Goal: Task Accomplishment & Management: Use online tool/utility

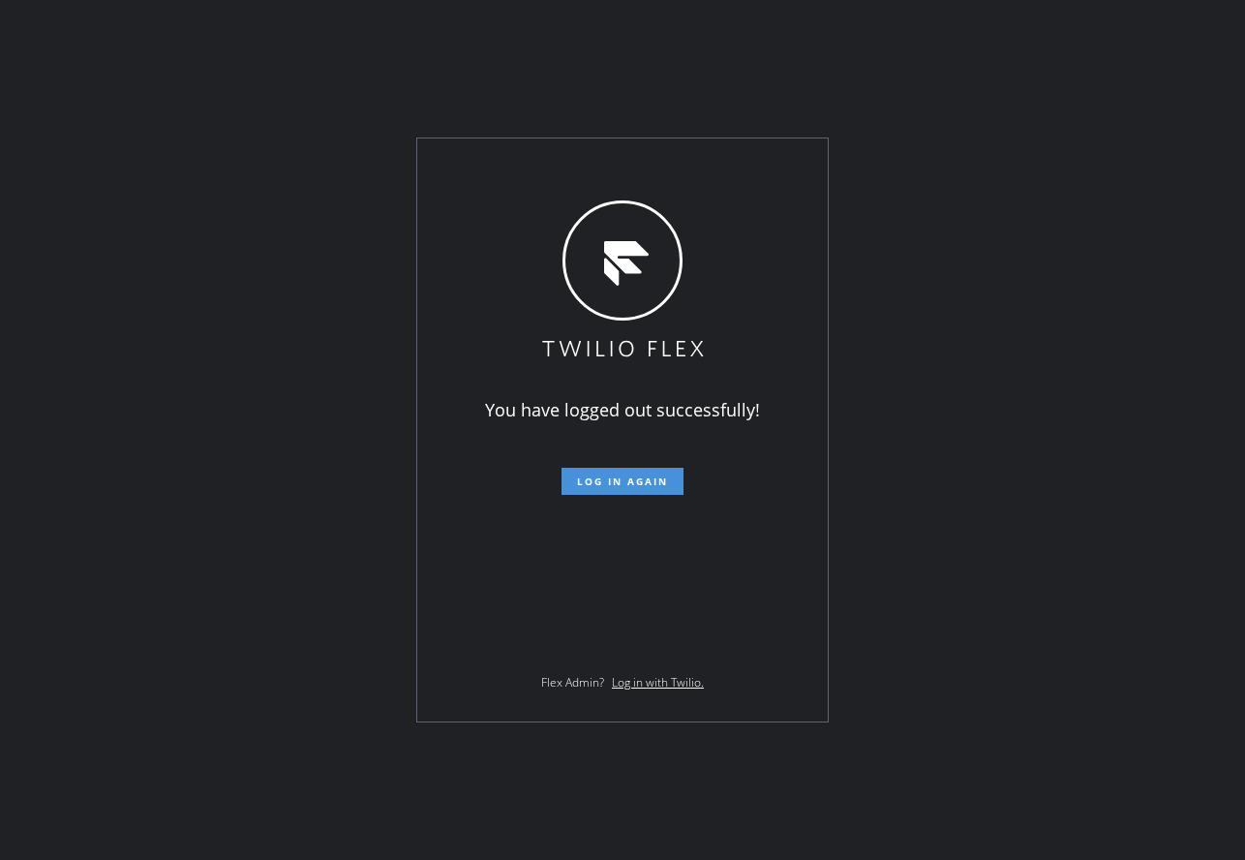
click at [582, 477] on span "Log in again" at bounding box center [622, 481] width 91 height 14
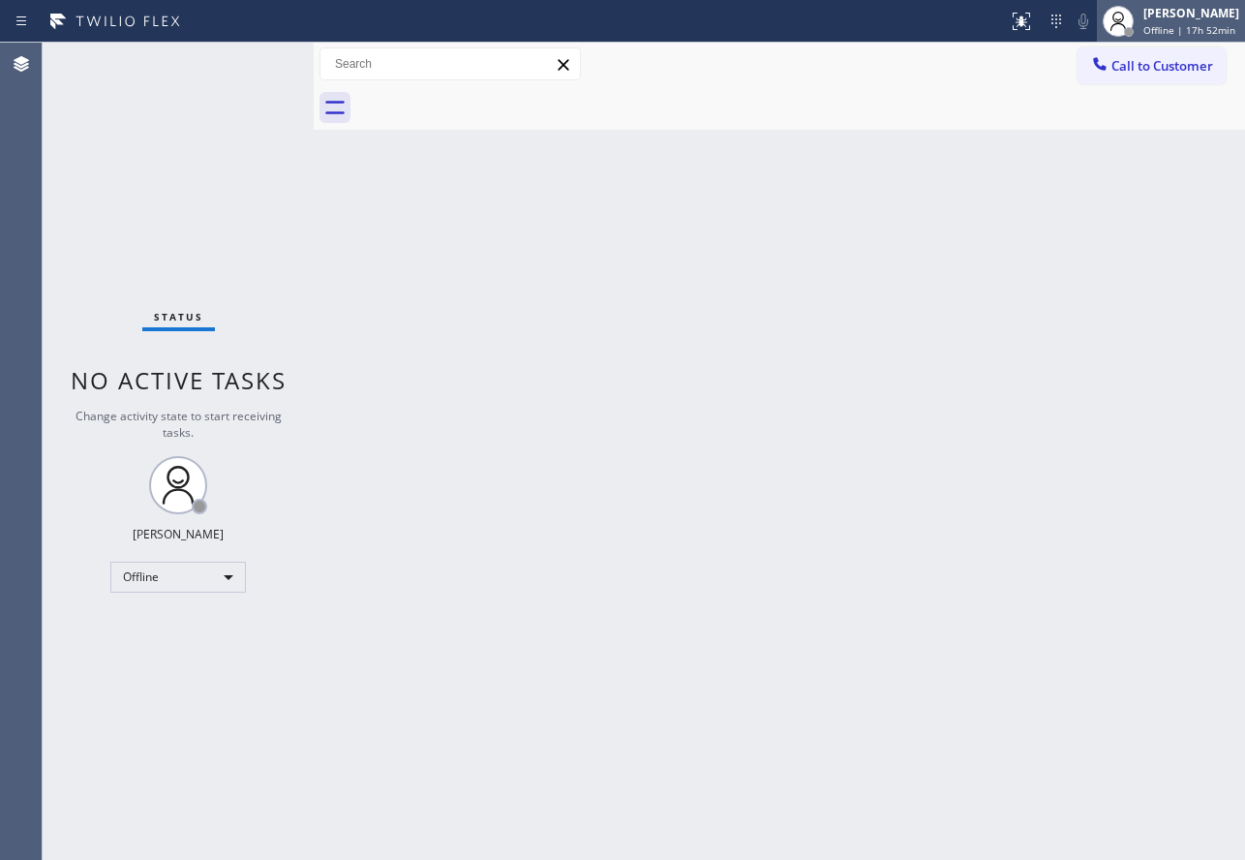
click at [1162, 16] on div "[PERSON_NAME]" at bounding box center [1191, 13] width 96 height 16
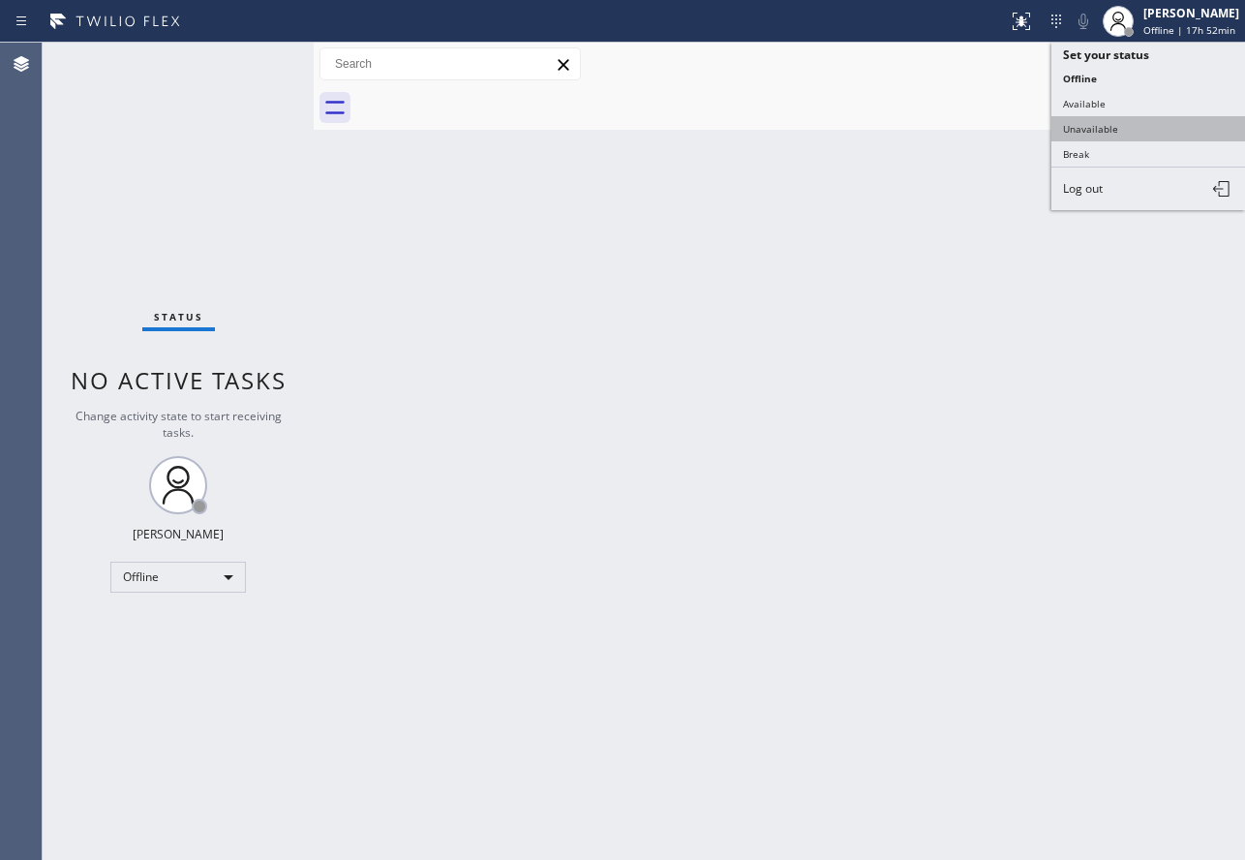
click at [1095, 123] on button "Unavailable" at bounding box center [1148, 128] width 194 height 25
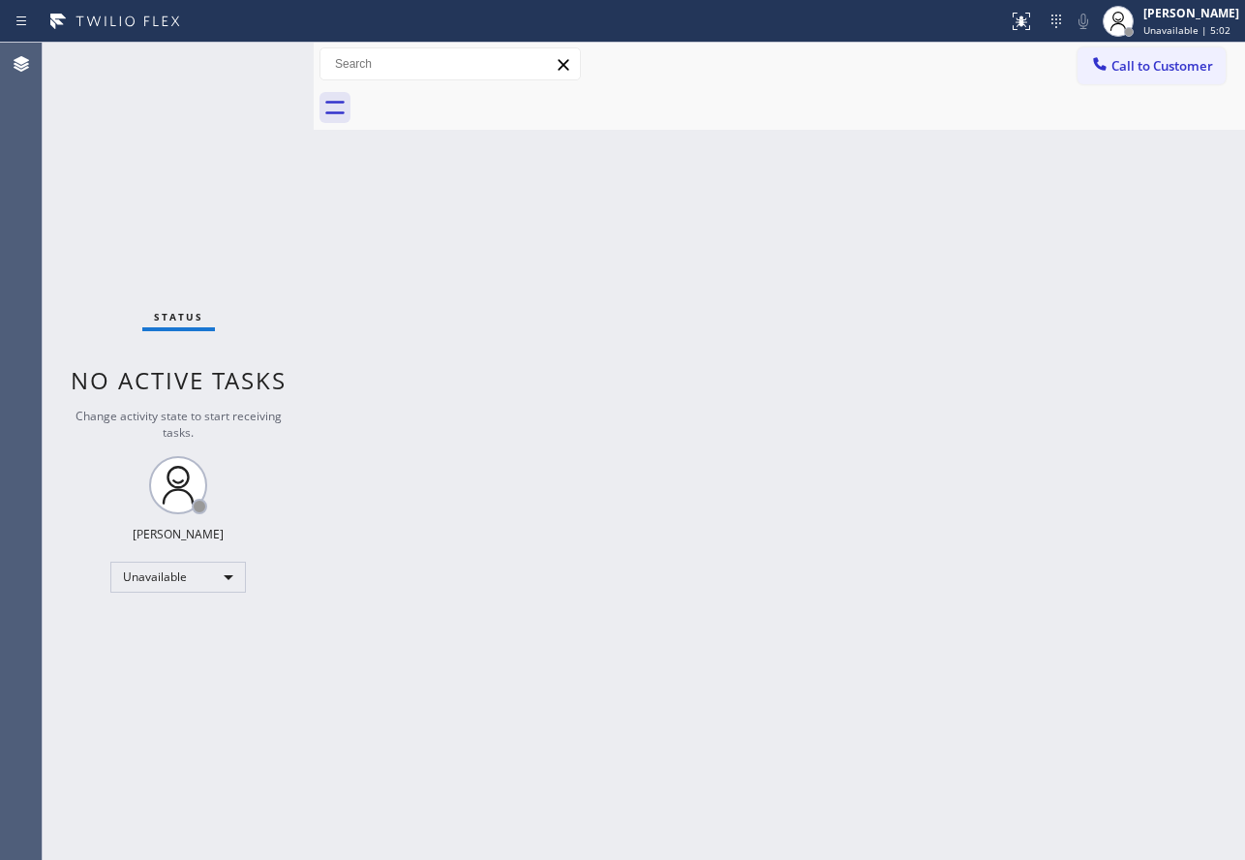
click at [933, 363] on div "Back to Dashboard Change Sender ID Customers Technicians Select a contact Outbo…" at bounding box center [779, 451] width 931 height 817
click at [1157, 22] on div "John Tindoc Unavailable | 7:17" at bounding box center [1193, 21] width 106 height 34
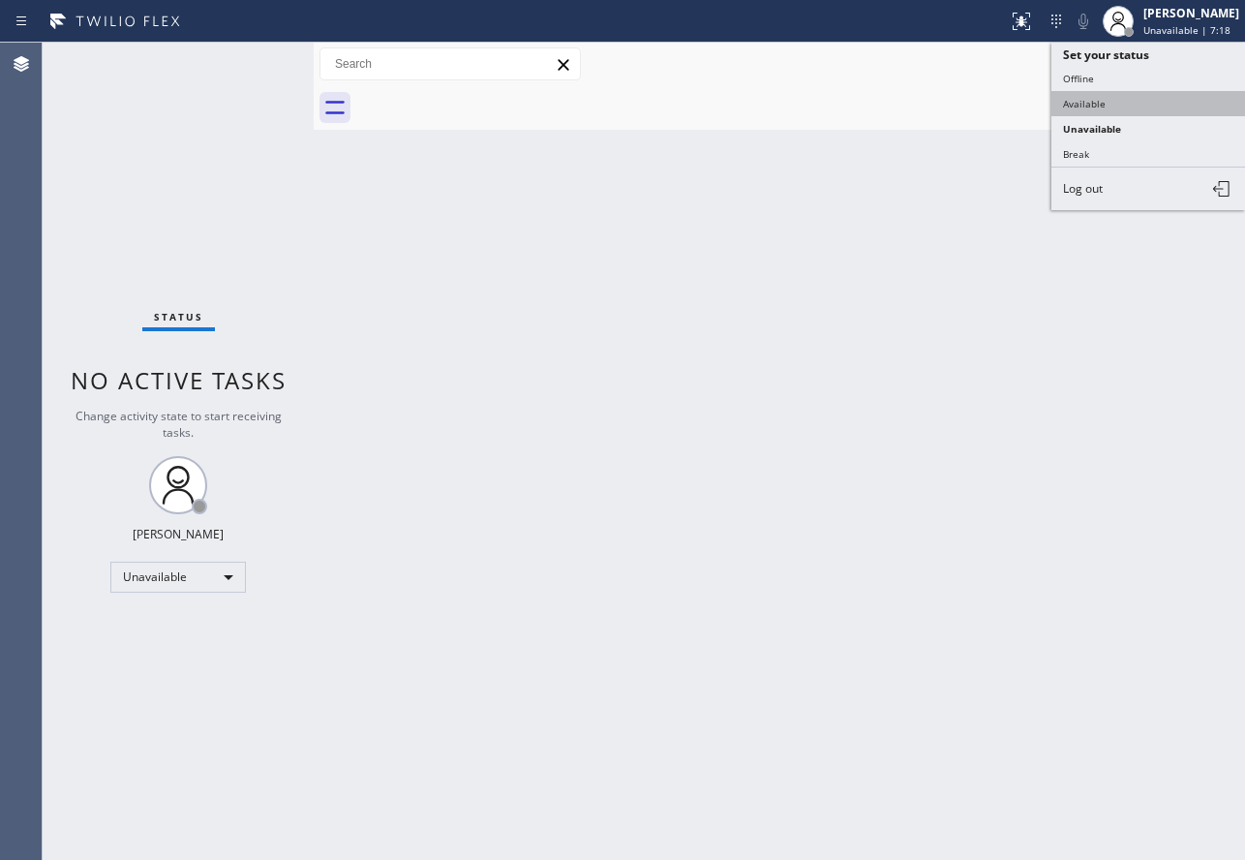
click at [1108, 112] on button "Available" at bounding box center [1148, 103] width 194 height 25
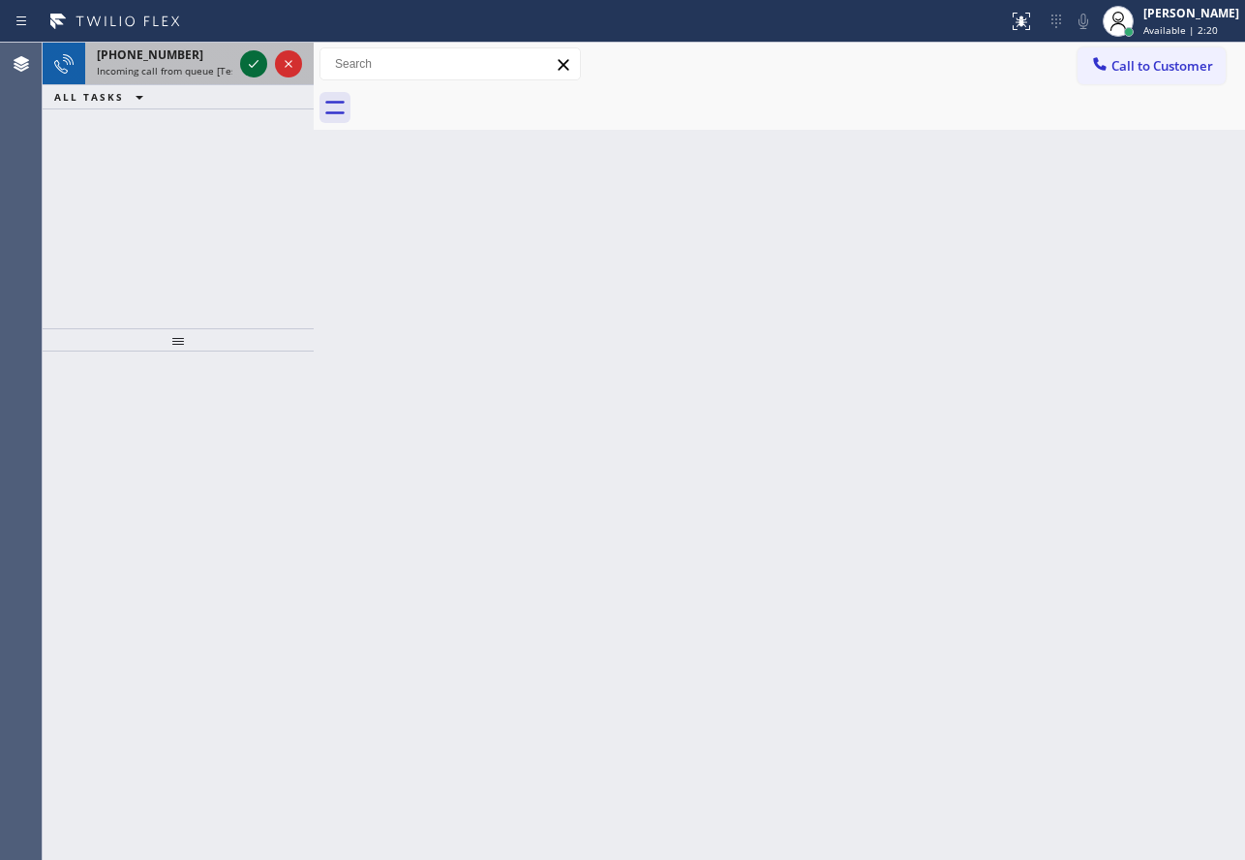
click at [251, 72] on icon at bounding box center [253, 63] width 23 height 23
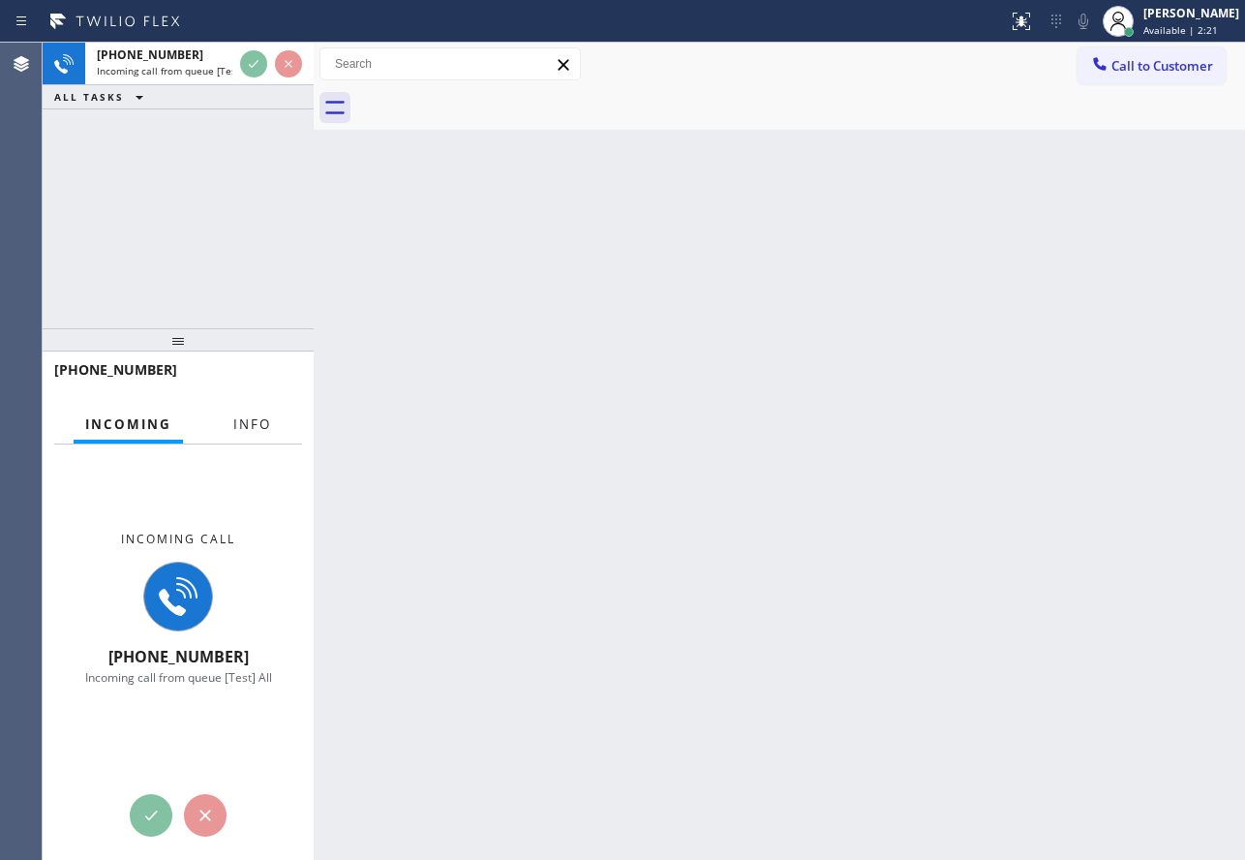
click at [259, 435] on button "Info" at bounding box center [252, 425] width 61 height 38
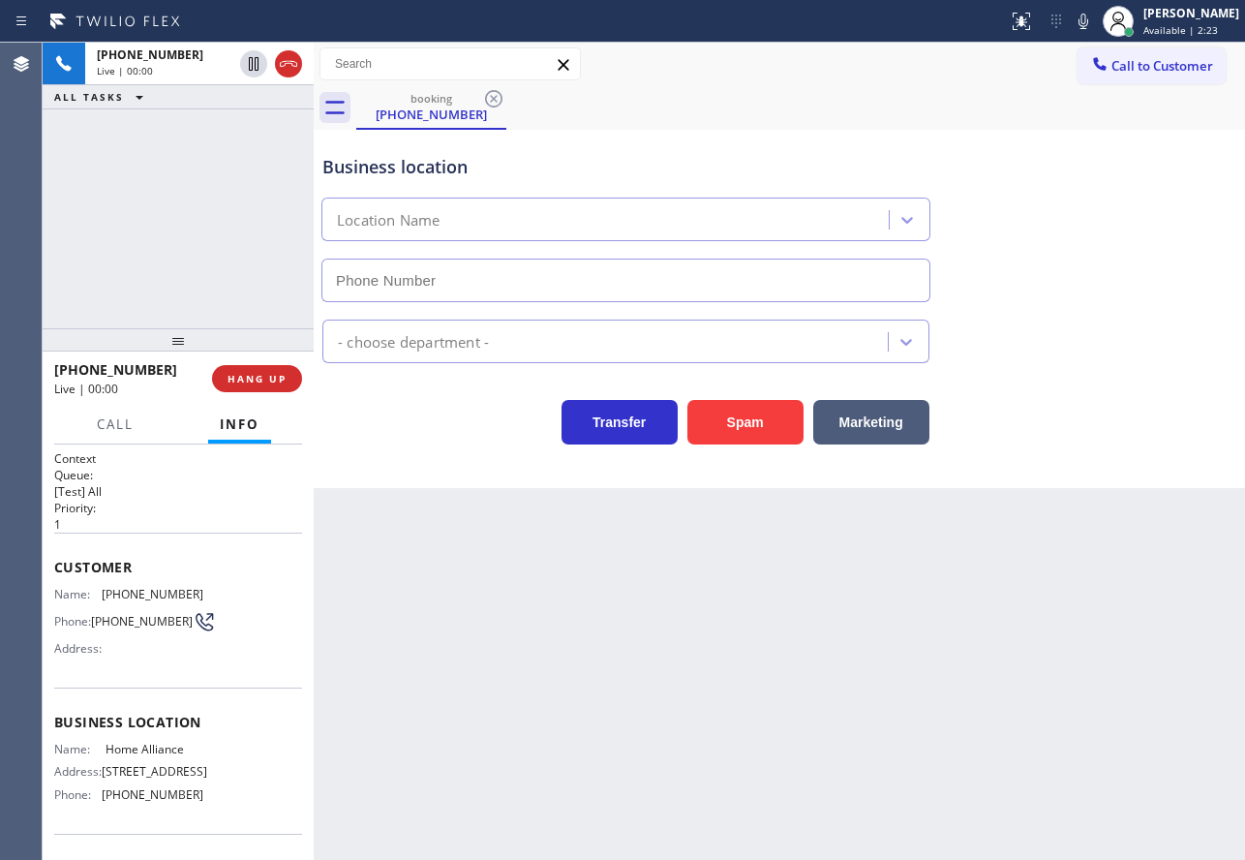
type input "(877) 777-0796"
click at [243, 381] on span "HANG UP" at bounding box center [257, 379] width 59 height 14
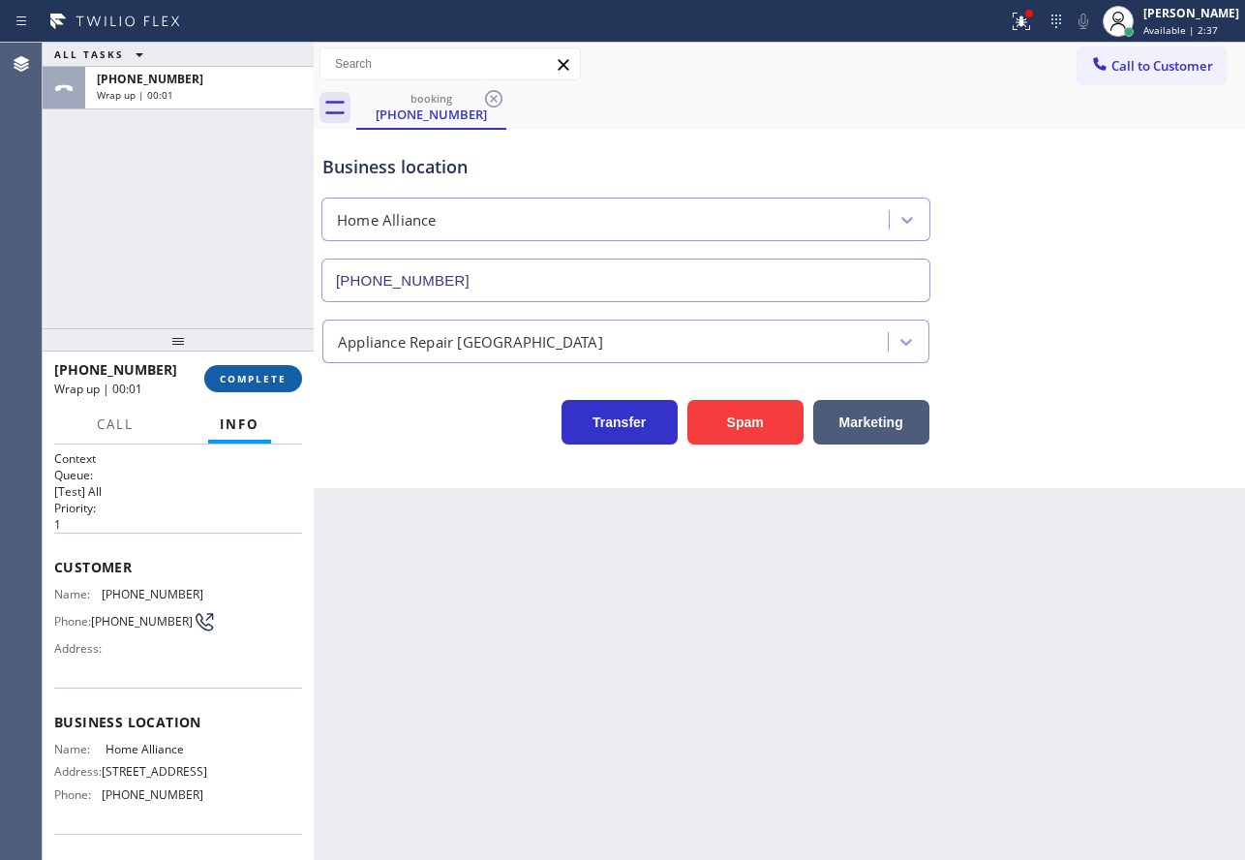
click at [243, 381] on span "COMPLETE" at bounding box center [253, 379] width 67 height 14
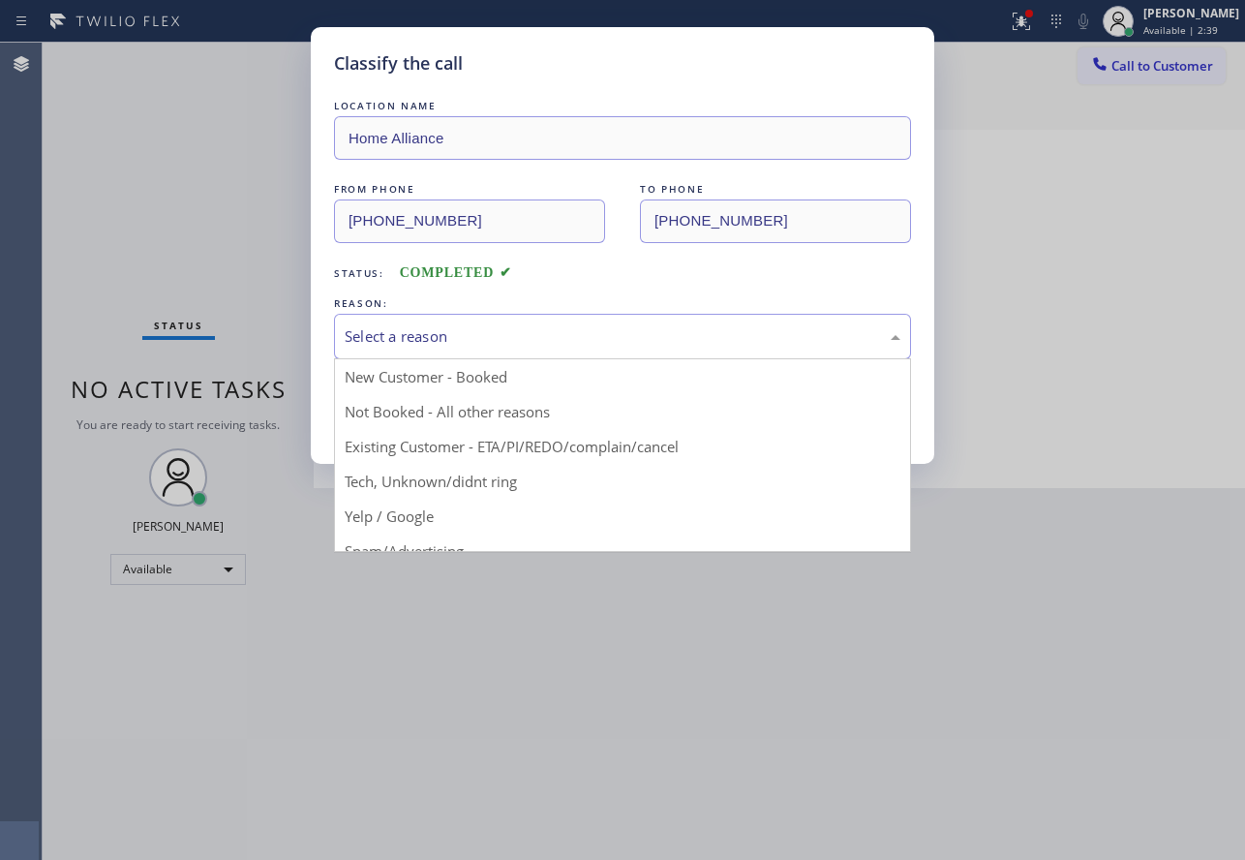
click at [477, 350] on div "Select a reason" at bounding box center [622, 337] width 577 height 46
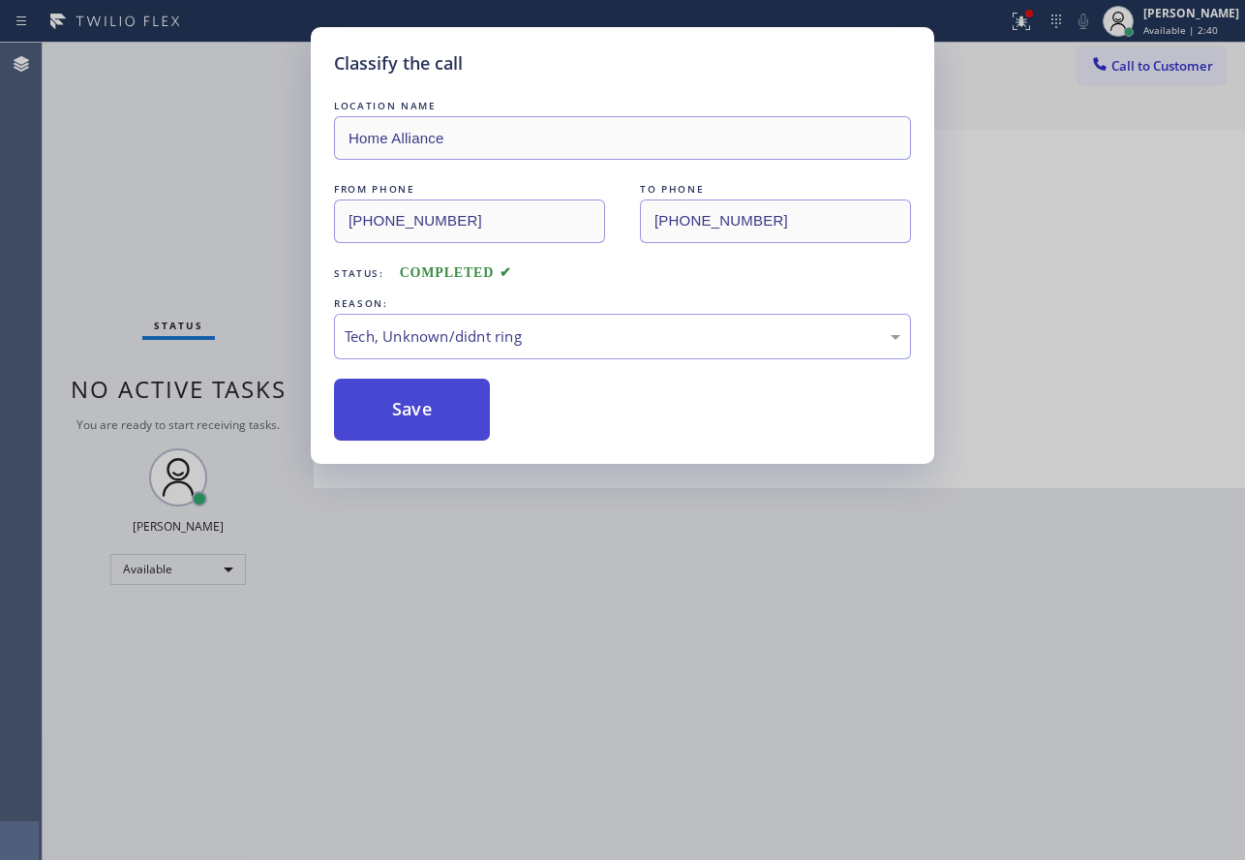
click at [418, 423] on button "Save" at bounding box center [412, 410] width 156 height 62
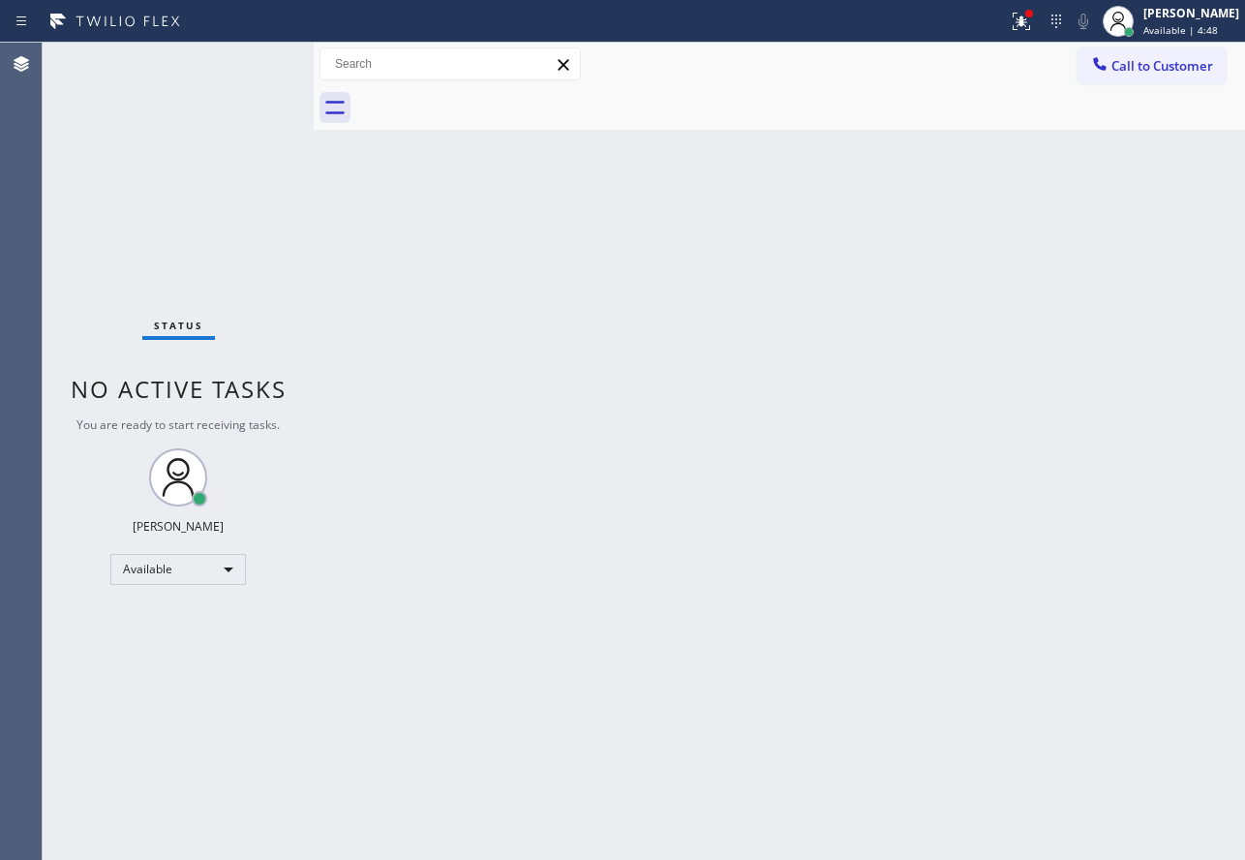
click at [546, 546] on div "Back to Dashboard Change Sender ID Customers Technicians Select a contact Outbo…" at bounding box center [779, 451] width 931 height 817
click at [1140, 61] on span "Call to Customer" at bounding box center [1163, 65] width 102 height 17
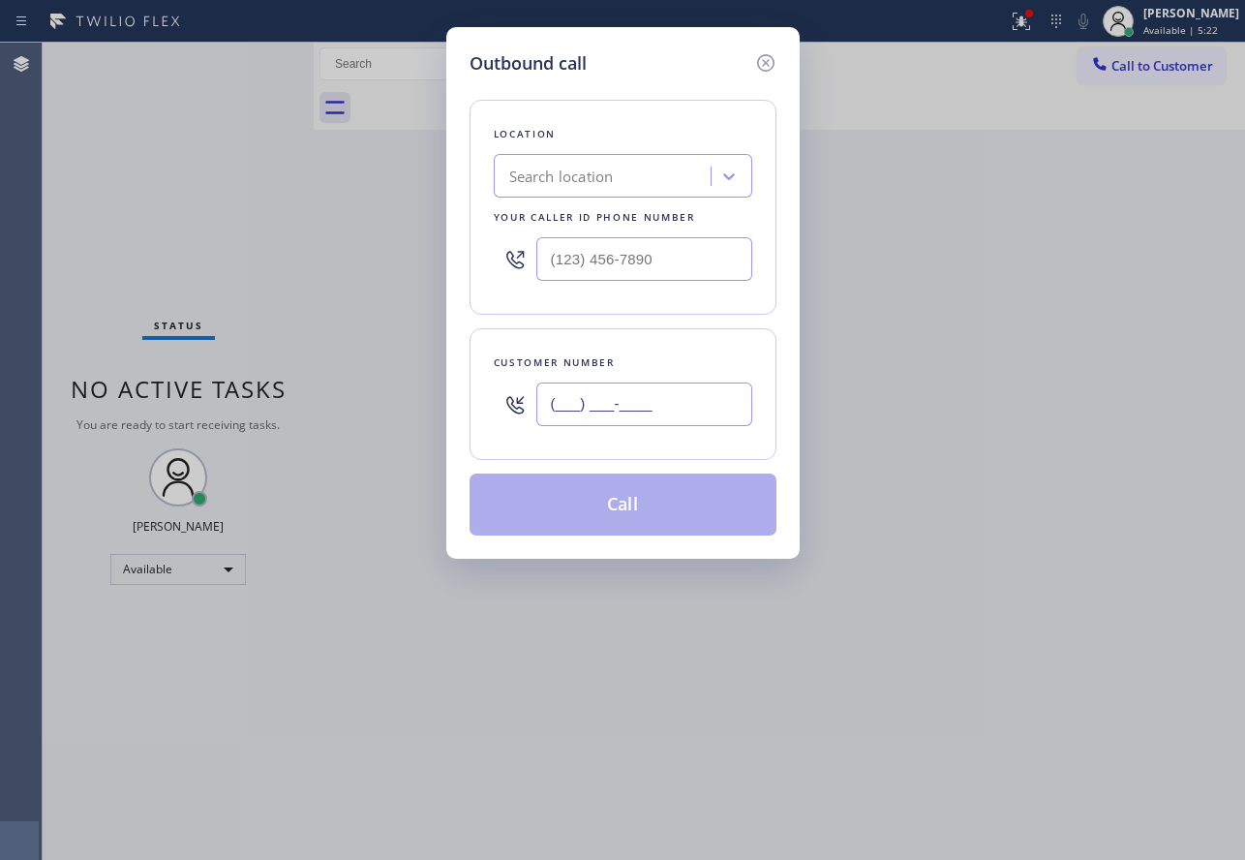
click at [643, 403] on input "(___) ___-____" at bounding box center [644, 404] width 216 height 44
paste input "847) 660-4229"
type input "(847) 660-4229"
click at [544, 179] on div "Search location" at bounding box center [561, 177] width 105 height 22
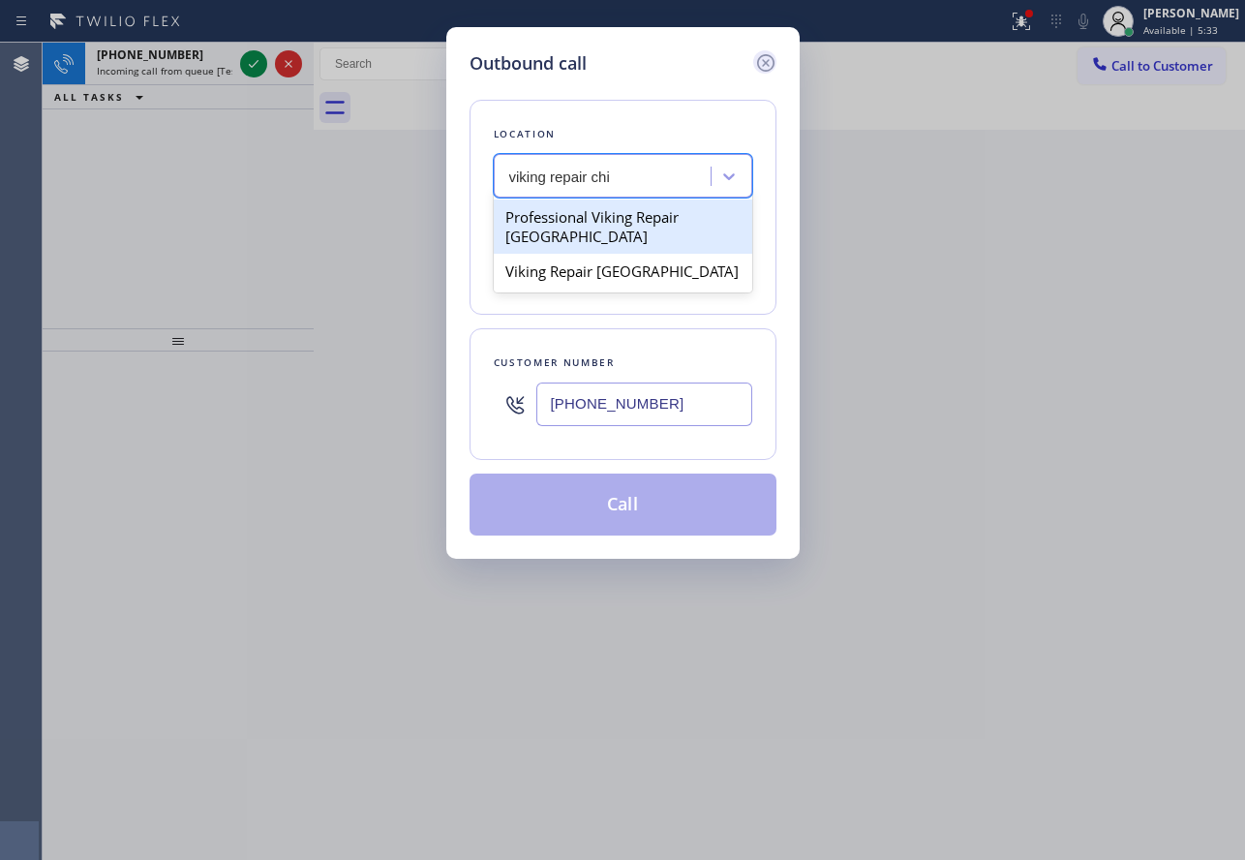
type input "viking repair chi"
click at [766, 58] on icon at bounding box center [765, 62] width 23 height 23
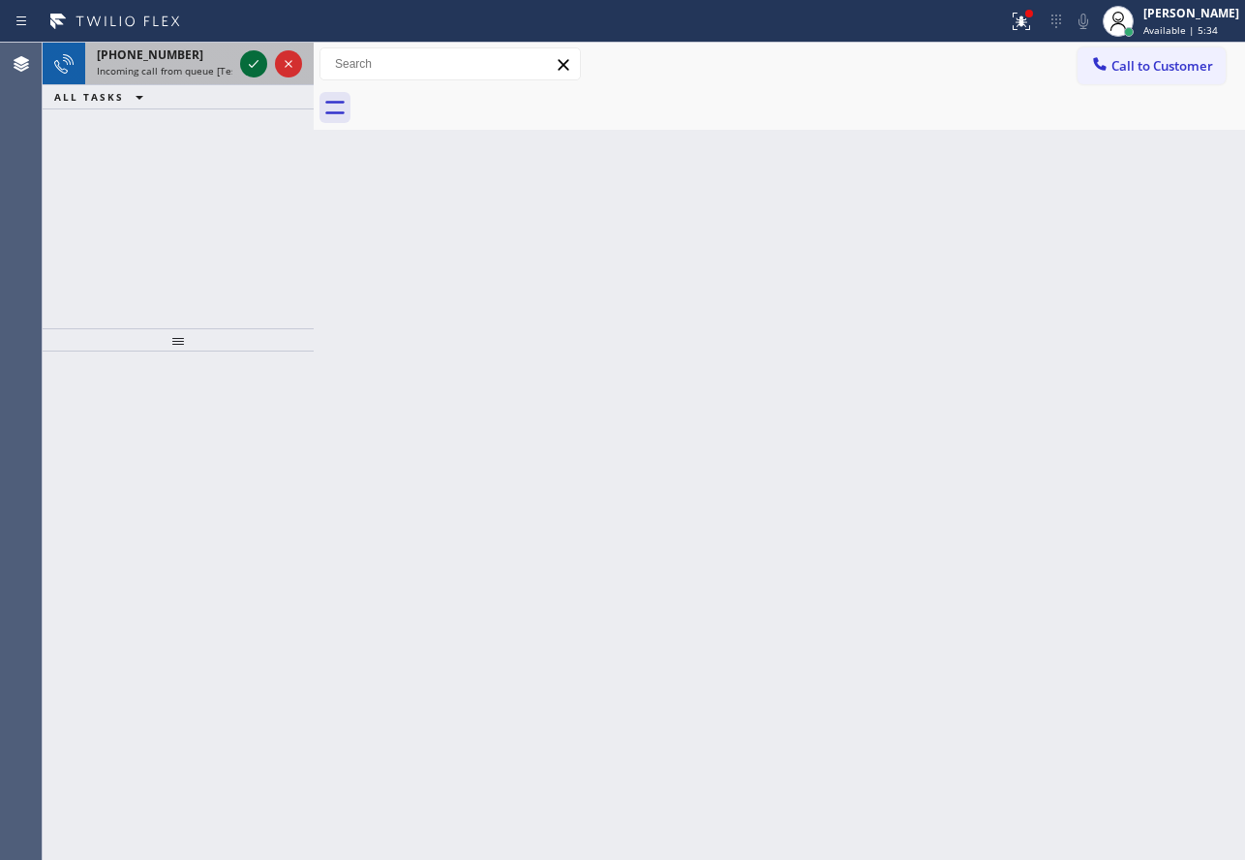
click at [251, 64] on icon at bounding box center [253, 63] width 23 height 23
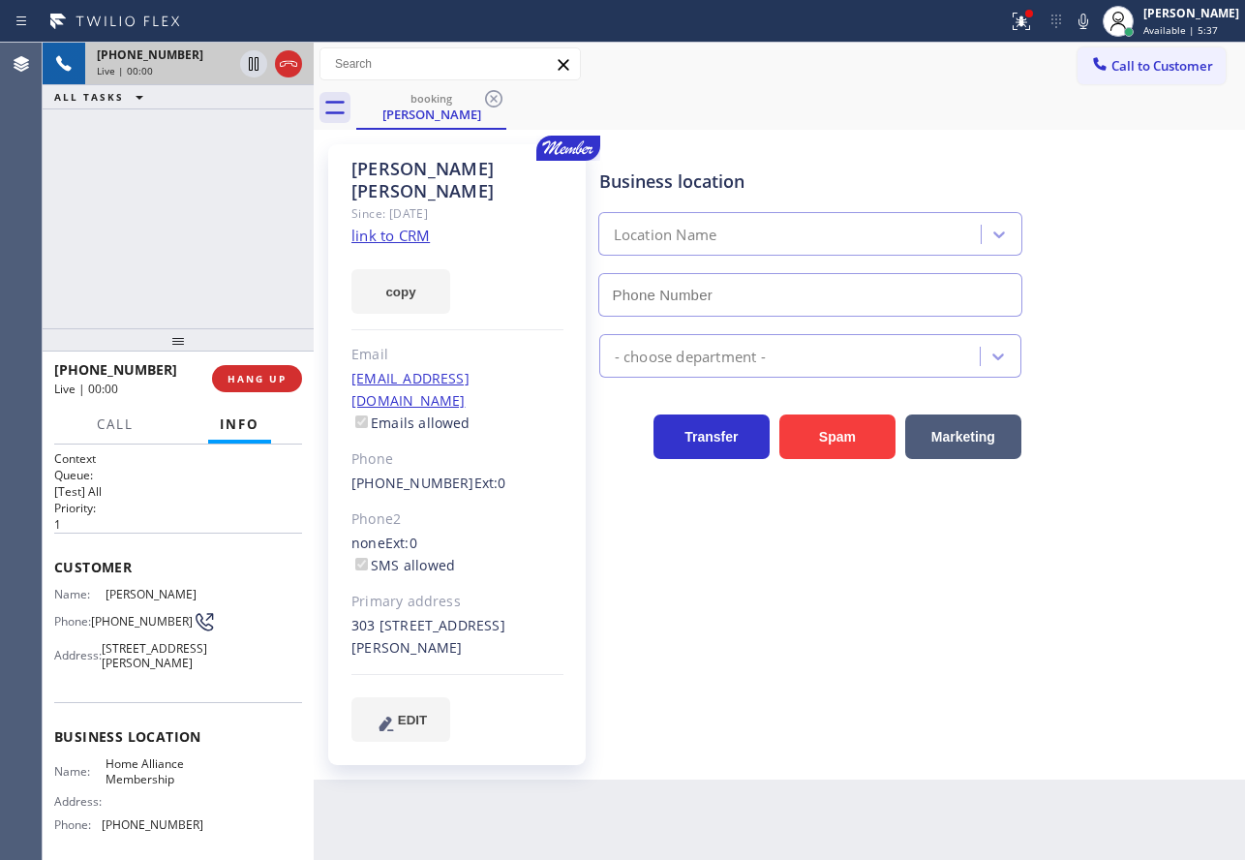
type input "(855) 946-3605"
click at [404, 226] on link "link to CRM" at bounding box center [390, 235] width 78 height 19
click at [289, 388] on button "HANG UP" at bounding box center [257, 378] width 90 height 27
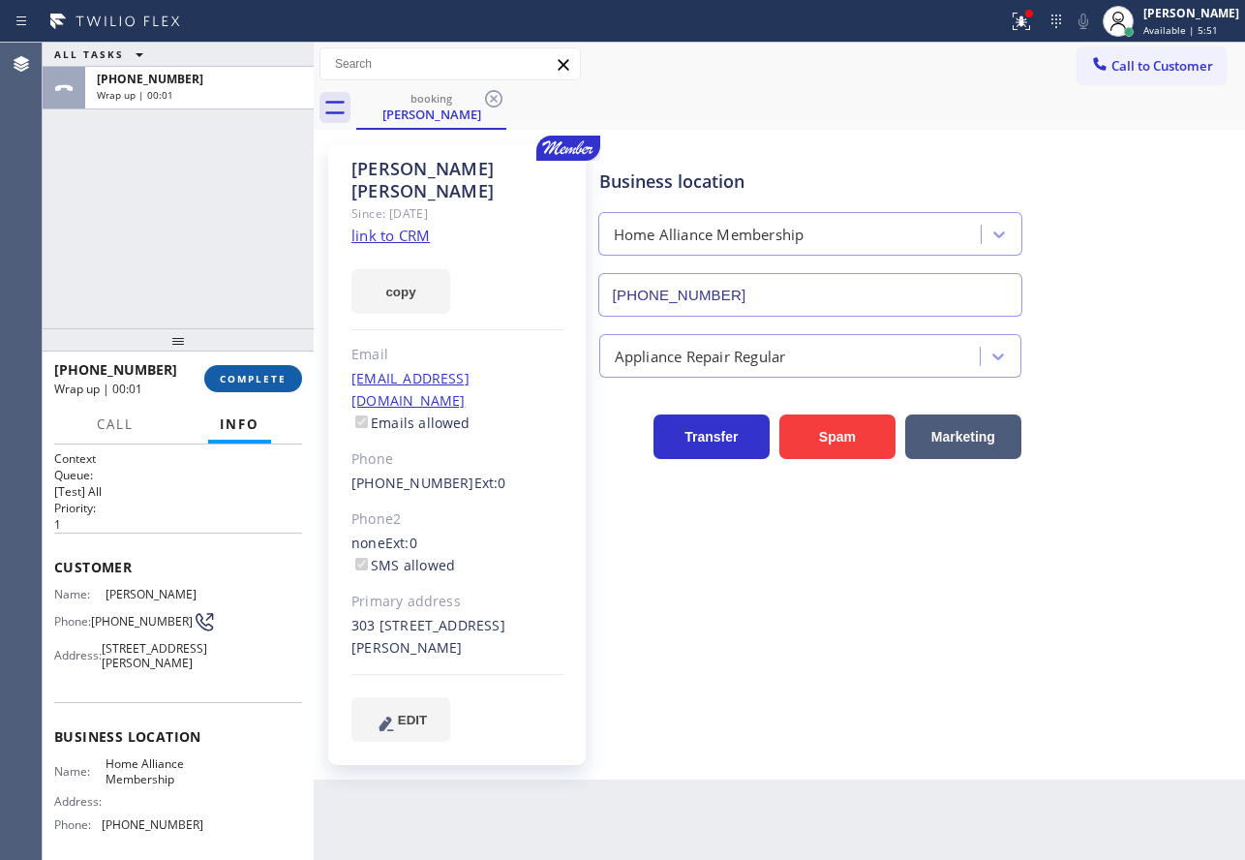
click at [290, 375] on button "COMPLETE" at bounding box center [253, 378] width 98 height 27
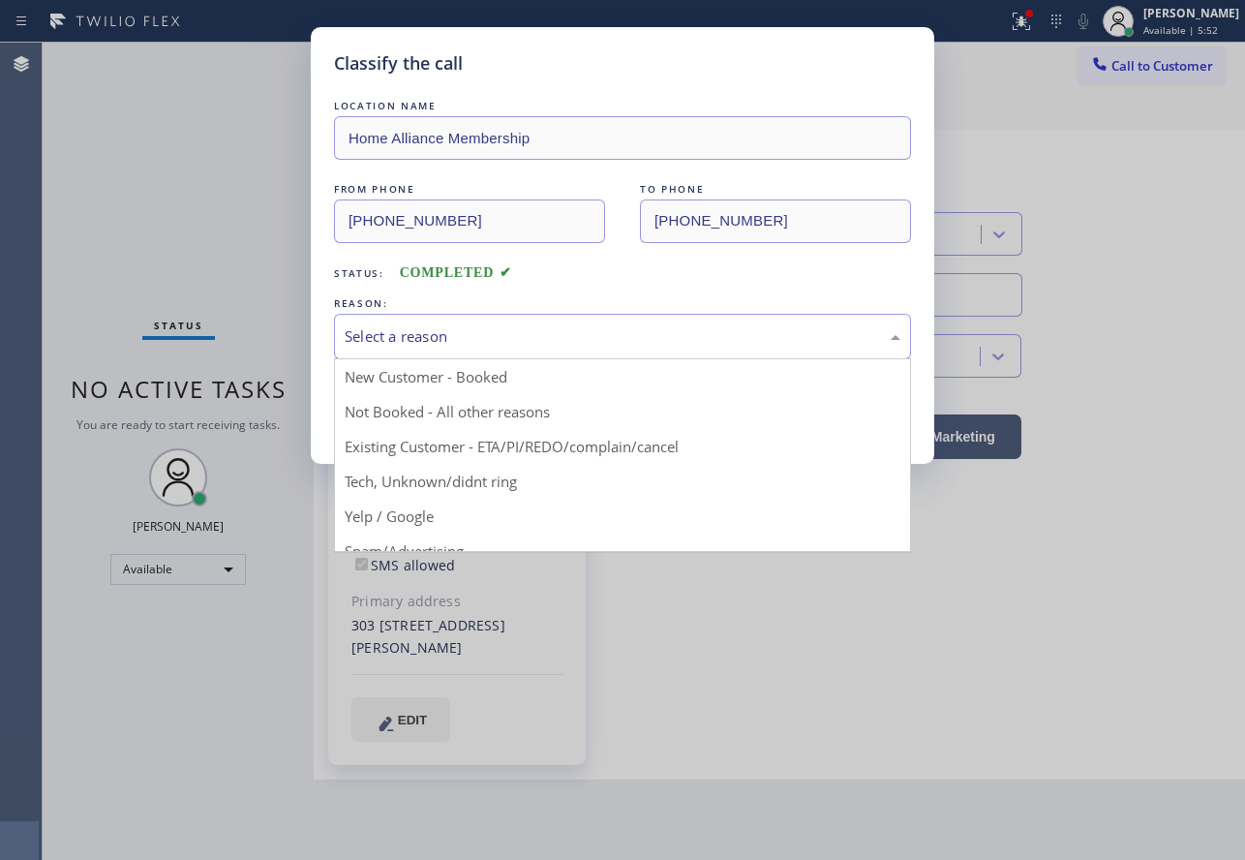
click at [435, 345] on div "Select a reason" at bounding box center [623, 336] width 556 height 22
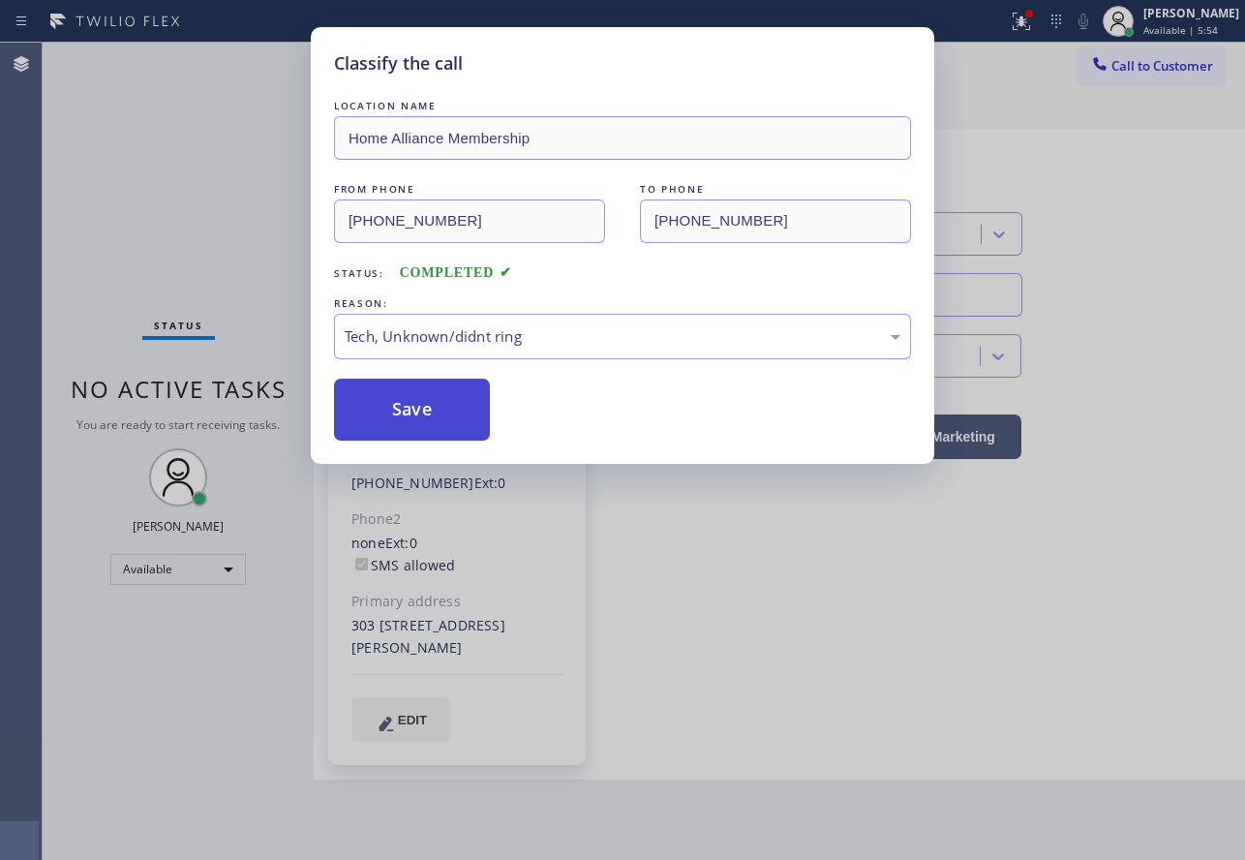
click at [442, 421] on button "Save" at bounding box center [412, 410] width 156 height 62
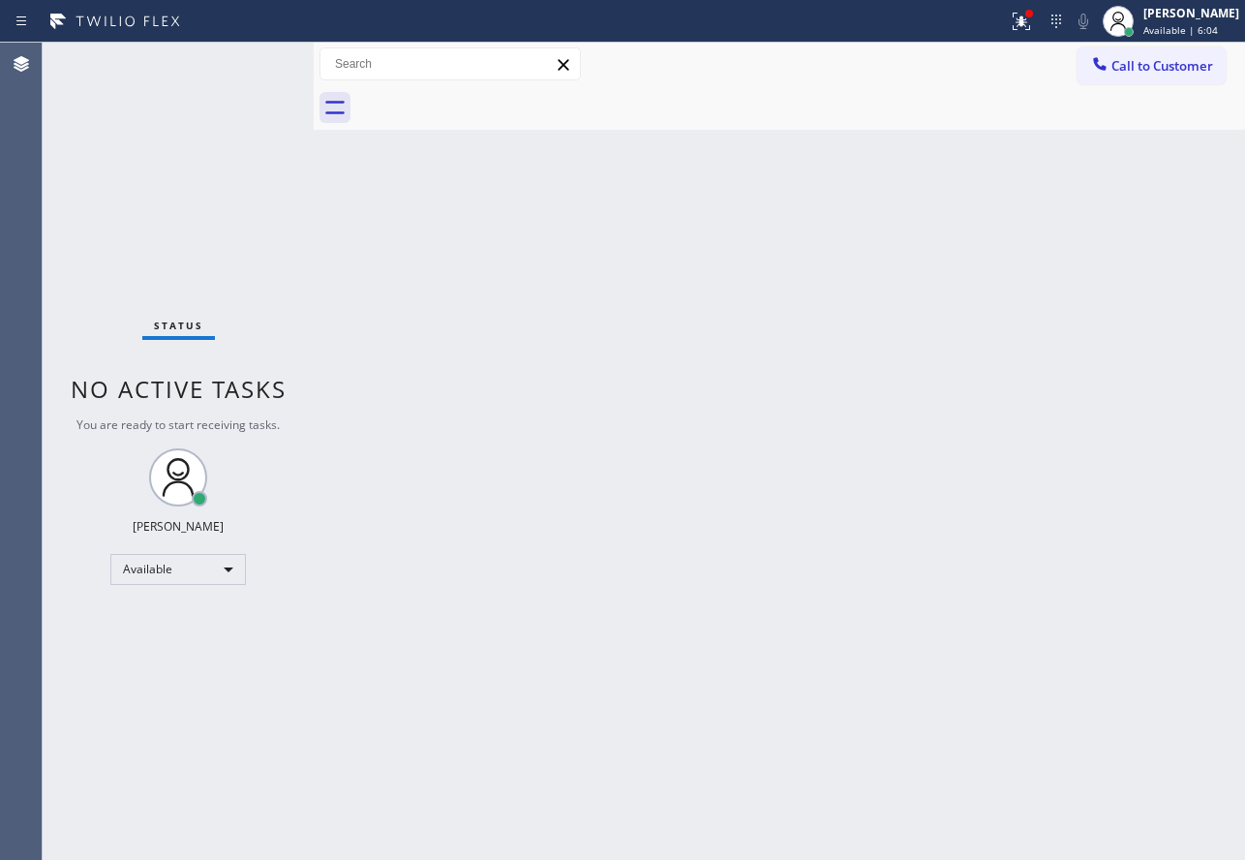
click at [747, 621] on div "Back to Dashboard Change Sender ID Customers Technicians Select a contact Outbo…" at bounding box center [779, 451] width 931 height 817
click at [1145, 59] on span "Call to Customer" at bounding box center [1163, 65] width 102 height 17
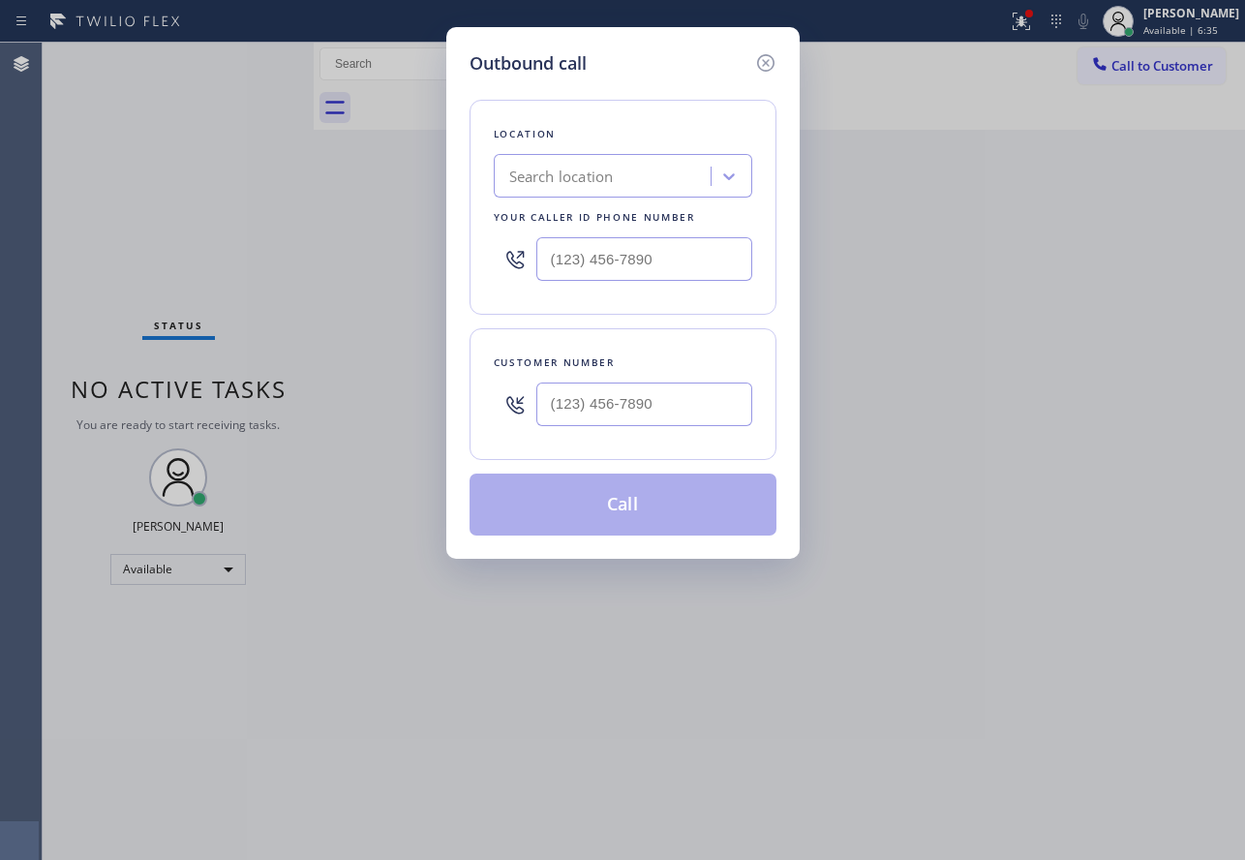
click at [610, 187] on div "Search location" at bounding box center [561, 177] width 105 height 22
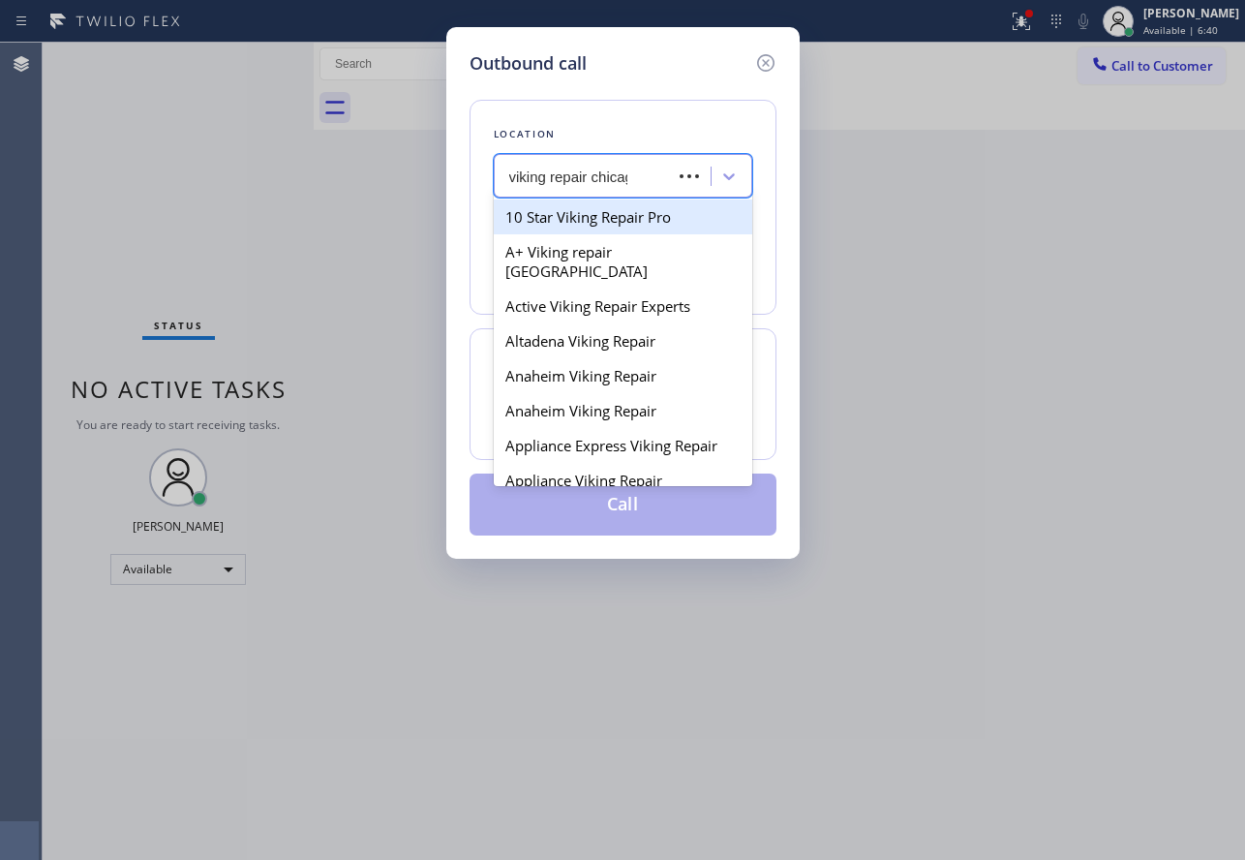
type input "viking repair chicago"
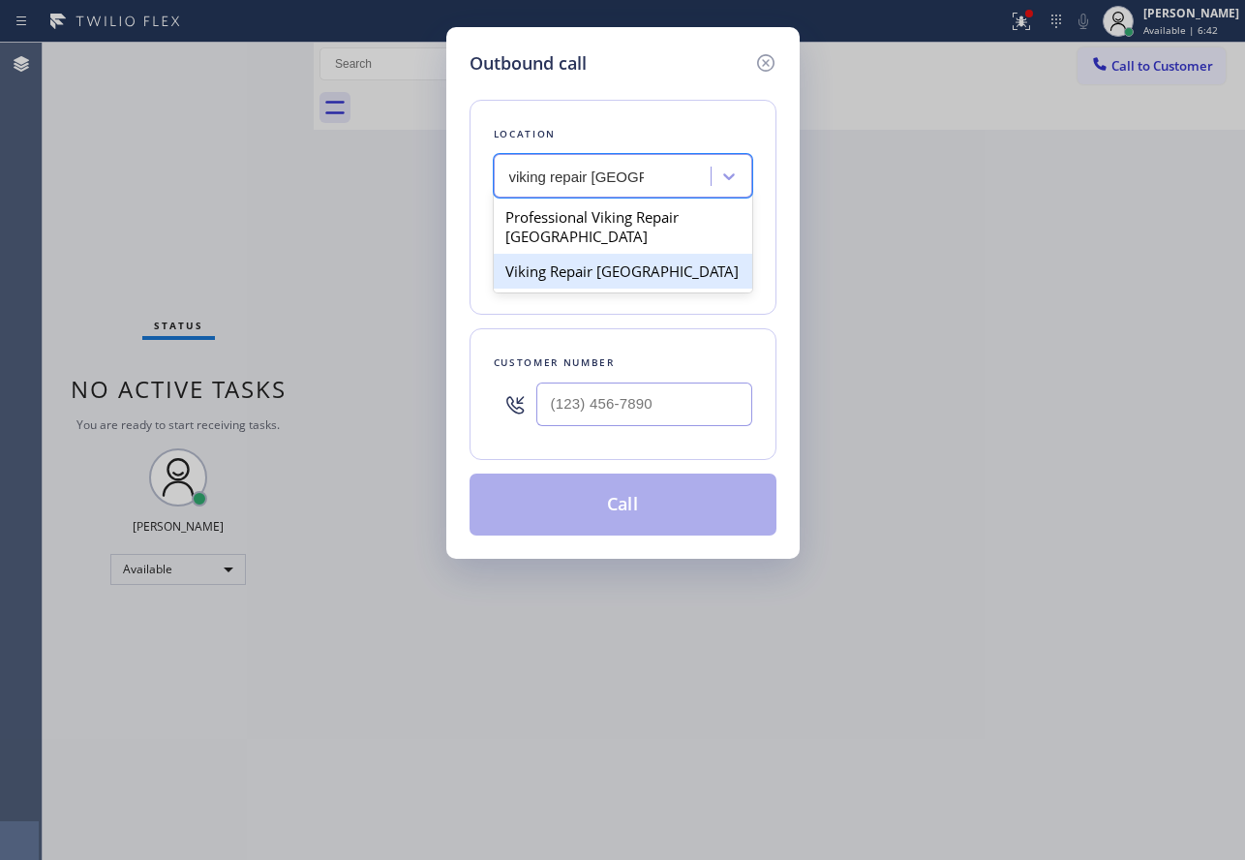
click at [607, 254] on div "Viking Repair Chicago" at bounding box center [623, 271] width 259 height 35
type input "(312) 778-6043"
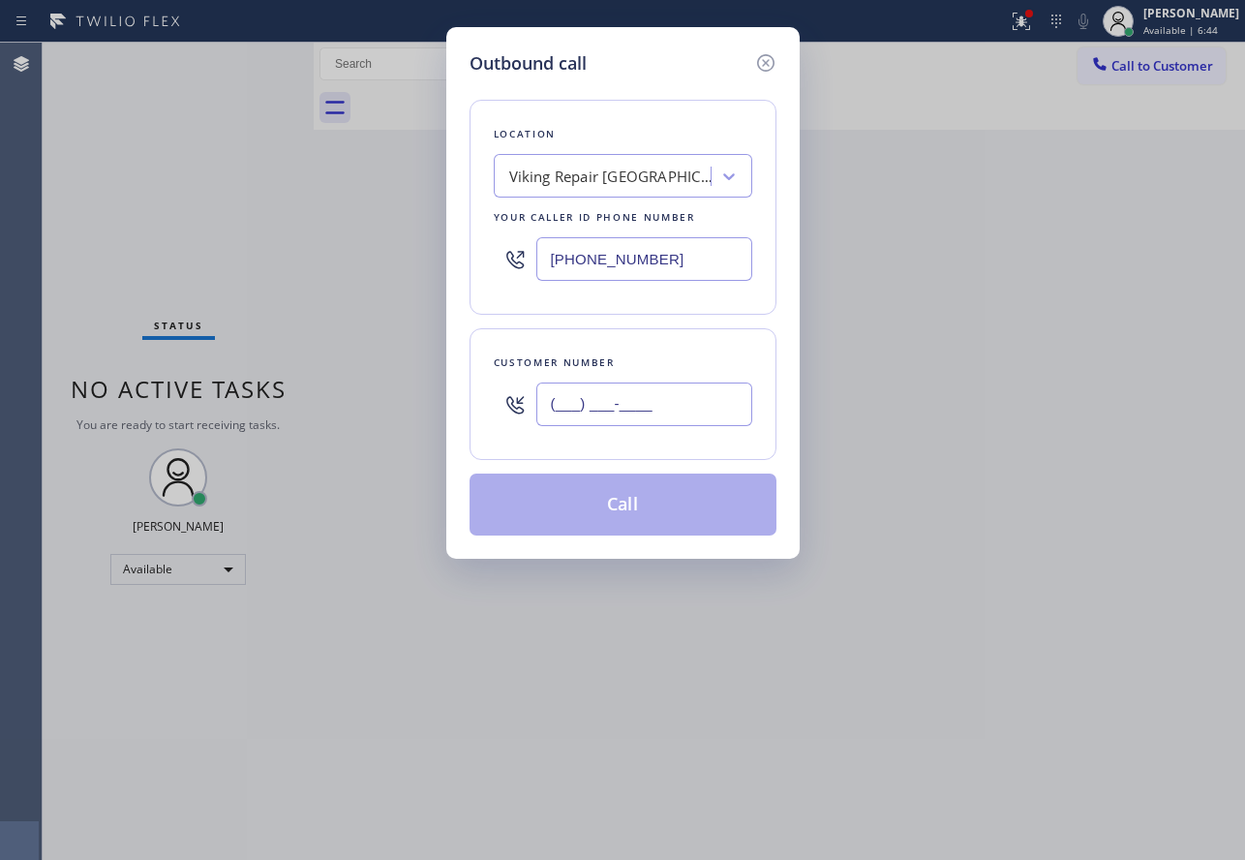
click at [653, 410] on input "(___) ___-____" at bounding box center [644, 404] width 216 height 44
paste input "847) 660-4229"
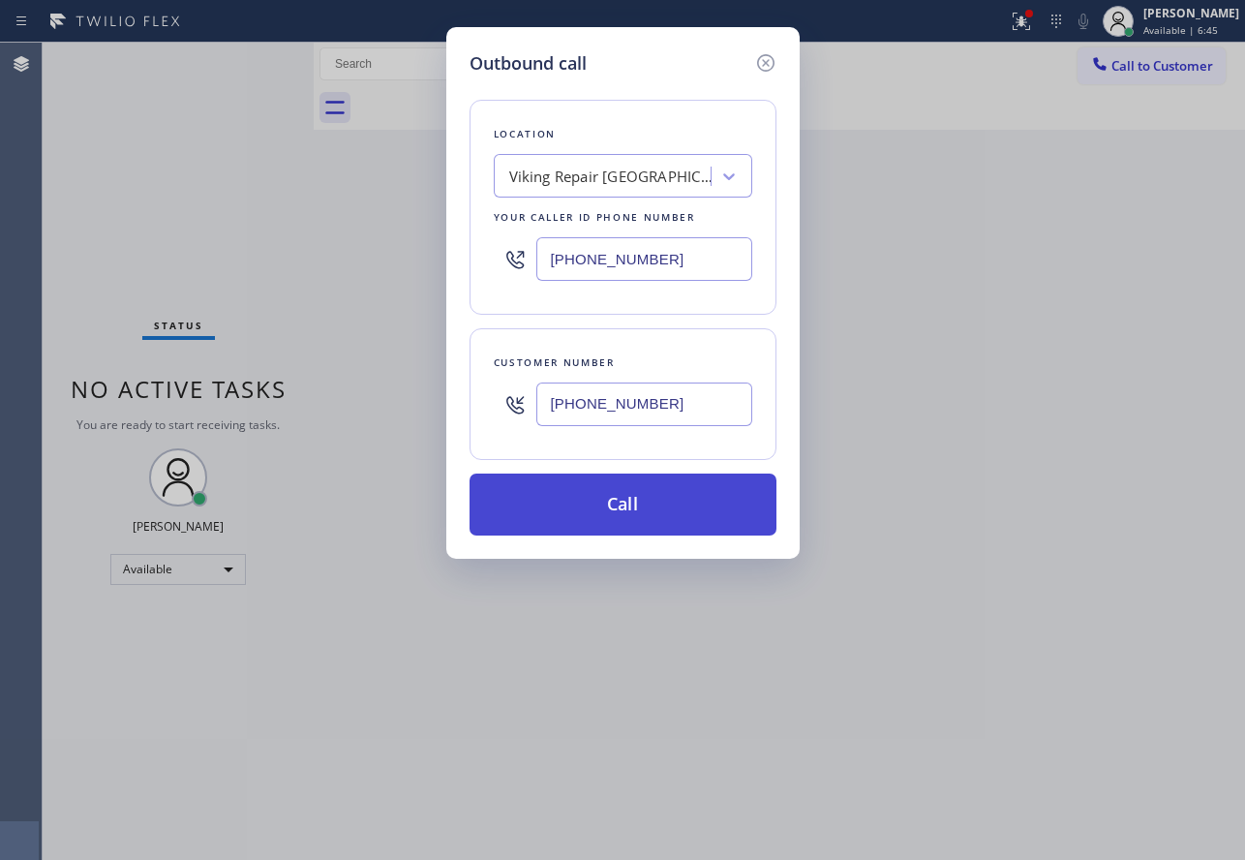
click at [616, 513] on button "Call" at bounding box center [623, 504] width 307 height 62
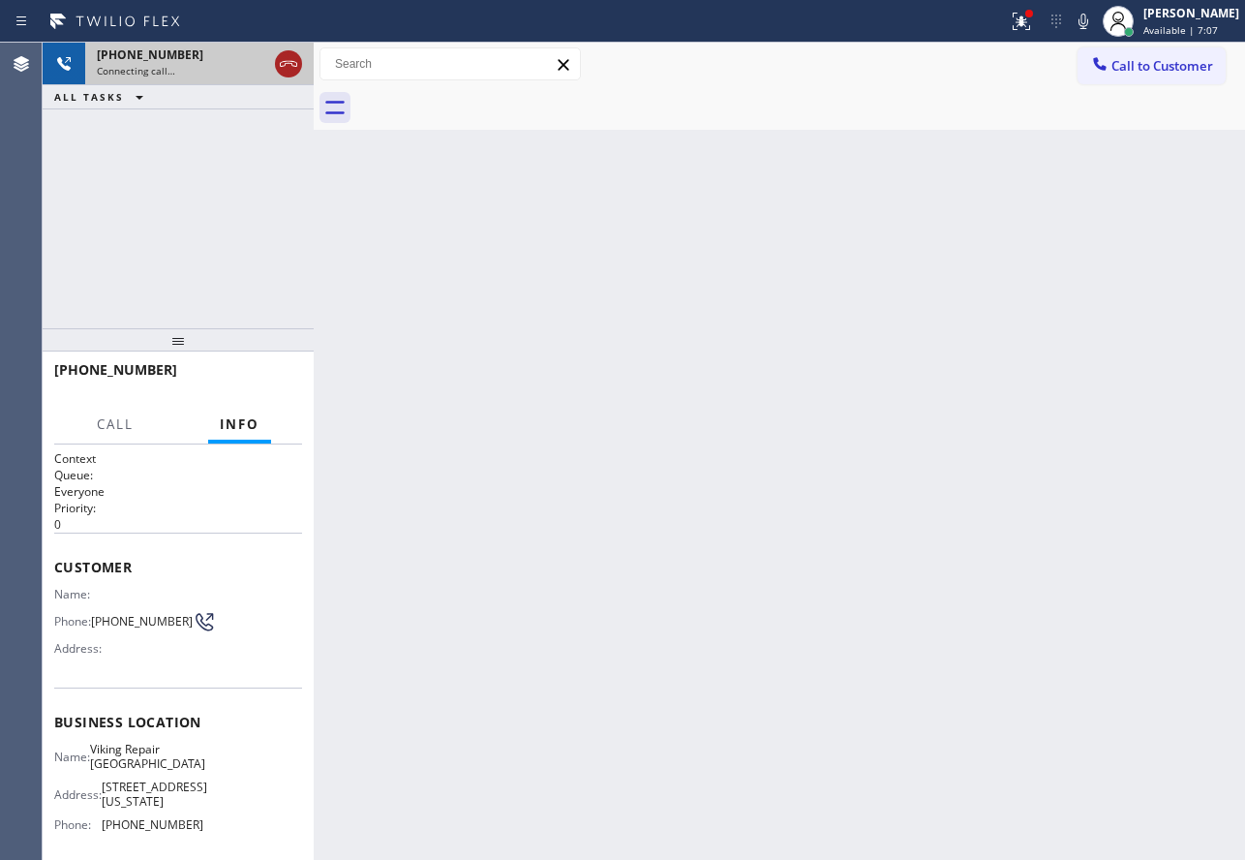
click at [290, 67] on icon at bounding box center [288, 63] width 23 height 23
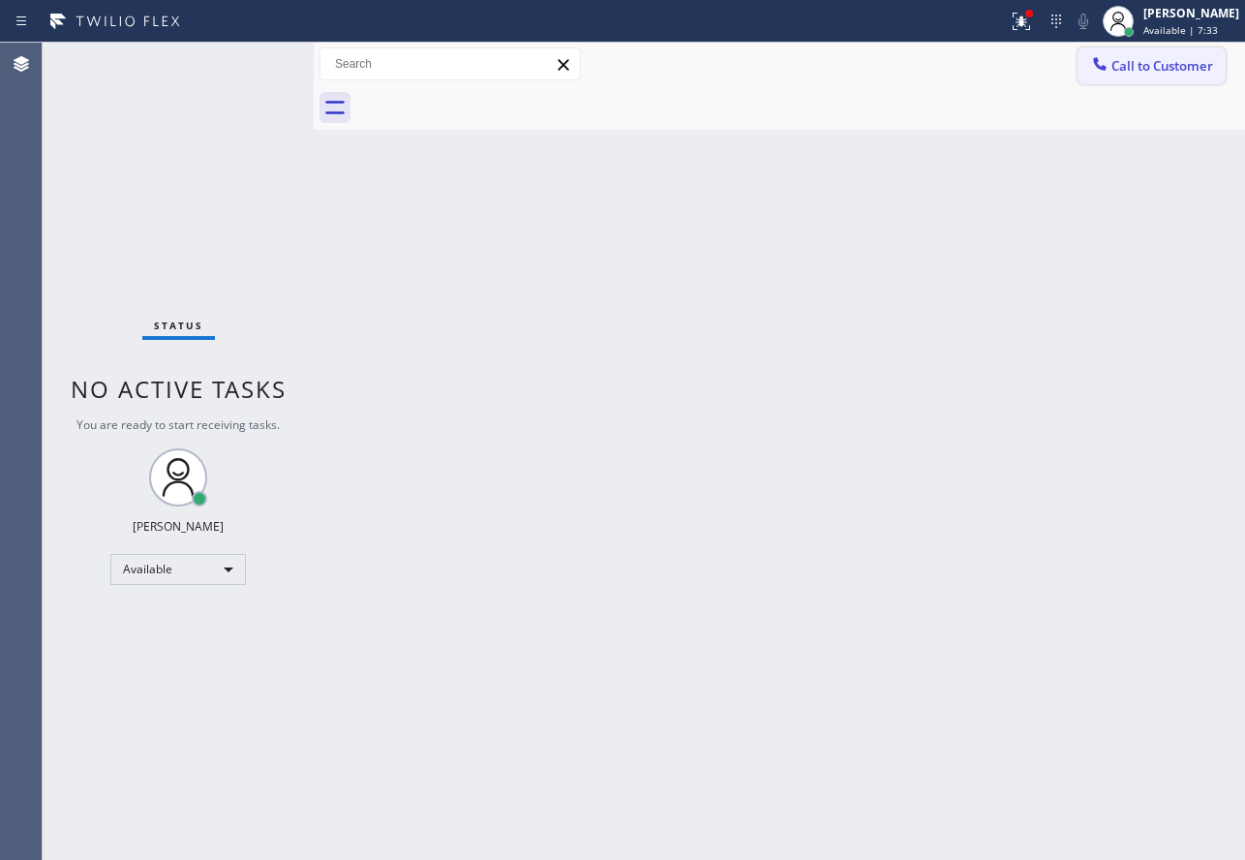
click at [1123, 76] on button "Call to Customer" at bounding box center [1152, 65] width 148 height 37
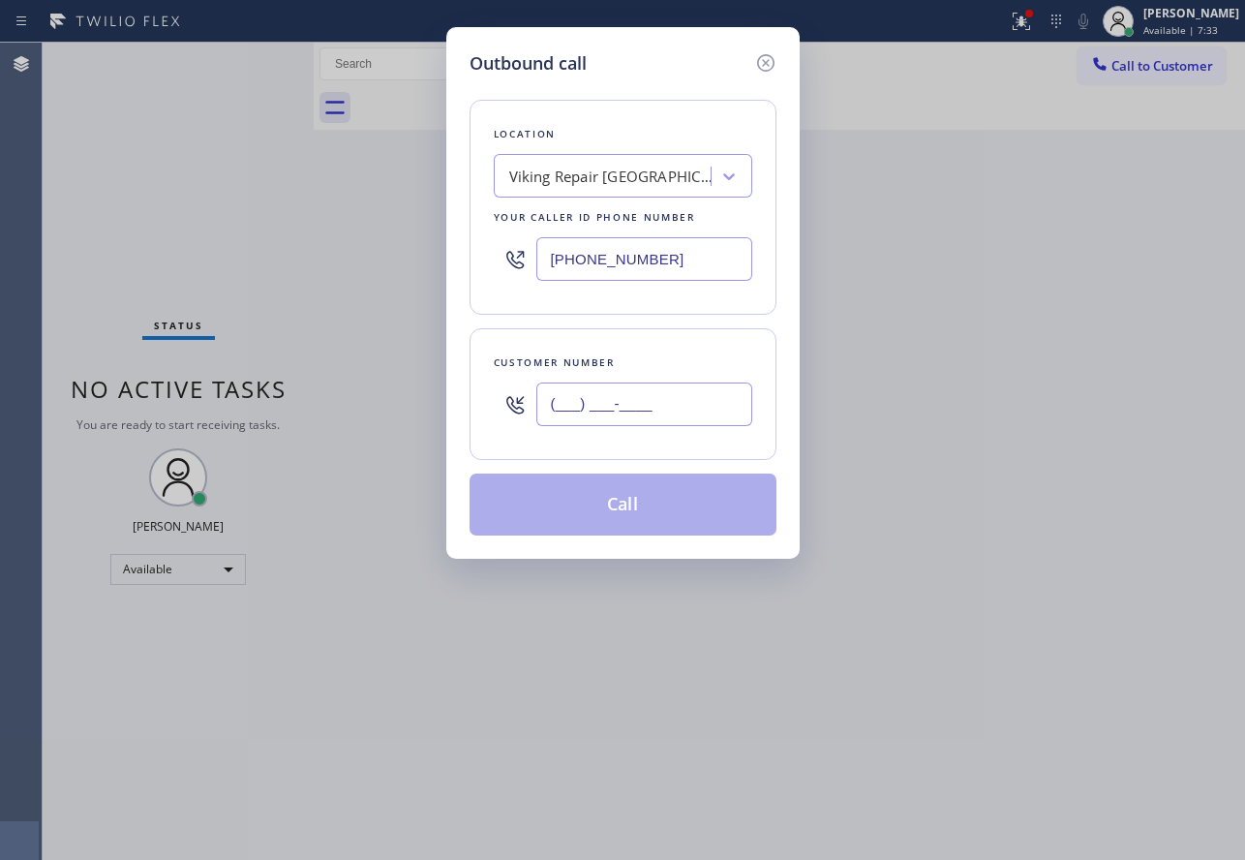
click at [651, 403] on input "(___) ___-____" at bounding box center [644, 404] width 216 height 44
paste input "559) 773-8999"
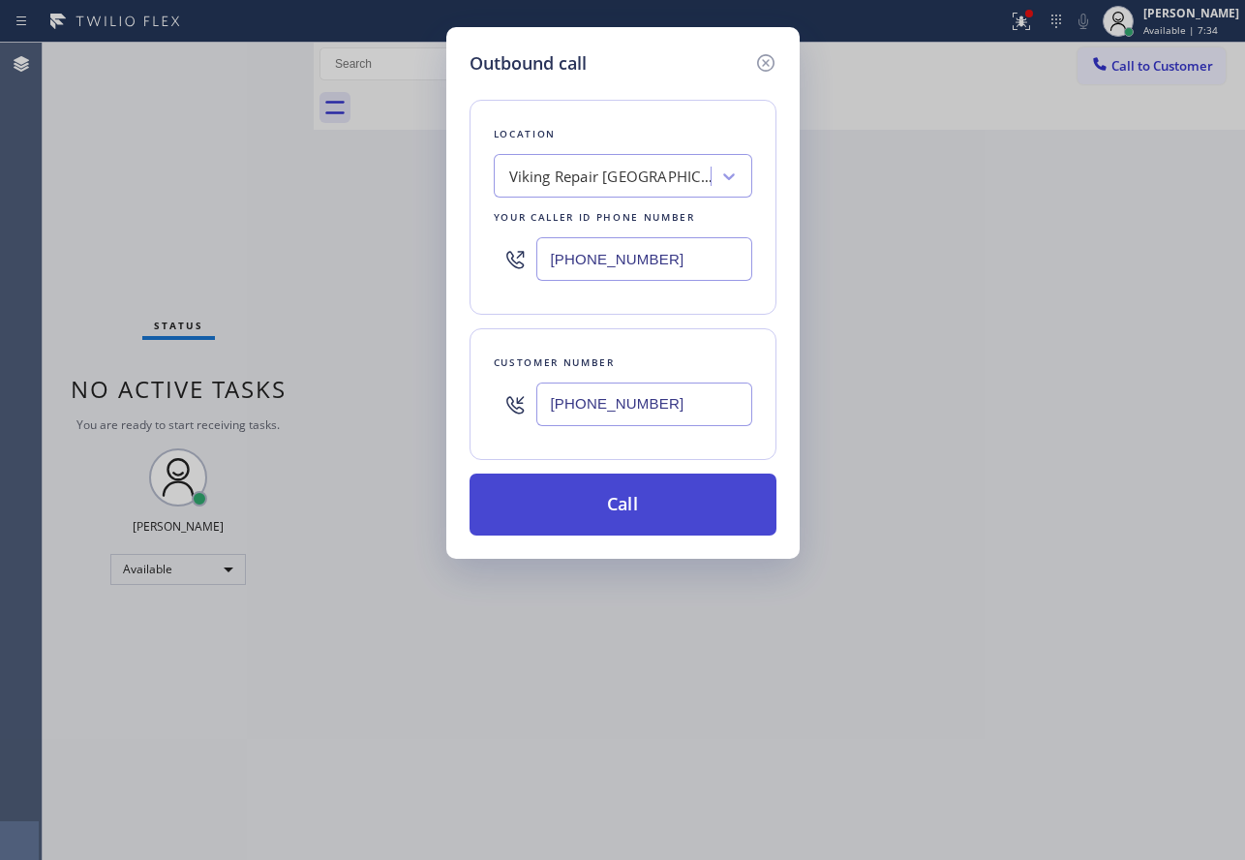
type input "(559) 773-8999"
click at [641, 500] on button "Call" at bounding box center [623, 504] width 307 height 62
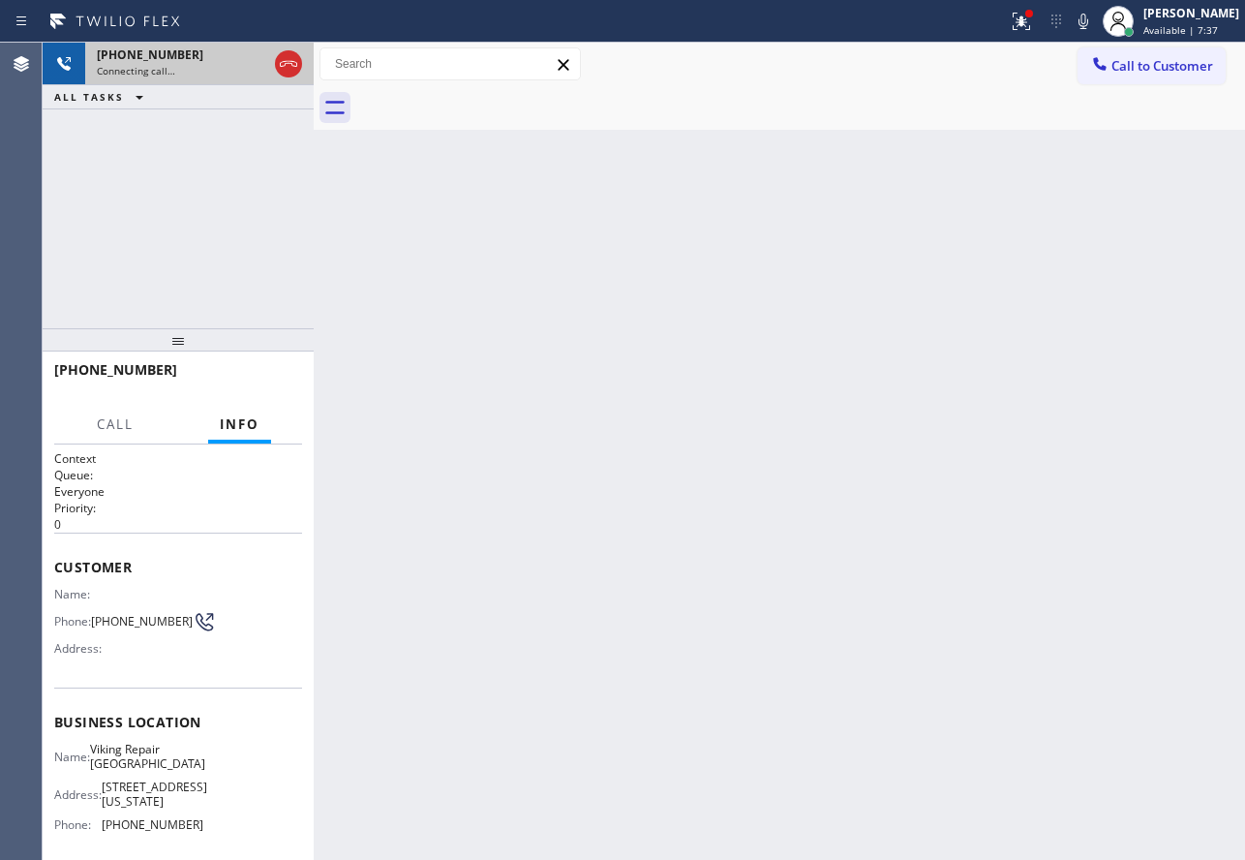
click at [290, 63] on icon at bounding box center [288, 64] width 17 height 6
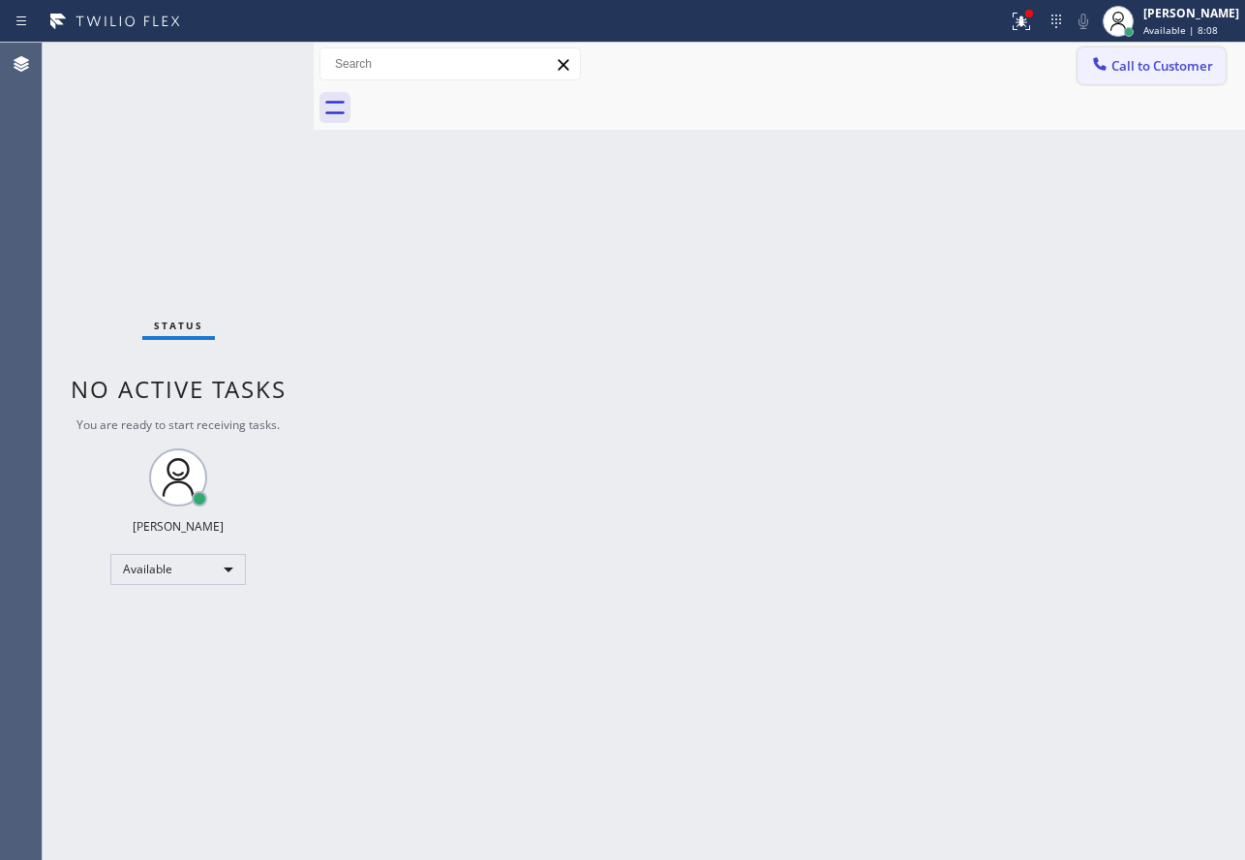
click at [1145, 76] on button "Call to Customer" at bounding box center [1152, 65] width 148 height 37
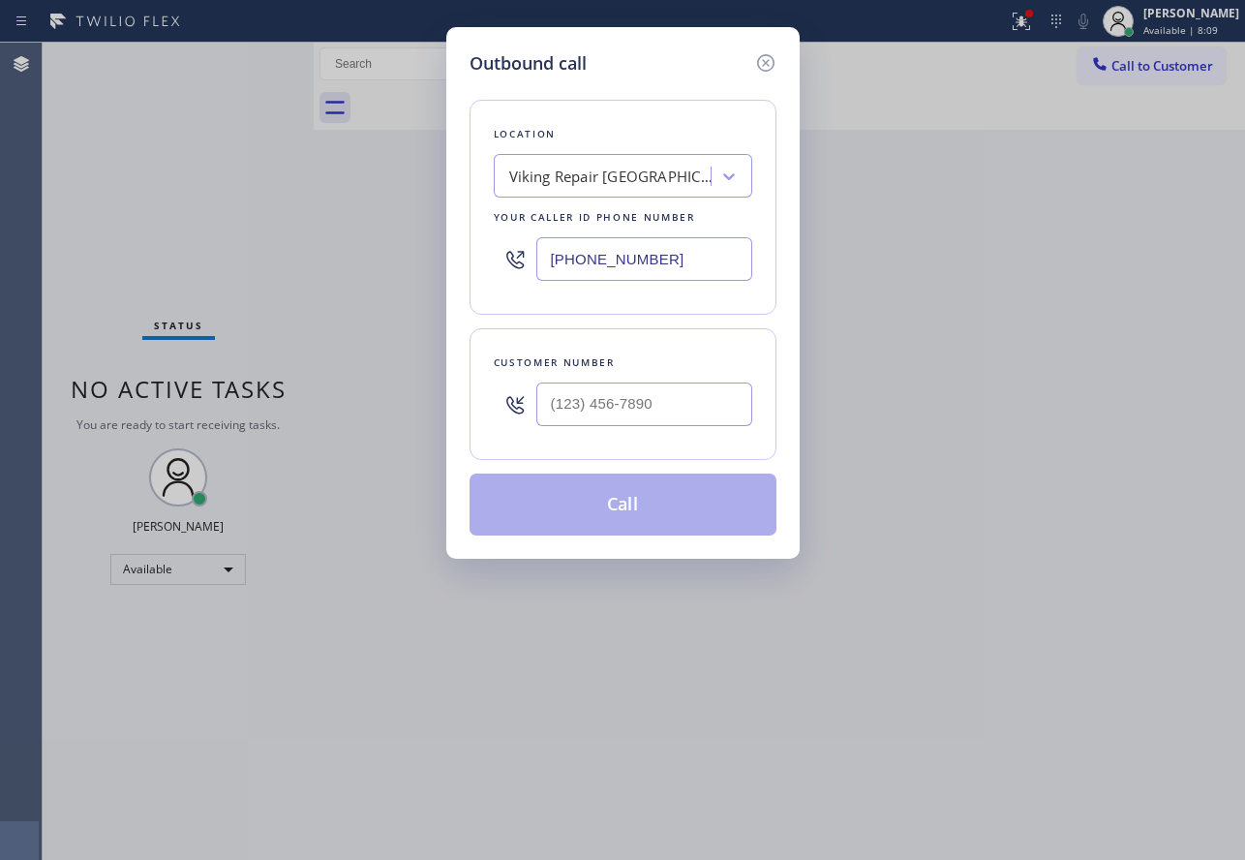
click at [601, 183] on div "Viking Repair Chicago" at bounding box center [610, 177] width 203 height 22
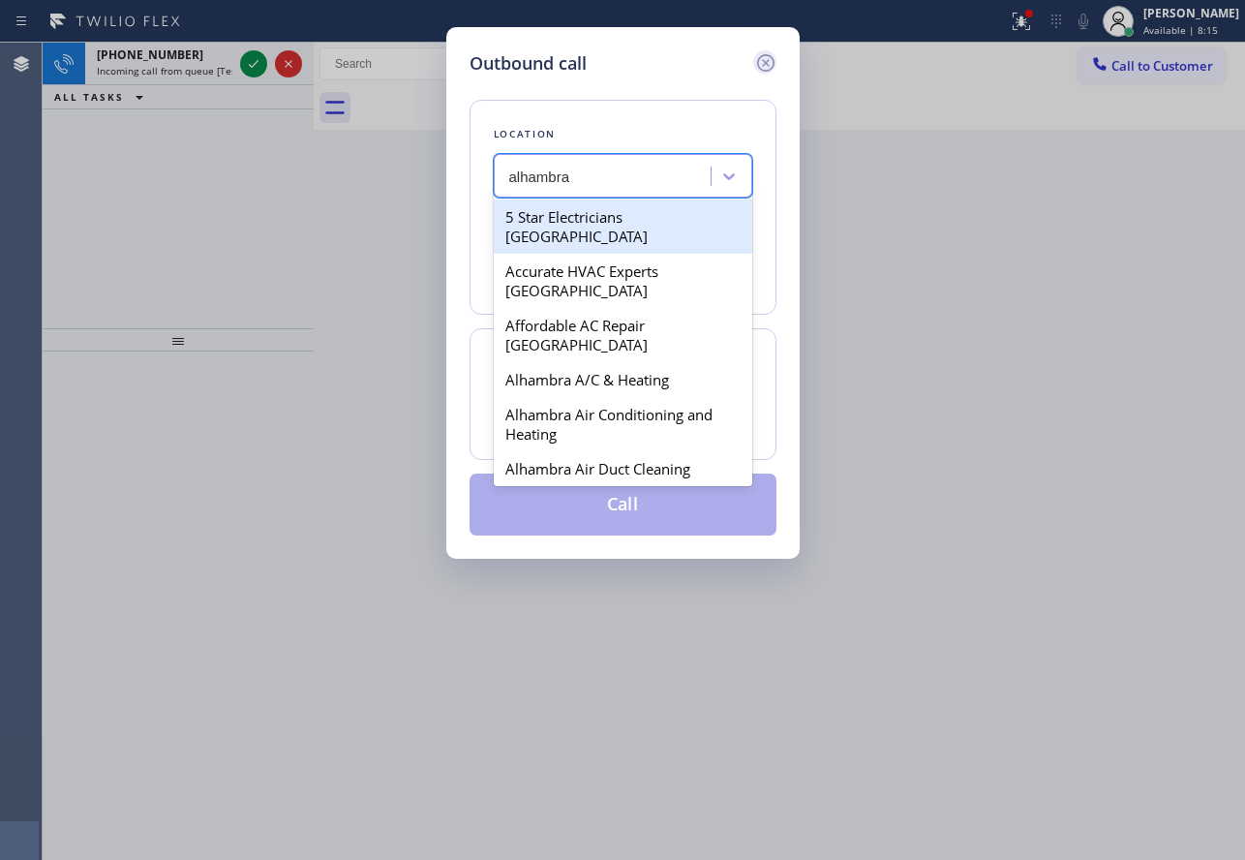
type input "alhambra"
click at [763, 56] on icon at bounding box center [764, 62] width 17 height 17
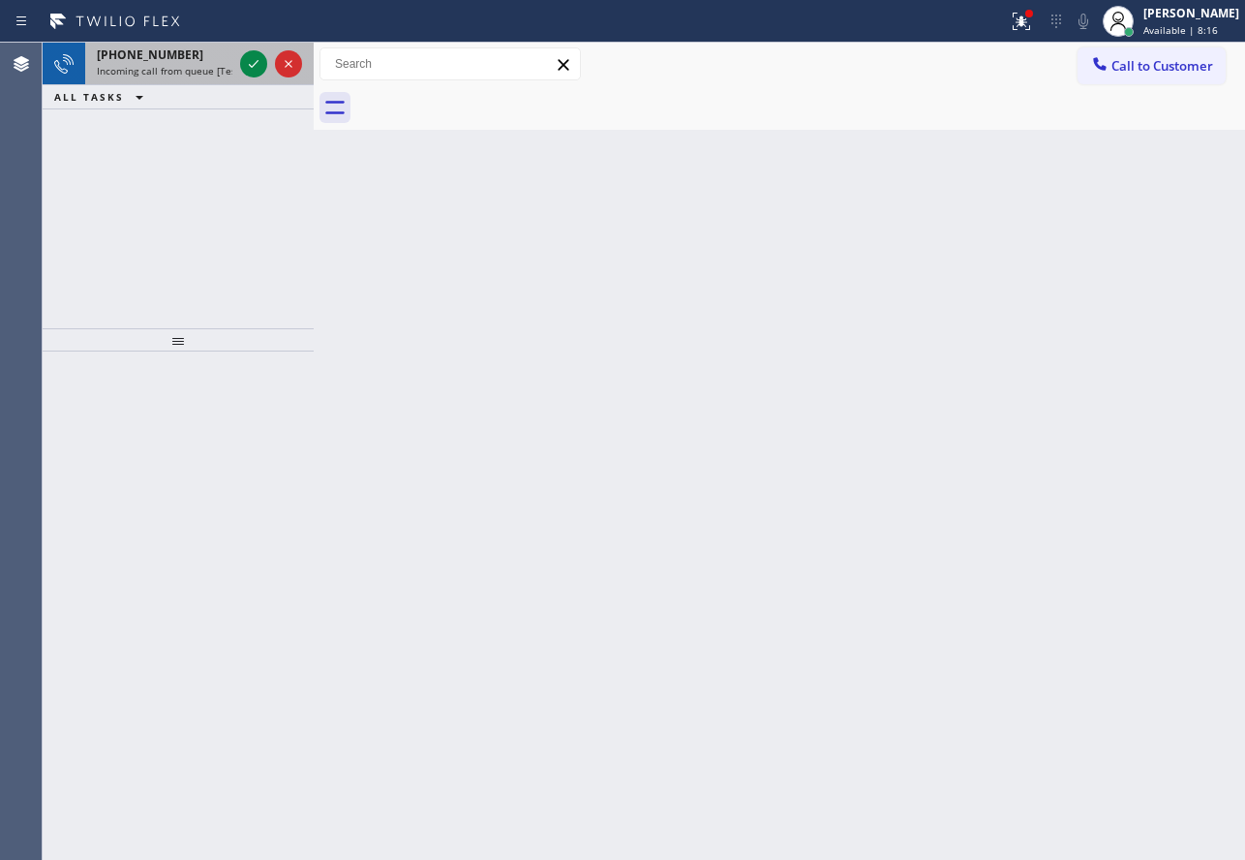
click at [179, 65] on span "Incoming call from queue [Test] All" at bounding box center [177, 71] width 161 height 14
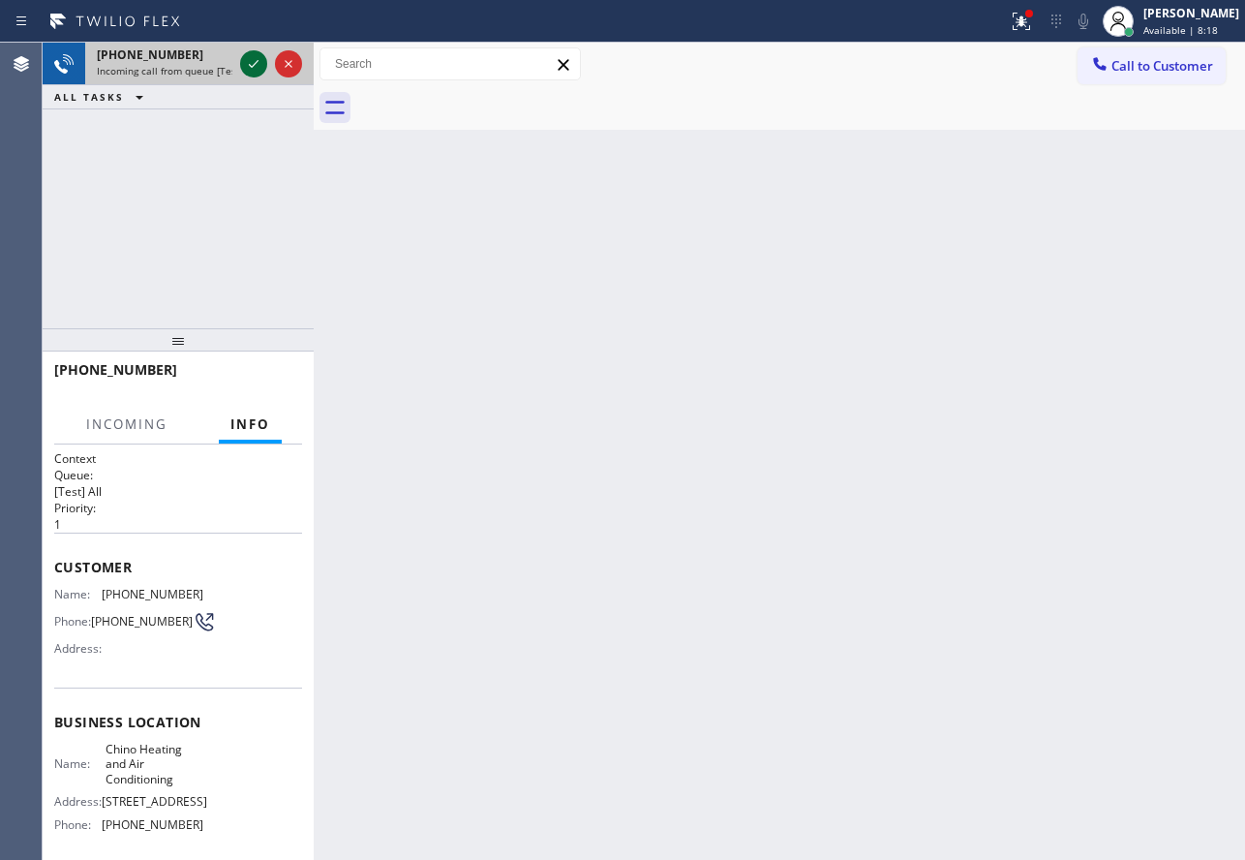
click at [251, 75] on icon at bounding box center [253, 63] width 23 height 23
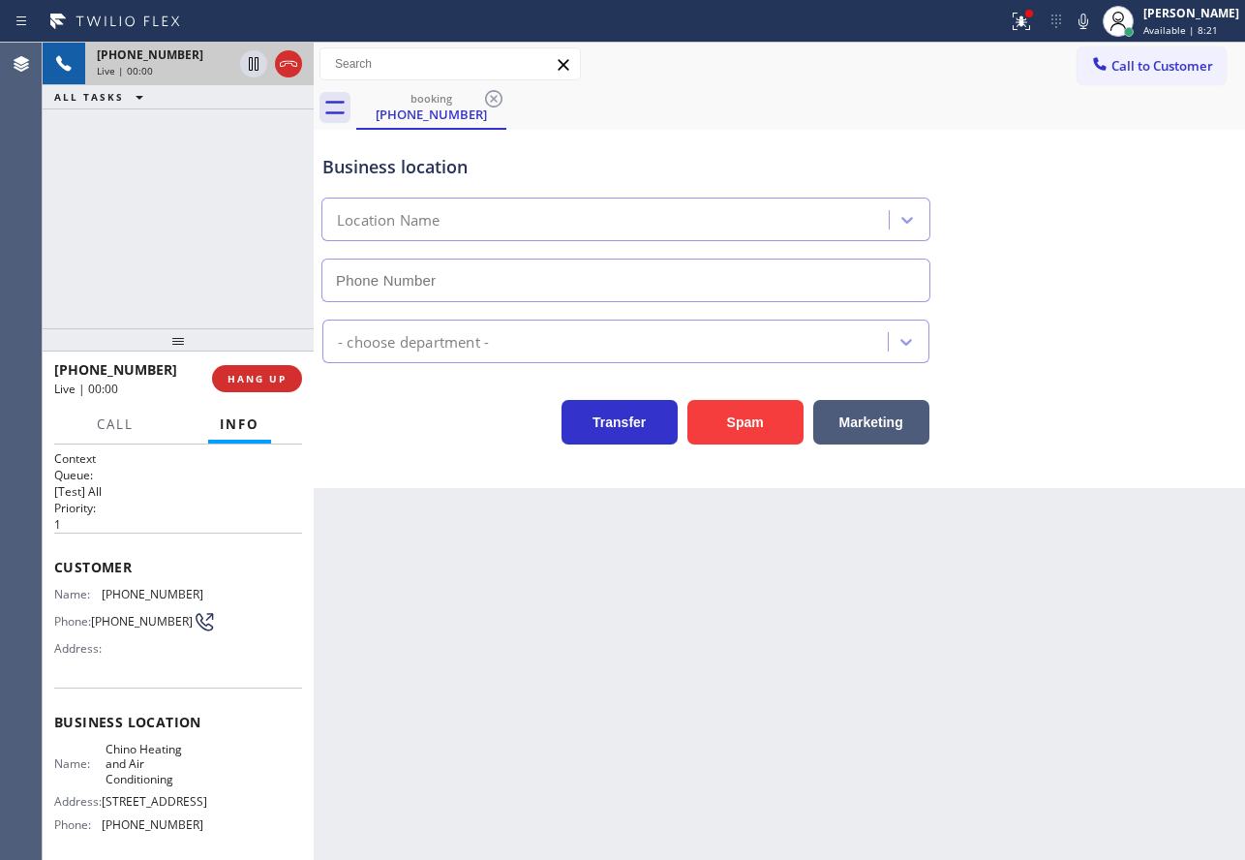
type input "(909) 245-9391"
click at [253, 372] on span "HANG UP" at bounding box center [257, 379] width 59 height 14
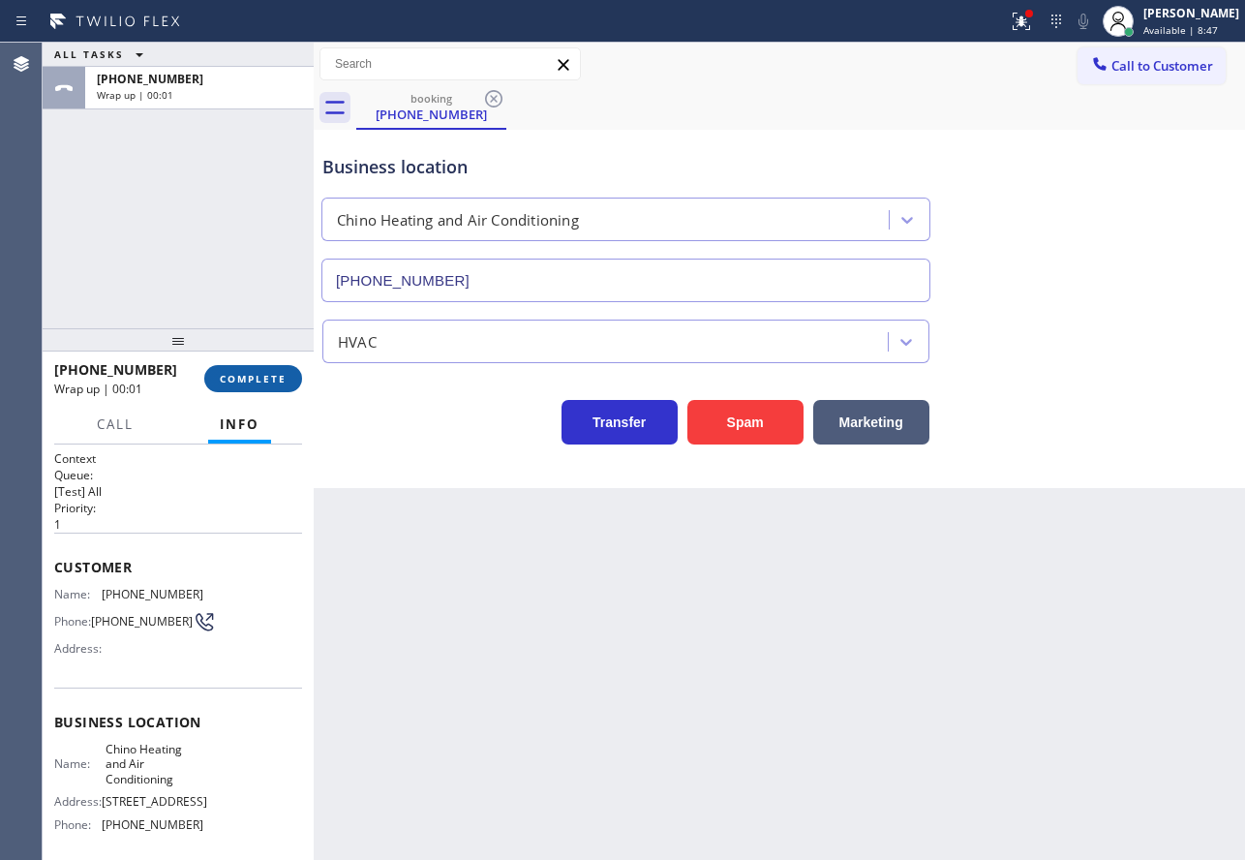
click at [253, 372] on span "COMPLETE" at bounding box center [253, 379] width 67 height 14
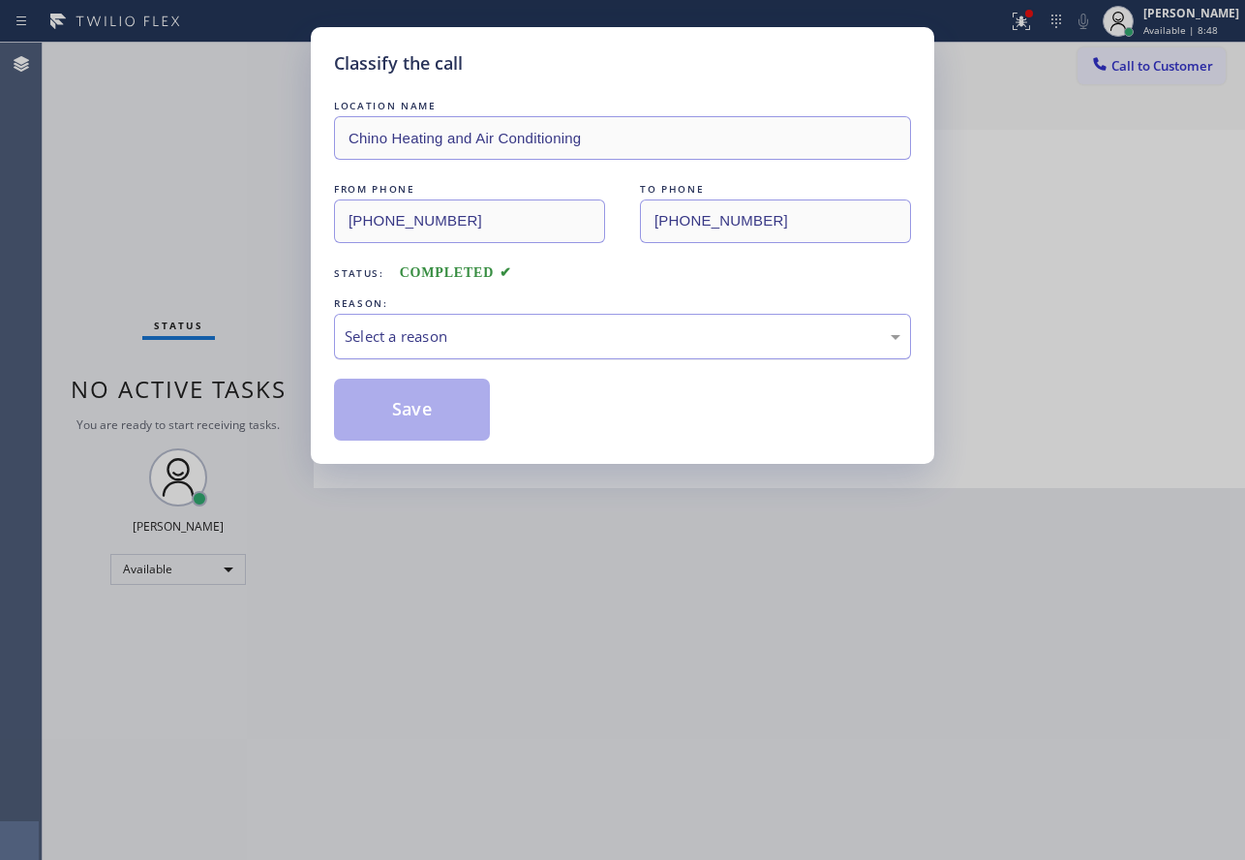
click at [610, 325] on div "Select a reason" at bounding box center [623, 336] width 556 height 22
click at [411, 400] on button "Save" at bounding box center [412, 410] width 156 height 62
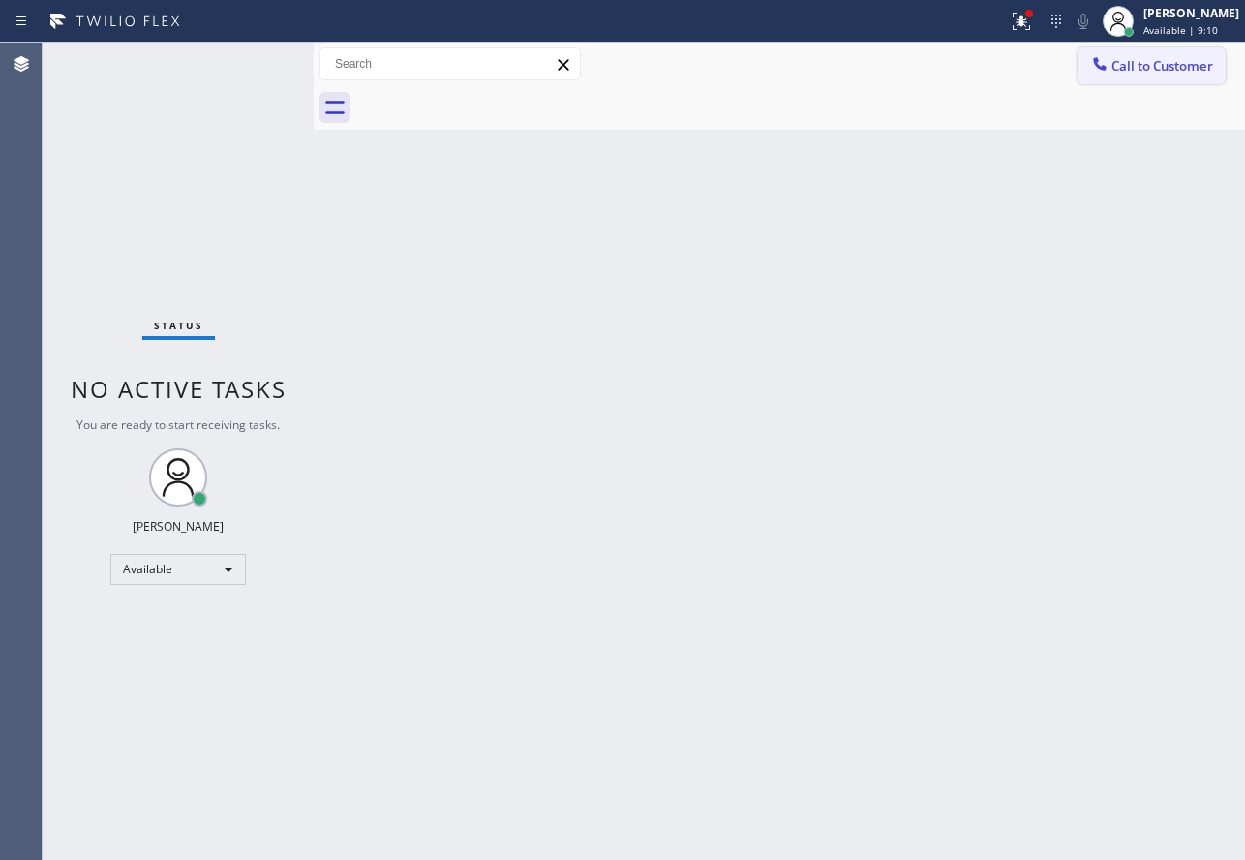
click at [1154, 60] on span "Call to Customer" at bounding box center [1163, 65] width 102 height 17
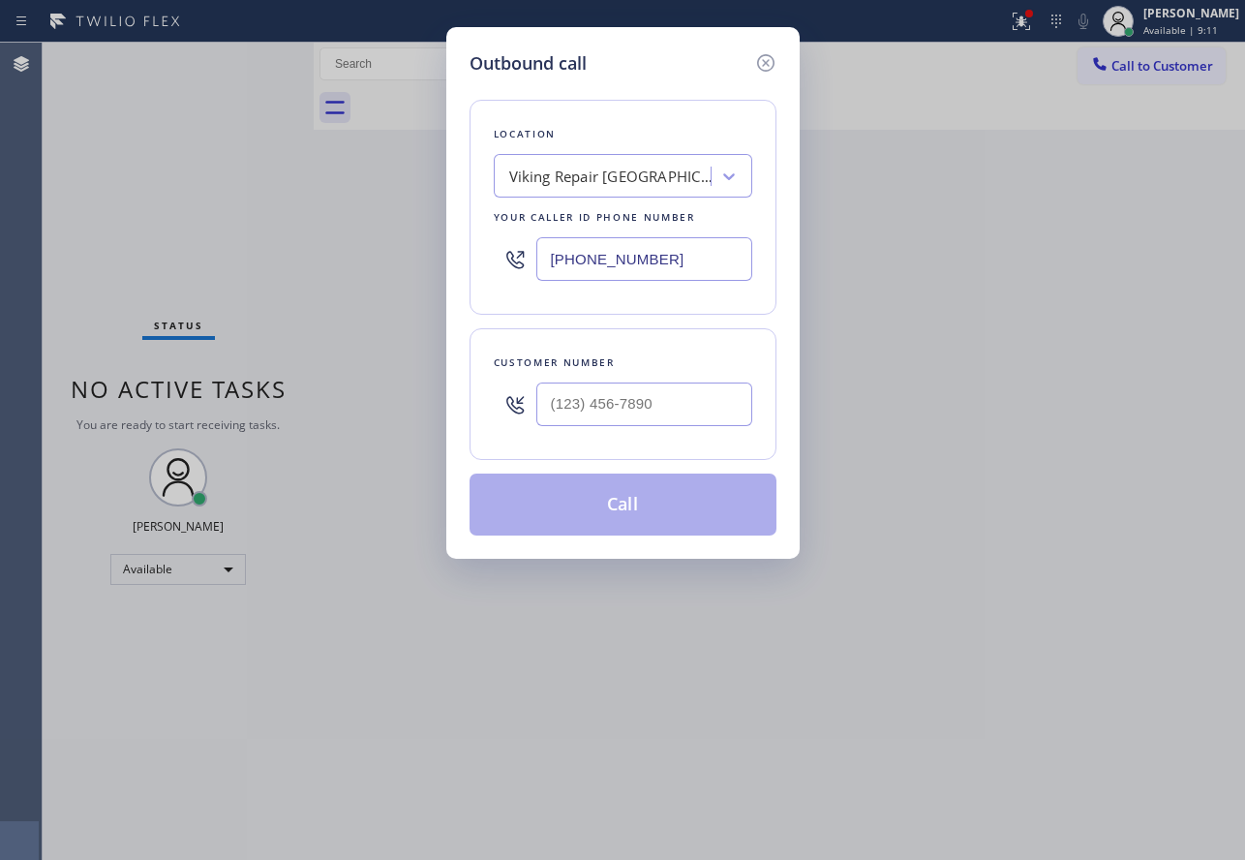
click at [624, 190] on div "Viking Repair Chicago" at bounding box center [605, 177] width 211 height 34
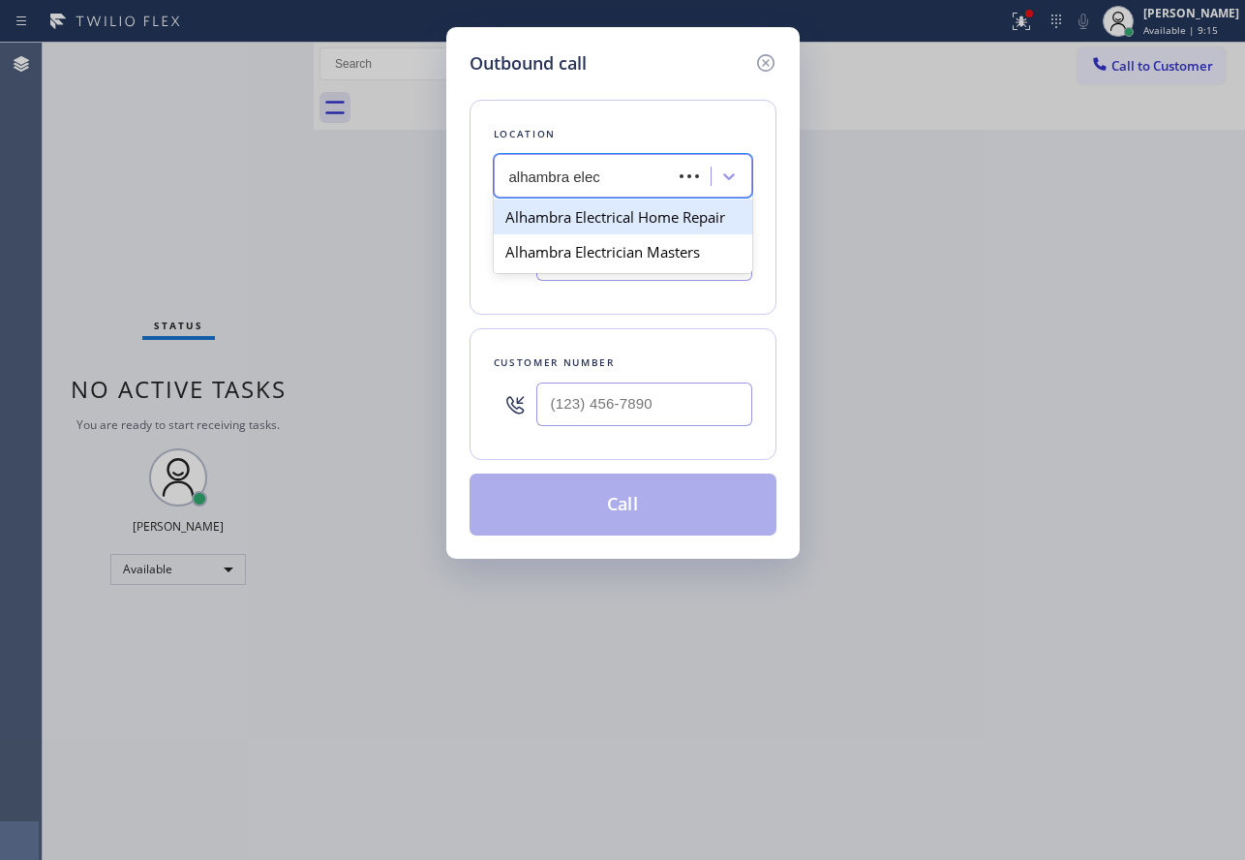
type input "alhambra elect"
click at [634, 232] on div "Alhambra Electrical Home Repair" at bounding box center [623, 216] width 259 height 35
type input "(626) 551-4139"
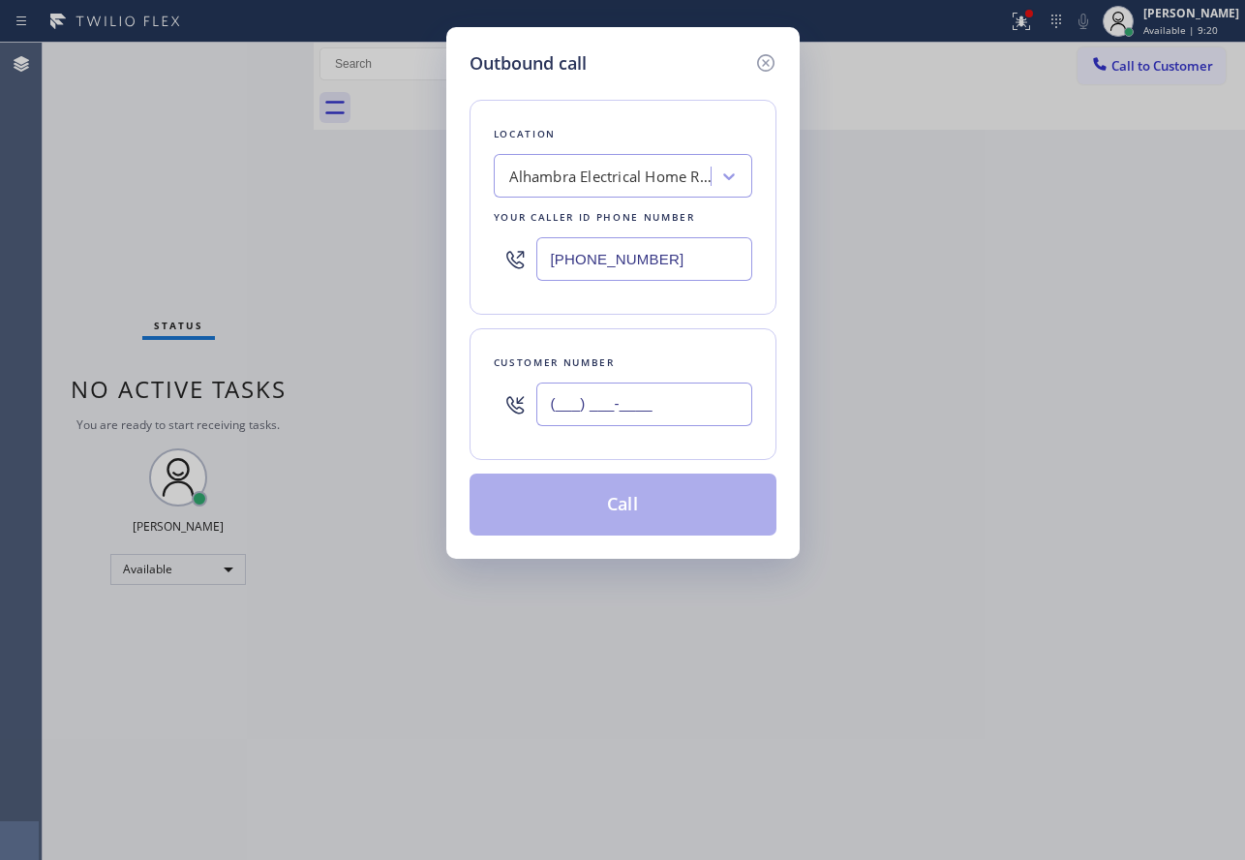
click at [595, 408] on input "(___) ___-____" at bounding box center [644, 404] width 216 height 44
paste input "917) 528-0415"
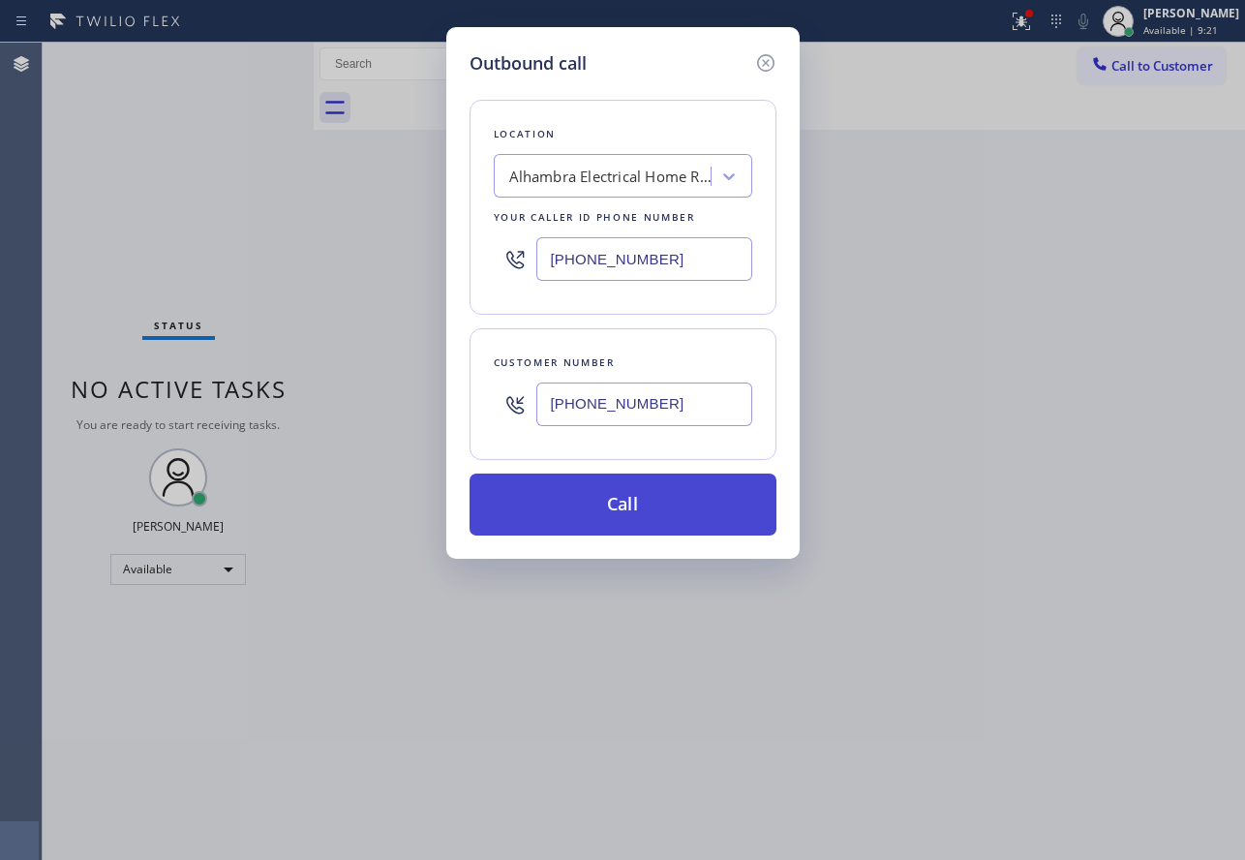
type input "(917) 528-0415"
click at [629, 515] on button "Call" at bounding box center [623, 504] width 307 height 62
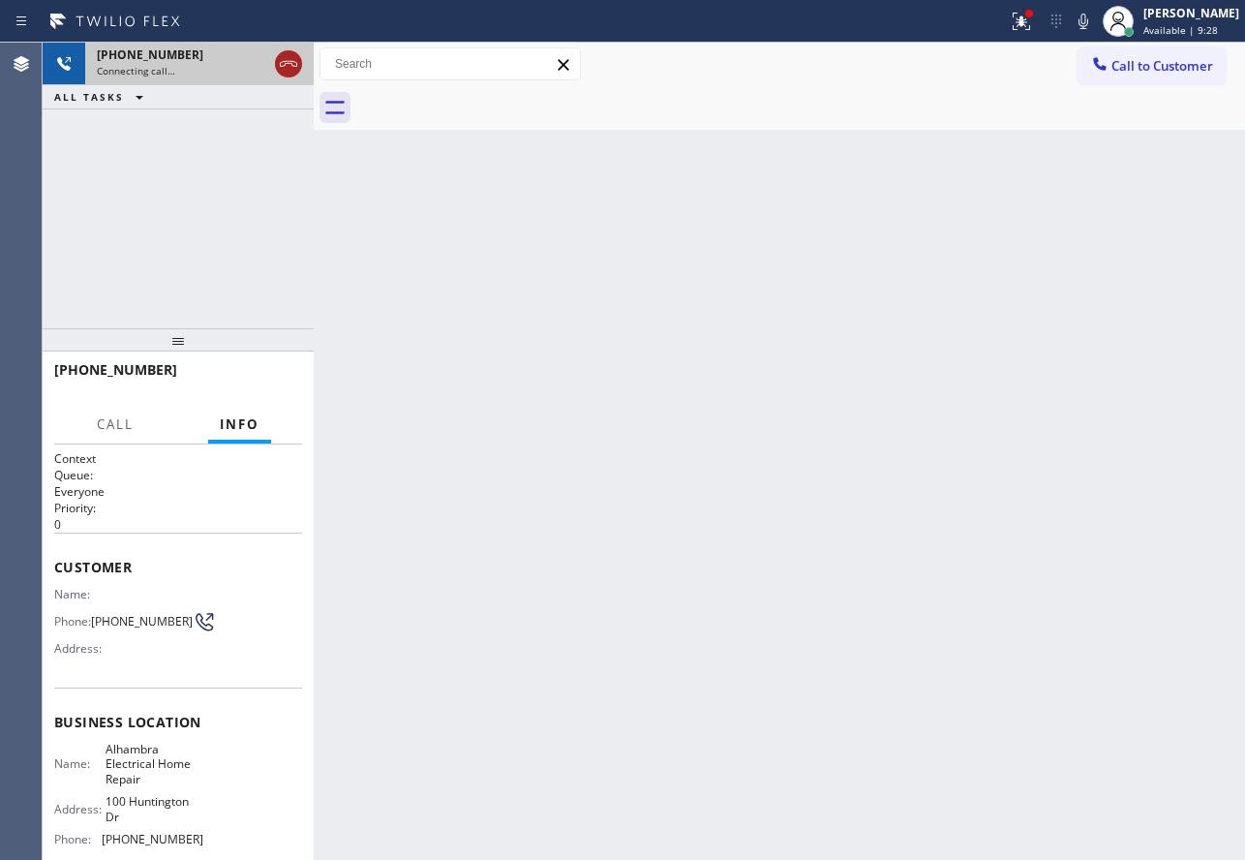
click at [287, 70] on icon at bounding box center [288, 63] width 23 height 23
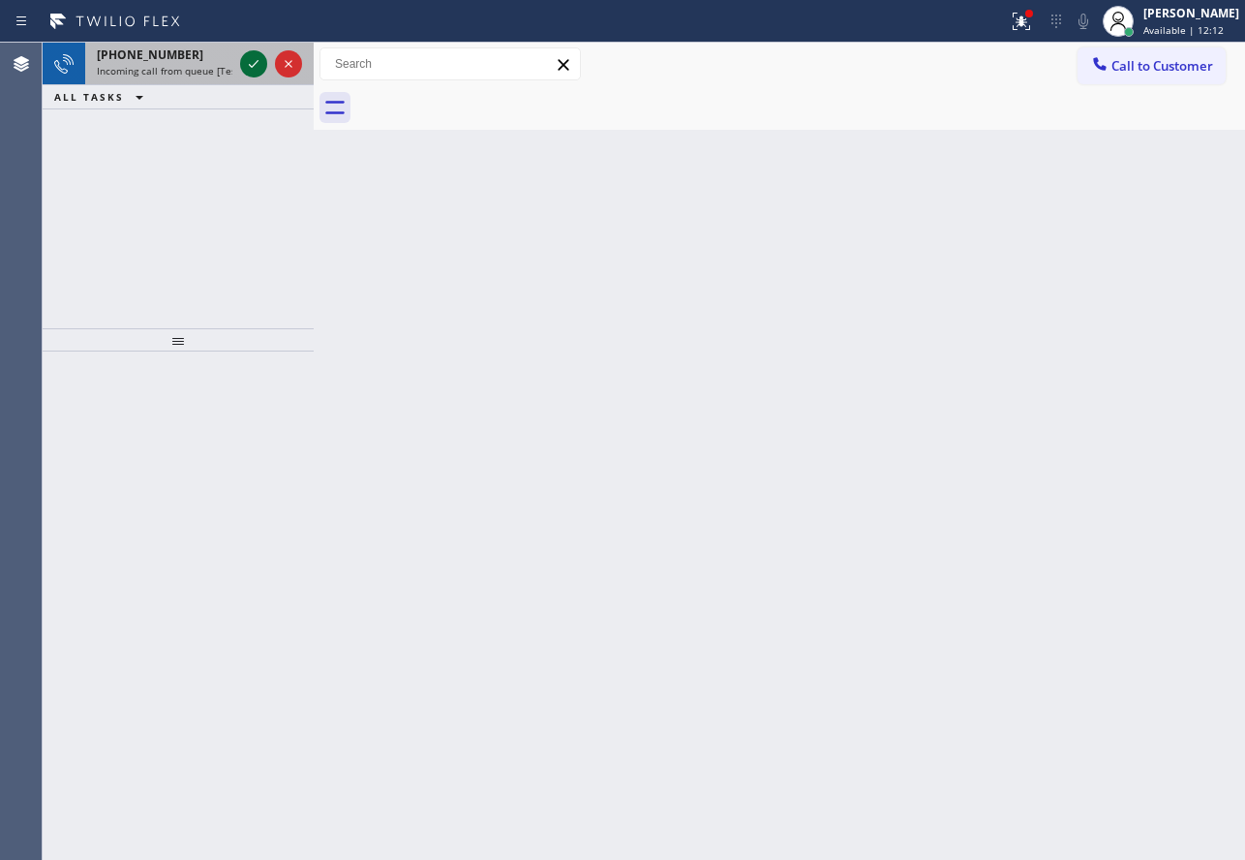
click at [253, 61] on icon at bounding box center [253, 63] width 23 height 23
click at [253, 63] on icon at bounding box center [253, 63] width 23 height 23
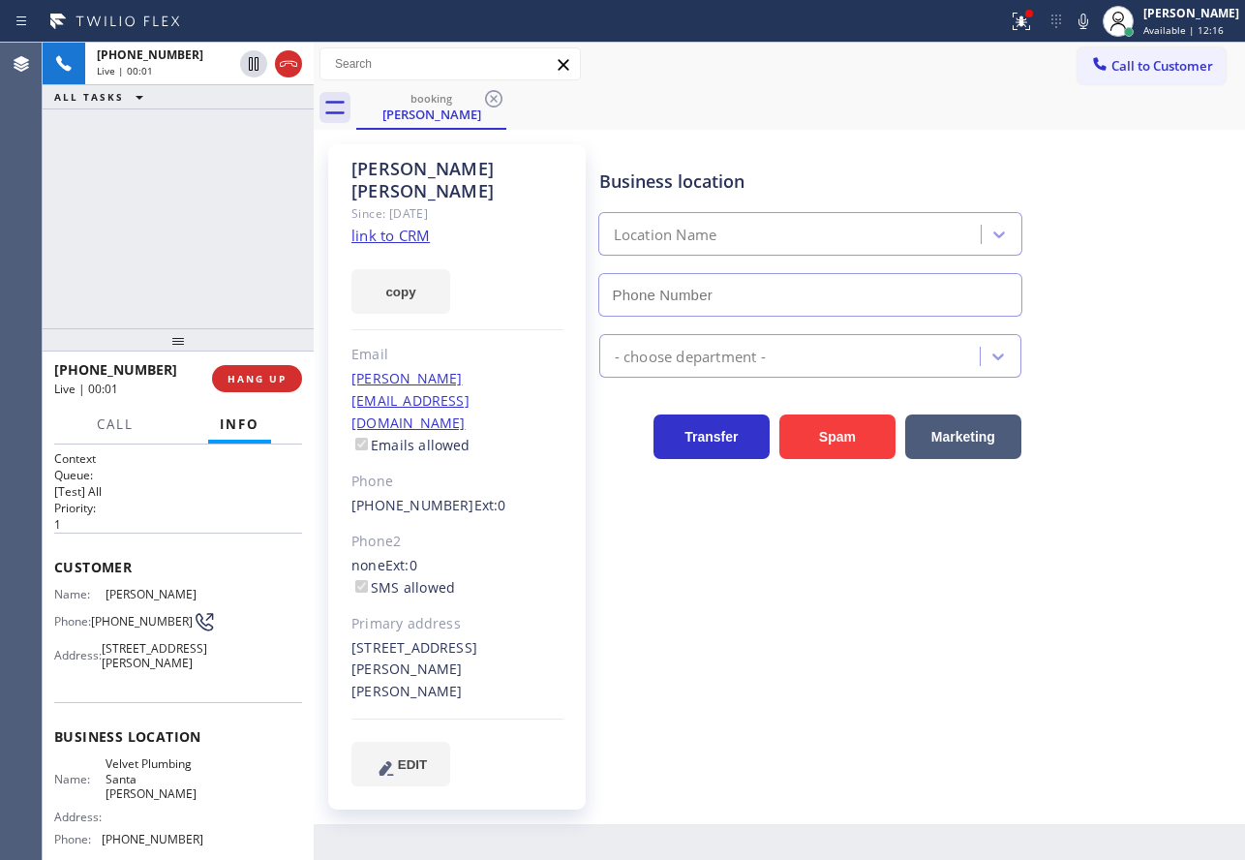
type input "(714) 294-2150"
click at [395, 226] on link "link to CRM" at bounding box center [390, 235] width 78 height 19
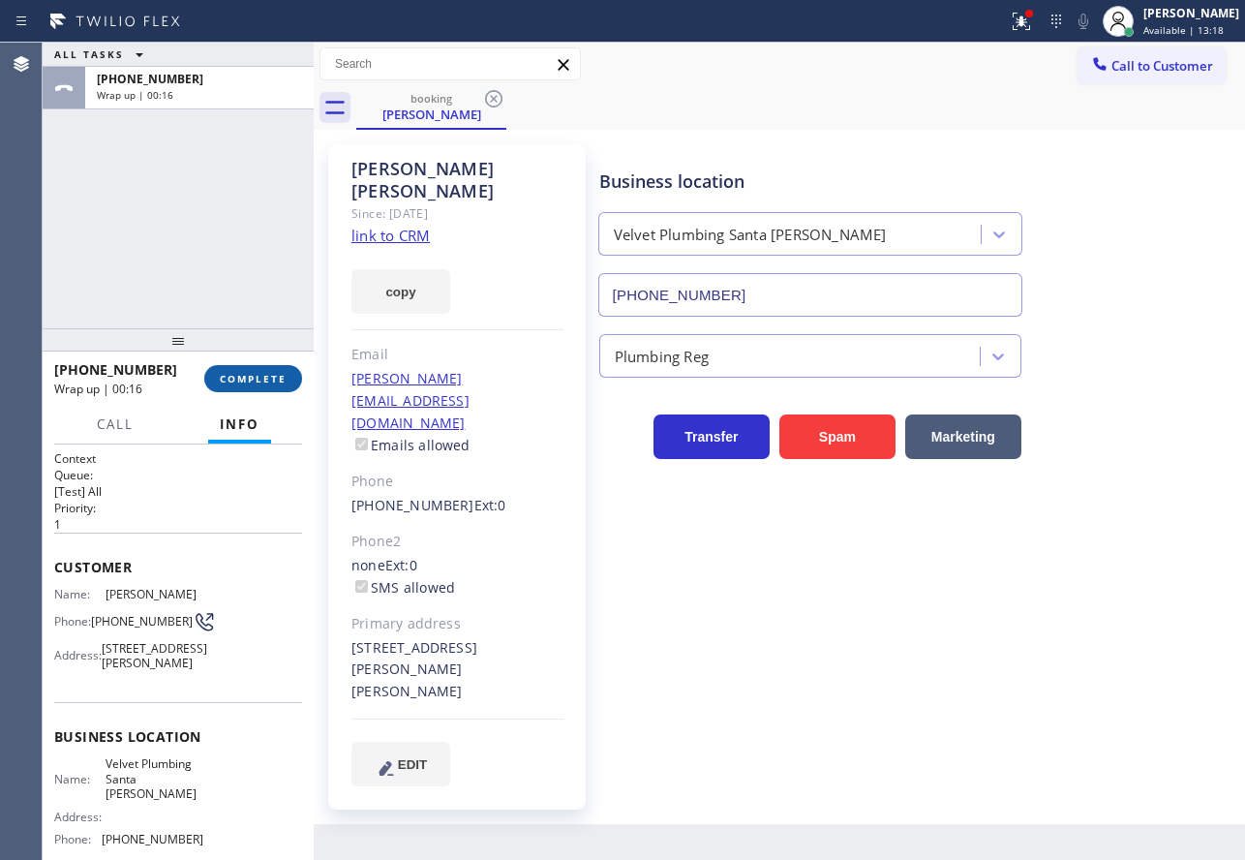
click at [260, 383] on span "COMPLETE" at bounding box center [253, 379] width 67 height 14
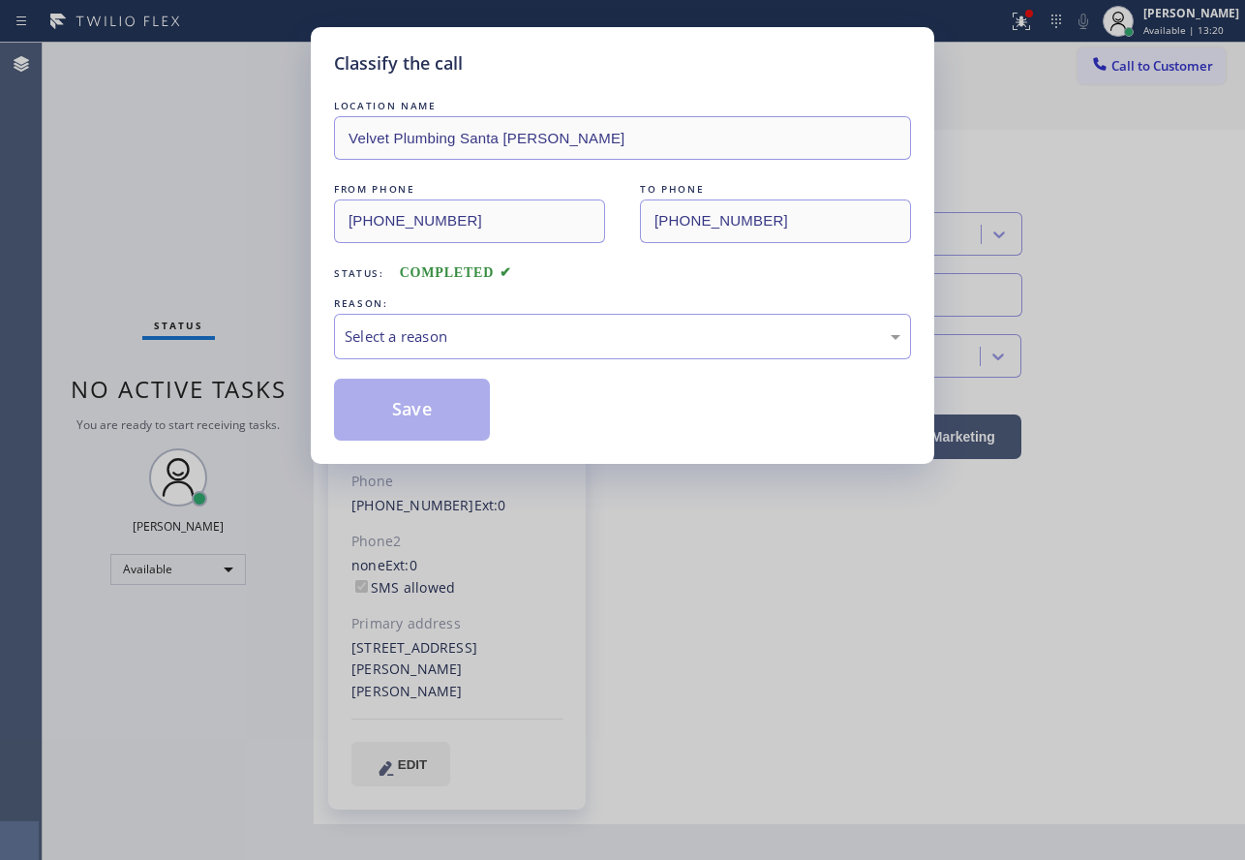
click at [596, 336] on div "Select a reason" at bounding box center [623, 336] width 556 height 22
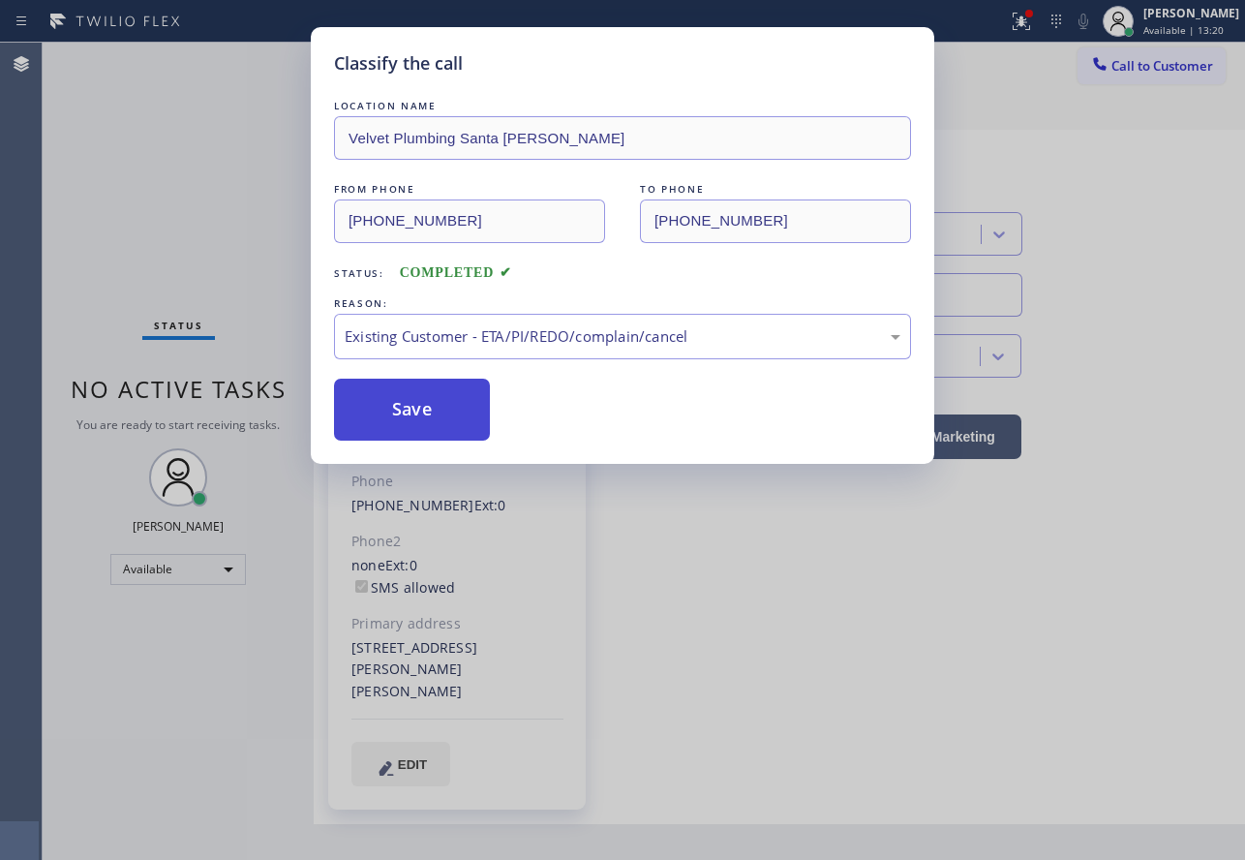
click at [459, 418] on button "Save" at bounding box center [412, 410] width 156 height 62
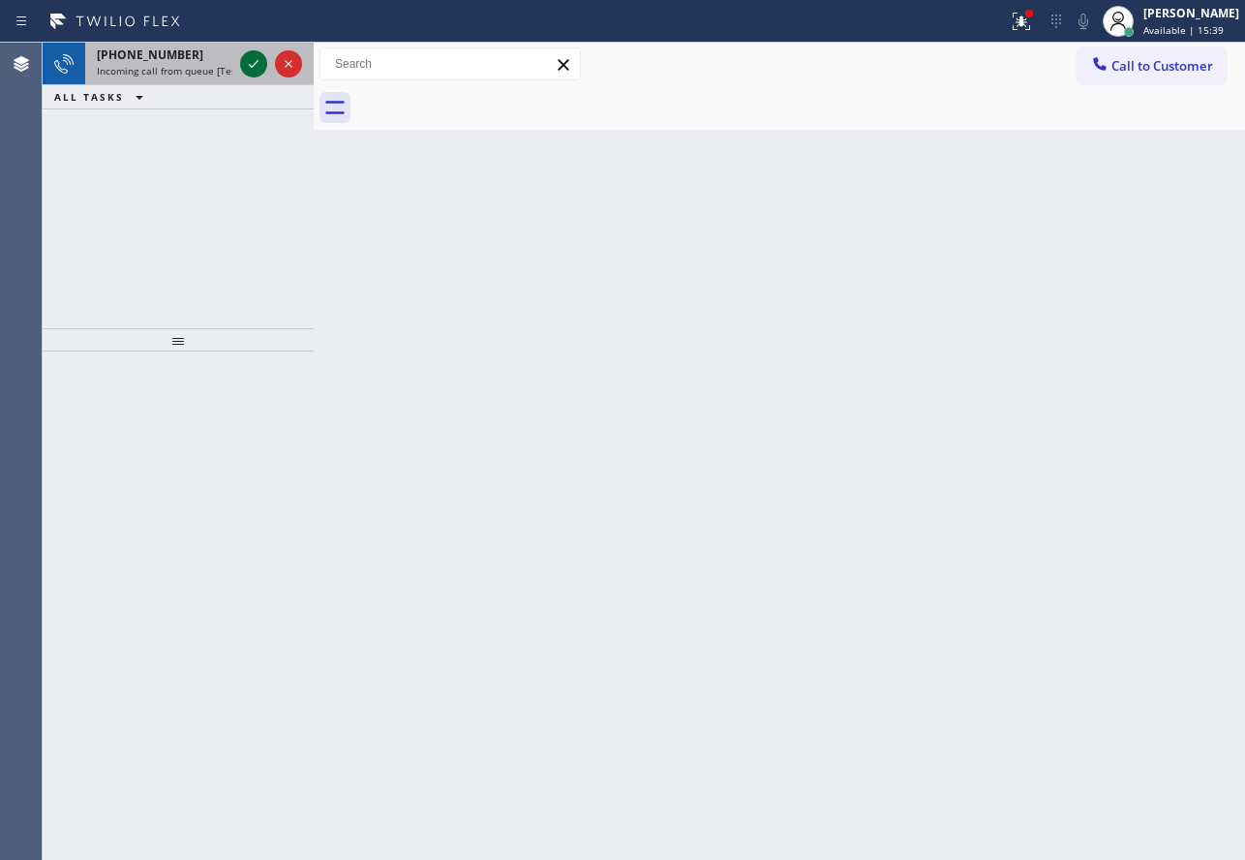
click at [251, 56] on icon at bounding box center [253, 63] width 23 height 23
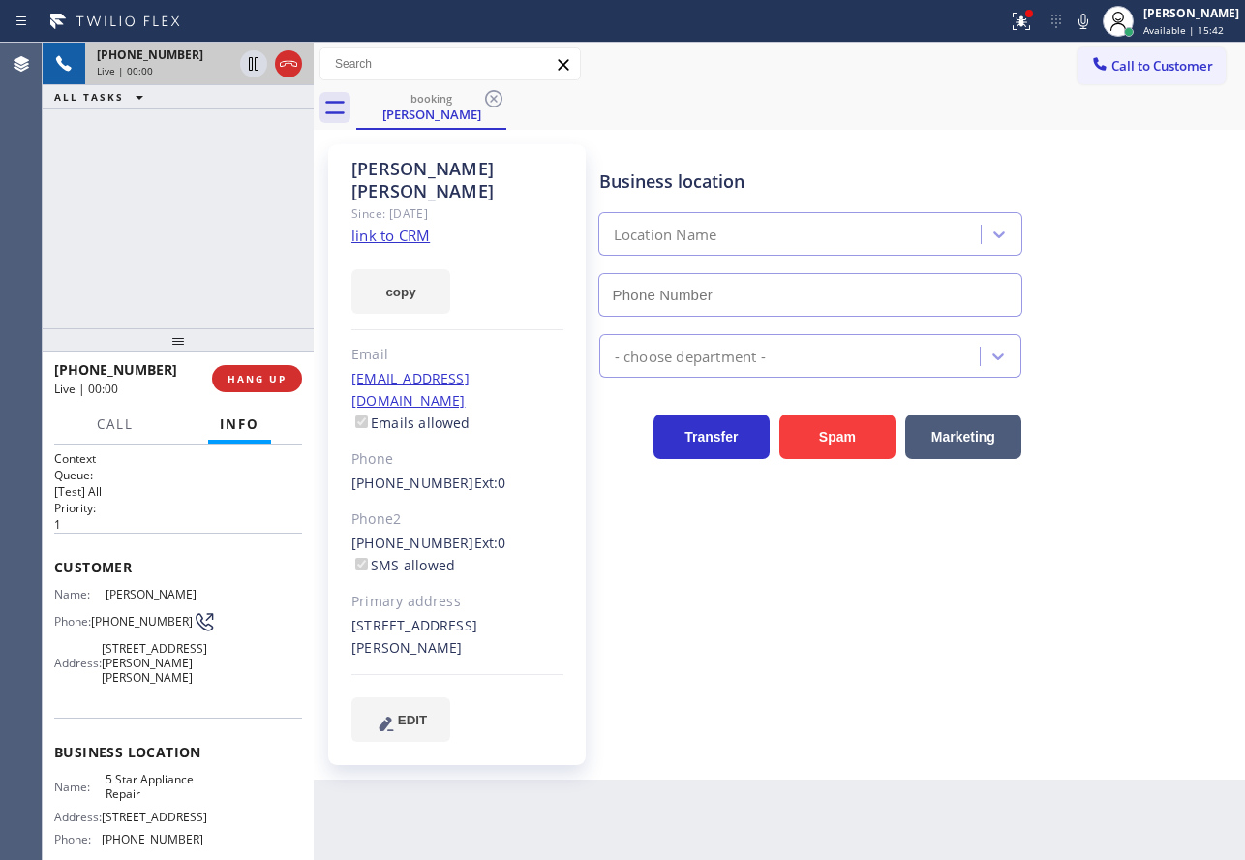
type input "(855) 731-4952"
click at [388, 226] on link "link to CRM" at bounding box center [390, 235] width 78 height 19
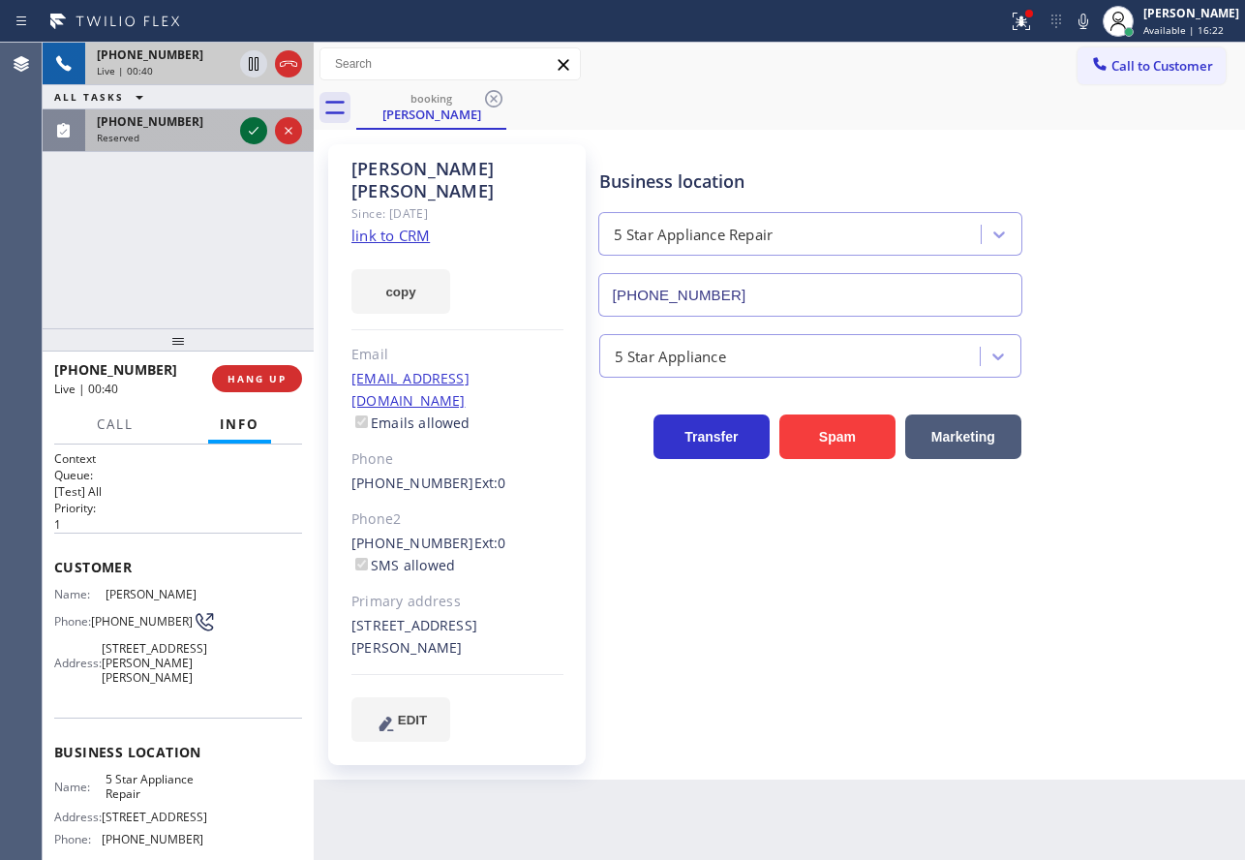
click at [249, 135] on icon at bounding box center [253, 130] width 23 height 23
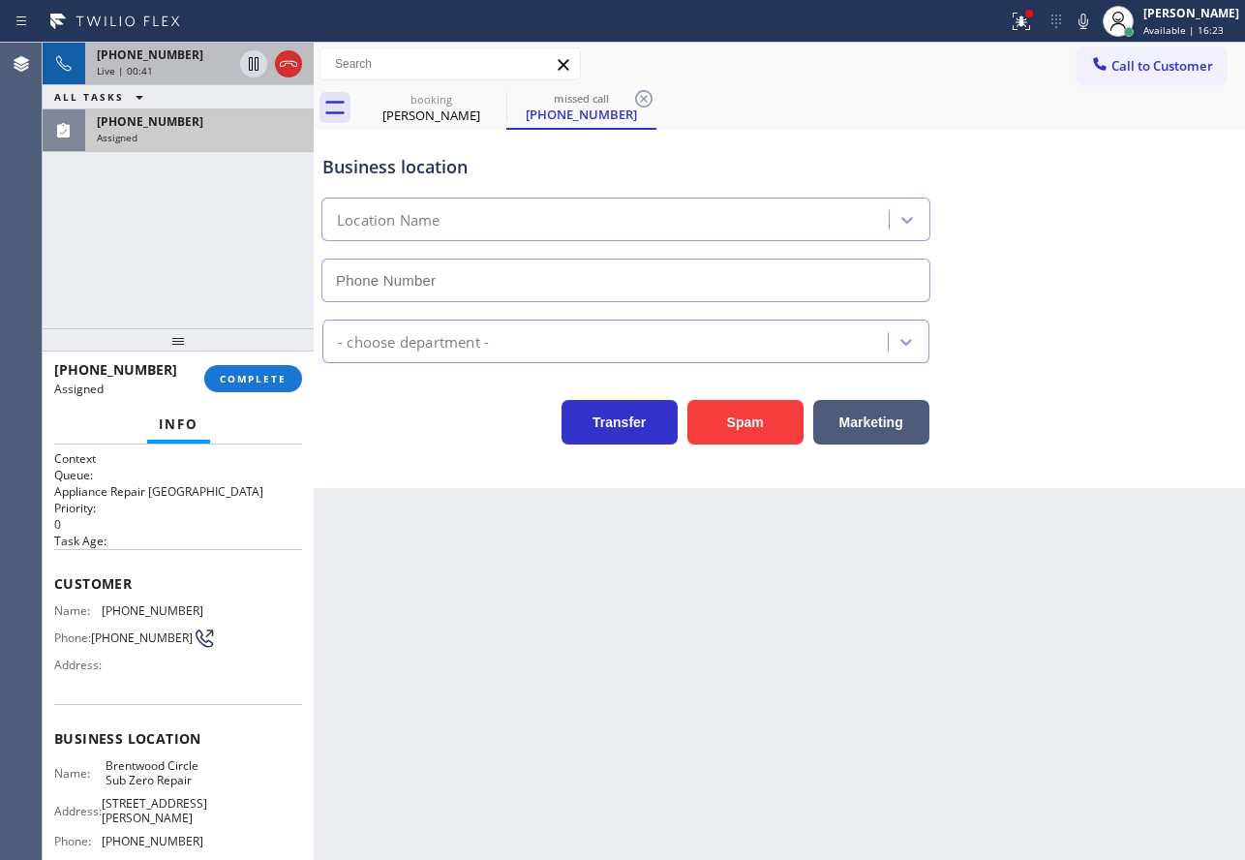
type input "(818) 629-1233"
click at [286, 376] on span "COMPLETE" at bounding box center [253, 379] width 67 height 14
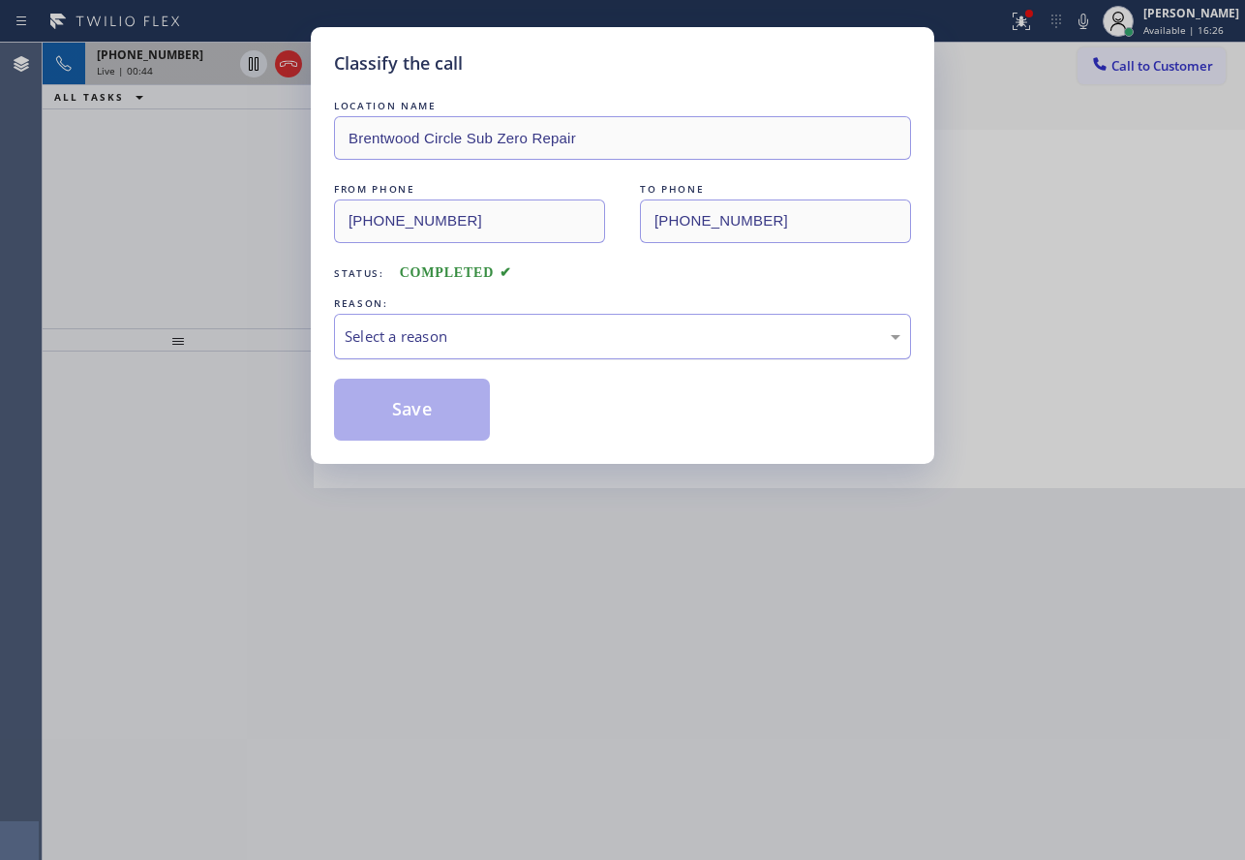
click at [457, 343] on div "Select a reason" at bounding box center [623, 336] width 556 height 22
click at [442, 420] on button "Save" at bounding box center [412, 410] width 156 height 62
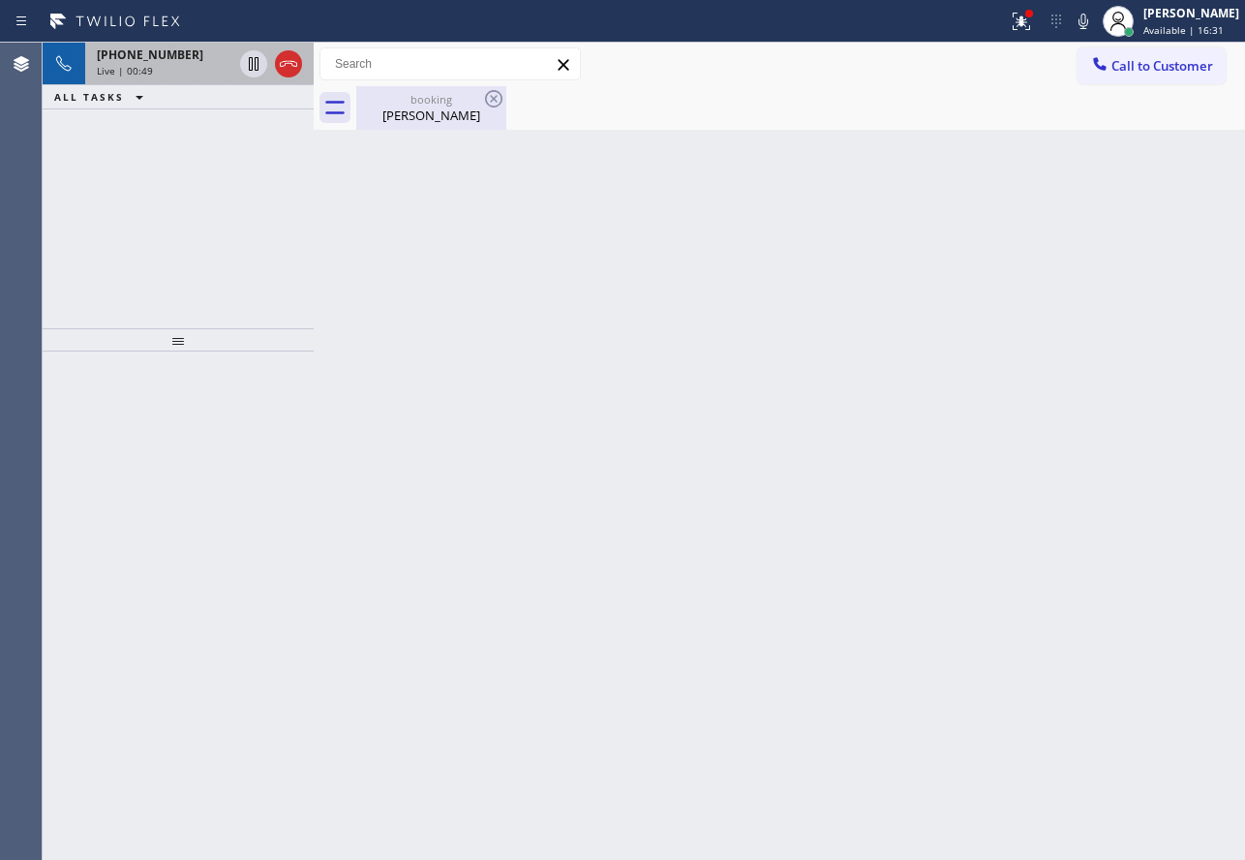
click at [405, 112] on div "Maxine Caudillo" at bounding box center [431, 115] width 146 height 17
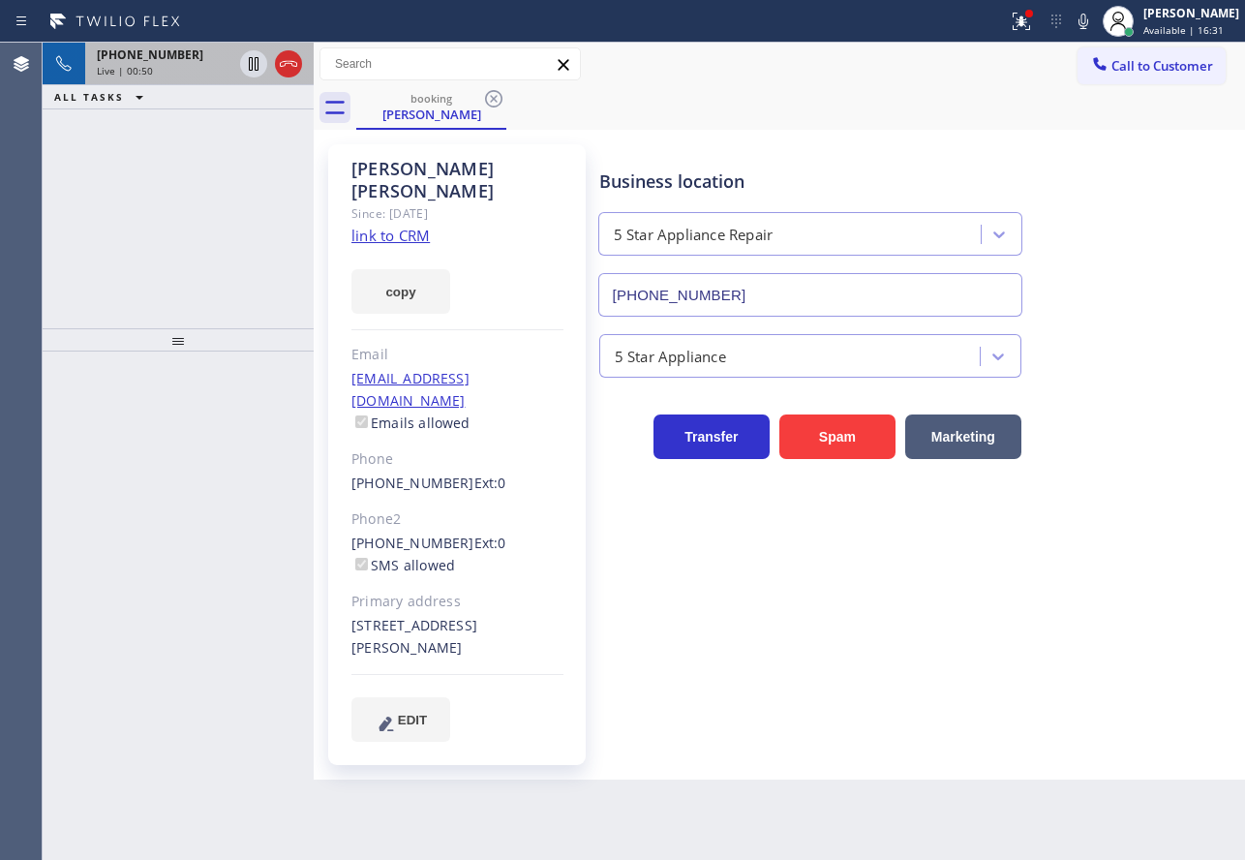
click at [193, 72] on div "Live | 00:50" at bounding box center [165, 71] width 136 height 14
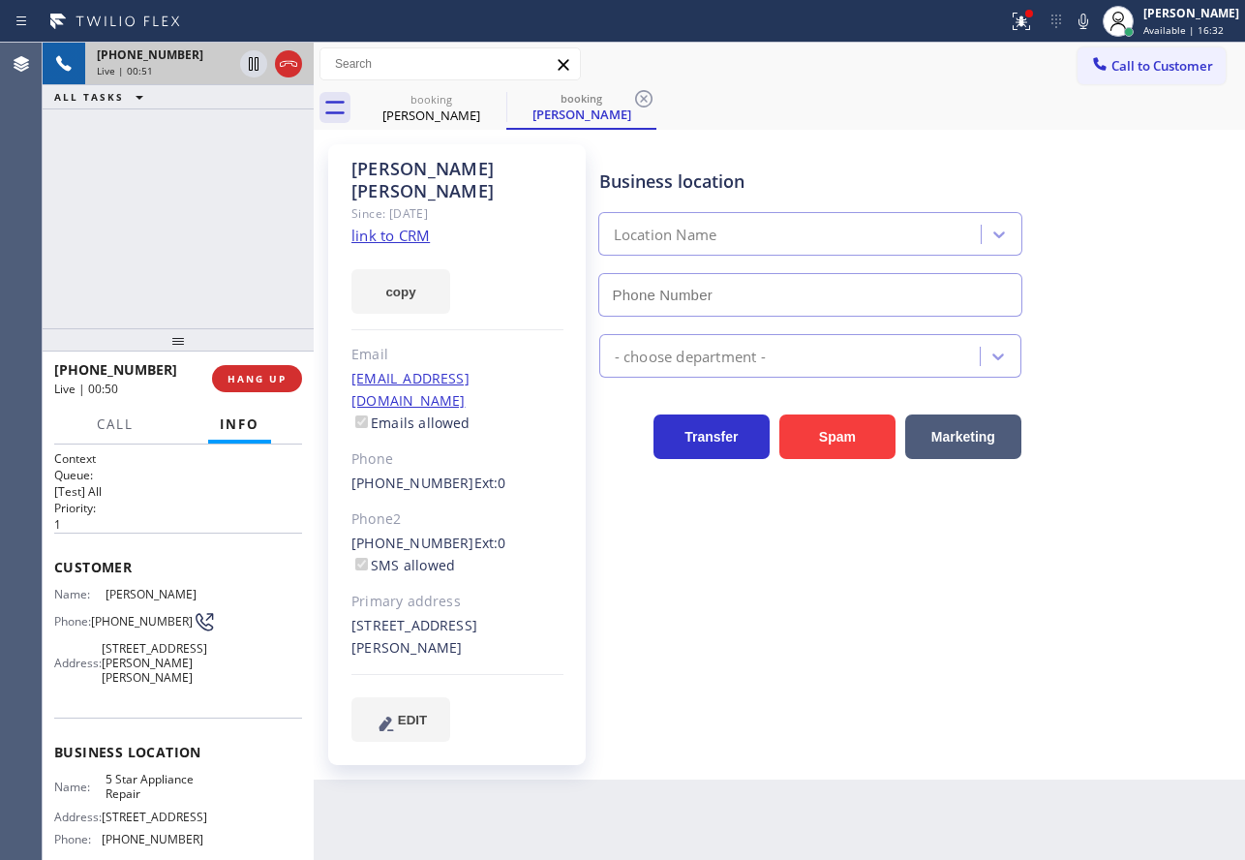
type input "(855) 731-4952"
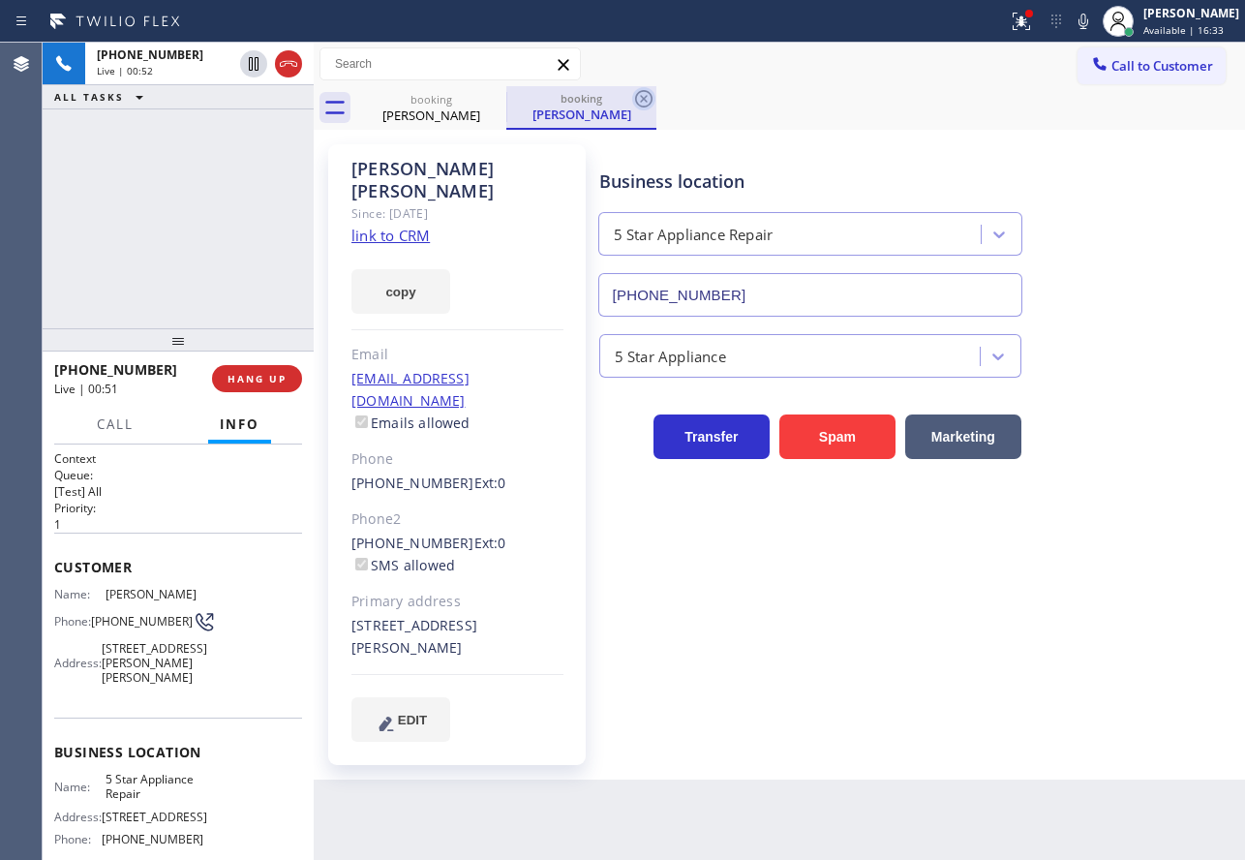
click at [651, 95] on icon at bounding box center [643, 98] width 17 height 17
click at [808, 181] on div "Business location" at bounding box center [810, 181] width 422 height 26
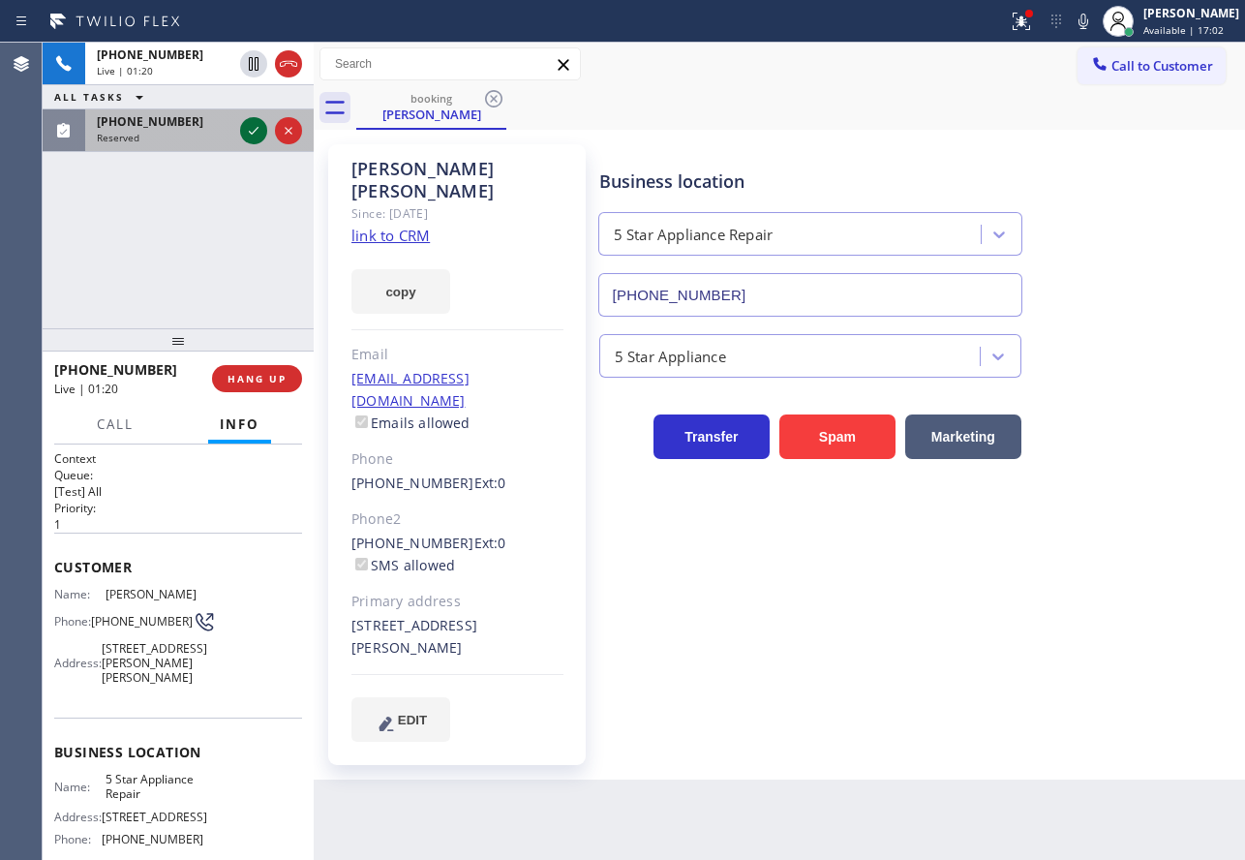
click at [253, 128] on icon at bounding box center [253, 130] width 23 height 23
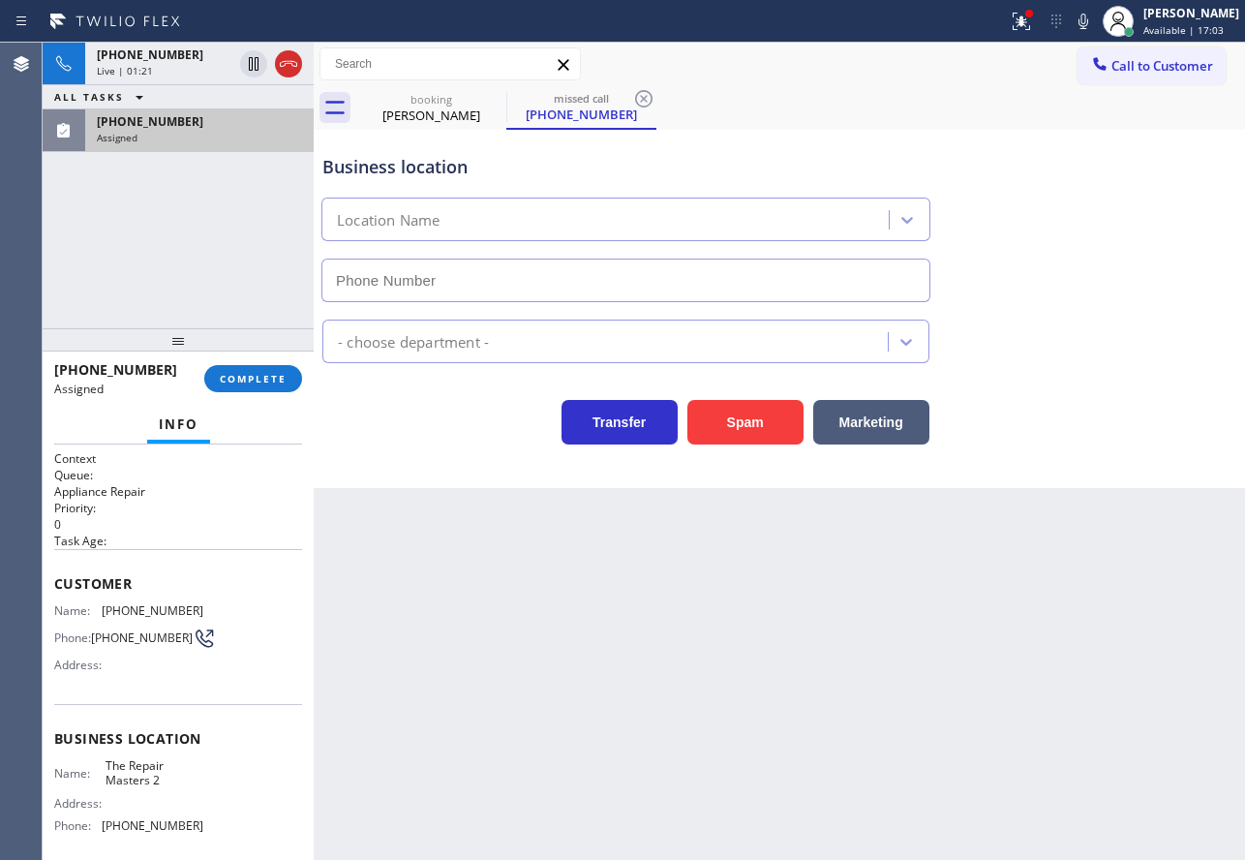
type input "(516) 212-7662"
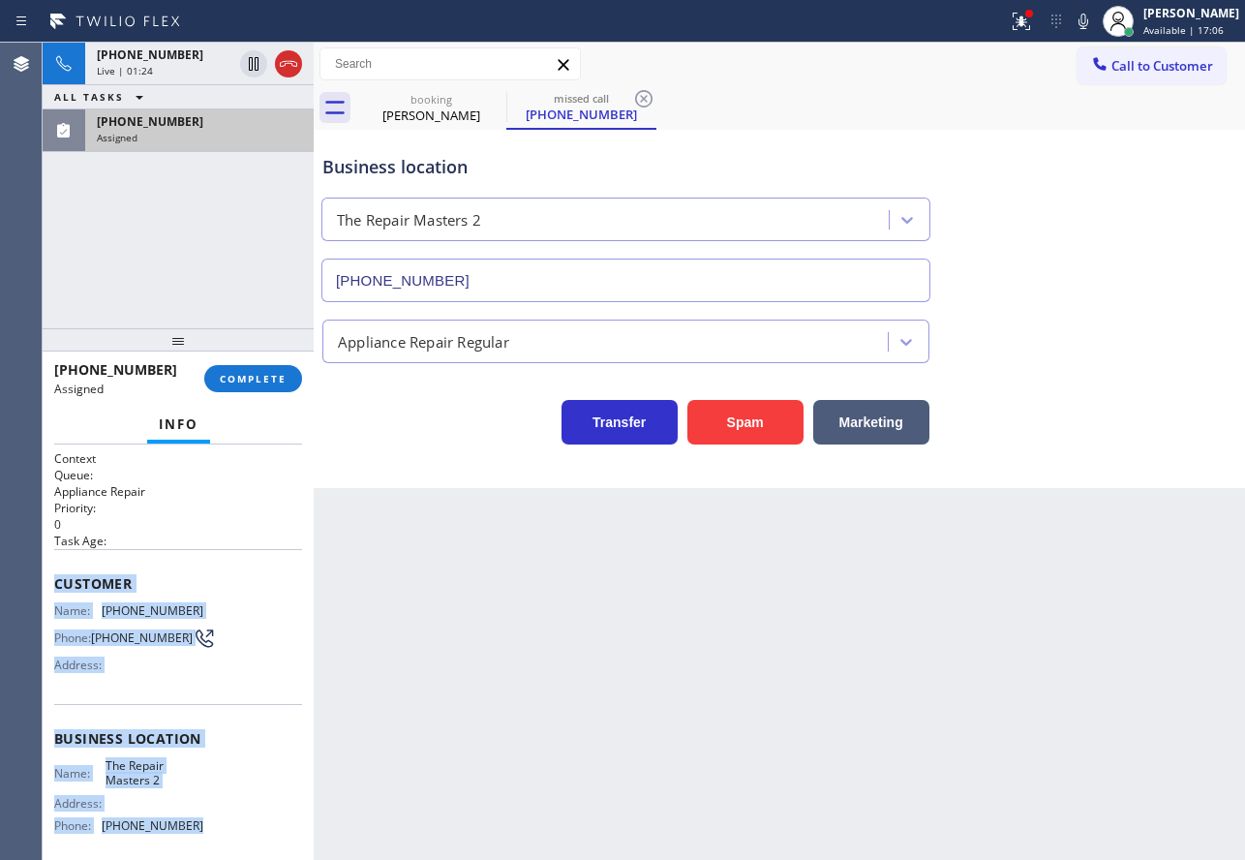
drag, startPoint x: 190, startPoint y: 836, endPoint x: 49, endPoint y: 586, distance: 286.6
click at [49, 586] on div "Context Queue: Appliance Repair Priority: 0 Task Age: Customer Name: (949) 290-…" at bounding box center [178, 651] width 271 height 415
copy div "Customer Name: (949) 290-6909 Phone: (949) 290-6909 Address: Business location …"
click at [278, 381] on span "COMPLETE" at bounding box center [253, 379] width 67 height 14
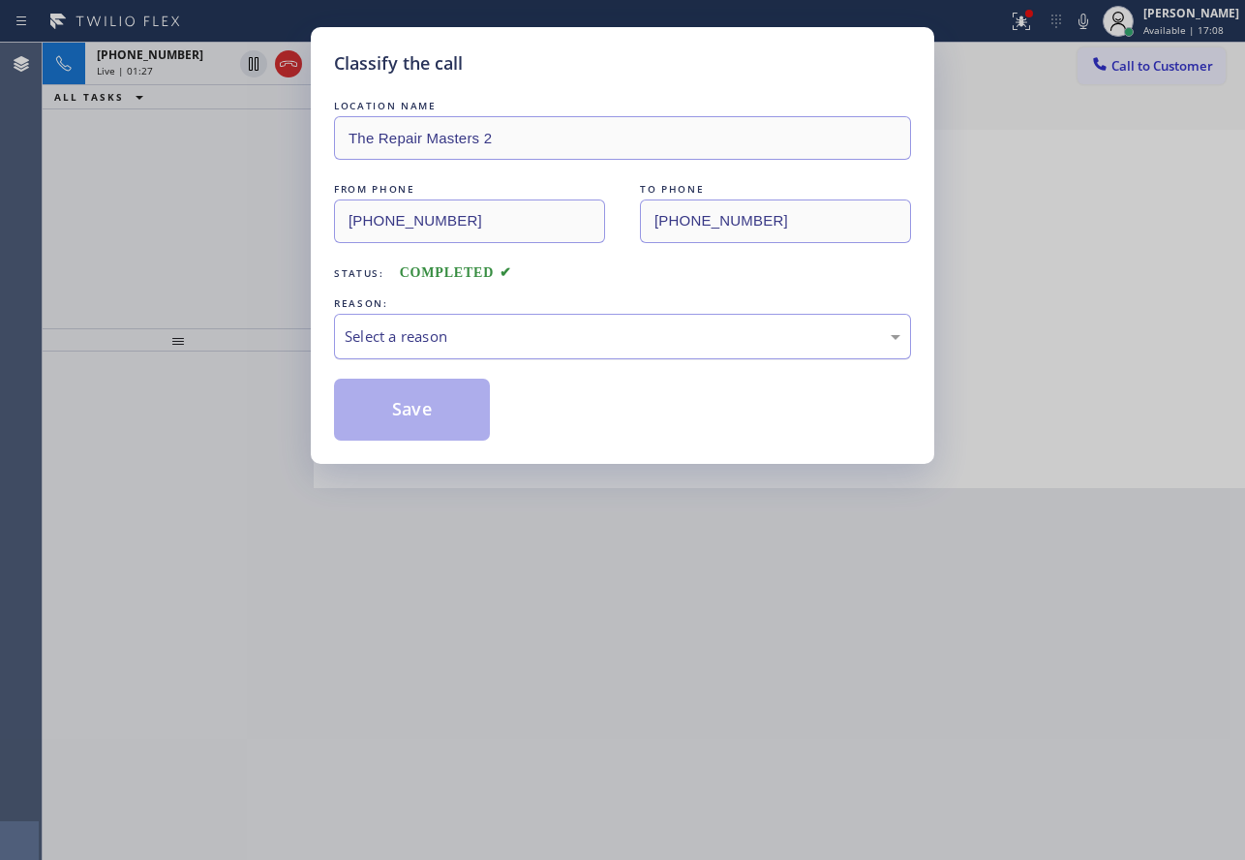
click at [488, 326] on div "Select a reason" at bounding box center [623, 336] width 556 height 22
click at [442, 407] on button "Save" at bounding box center [412, 410] width 156 height 62
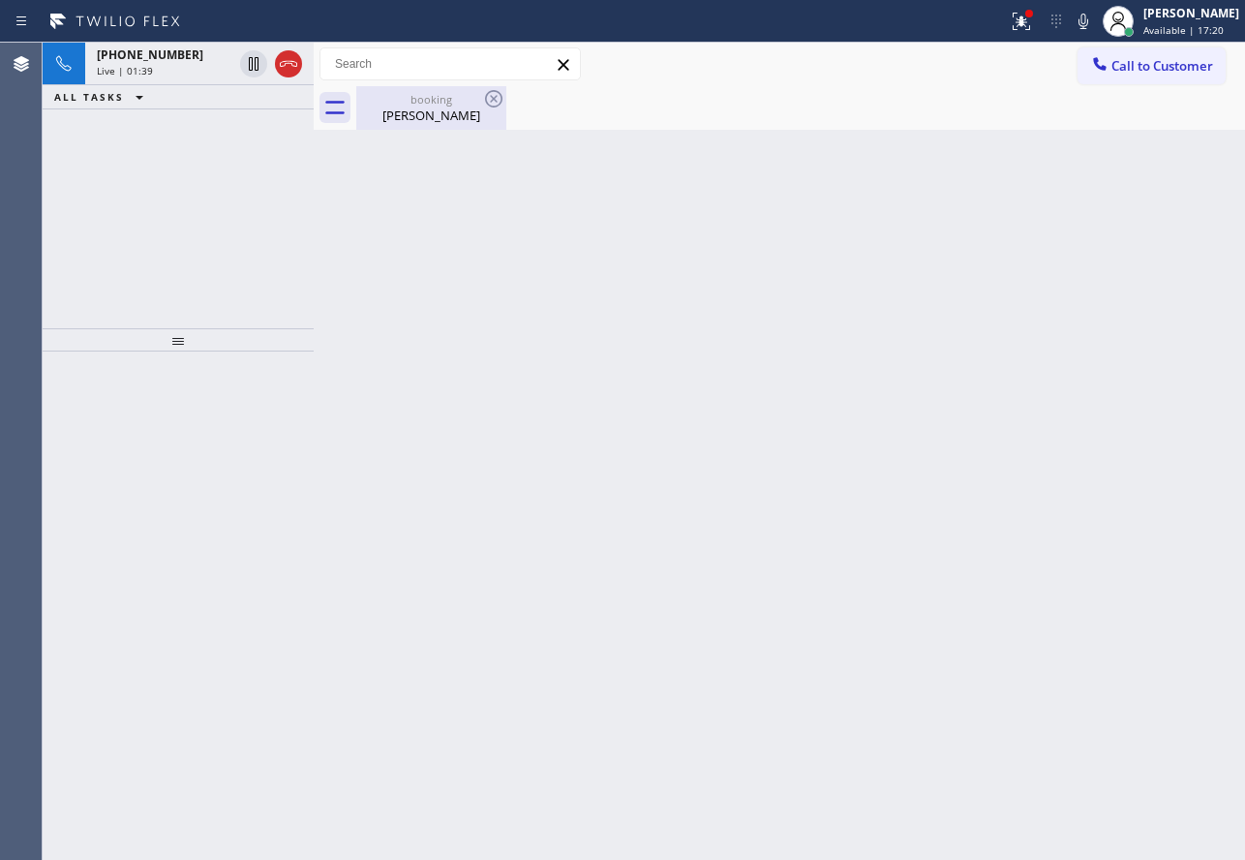
click at [449, 103] on div "booking" at bounding box center [431, 99] width 146 height 15
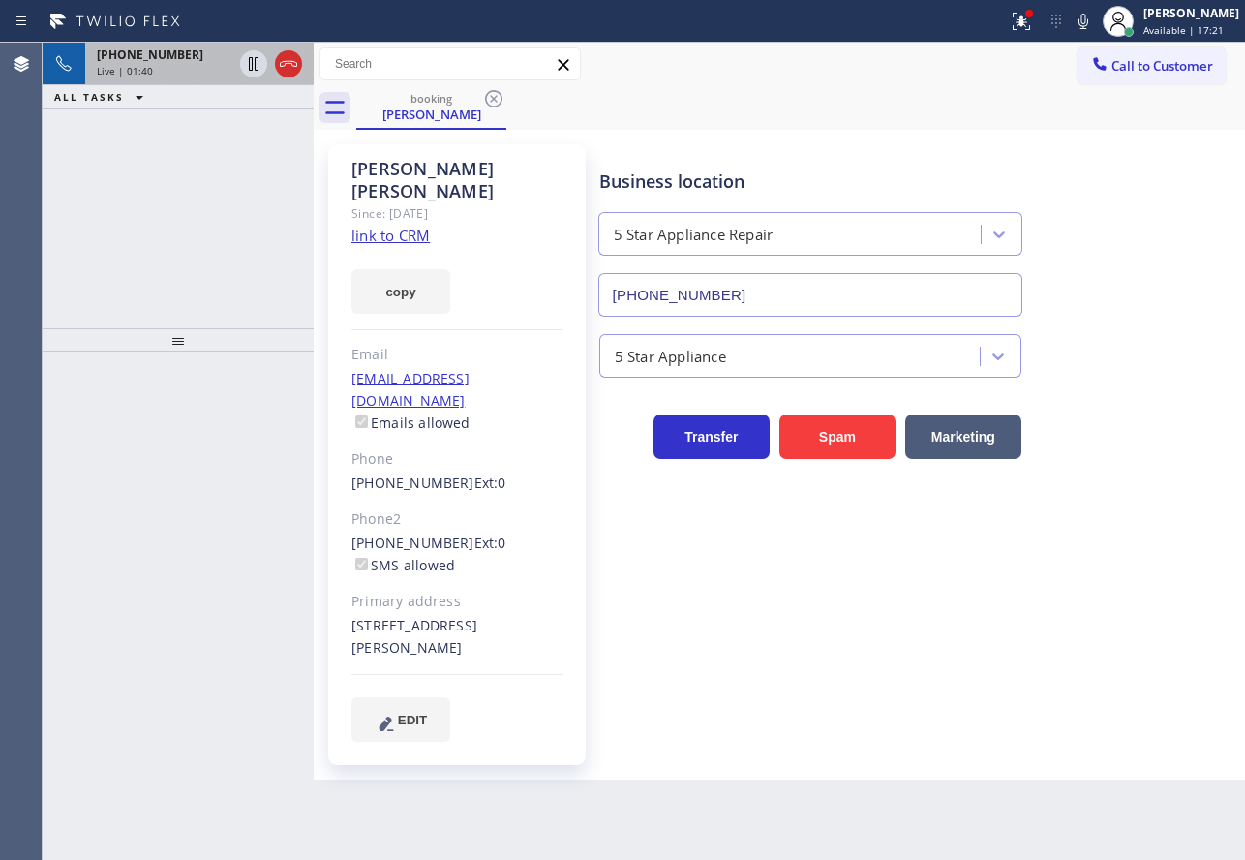
click at [173, 69] on div "Live | 01:40" at bounding box center [165, 71] width 136 height 14
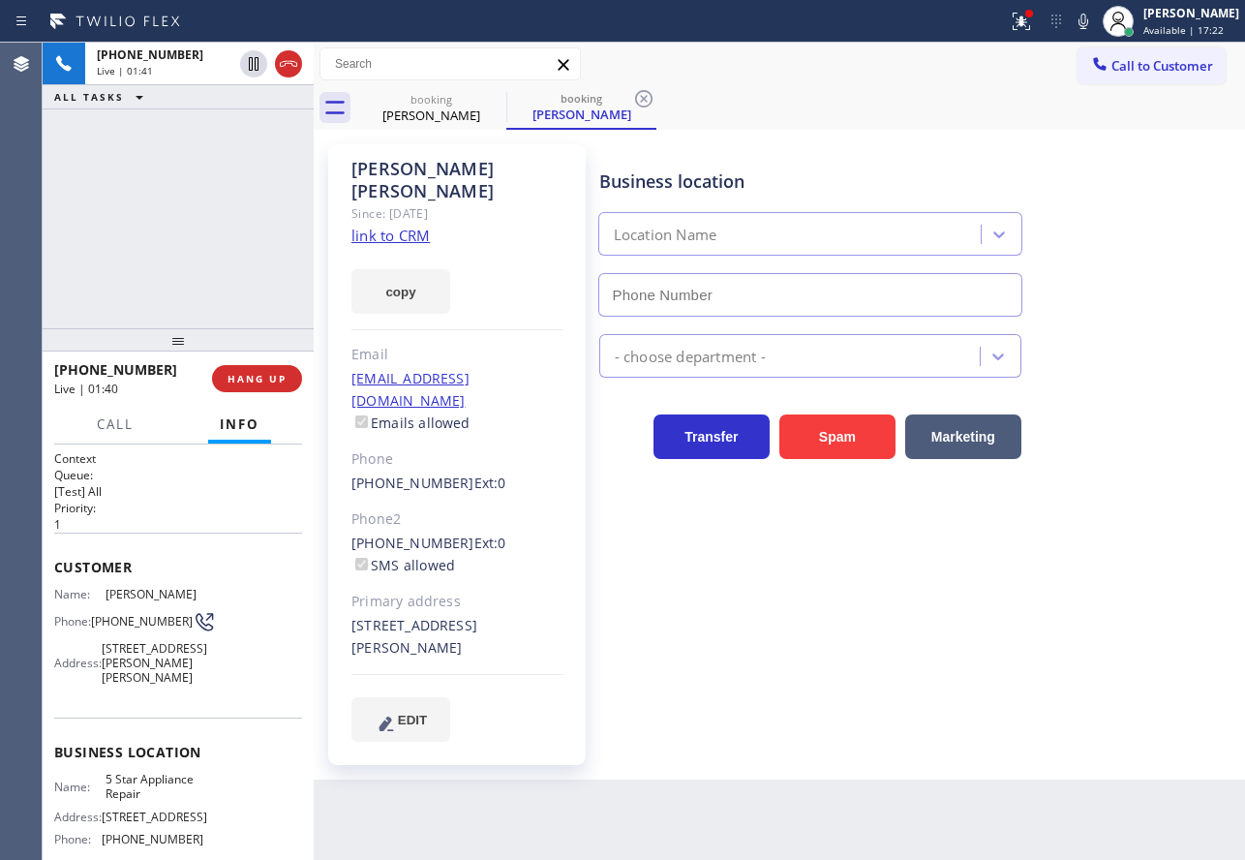
type input "(855) 731-4952"
click at [648, 100] on icon at bounding box center [643, 98] width 23 height 23
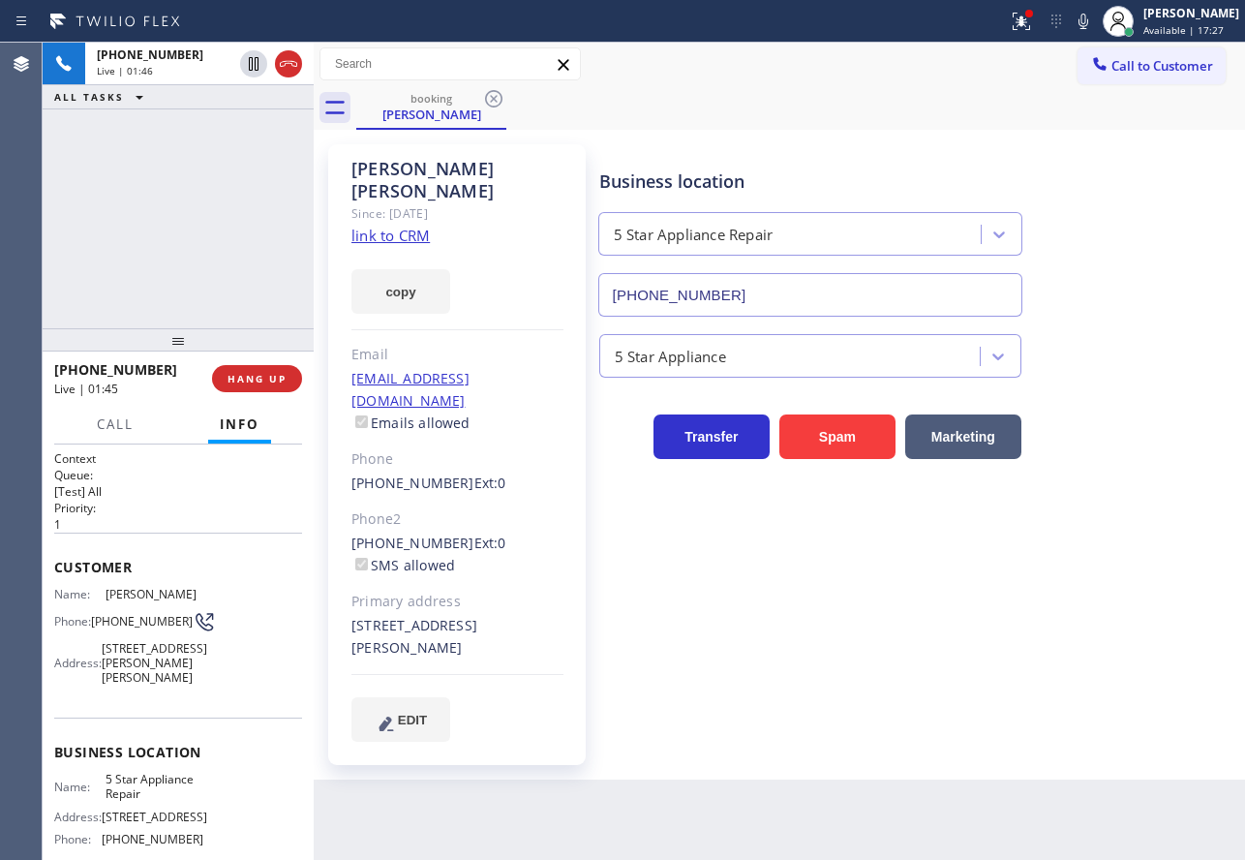
click at [552, 508] on div "Phone2" at bounding box center [457, 519] width 212 height 22
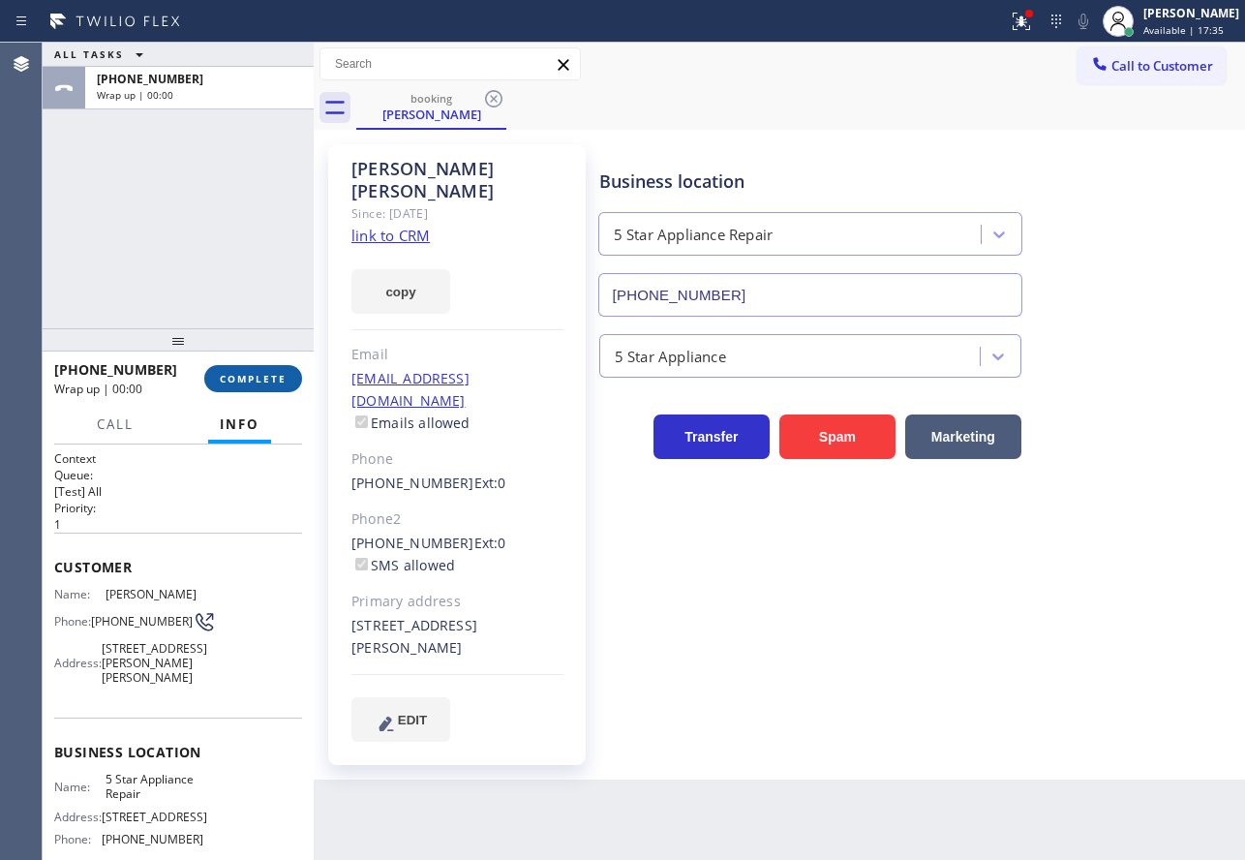
click at [236, 376] on span "COMPLETE" at bounding box center [253, 379] width 67 height 14
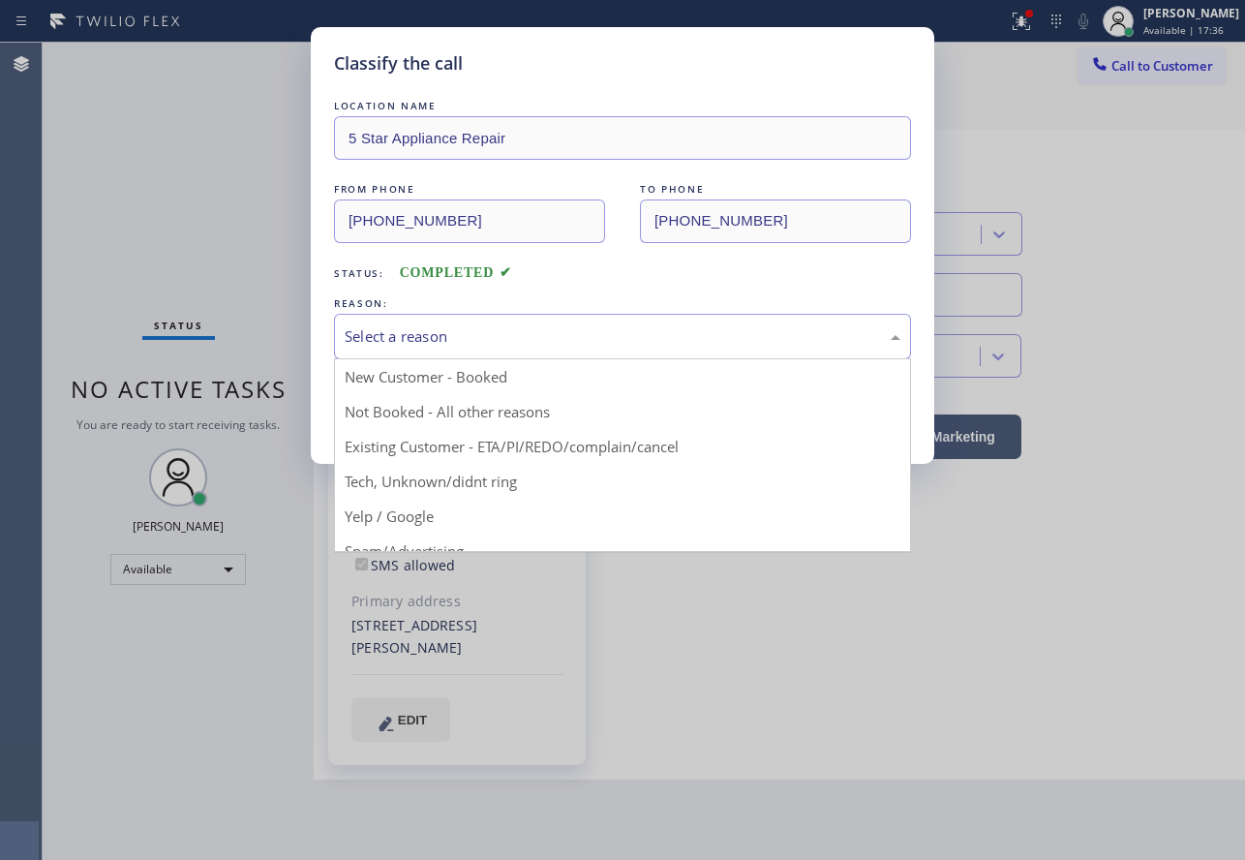
click at [475, 344] on div "Select a reason" at bounding box center [623, 336] width 556 height 22
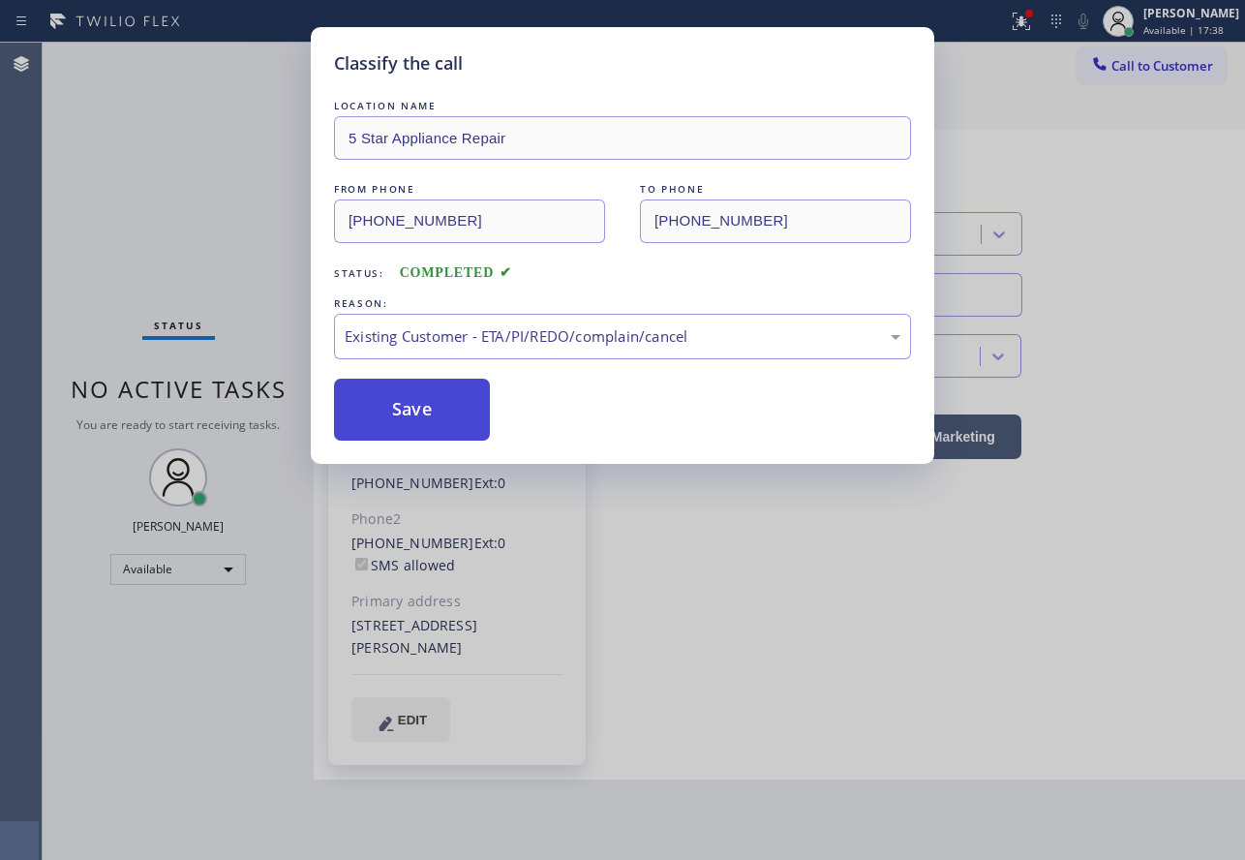
click at [426, 405] on button "Save" at bounding box center [412, 410] width 156 height 62
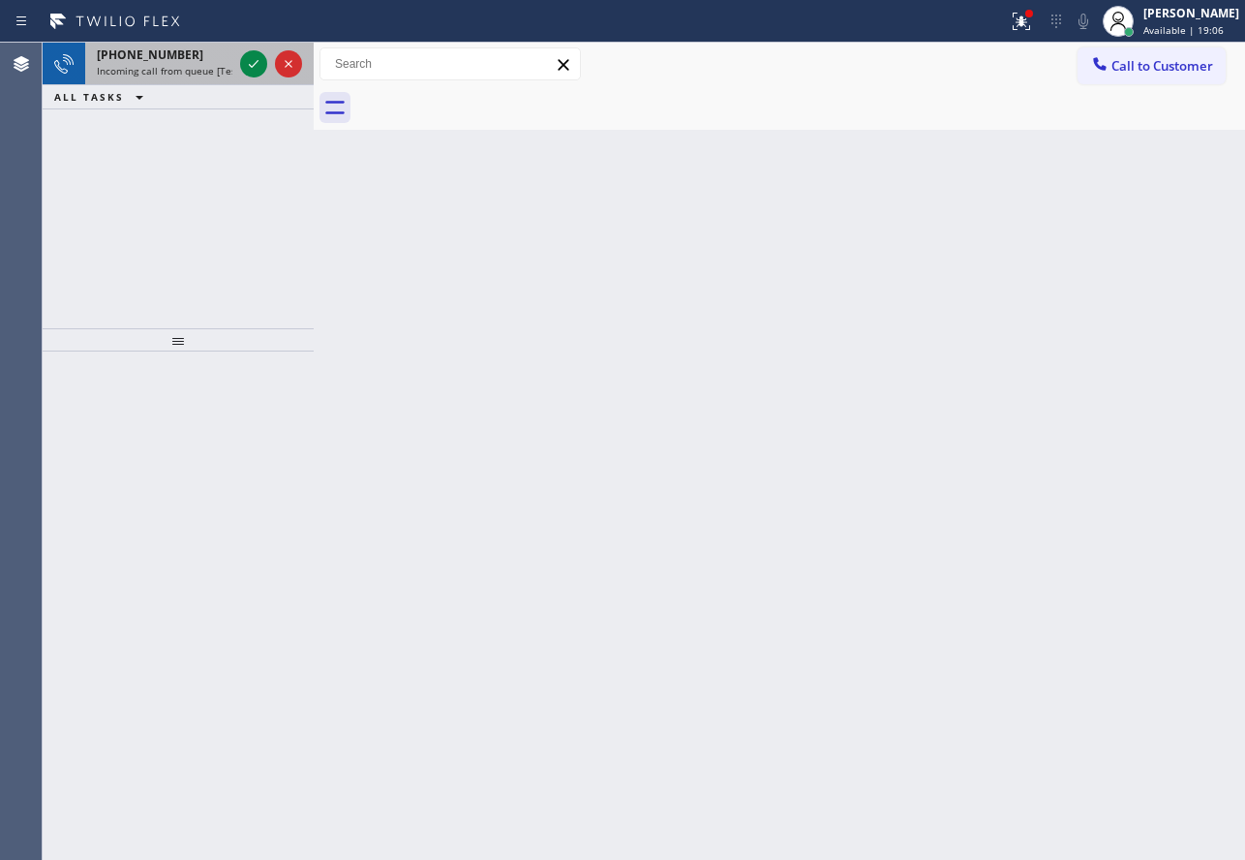
click at [162, 50] on span "+17735847500" at bounding box center [150, 54] width 107 height 16
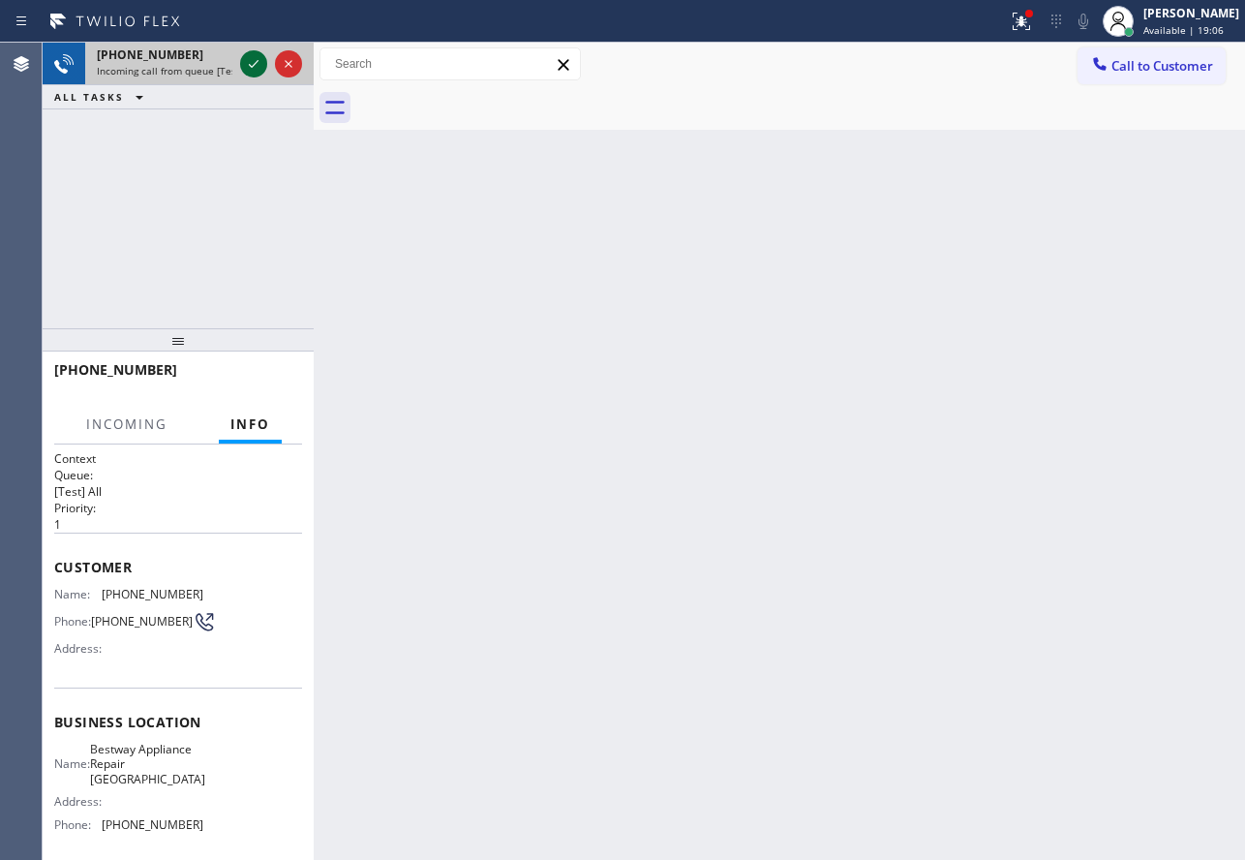
click at [257, 66] on icon at bounding box center [253, 63] width 23 height 23
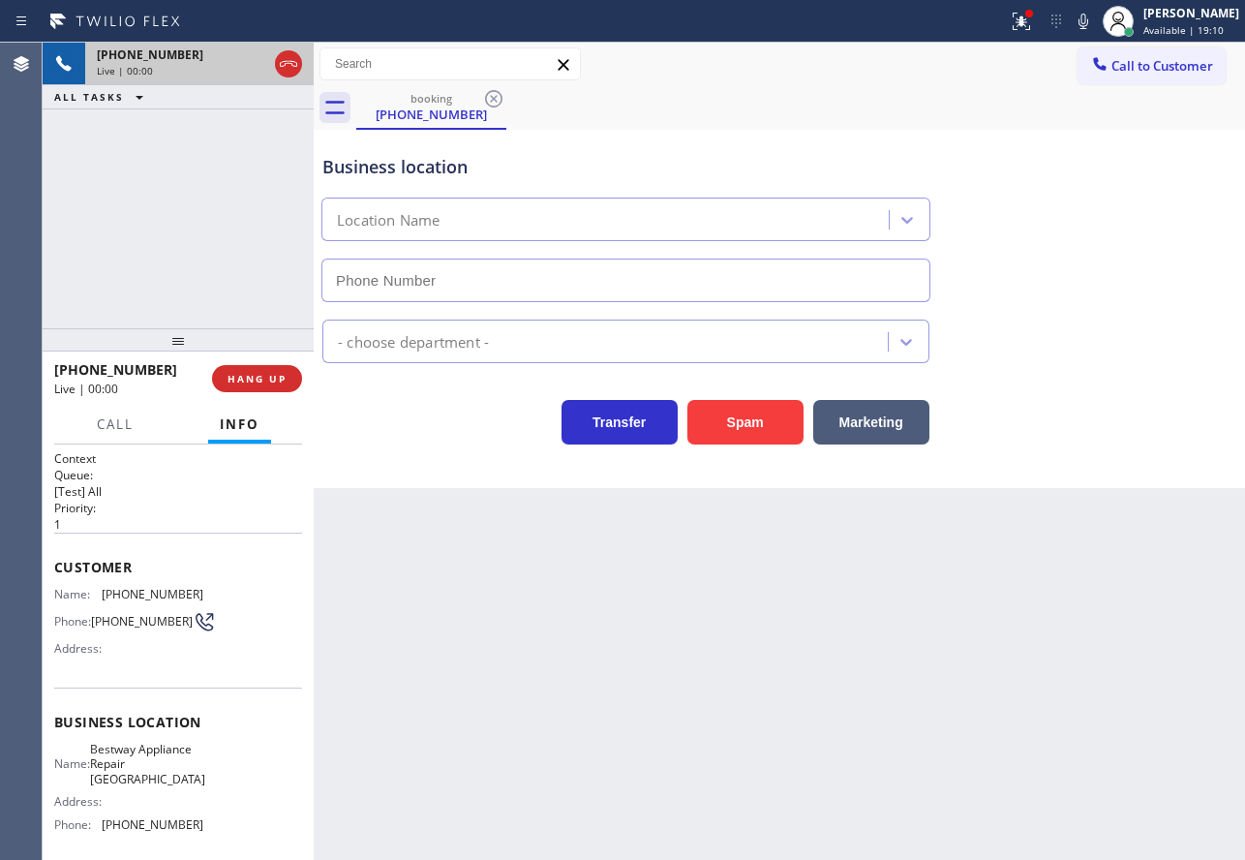
type input "(847) 447-2070"
click at [903, 144] on div "Business location Bestway Appliance Repair Arlington Heights (847) 447-2070" at bounding box center [626, 219] width 615 height 168
click at [440, 481] on div "Business location Bestway Appliance Repair Arlington Heights (847) 447-2070 App…" at bounding box center [779, 309] width 931 height 358
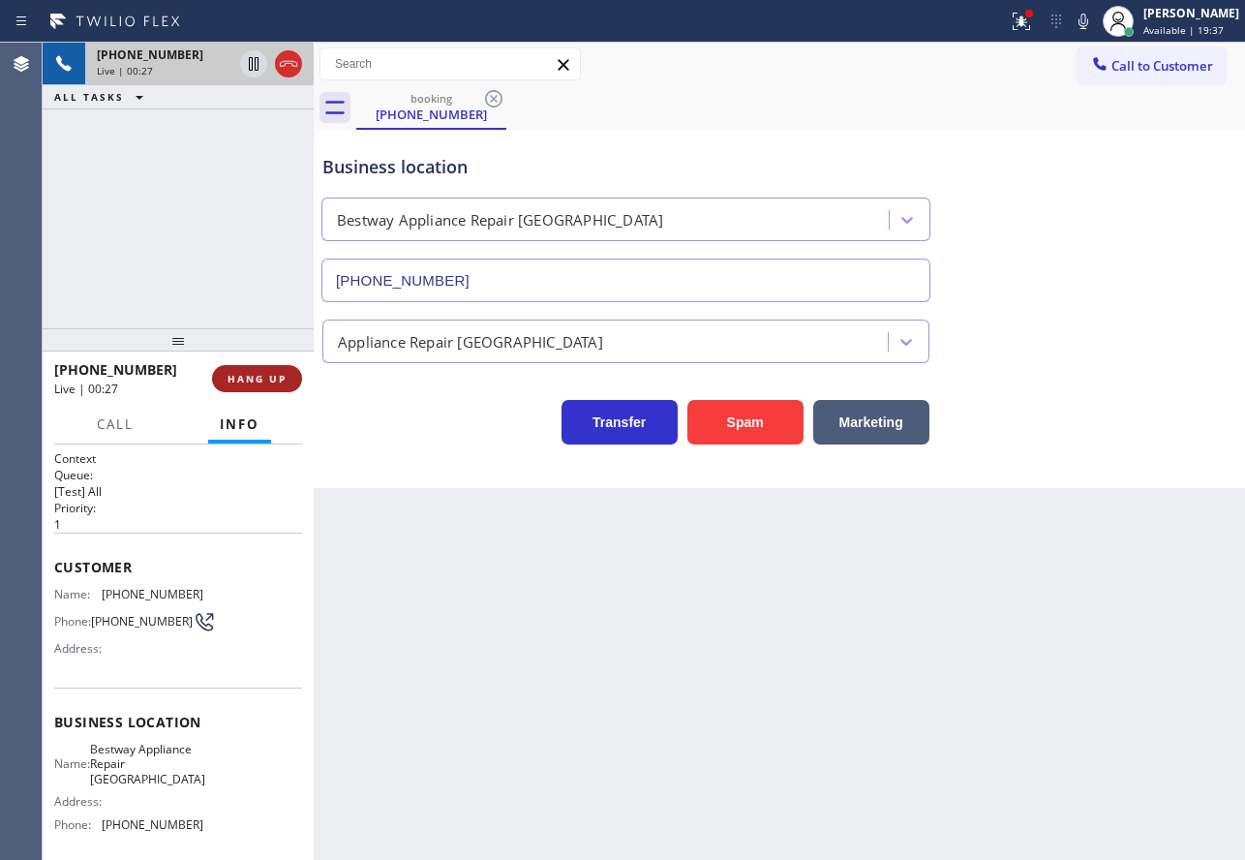
click at [256, 376] on span "HANG UP" at bounding box center [257, 379] width 59 height 14
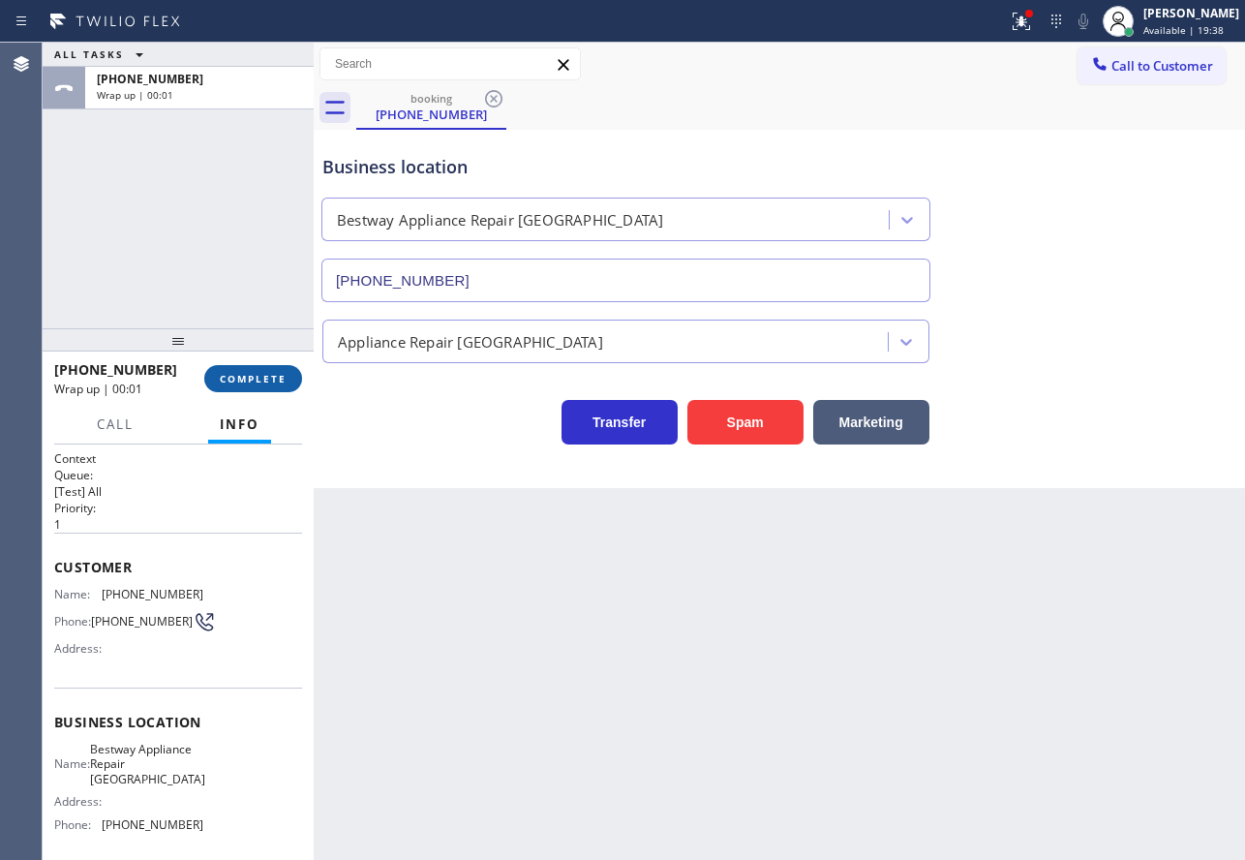
click at [256, 376] on span "COMPLETE" at bounding box center [253, 379] width 67 height 14
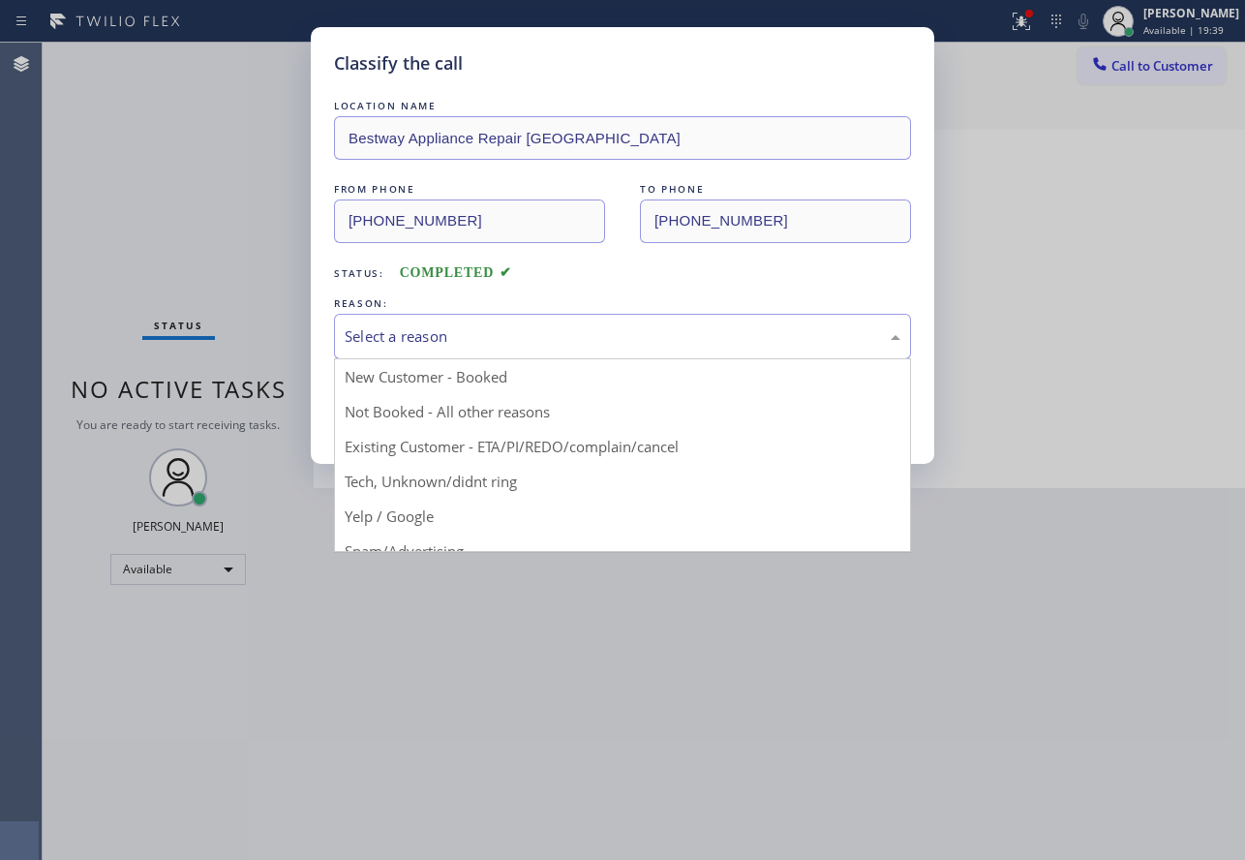
click at [543, 328] on div "Select a reason" at bounding box center [623, 336] width 556 height 22
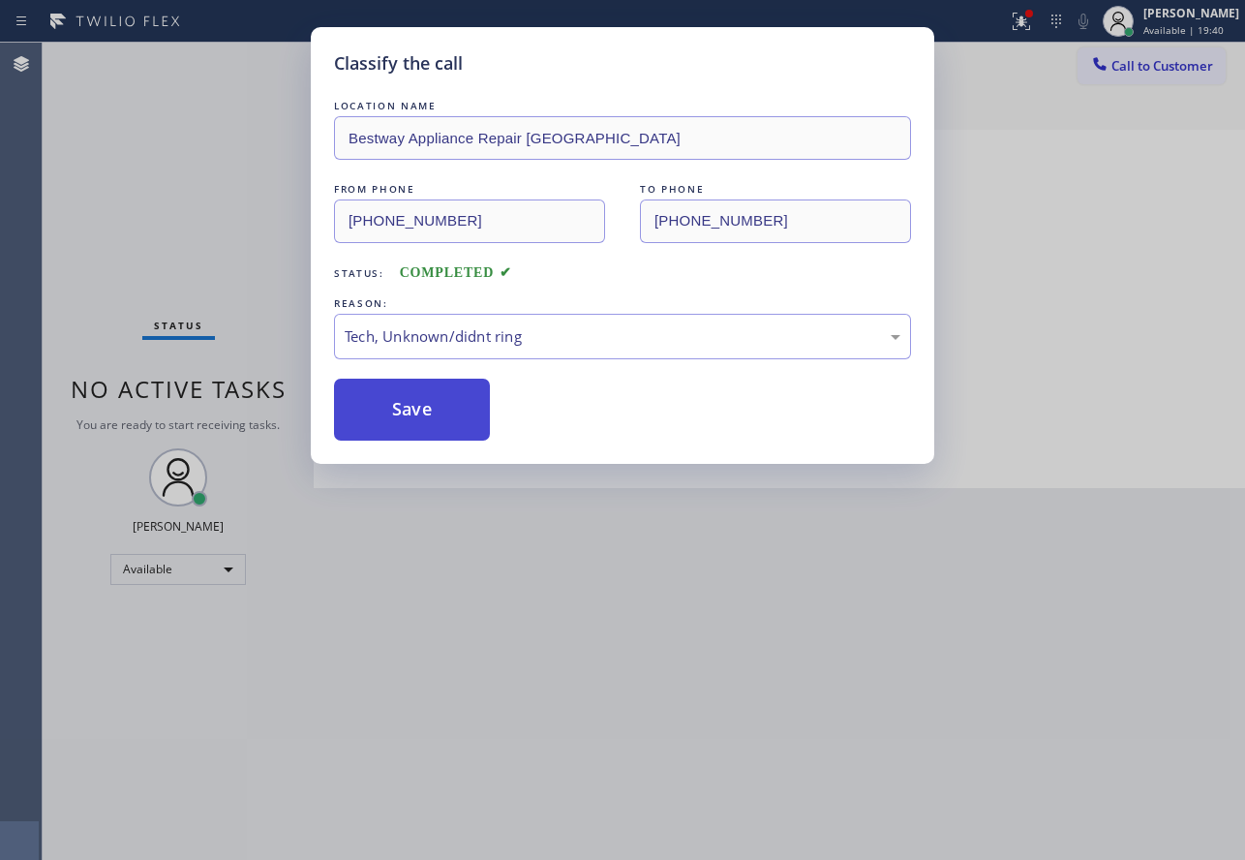
click at [389, 426] on button "Save" at bounding box center [412, 410] width 156 height 62
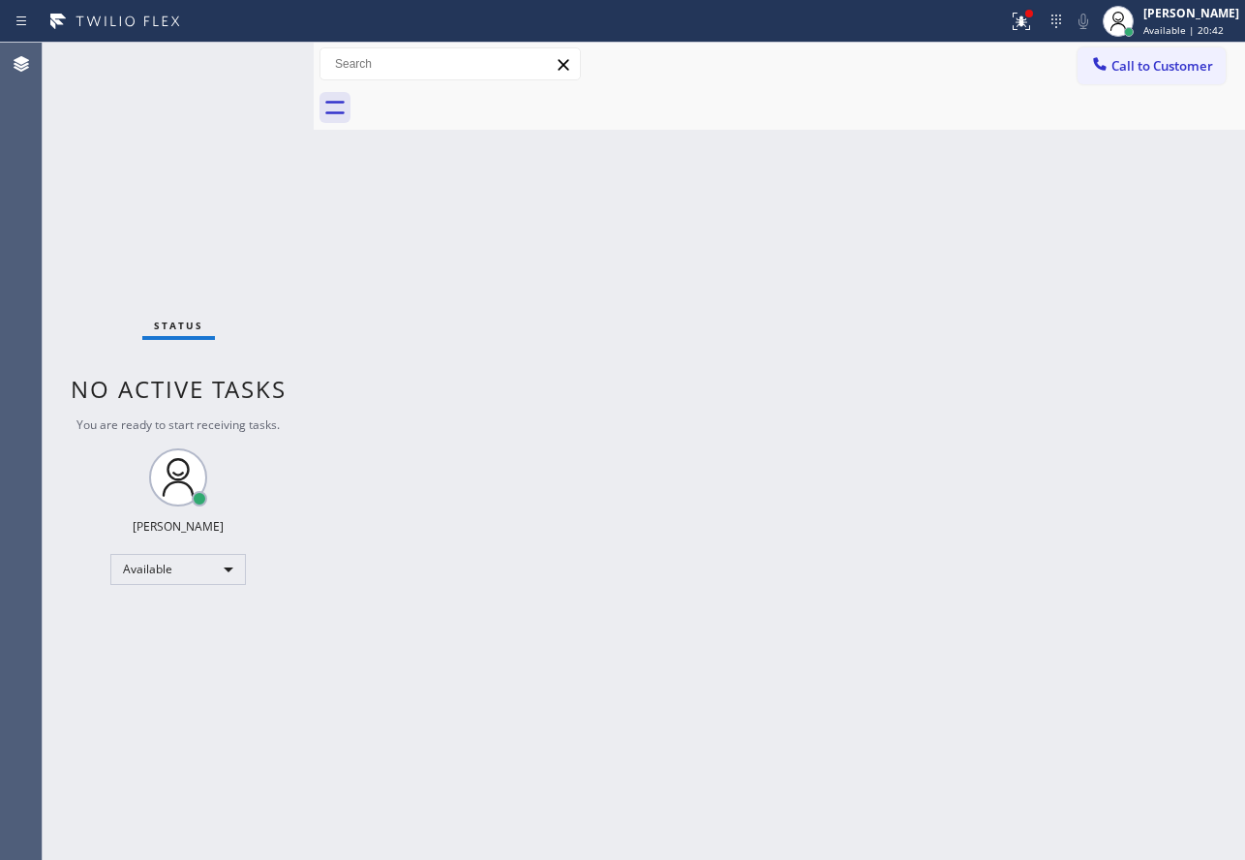
click at [602, 653] on div "Back to Dashboard Change Sender ID Customers Technicians Select a contact Outbo…" at bounding box center [779, 451] width 931 height 817
click at [1043, 21] on div at bounding box center [1021, 21] width 43 height 23
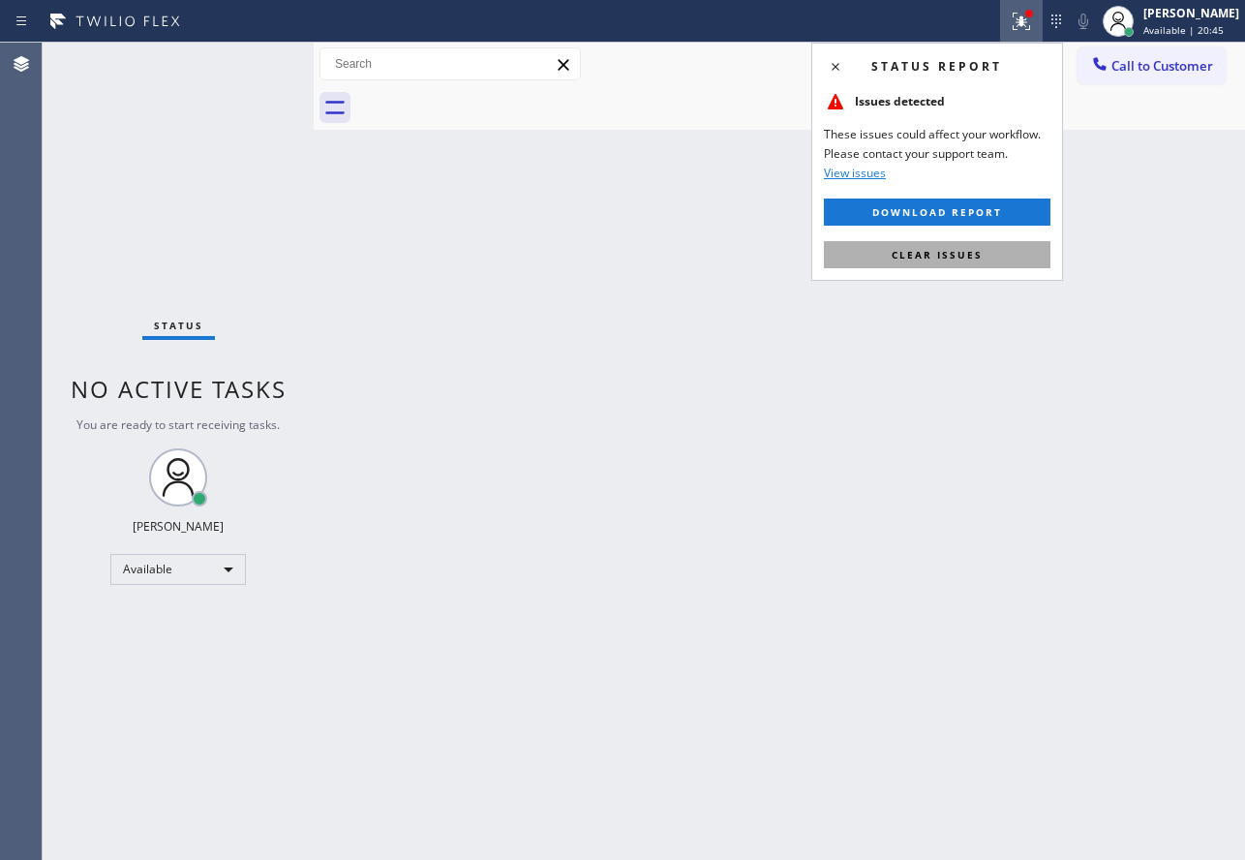
click at [989, 256] on button "Clear issues" at bounding box center [937, 254] width 227 height 27
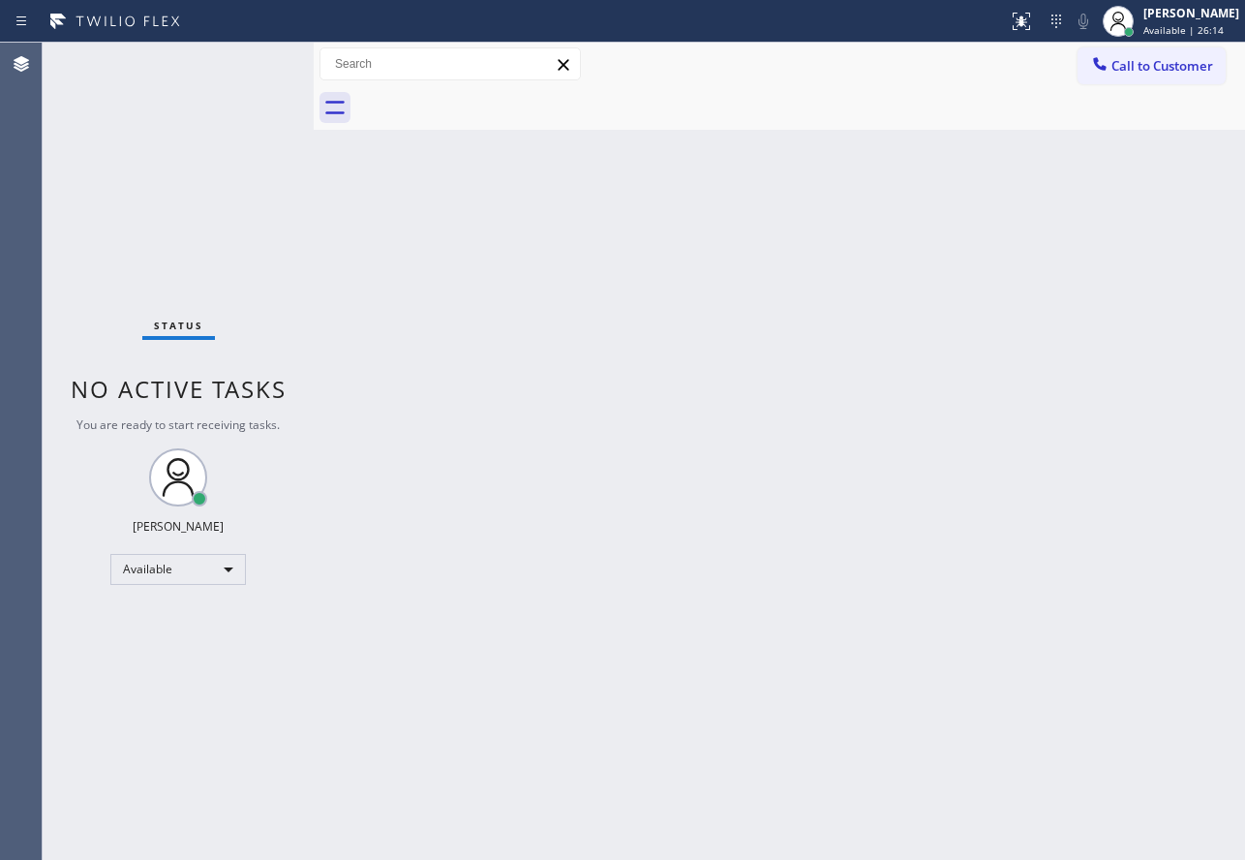
click at [1018, 305] on div "Back to Dashboard Change Sender ID Customers Technicians Select a contact Outbo…" at bounding box center [779, 451] width 931 height 817
click at [744, 512] on div "Back to Dashboard Change Sender ID Customers Technicians Select a contact Outbo…" at bounding box center [779, 451] width 931 height 817
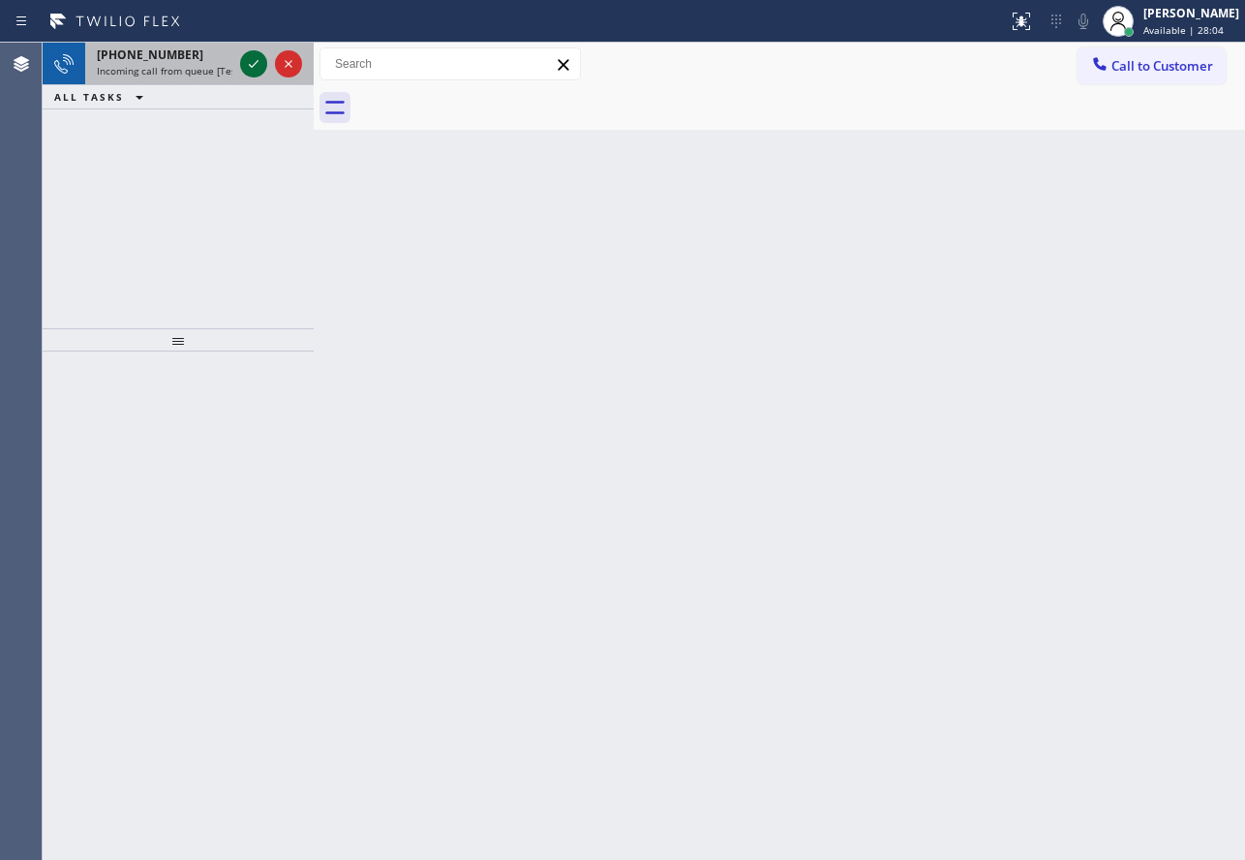
click at [251, 63] on icon at bounding box center [253, 63] width 23 height 23
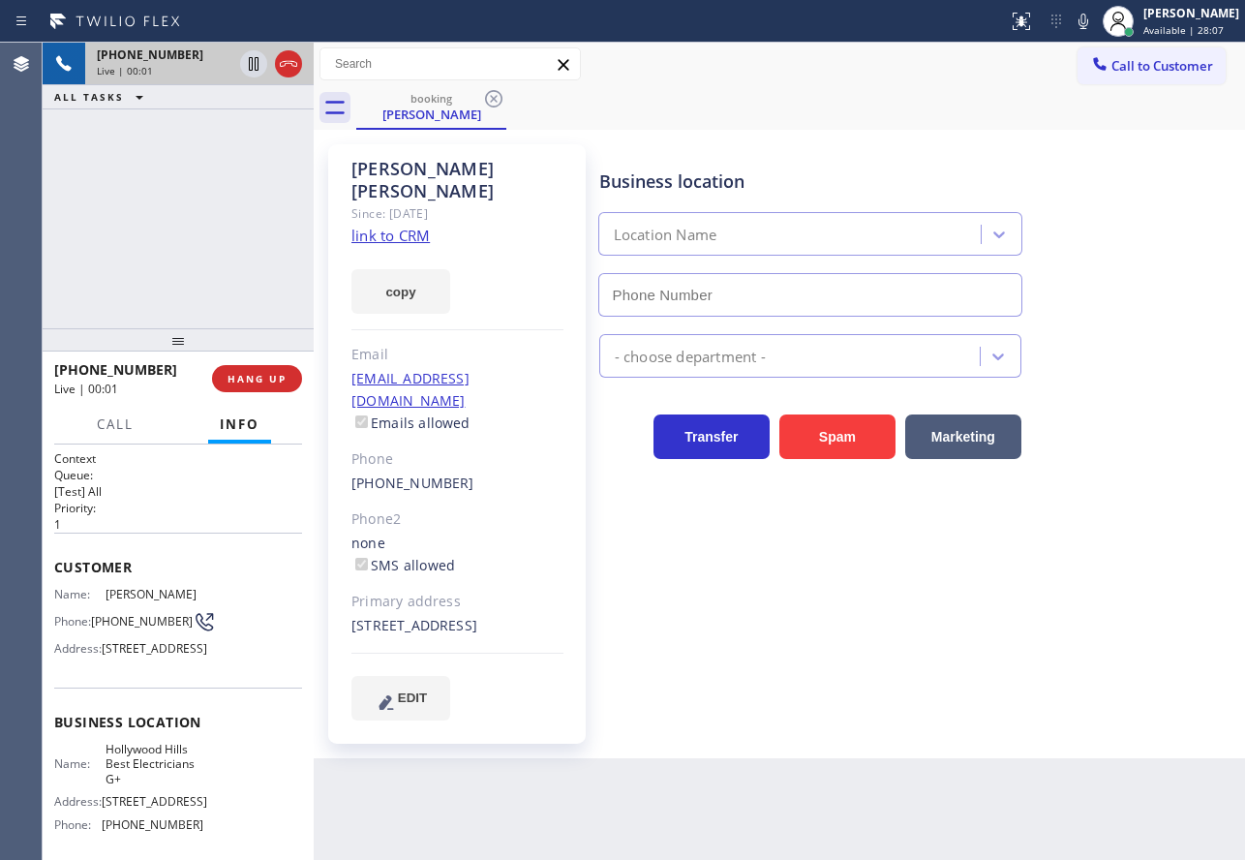
type input "(323) 203-0882"
click at [396, 226] on link "link to CRM" at bounding box center [390, 235] width 78 height 19
click at [904, 81] on div "Call to Customer Outbound call Location Alhambra Electrical Home Repair Your ca…" at bounding box center [779, 65] width 931 height 44
click at [1095, 25] on icon at bounding box center [1083, 21] width 23 height 23
click at [251, 66] on icon at bounding box center [253, 63] width 23 height 23
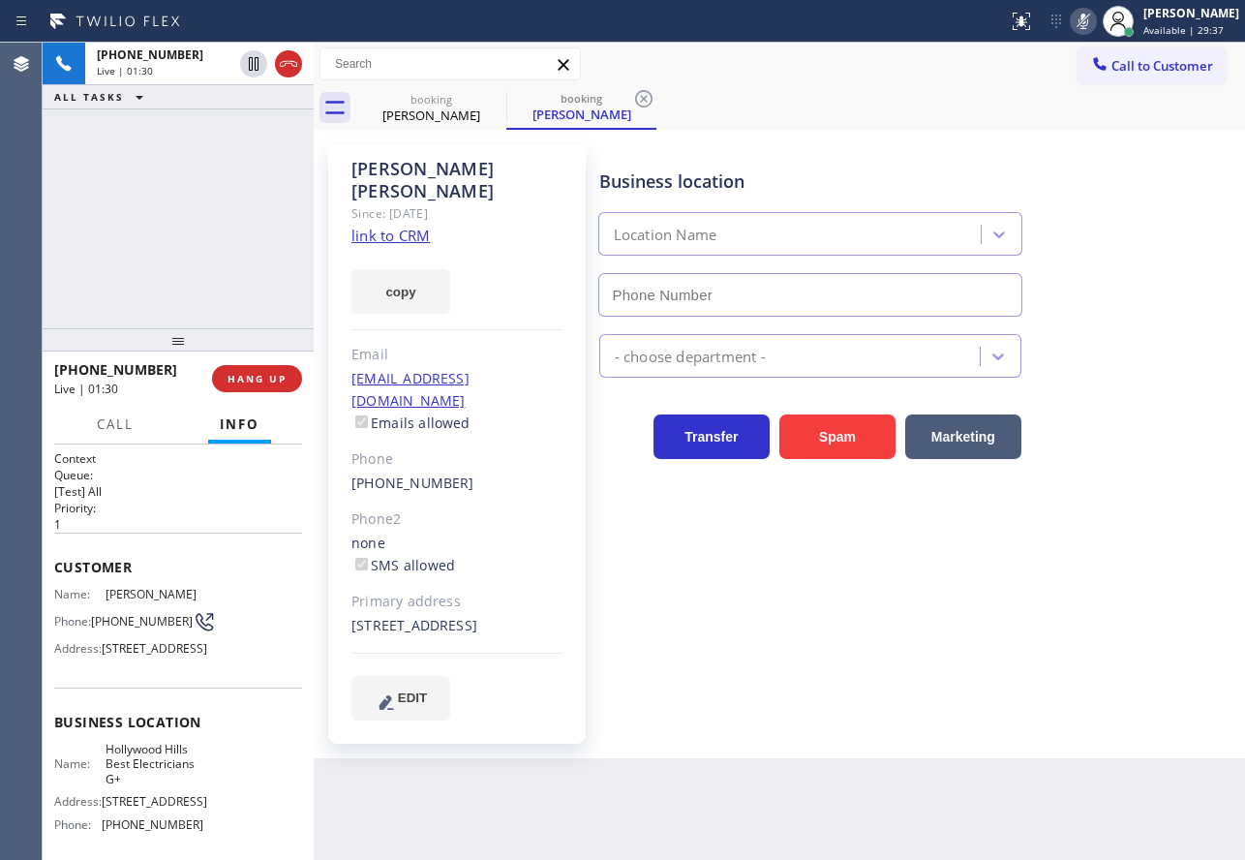
type input "(323) 203-0882"
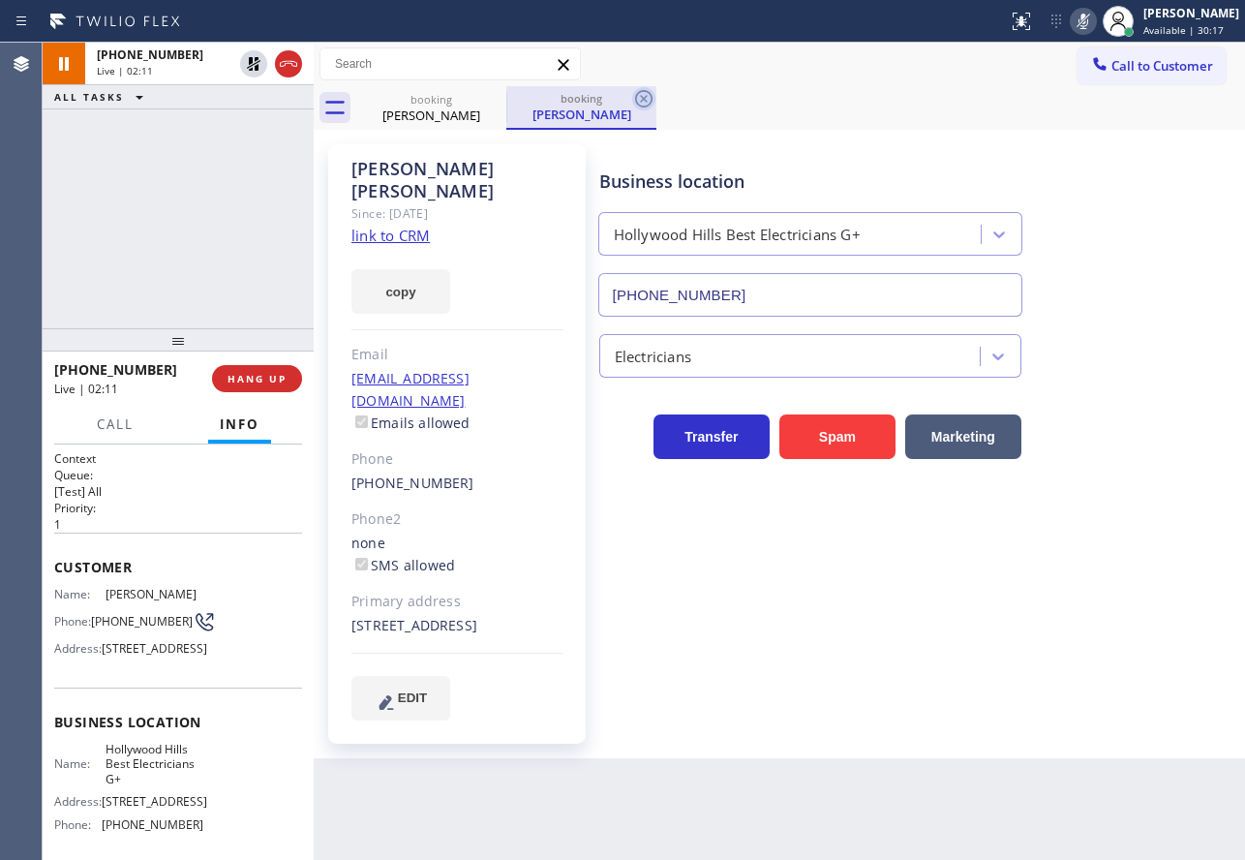
click at [648, 100] on icon at bounding box center [643, 98] width 23 height 23
click at [1095, 15] on icon at bounding box center [1083, 21] width 23 height 23
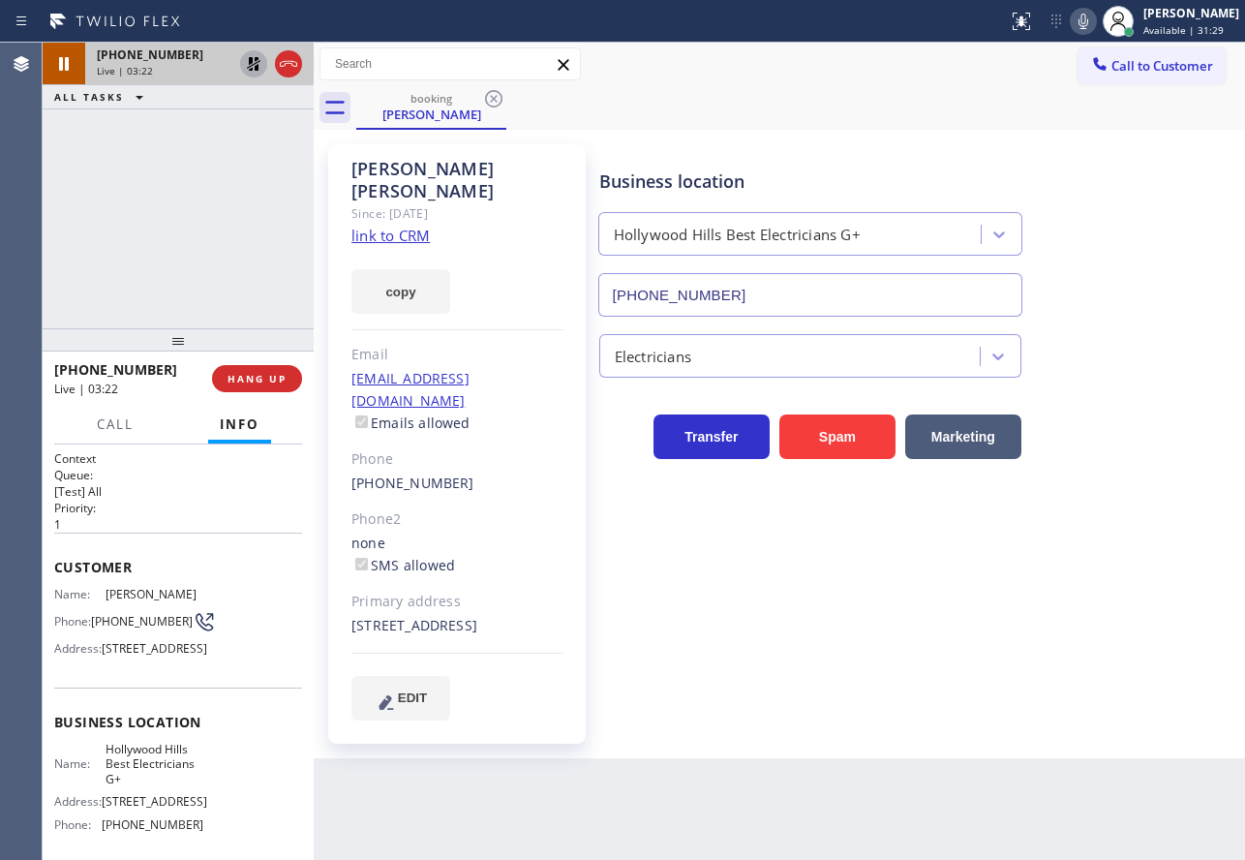
click at [252, 61] on icon at bounding box center [254, 64] width 14 height 14
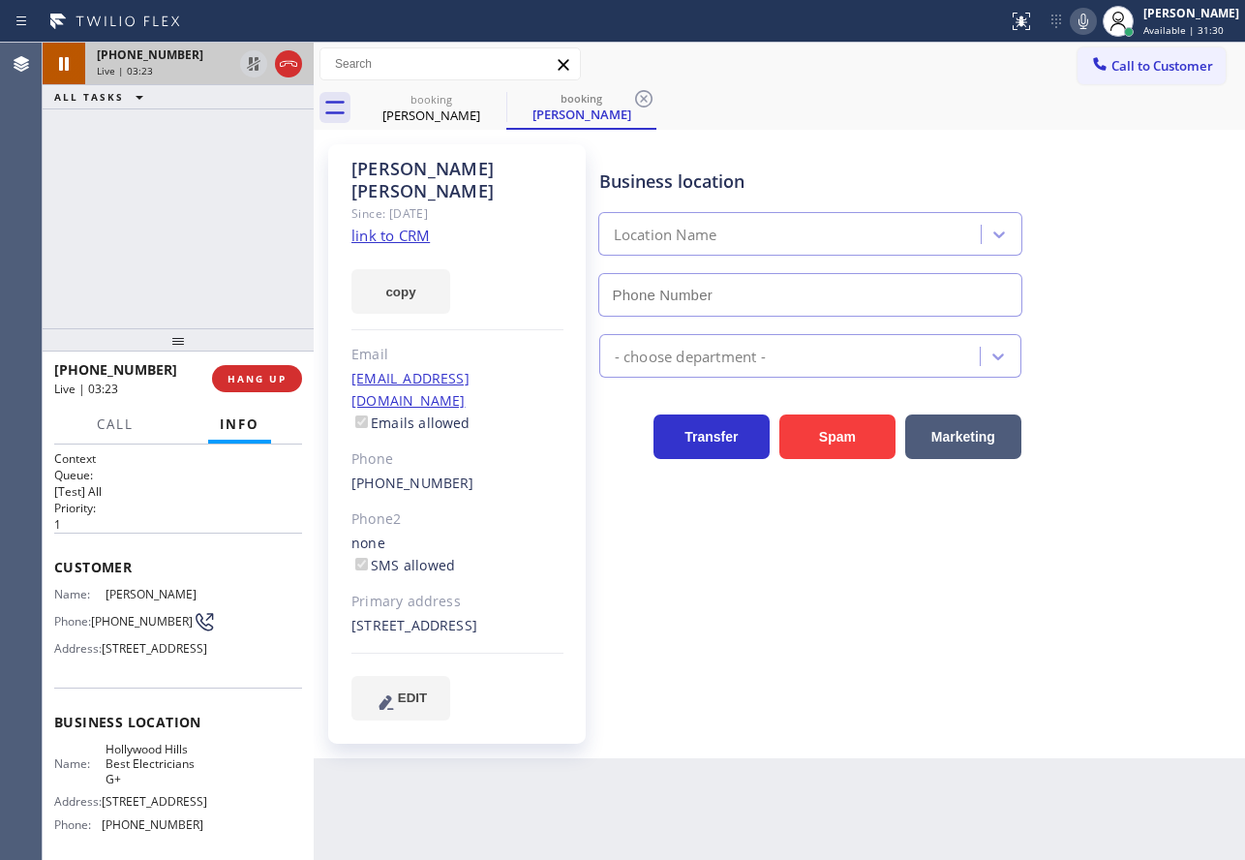
type input "(323) 203-0882"
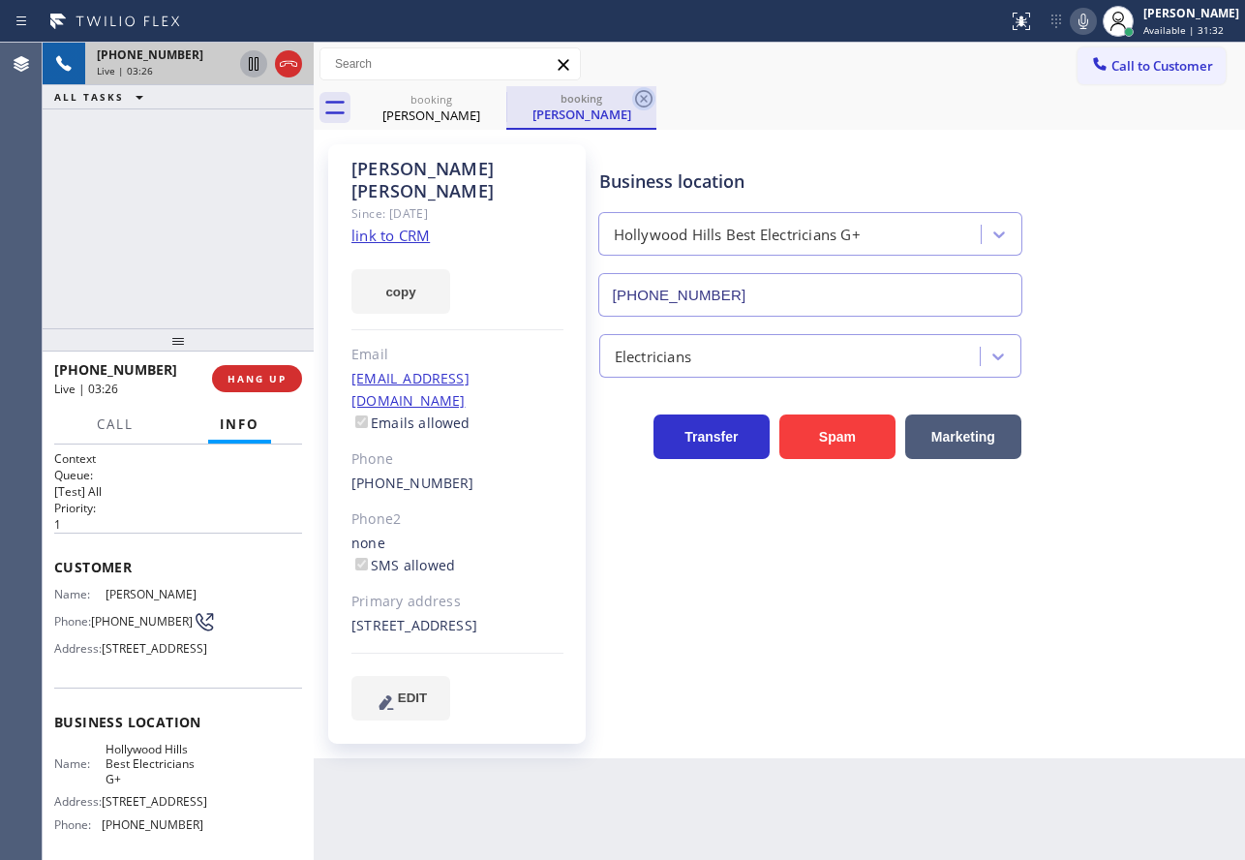
click at [651, 98] on icon at bounding box center [643, 98] width 23 height 23
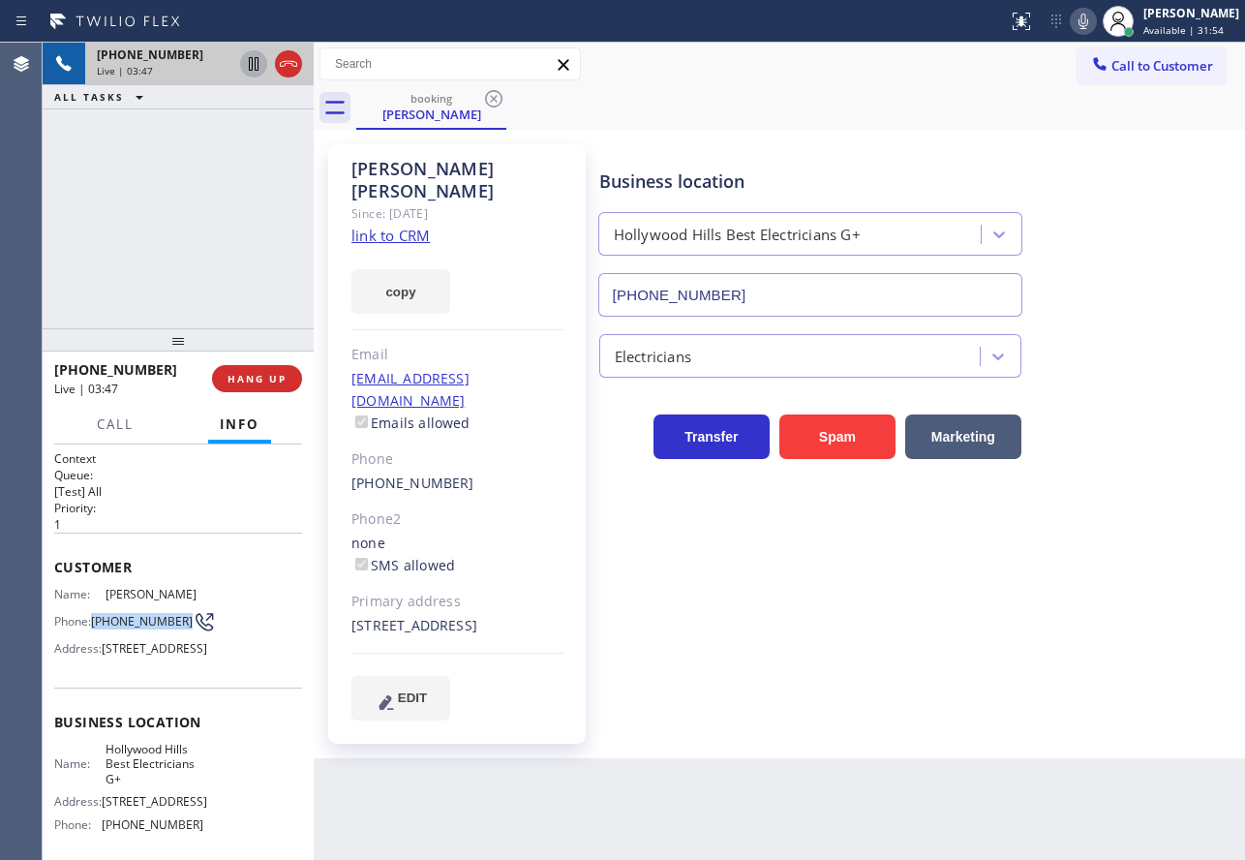
drag, startPoint x: 122, startPoint y: 626, endPoint x: 89, endPoint y: 611, distance: 36.4
click at [89, 611] on div "Phone: (914) 255-1227" at bounding box center [128, 621] width 149 height 23
copy span "(914) 255-1227"
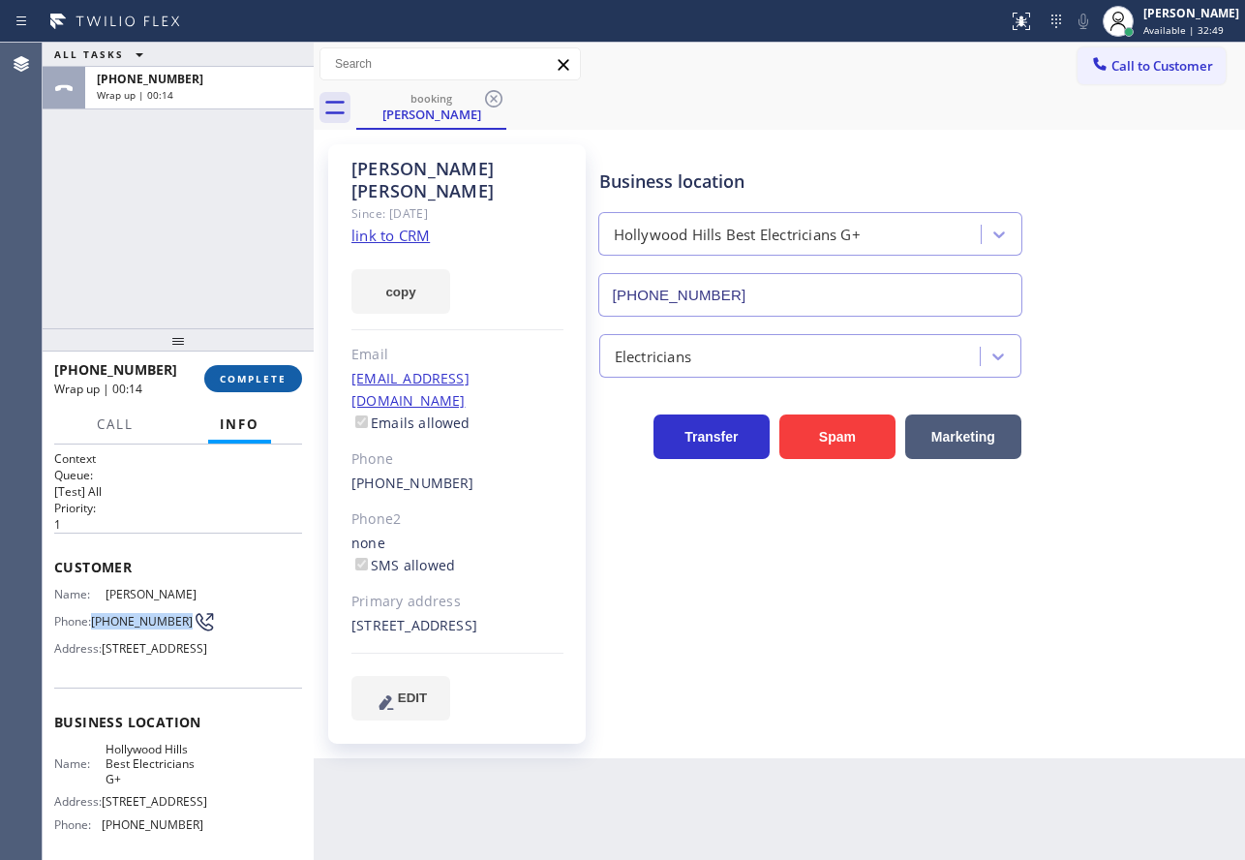
click at [249, 377] on span "COMPLETE" at bounding box center [253, 379] width 67 height 14
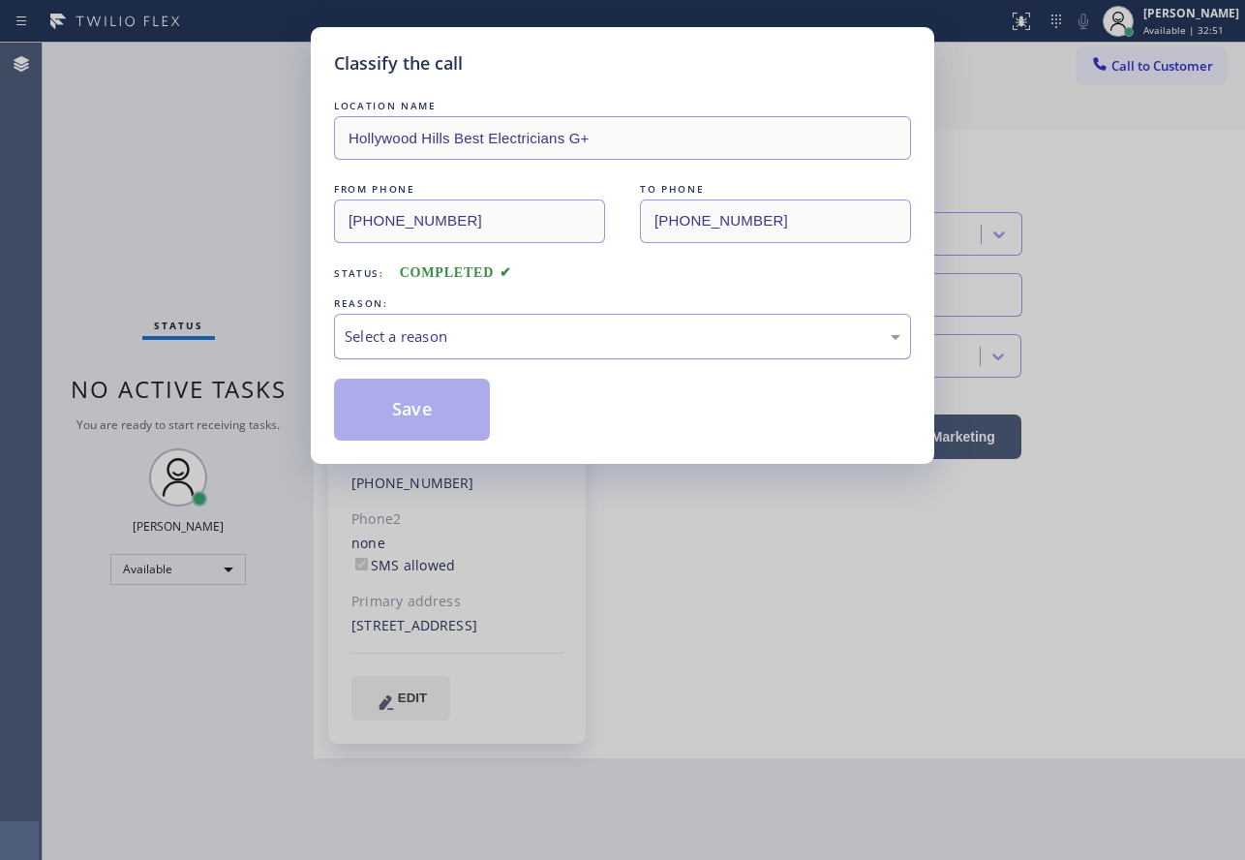
click at [462, 326] on div "Select a reason" at bounding box center [623, 336] width 556 height 22
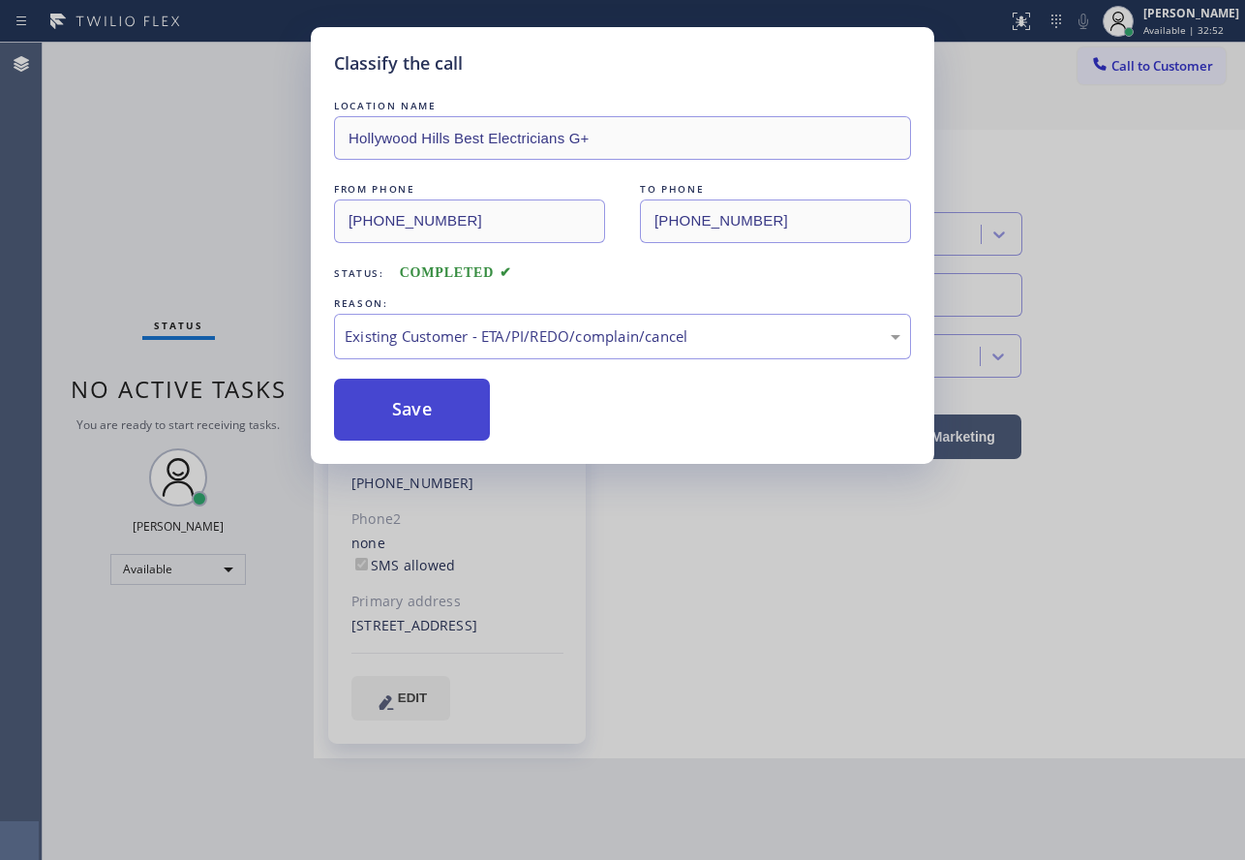
click at [424, 407] on button "Save" at bounding box center [412, 410] width 156 height 62
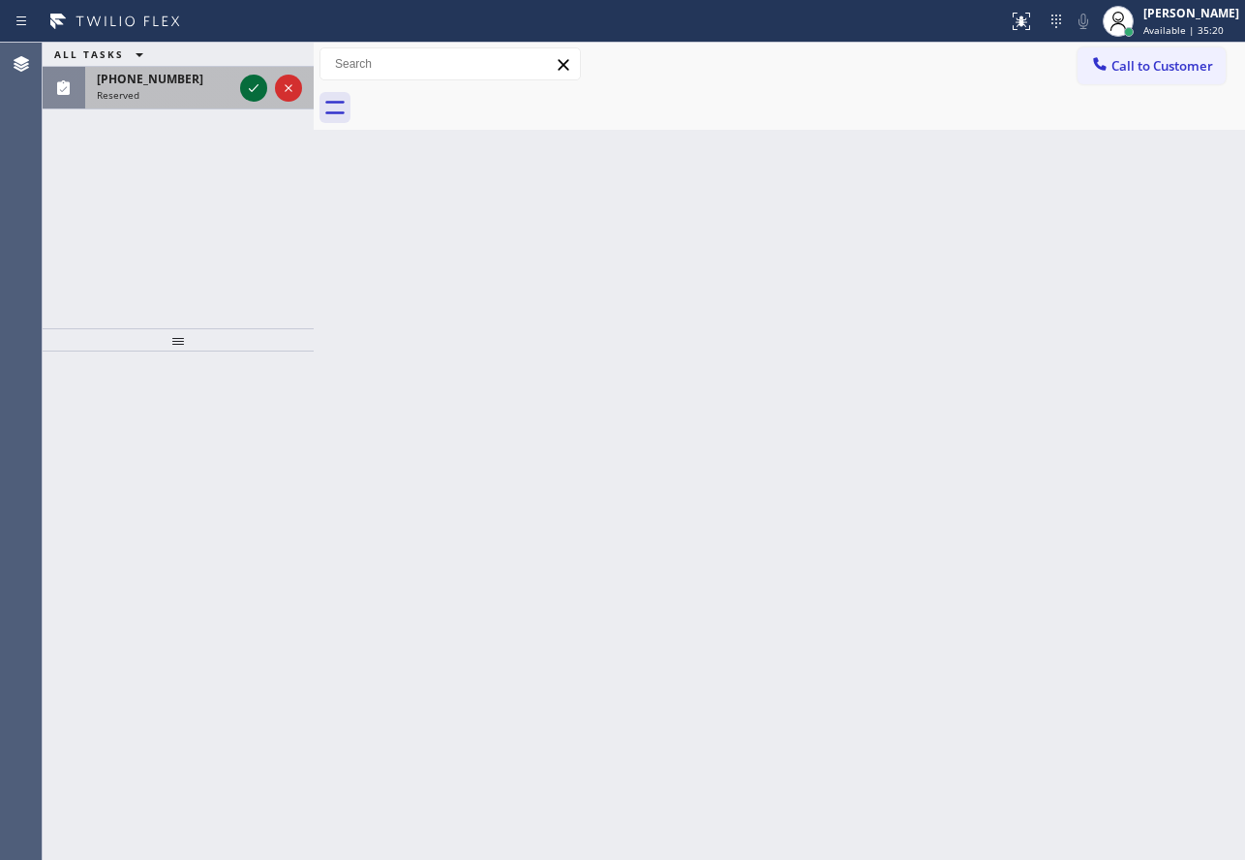
click at [254, 89] on icon at bounding box center [254, 88] width 10 height 8
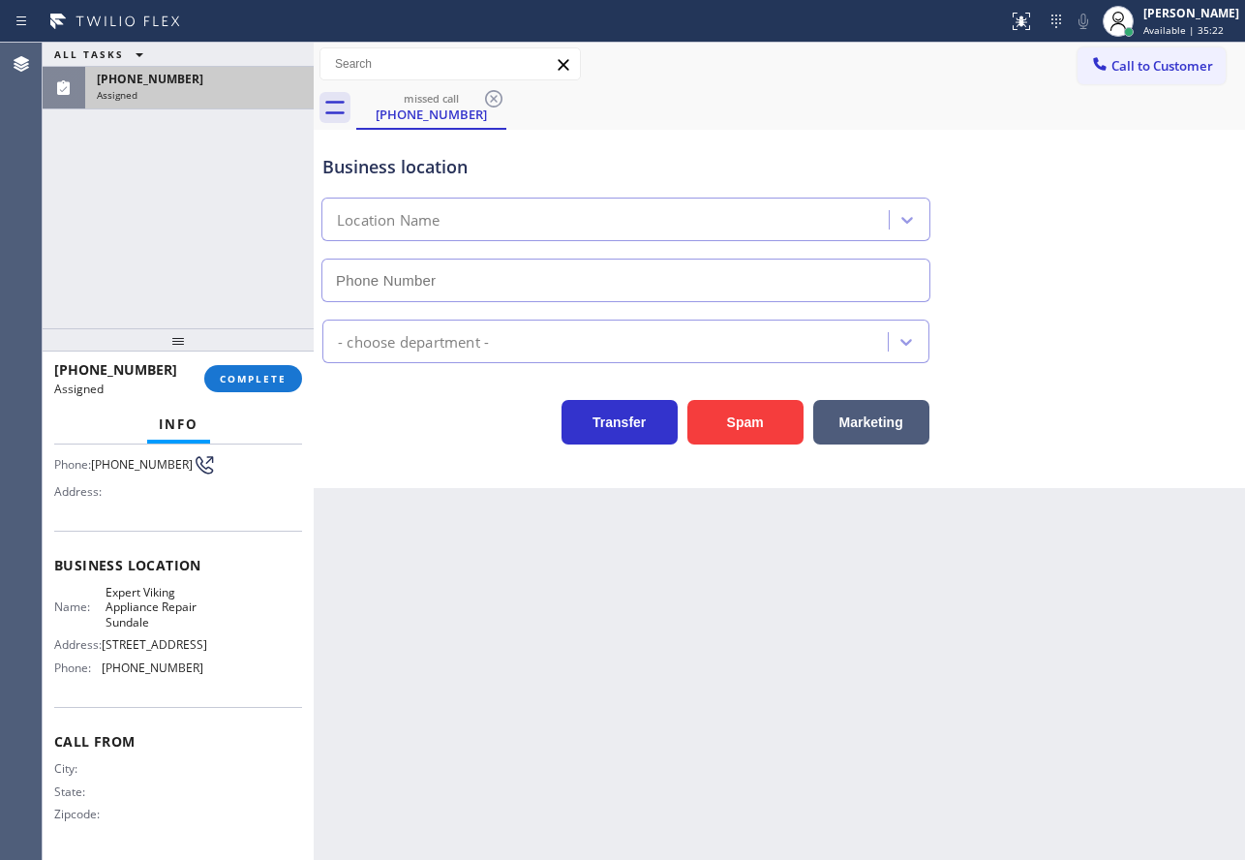
type input "(510) 851-9669"
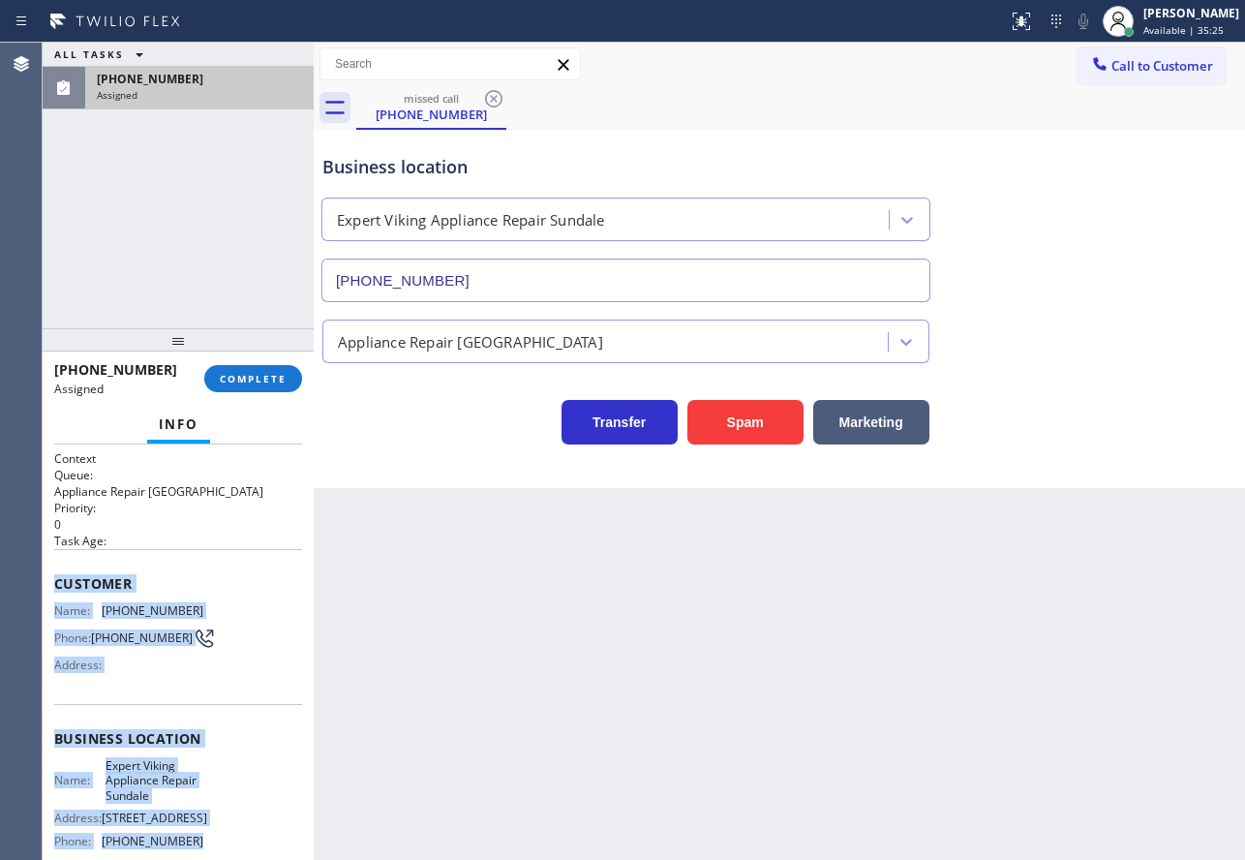
drag, startPoint x: 183, startPoint y: 676, endPoint x: 49, endPoint y: 587, distance: 160.6
click at [49, 587] on div "Context Queue: Appliance Repair High End Priority: 0 Task Age: Customer Name: (…" at bounding box center [178, 651] width 271 height 415
copy div "Customer Name: (925) 262-3332 Phone: (925) 262-3332 Address: Business location …"
click at [285, 373] on span "COMPLETE" at bounding box center [253, 379] width 67 height 14
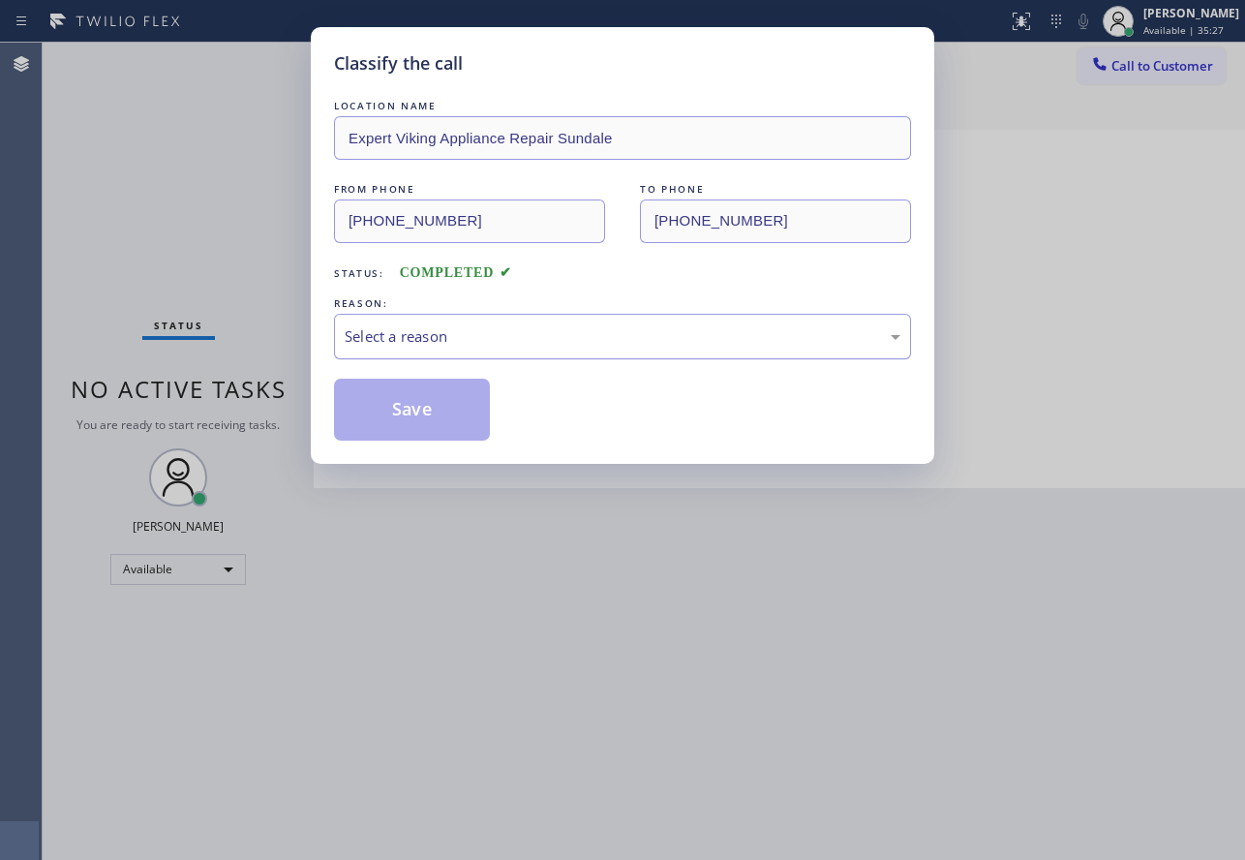
click at [590, 336] on div "Select a reason" at bounding box center [623, 336] width 556 height 22
click at [389, 434] on button "Save" at bounding box center [412, 410] width 156 height 62
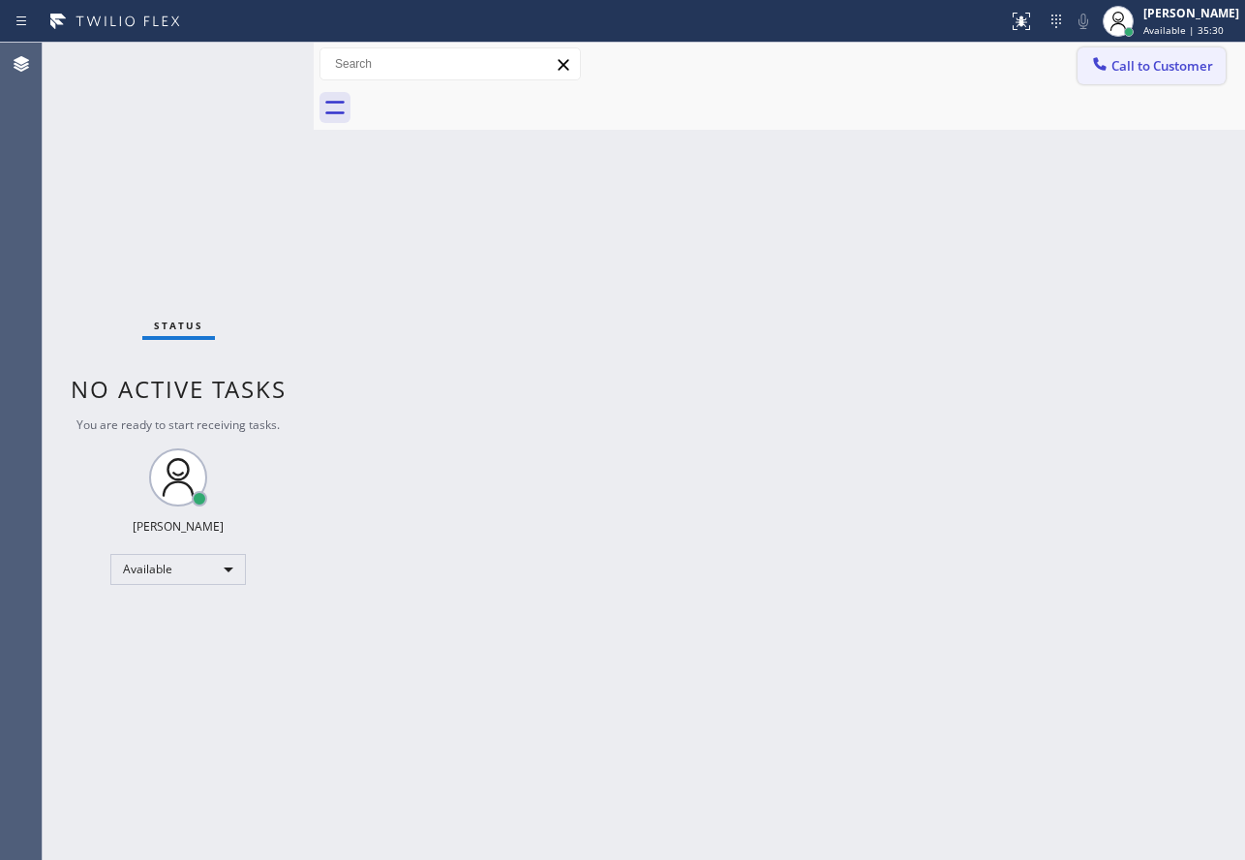
click at [1173, 72] on span "Call to Customer" at bounding box center [1163, 65] width 102 height 17
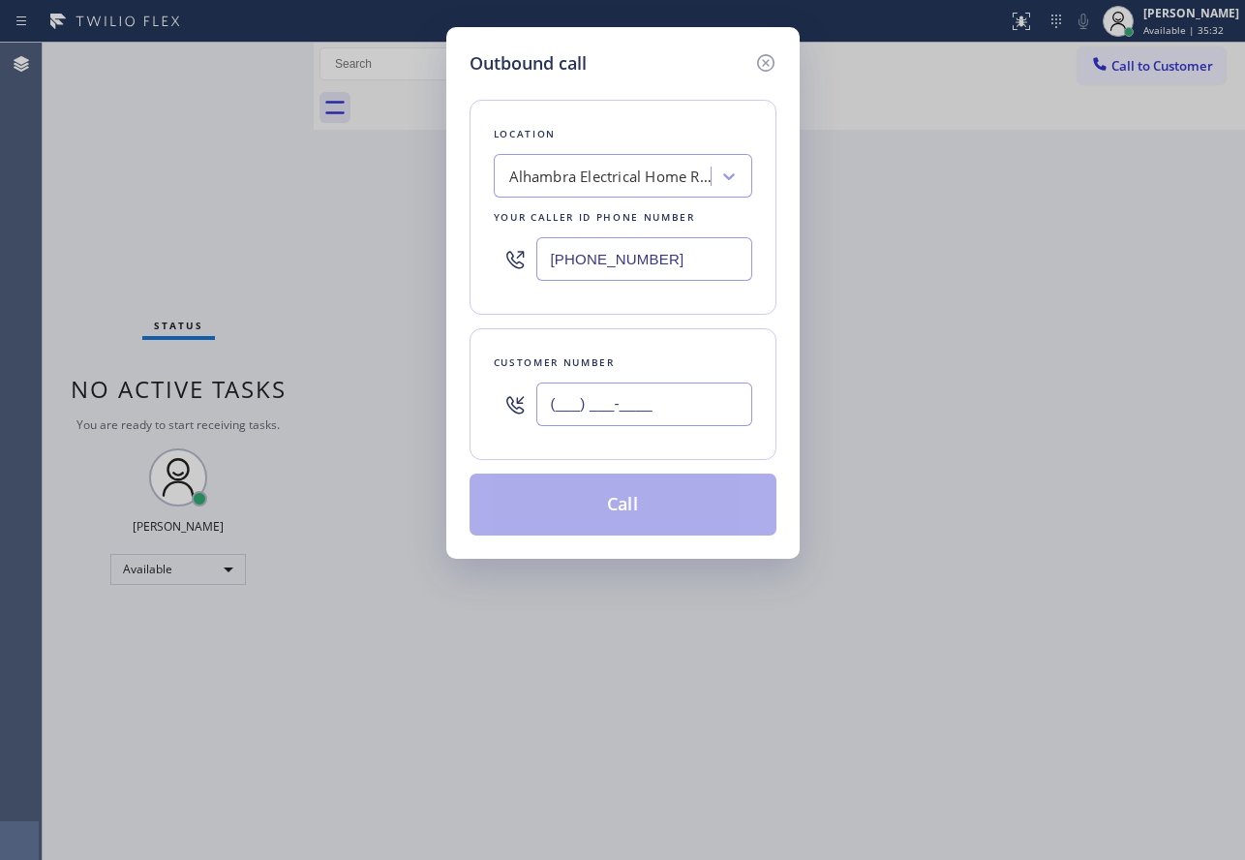
click at [627, 411] on input "(___) ___-____" at bounding box center [644, 404] width 216 height 44
paste input "925) 262-3332"
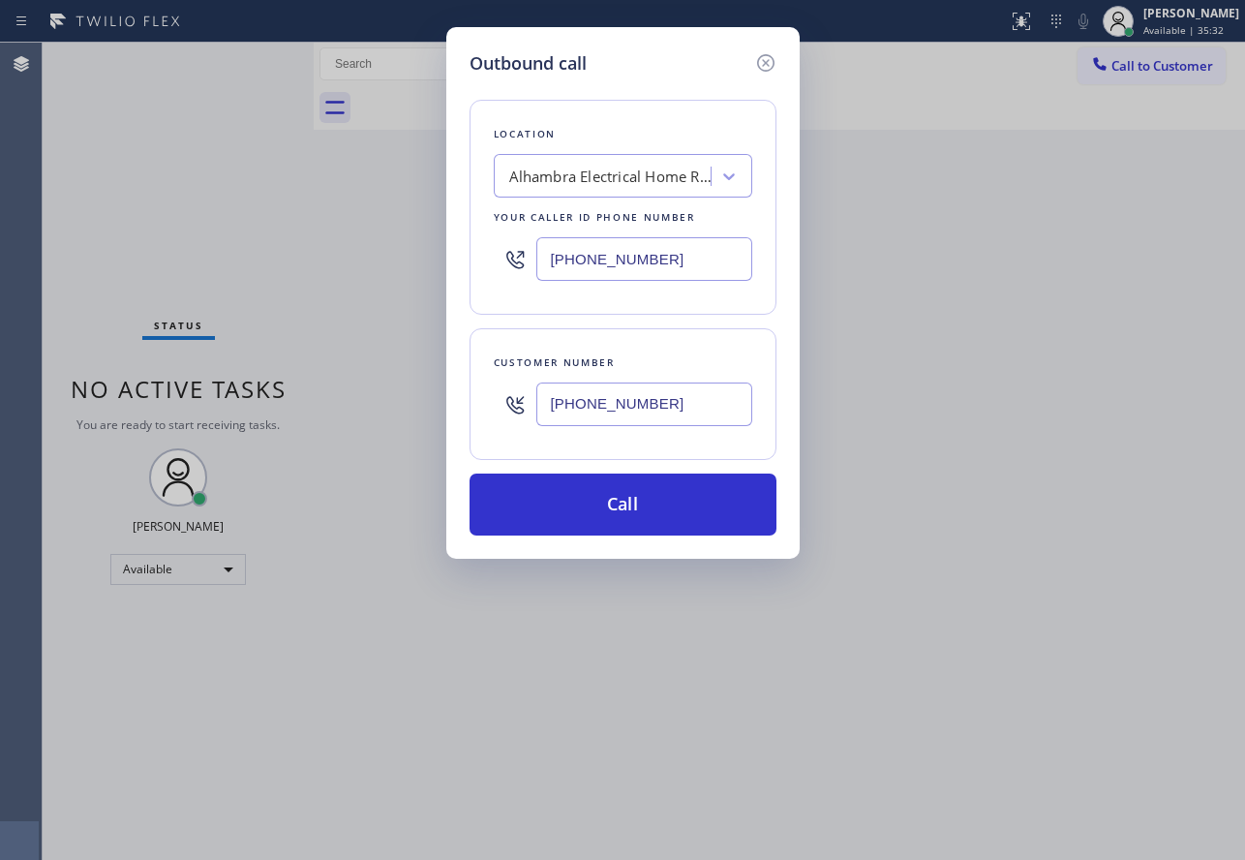
type input "(925) 262-3332"
drag, startPoint x: 689, startPoint y: 257, endPoint x: 305, endPoint y: 259, distance: 384.4
click at [305, 259] on div "Outbound call Location Alhambra Electrical Home Repair Your caller id phone num…" at bounding box center [622, 430] width 1245 height 860
paste input "510) 851-966"
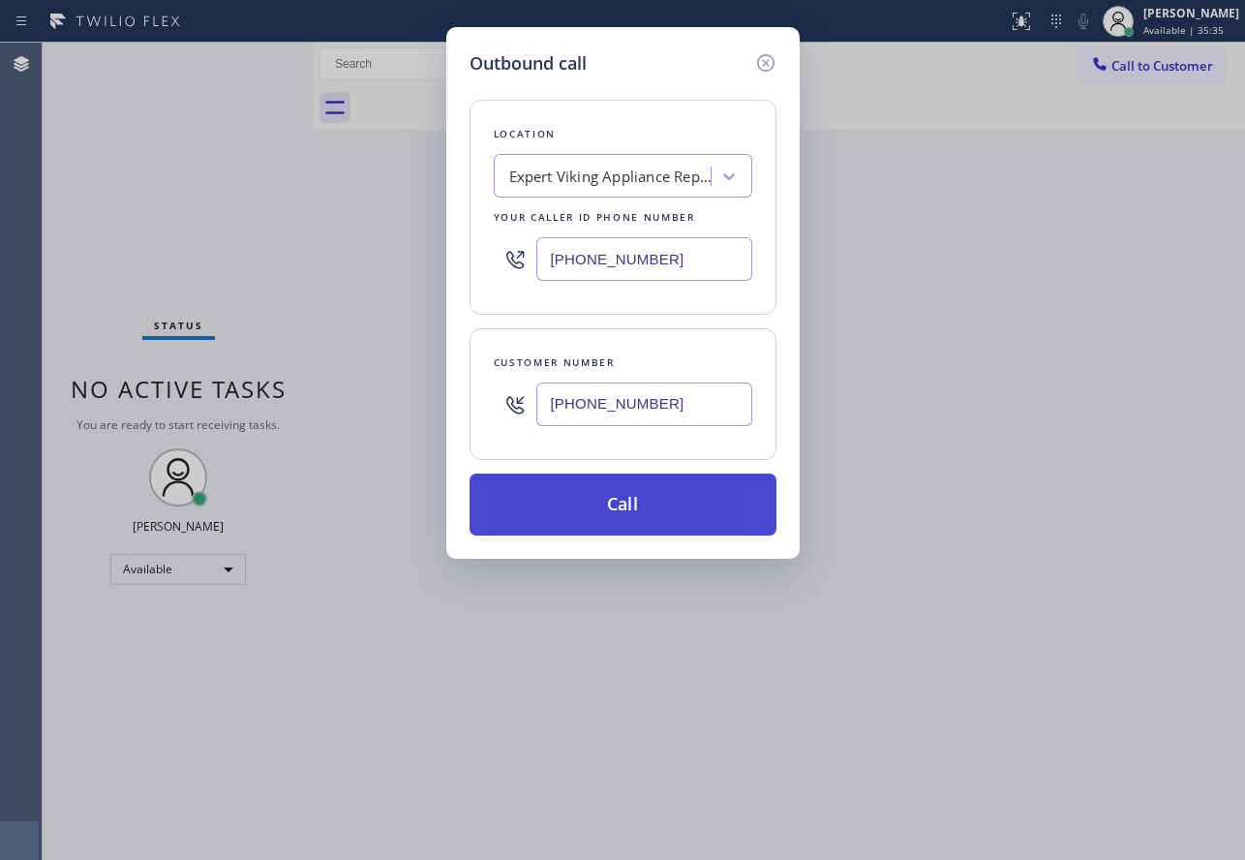
type input "(510) 851-9669"
click at [631, 500] on button "Call" at bounding box center [623, 504] width 307 height 62
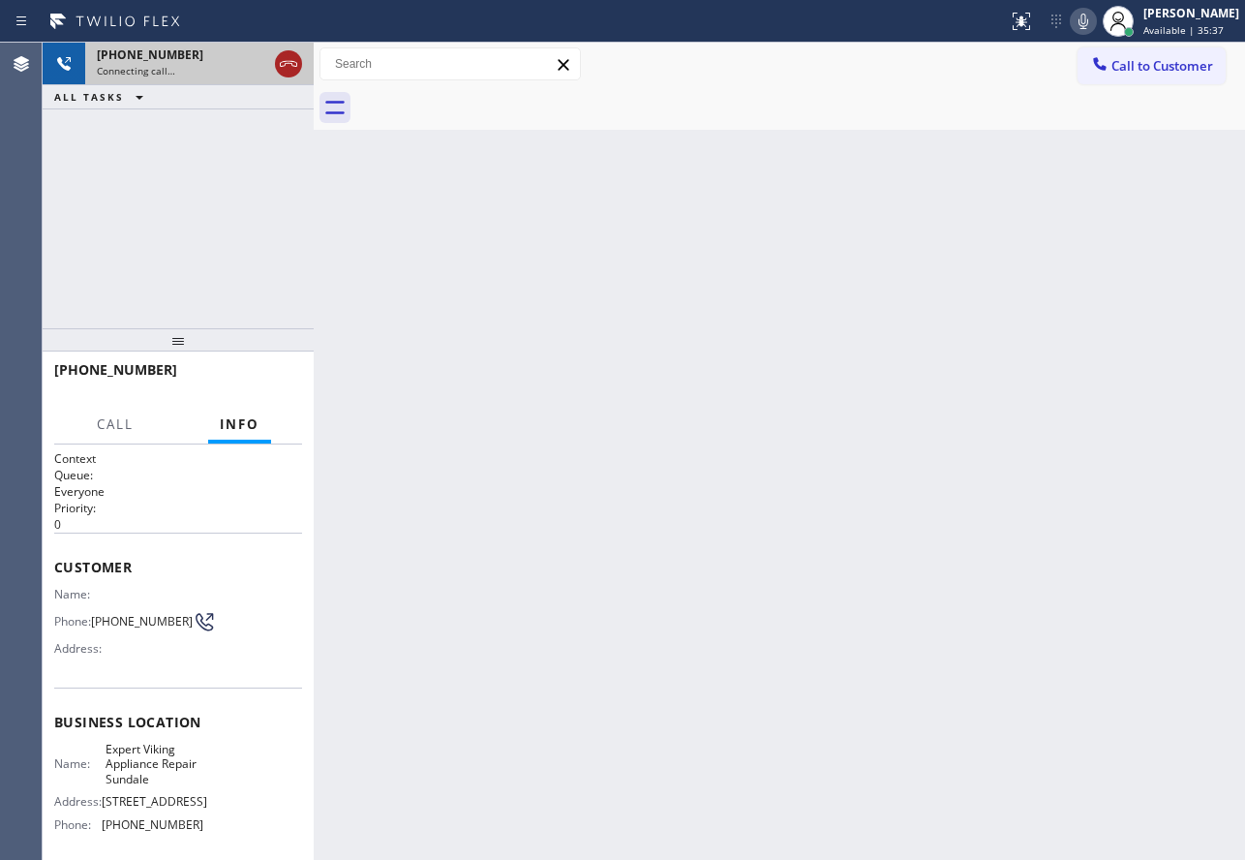
click at [282, 66] on icon at bounding box center [288, 64] width 17 height 6
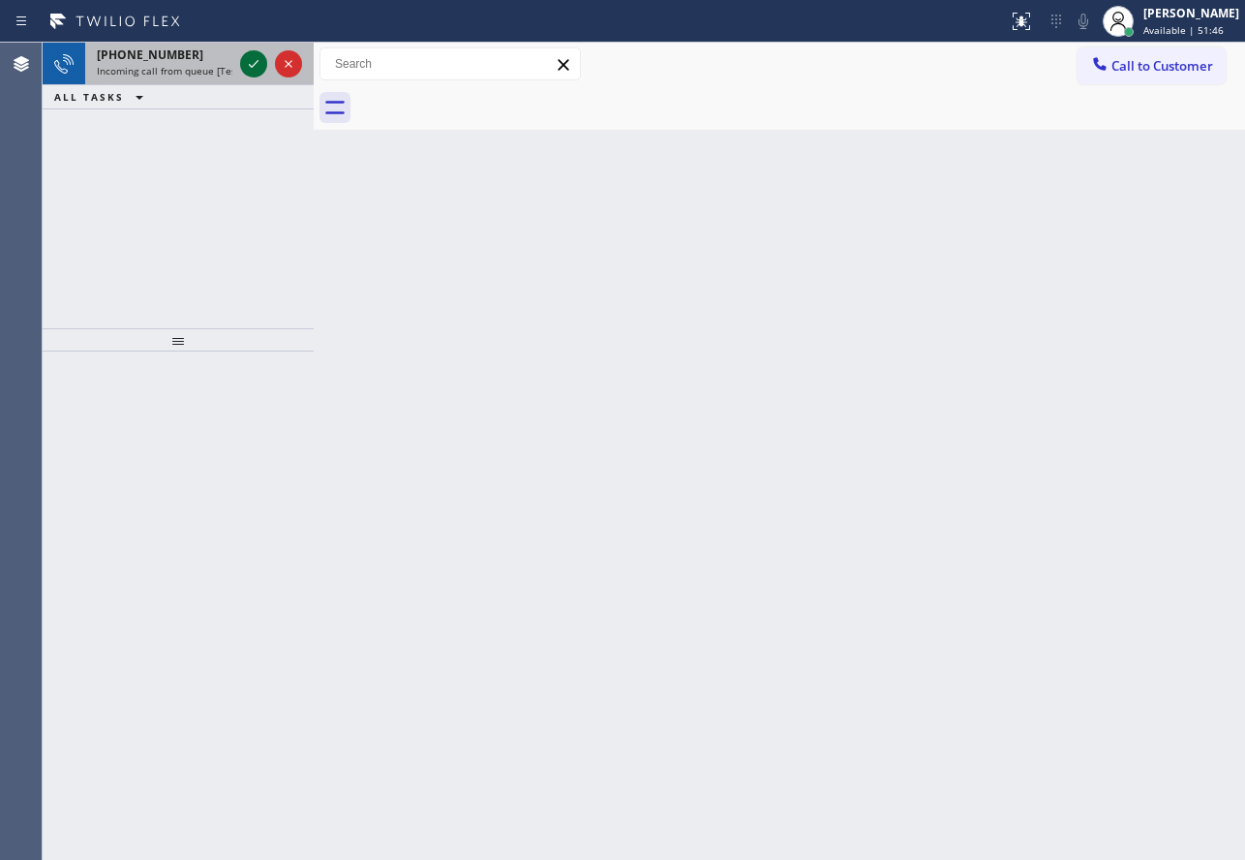
click at [263, 64] on icon at bounding box center [253, 63] width 23 height 23
click at [254, 52] on icon at bounding box center [253, 63] width 23 height 23
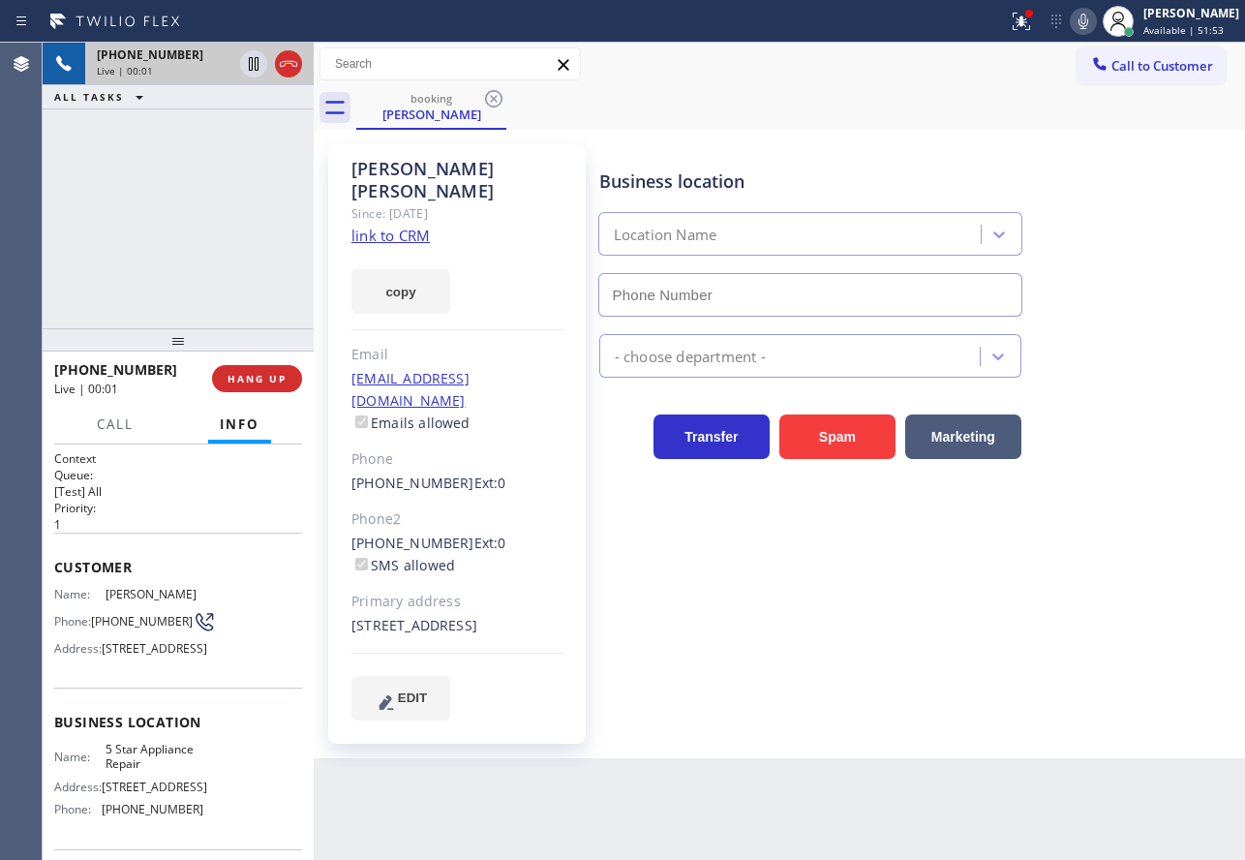
type input "(855) 731-4952"
click at [405, 226] on link "link to CRM" at bounding box center [390, 235] width 78 height 19
click at [1095, 15] on icon at bounding box center [1083, 21] width 23 height 23
click at [1088, 15] on icon at bounding box center [1084, 21] width 10 height 15
click at [909, 183] on div "Business location" at bounding box center [810, 181] width 422 height 26
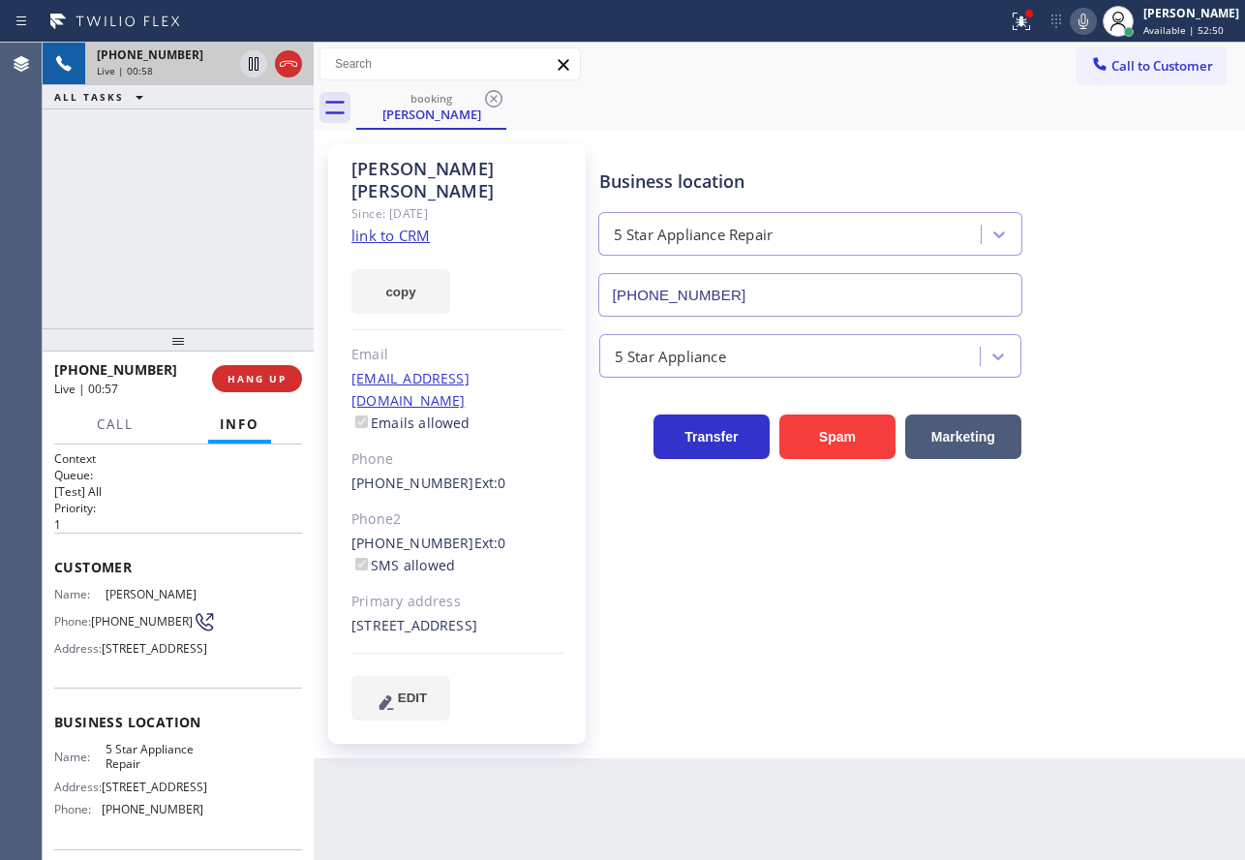
click at [1094, 20] on icon at bounding box center [1083, 21] width 23 height 23
click at [1095, 23] on icon at bounding box center [1083, 21] width 23 height 23
click at [1095, 20] on icon at bounding box center [1083, 21] width 23 height 23
click at [1033, 27] on icon at bounding box center [1021, 21] width 23 height 23
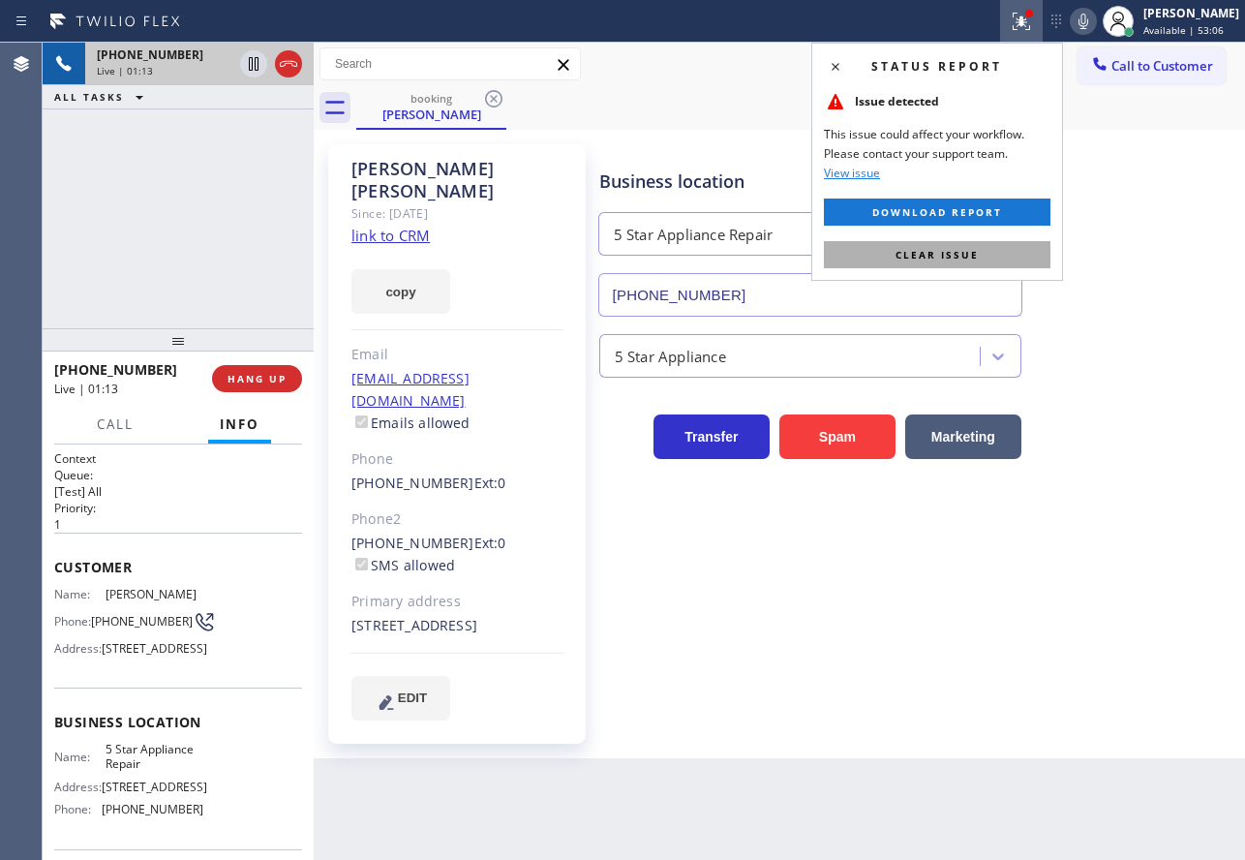
click at [938, 253] on span "Clear issue" at bounding box center [937, 255] width 83 height 14
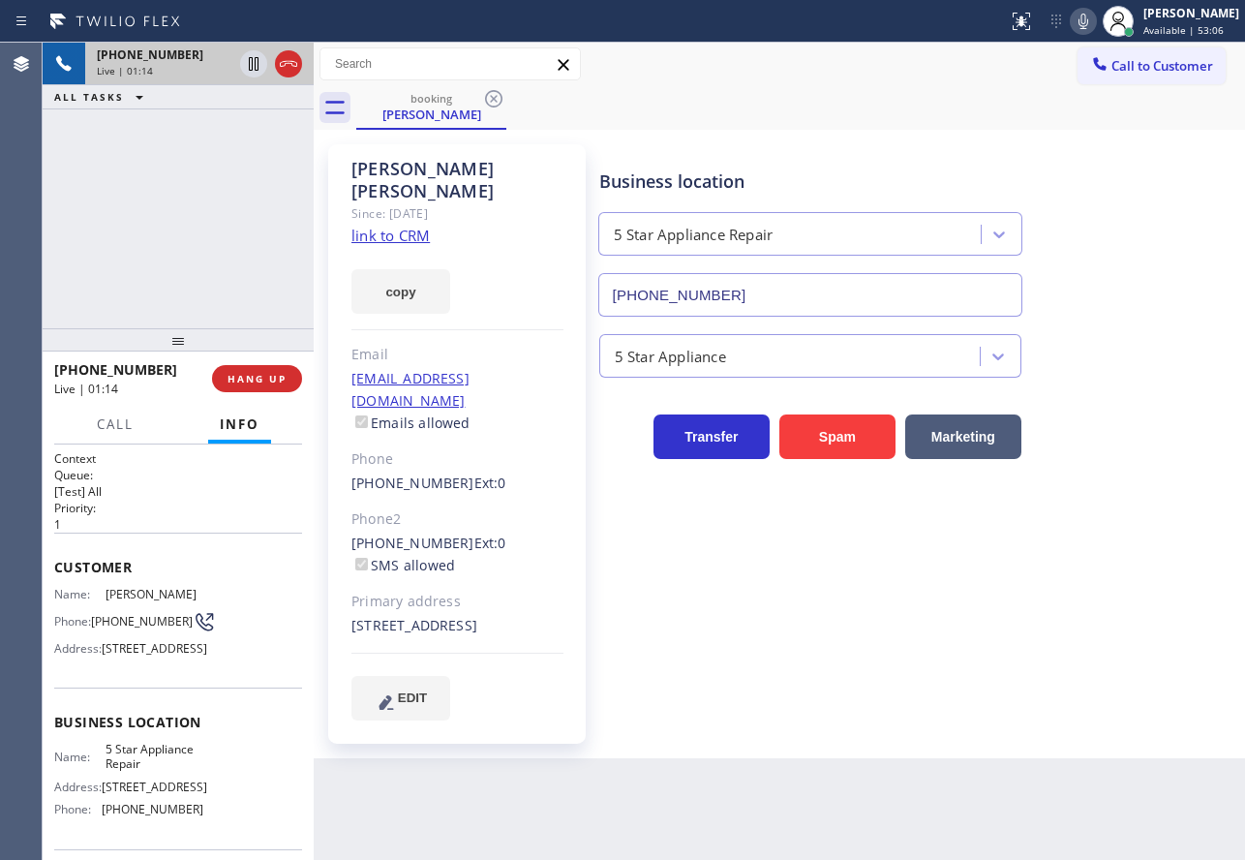
click at [1143, 245] on div "Business location 5 Star Appliance Repair (855) 731-4952" at bounding box center [917, 228] width 645 height 175
click at [258, 136] on icon at bounding box center [253, 130] width 23 height 23
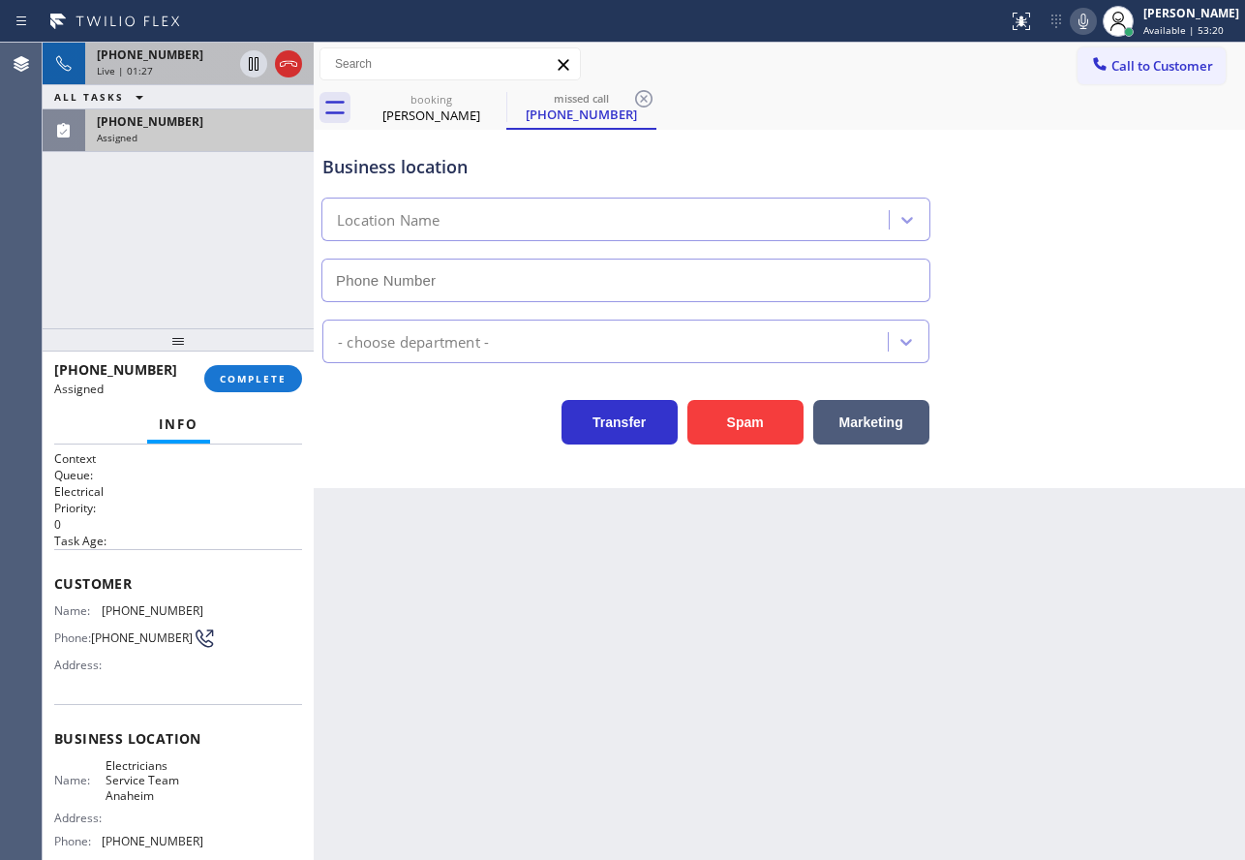
type input "(657) 315-6775"
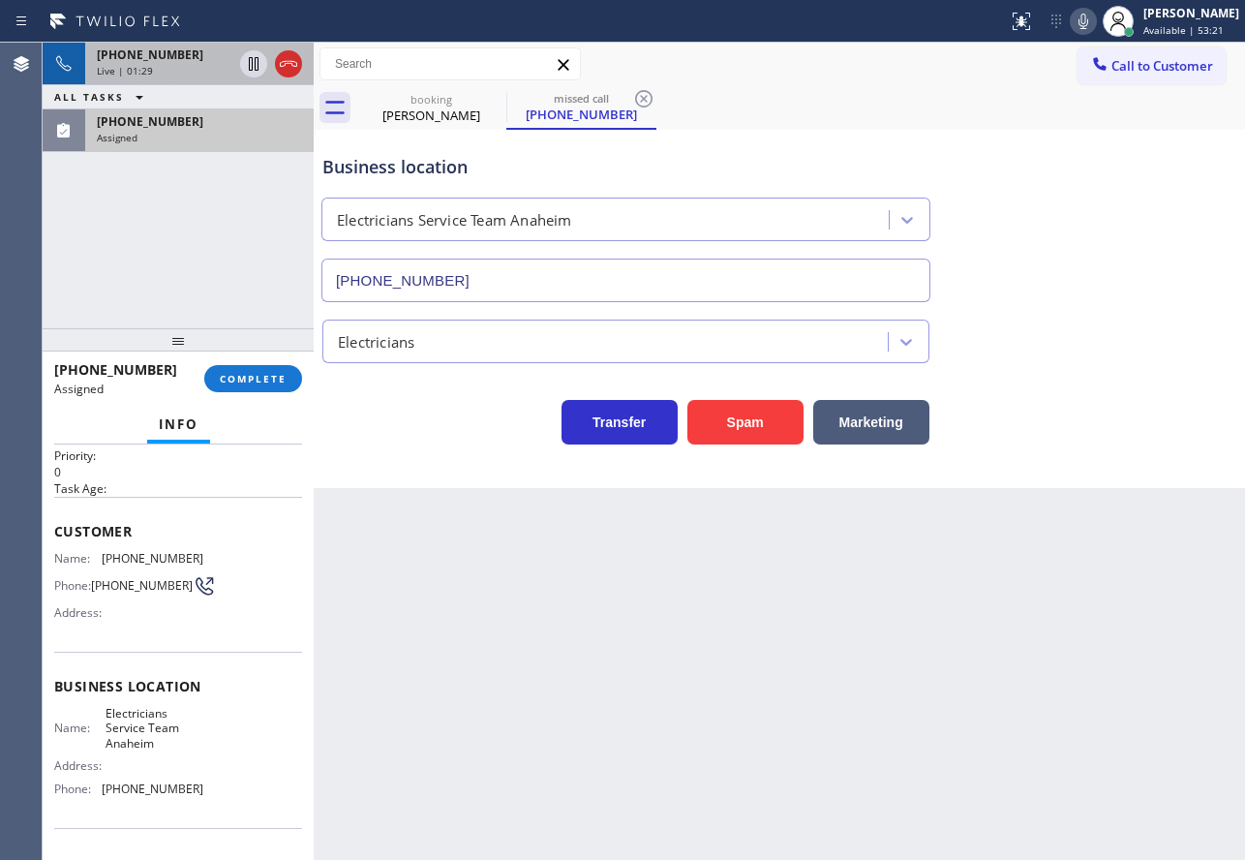
scroll to position [97, 0]
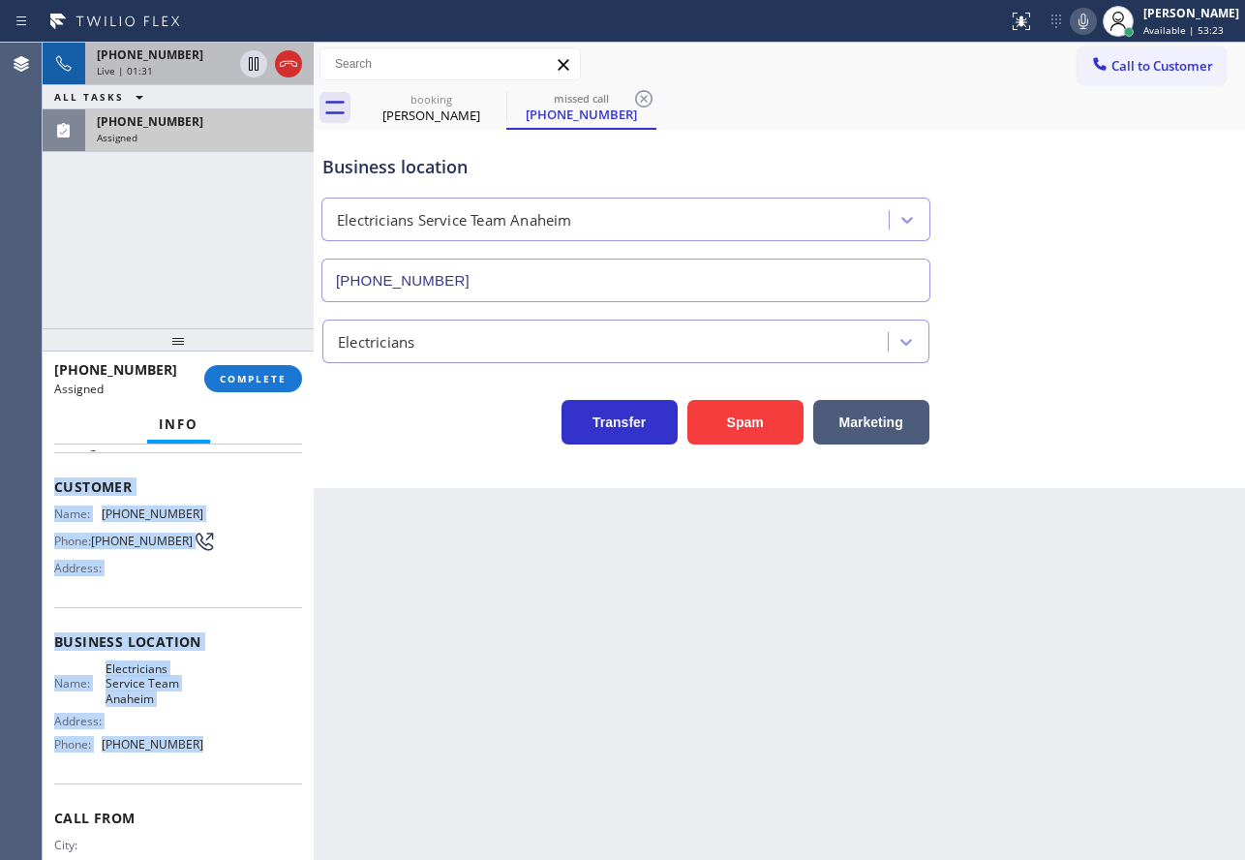
drag, startPoint x: 206, startPoint y: 749, endPoint x: 52, endPoint y: 493, distance: 299.2
click at [52, 493] on div "Context Queue: Electrical Priority: 0 Task Age: Customer Name: (510) 940-3188 P…" at bounding box center [178, 651] width 271 height 415
copy div "Customer Name: (510) 940-3188 Phone: (510) 940-3188 Address: Business location …"
click at [264, 381] on span "COMPLETE" at bounding box center [253, 379] width 67 height 14
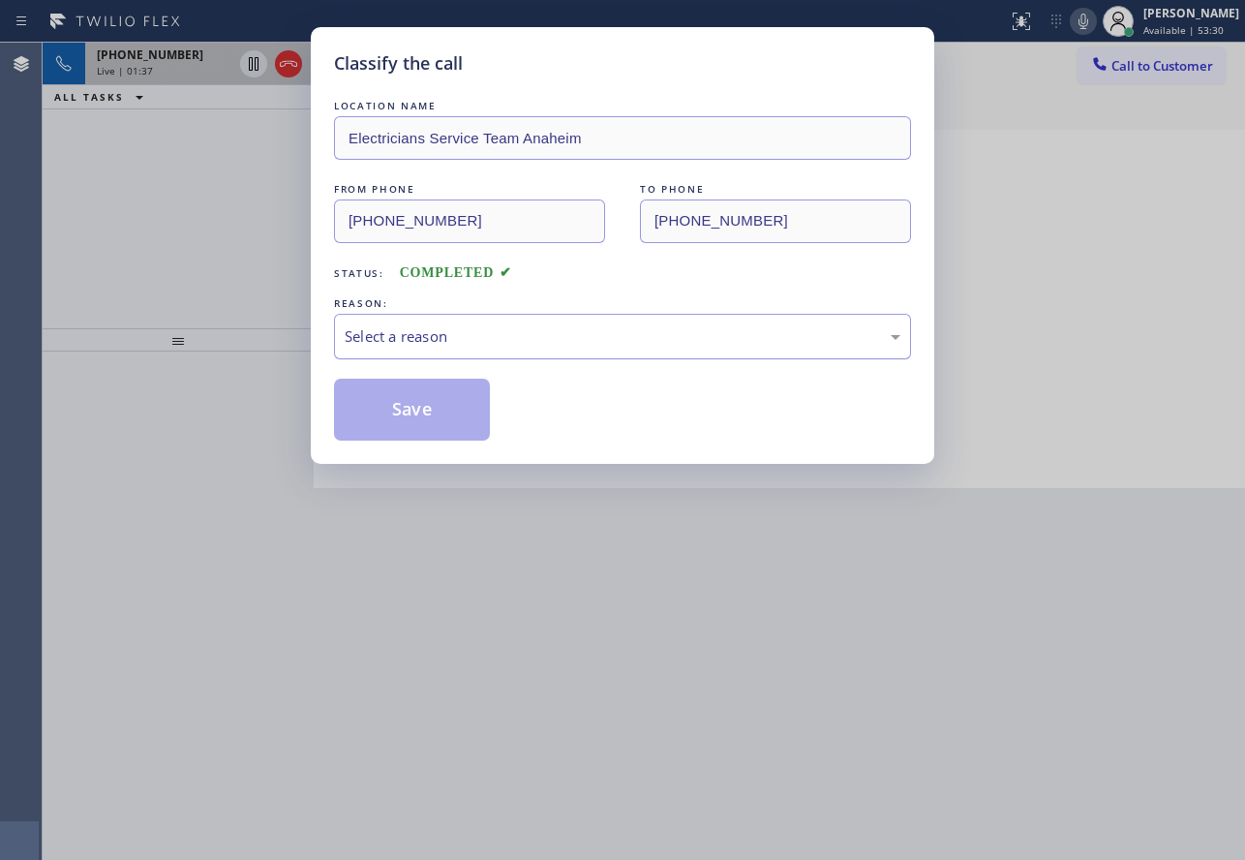
click at [548, 330] on div "Select a reason" at bounding box center [623, 336] width 556 height 22
click at [413, 416] on button "Save" at bounding box center [412, 410] width 156 height 62
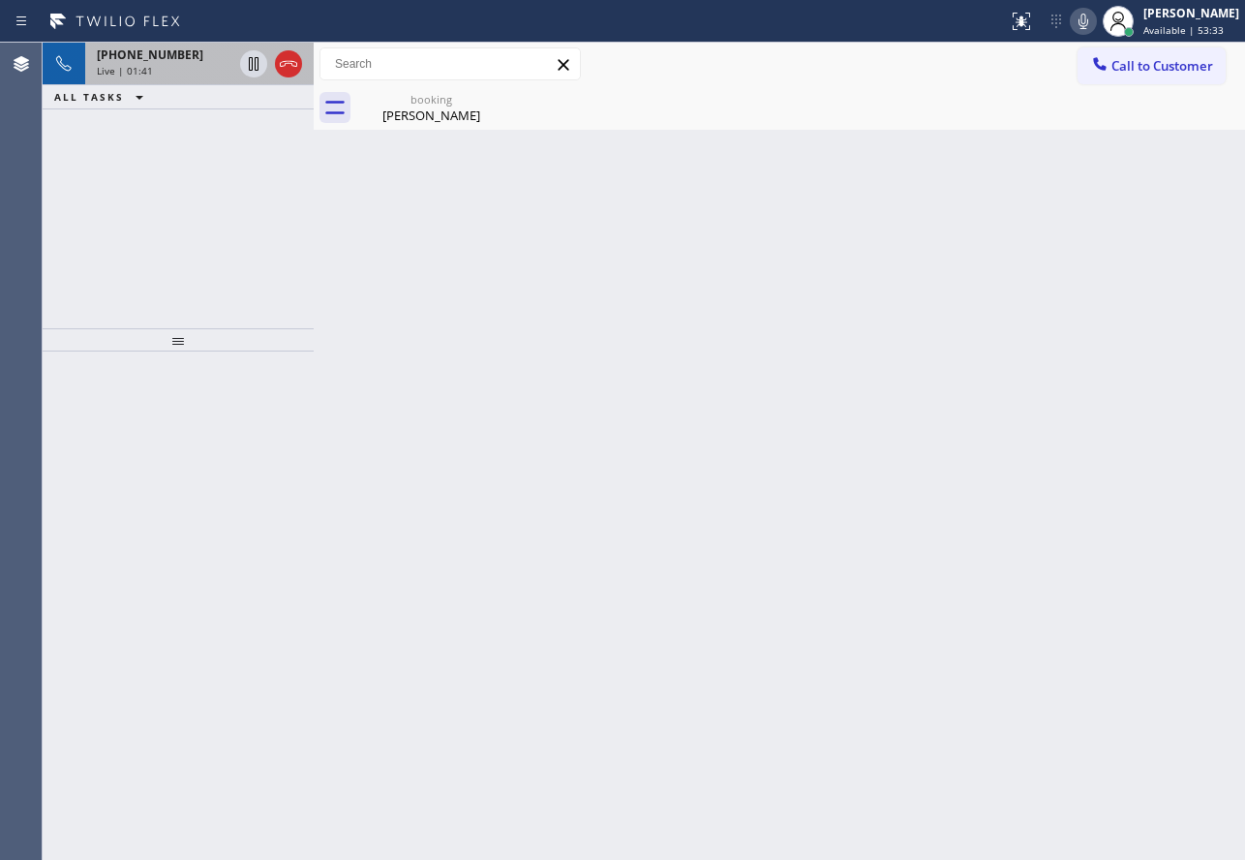
click at [1095, 16] on icon at bounding box center [1083, 21] width 23 height 23
click at [1088, 17] on icon at bounding box center [1084, 21] width 10 height 15
click at [440, 117] on div "Marilynn Carew" at bounding box center [431, 115] width 146 height 17
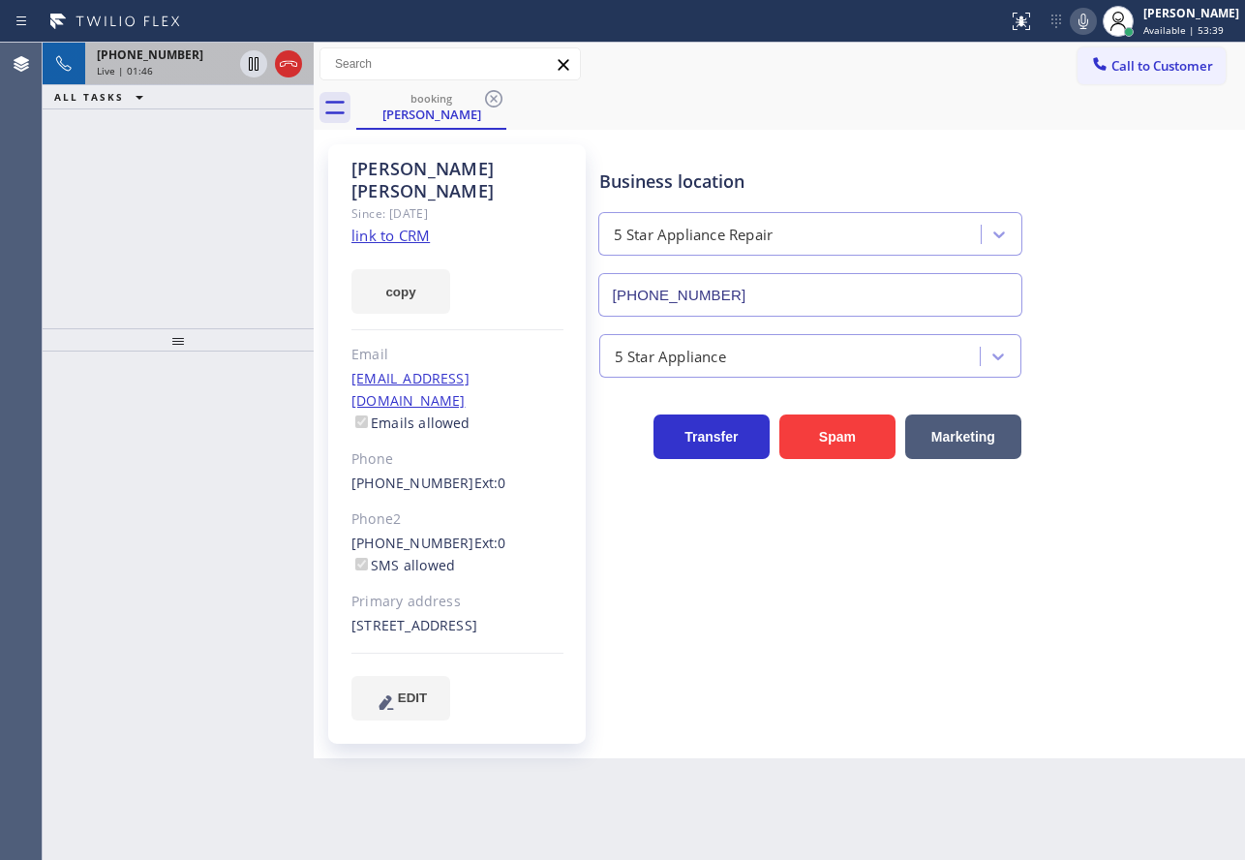
click at [192, 67] on div "Live | 01:46" at bounding box center [165, 71] width 136 height 14
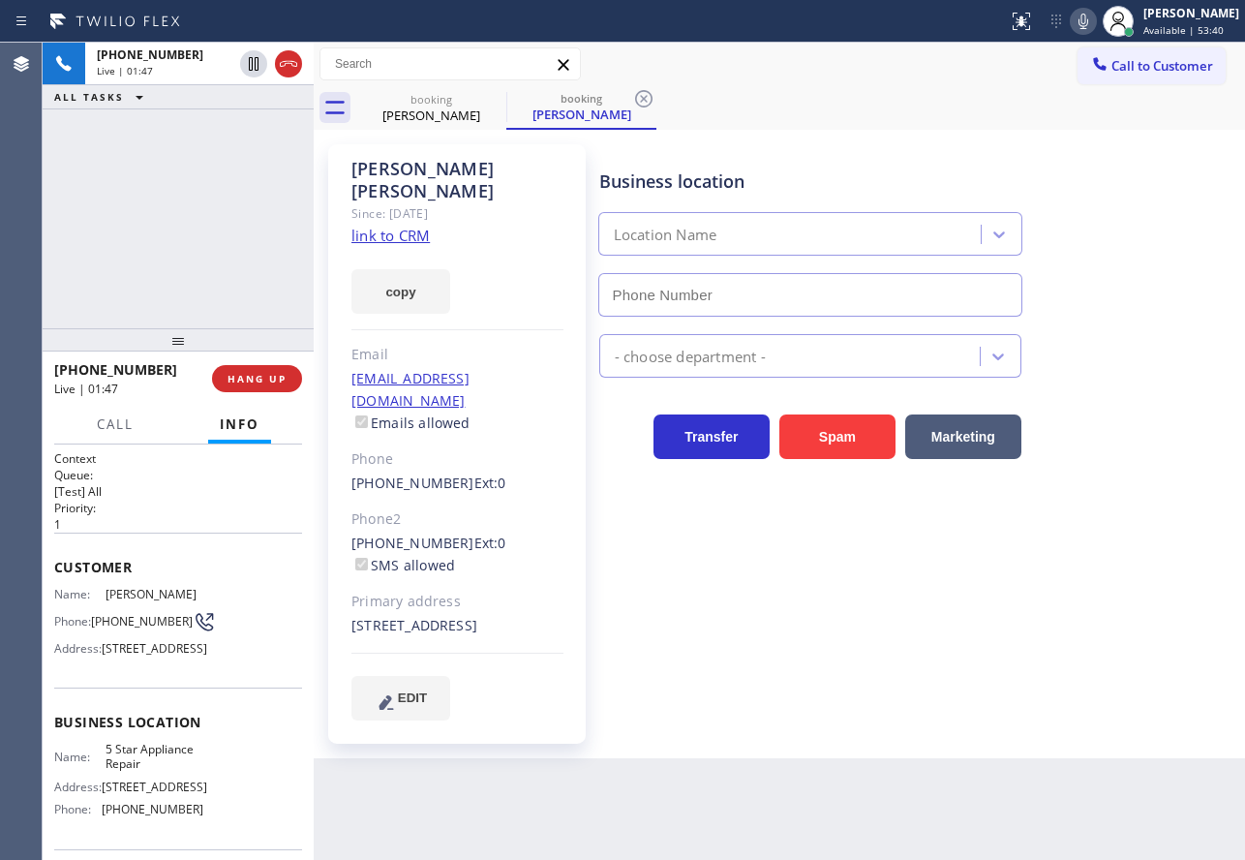
type input "(855) 731-4952"
click at [643, 102] on icon at bounding box center [643, 98] width 23 height 23
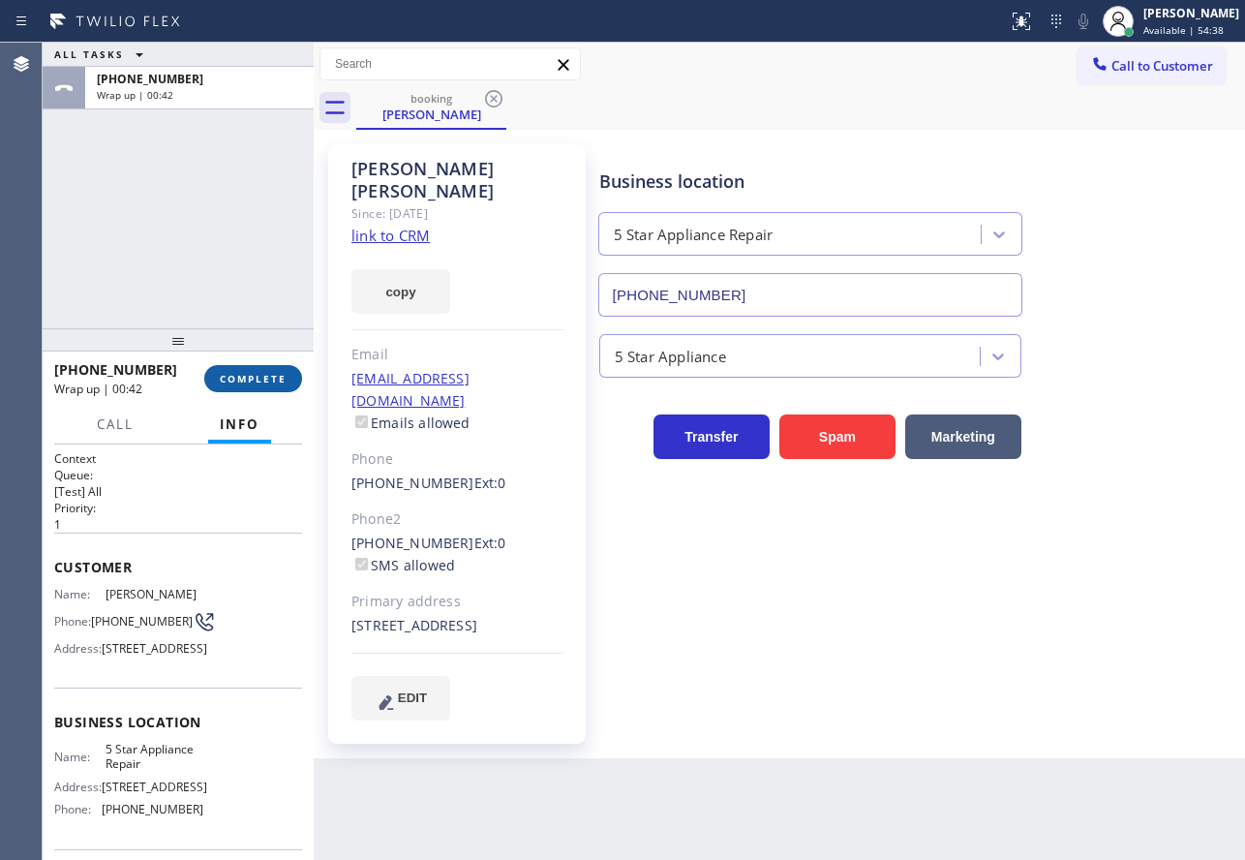
click at [244, 374] on span "COMPLETE" at bounding box center [253, 379] width 67 height 14
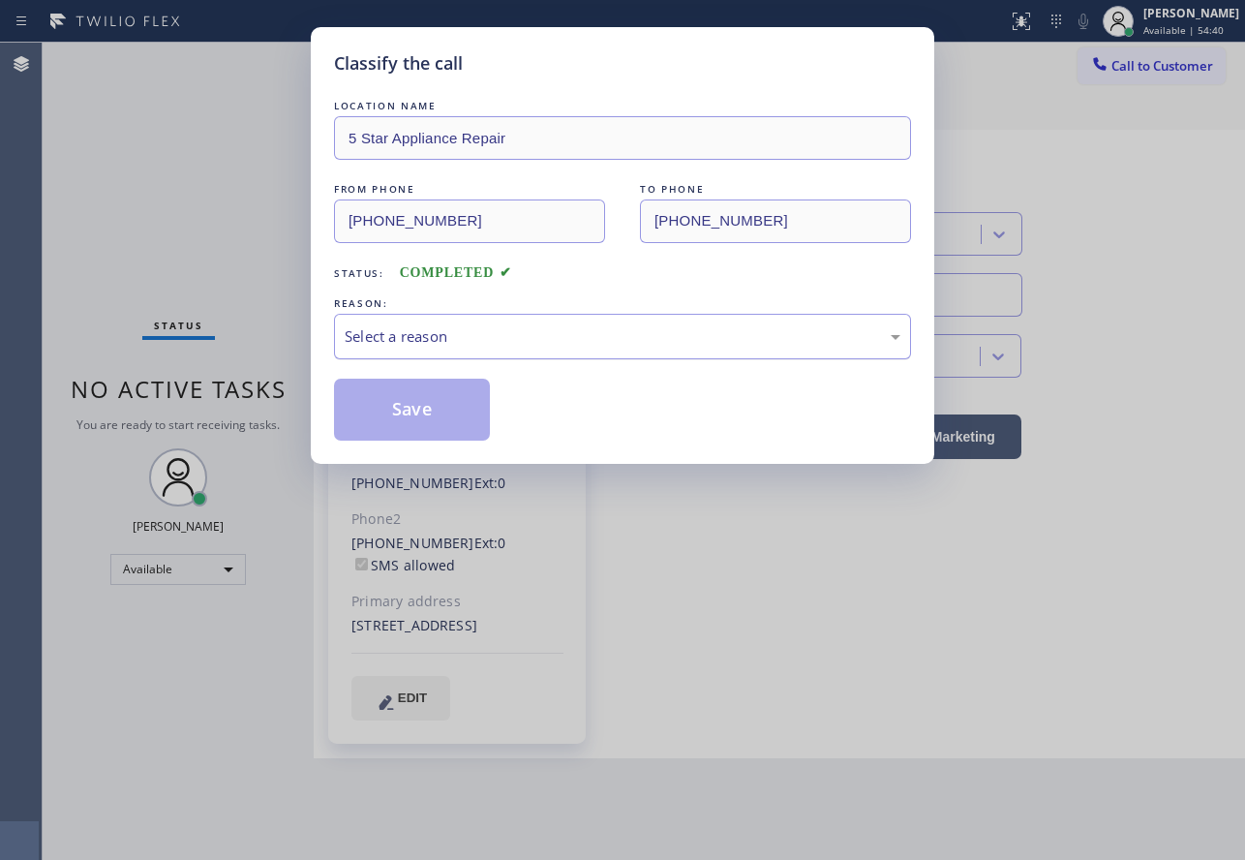
click at [434, 352] on div "Select a reason" at bounding box center [622, 337] width 577 height 46
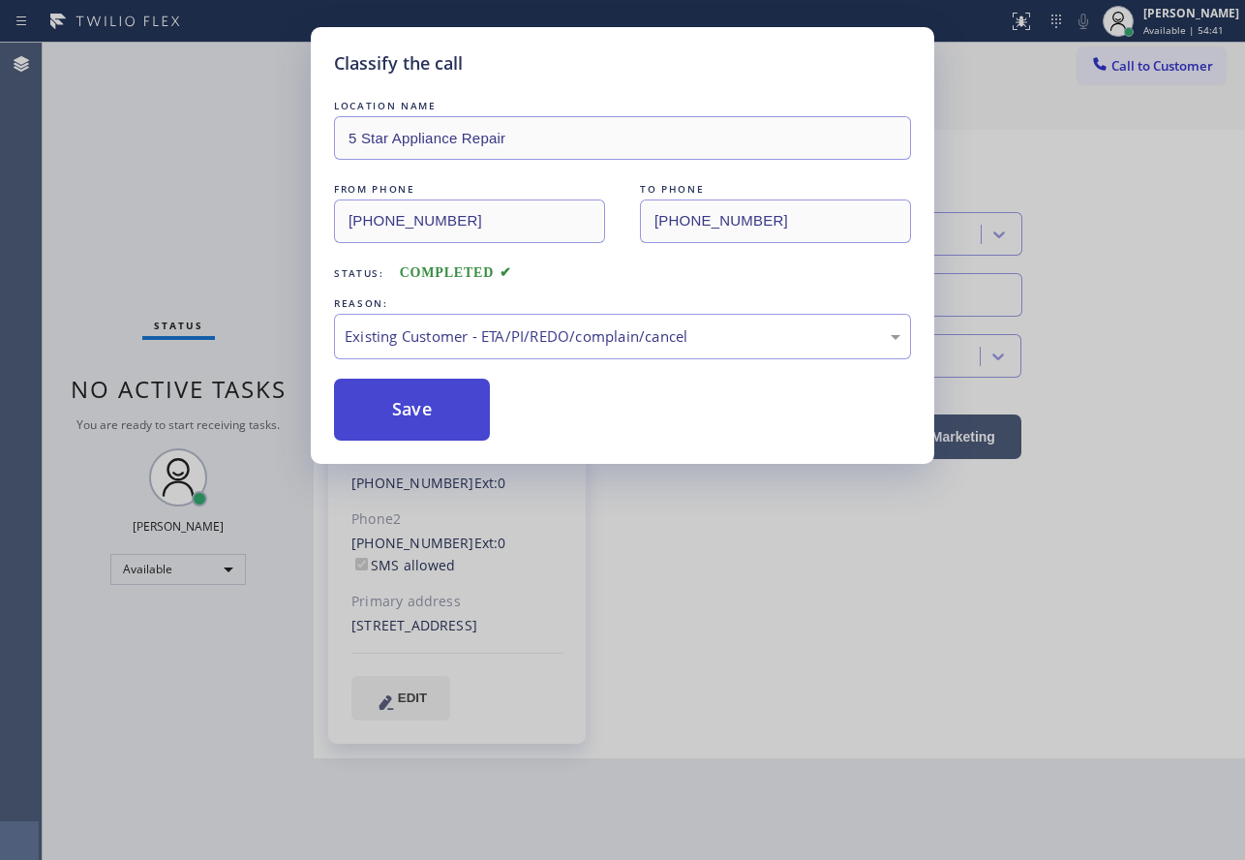
click at [421, 409] on button "Save" at bounding box center [412, 410] width 156 height 62
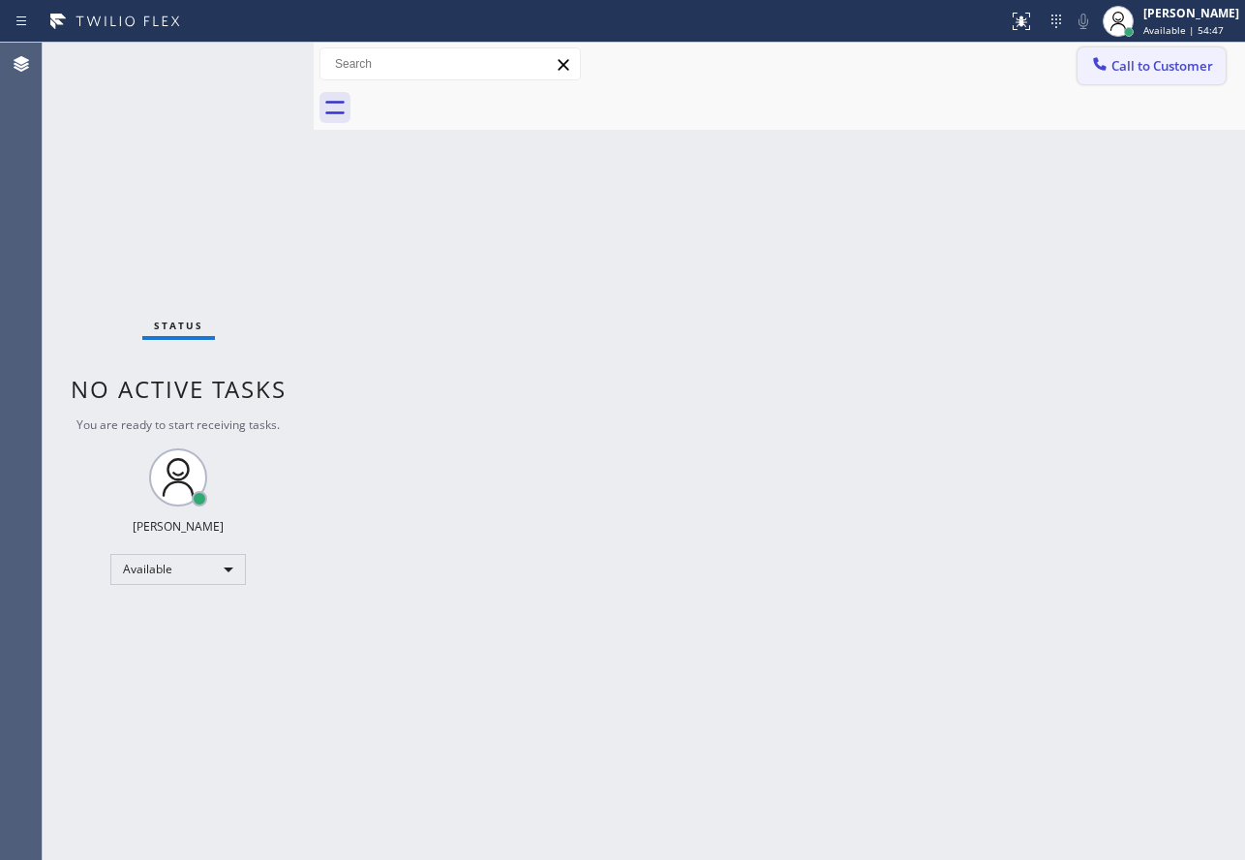
click at [1146, 70] on span "Call to Customer" at bounding box center [1163, 65] width 102 height 17
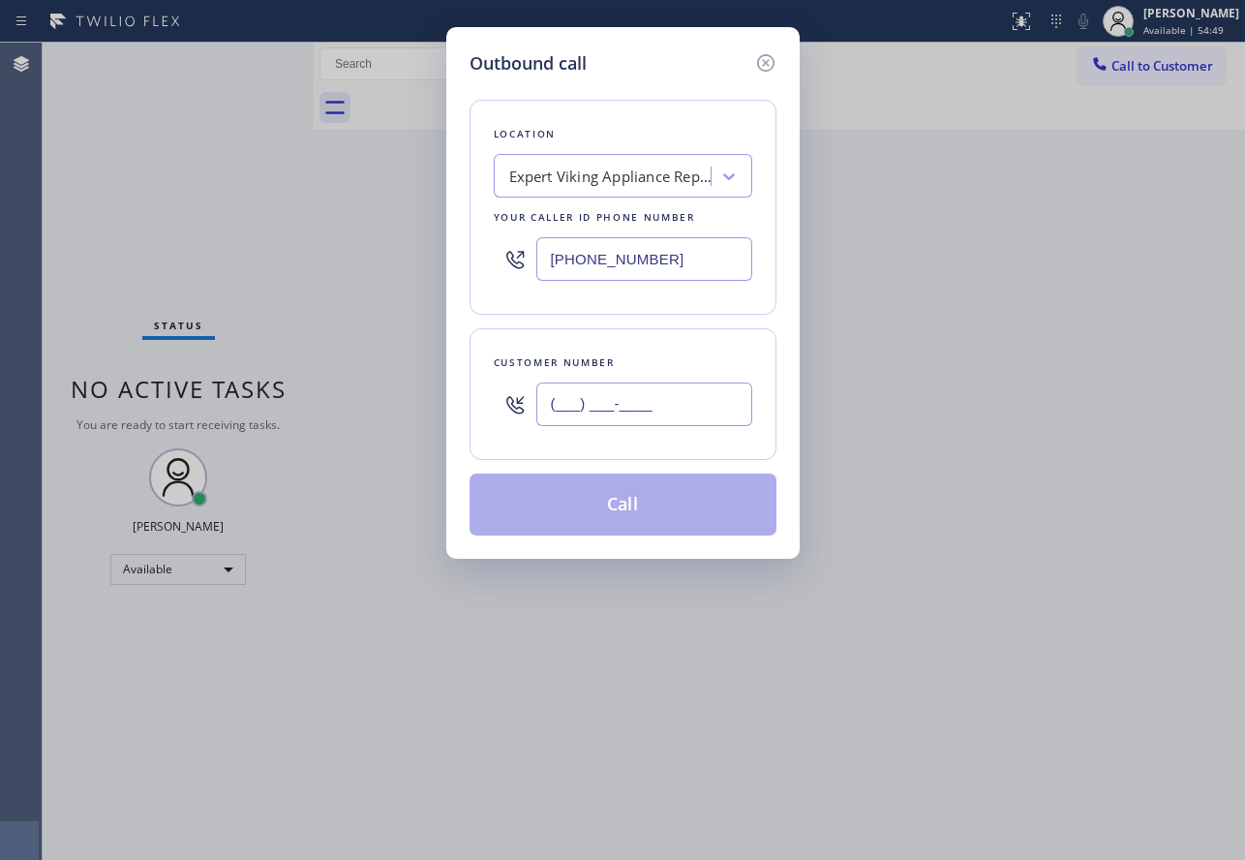
click at [690, 403] on input "(___) ___-____" at bounding box center [644, 404] width 216 height 44
paste input "510) 940-3188"
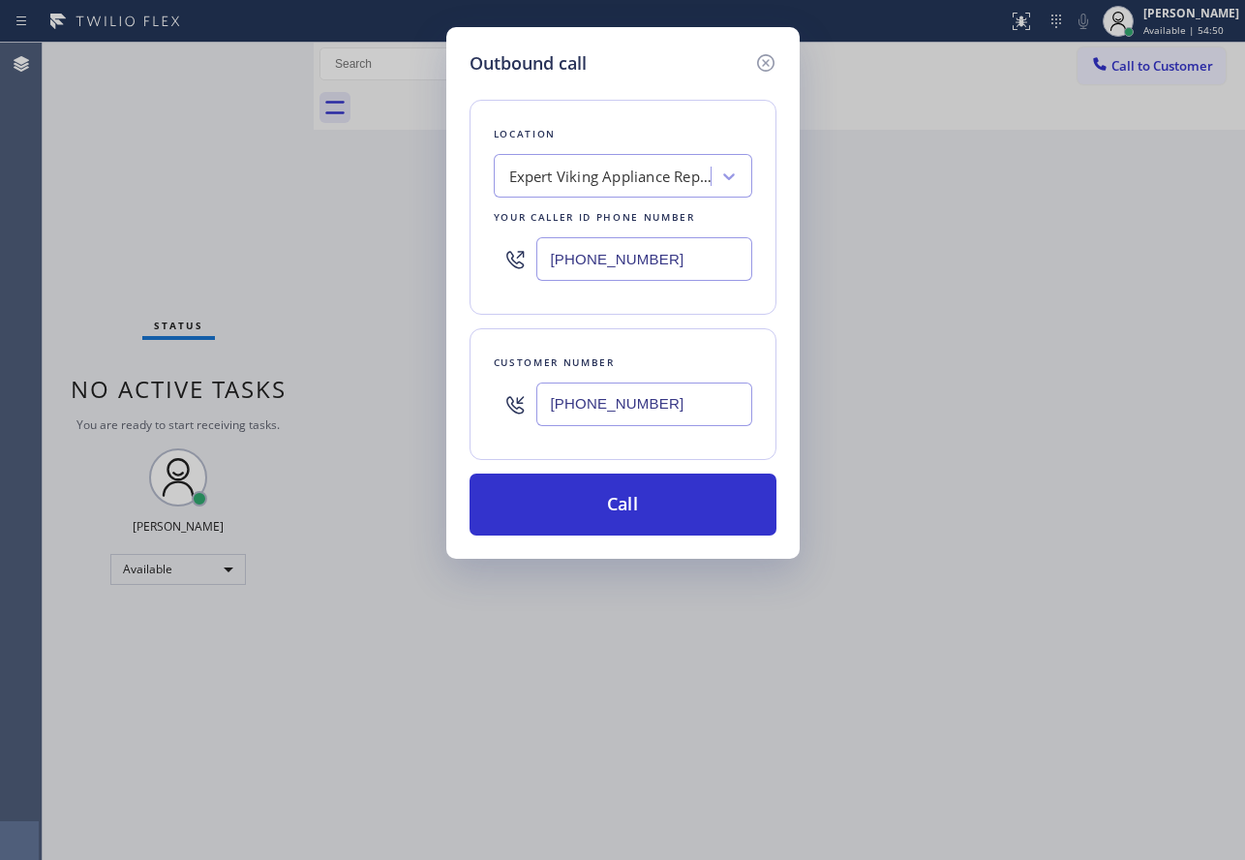
type input "(510) 940-3188"
drag, startPoint x: 698, startPoint y: 252, endPoint x: 452, endPoint y: 247, distance: 246.0
click at [452, 247] on div "Outbound call Location Expert Viking Appliance Repair Sundale Your caller id ph…" at bounding box center [622, 293] width 353 height 532
paste input "657) 315-6775"
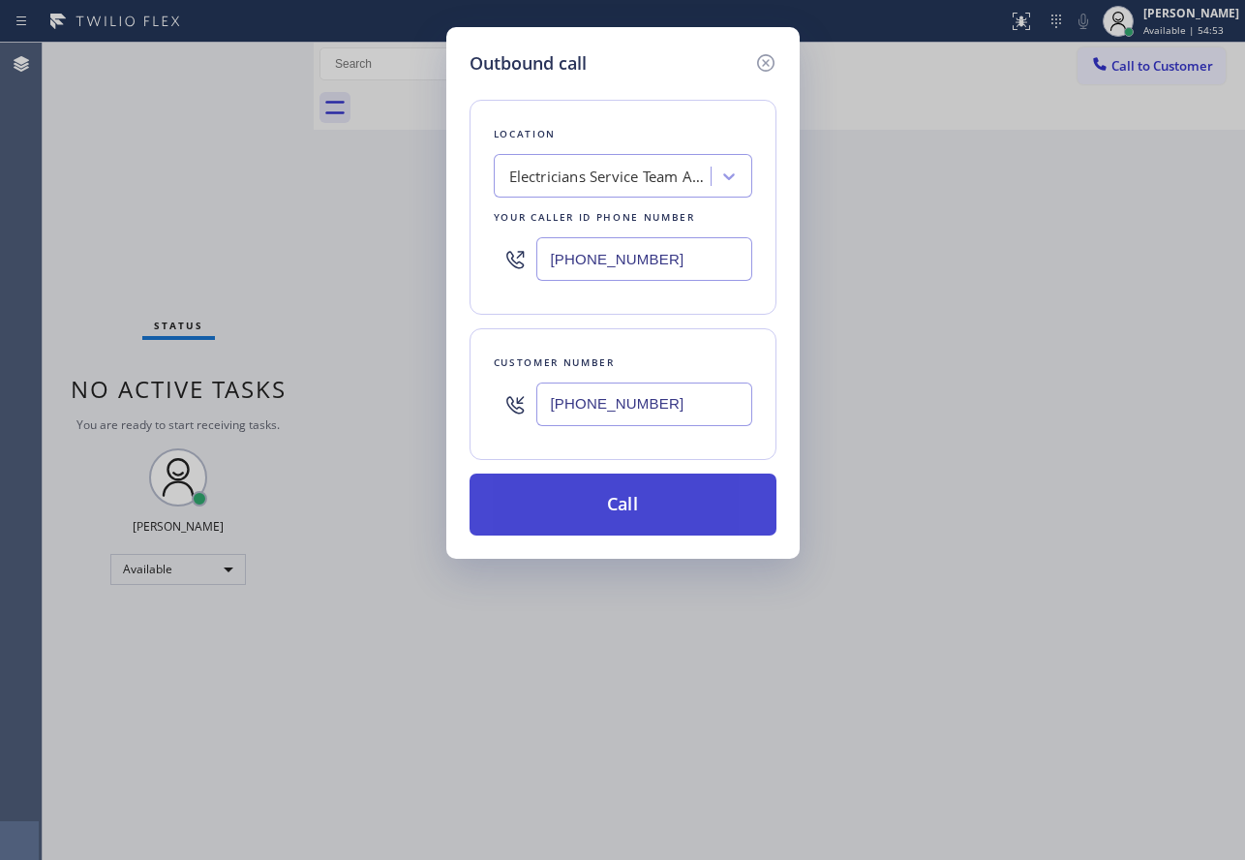
type input "(657) 315-6775"
click at [706, 508] on button "Call" at bounding box center [623, 504] width 307 height 62
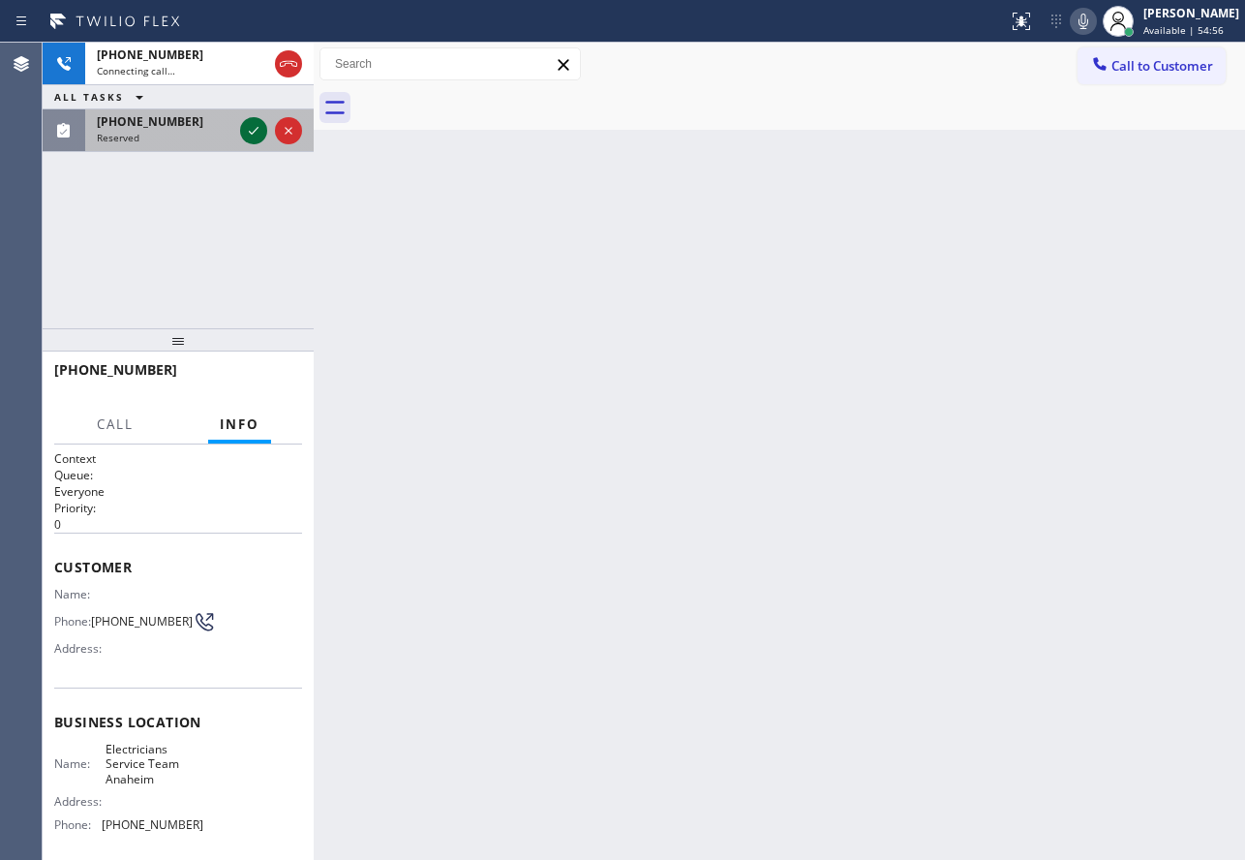
click at [241, 137] on div at bounding box center [253, 130] width 27 height 23
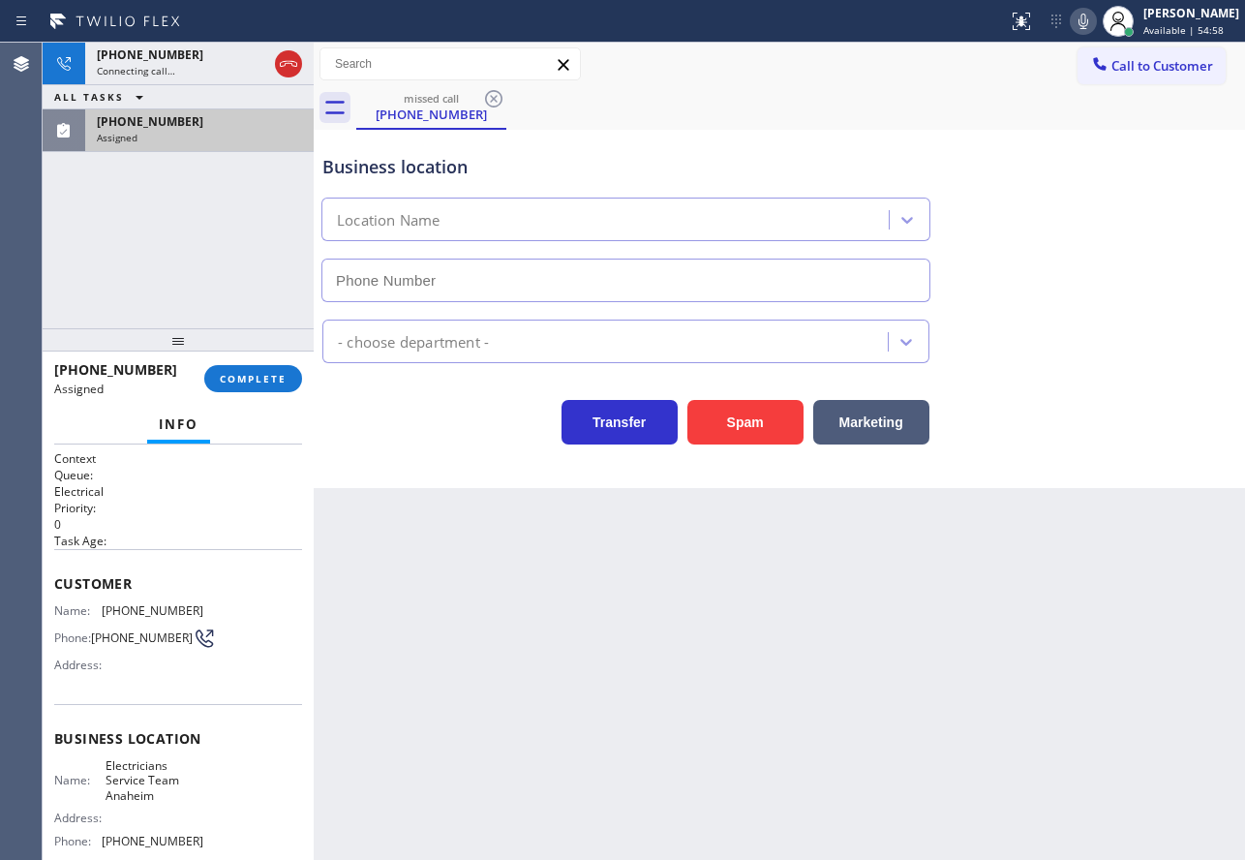
type input "(657) 315-6775"
click at [276, 381] on span "COMPLETE" at bounding box center [253, 379] width 67 height 14
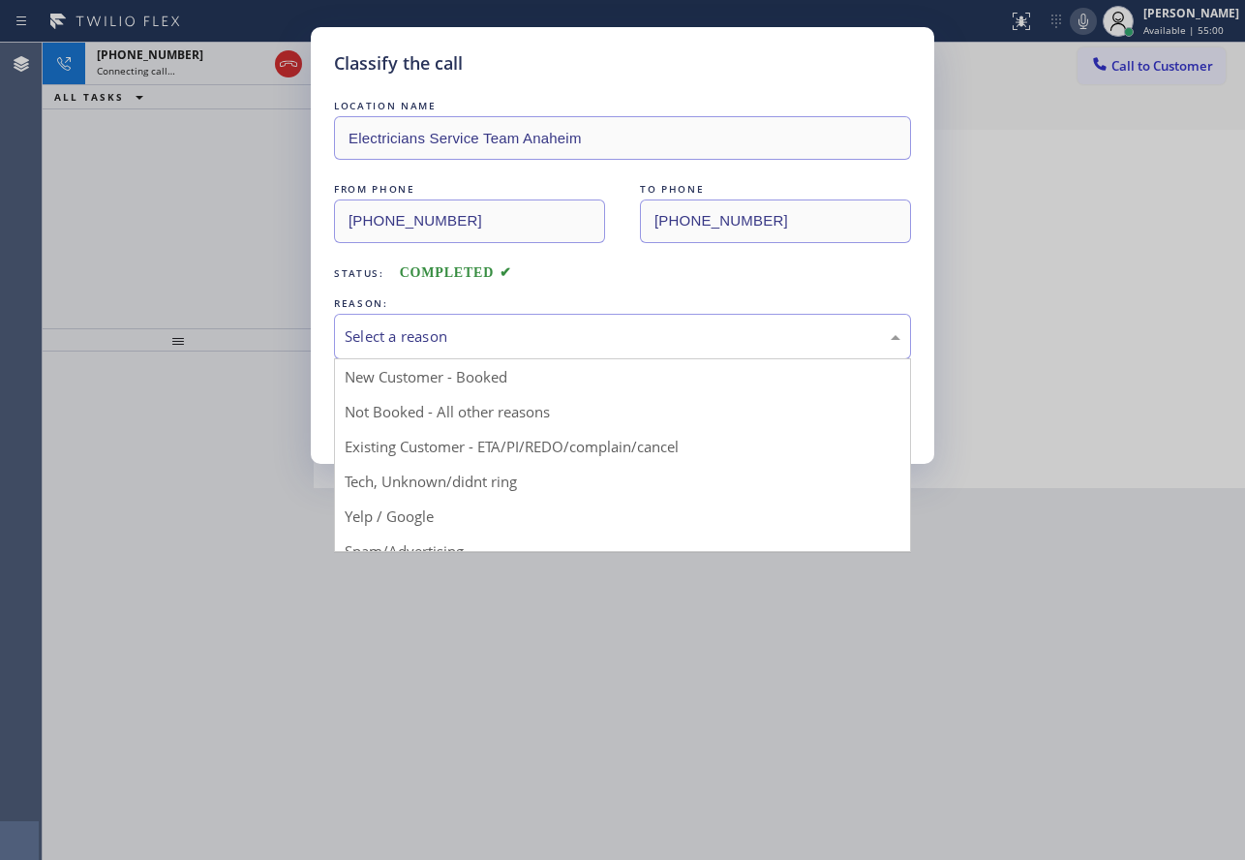
click at [446, 319] on div "Select a reason" at bounding box center [622, 337] width 577 height 46
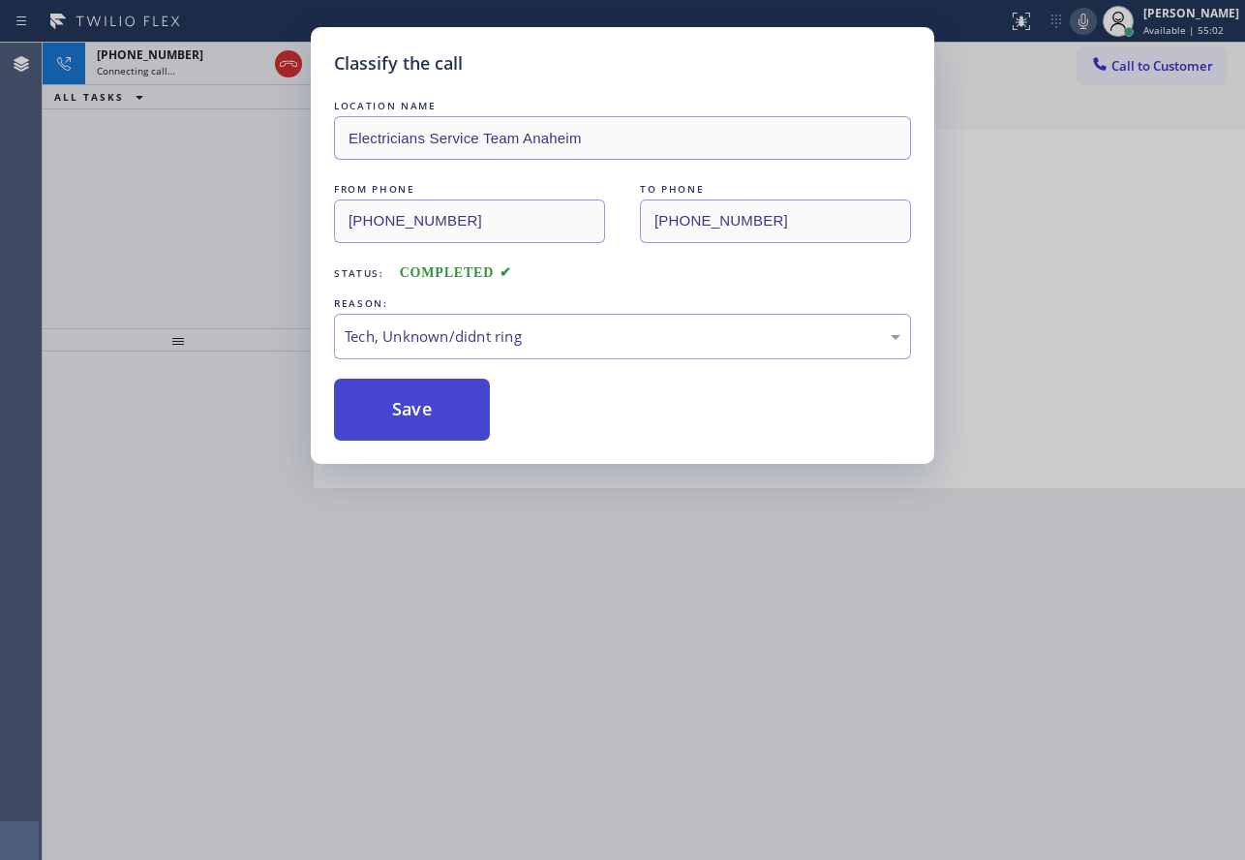
click at [409, 419] on button "Save" at bounding box center [412, 410] width 156 height 62
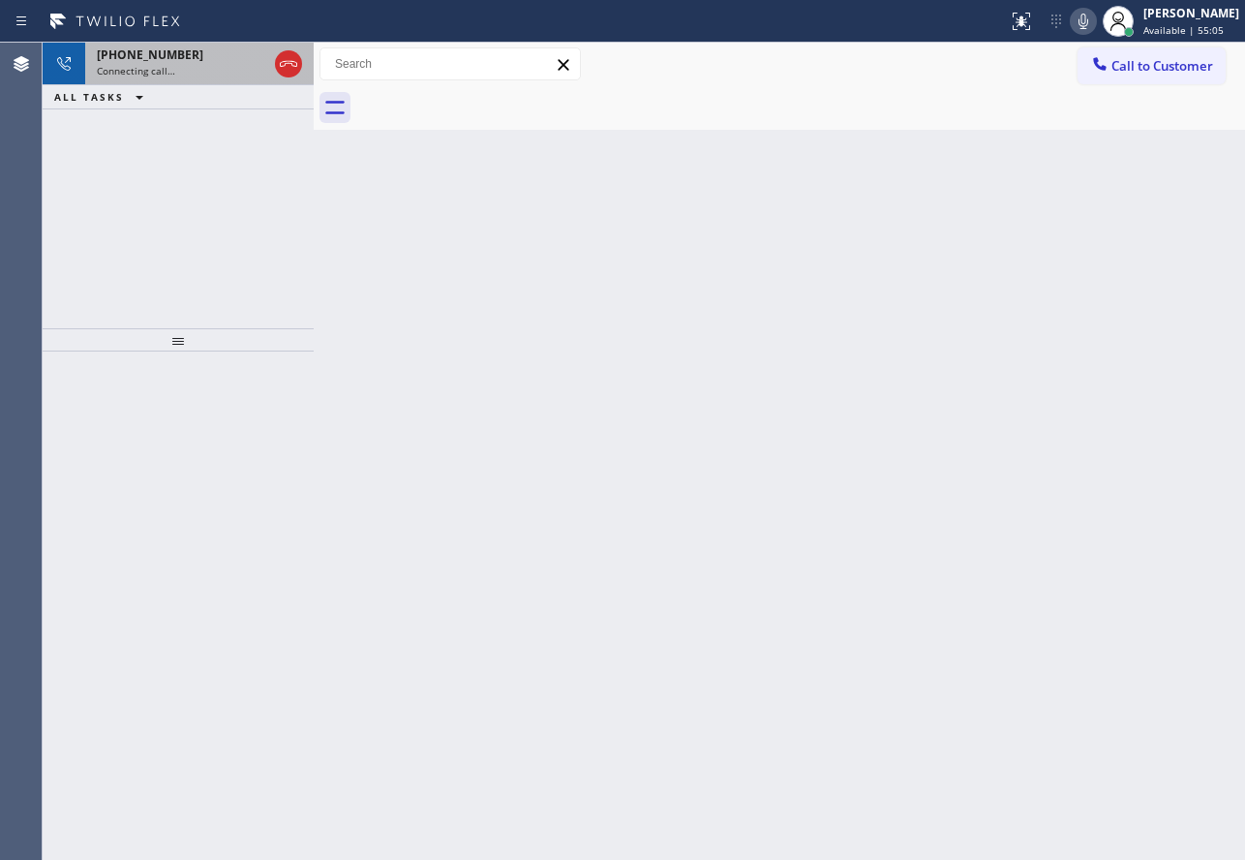
click at [226, 67] on div "Connecting call…" at bounding box center [182, 71] width 170 height 14
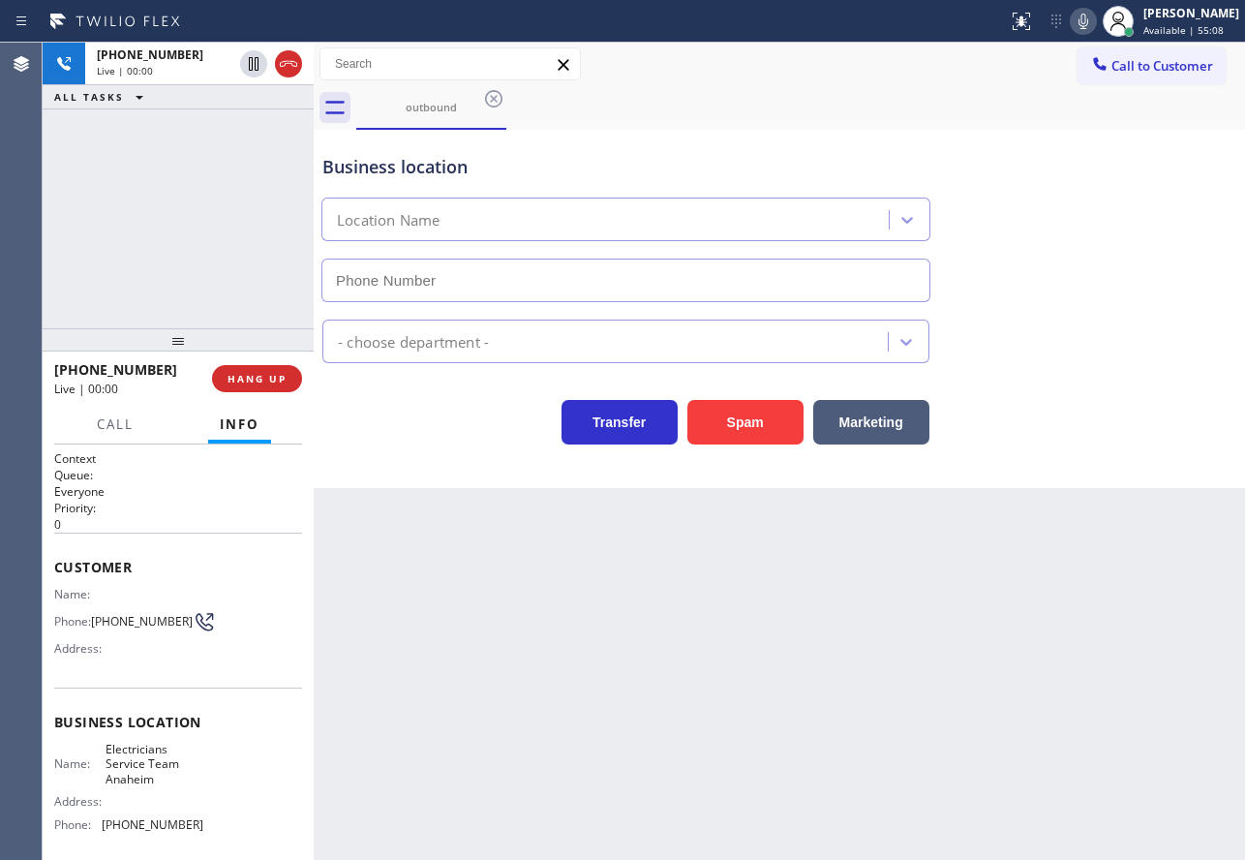
type input "(657) 315-6775"
click at [1093, 26] on icon at bounding box center [1083, 21] width 23 height 23
click at [1088, 19] on icon at bounding box center [1084, 21] width 10 height 15
click at [1088, 16] on icon at bounding box center [1084, 21] width 10 height 15
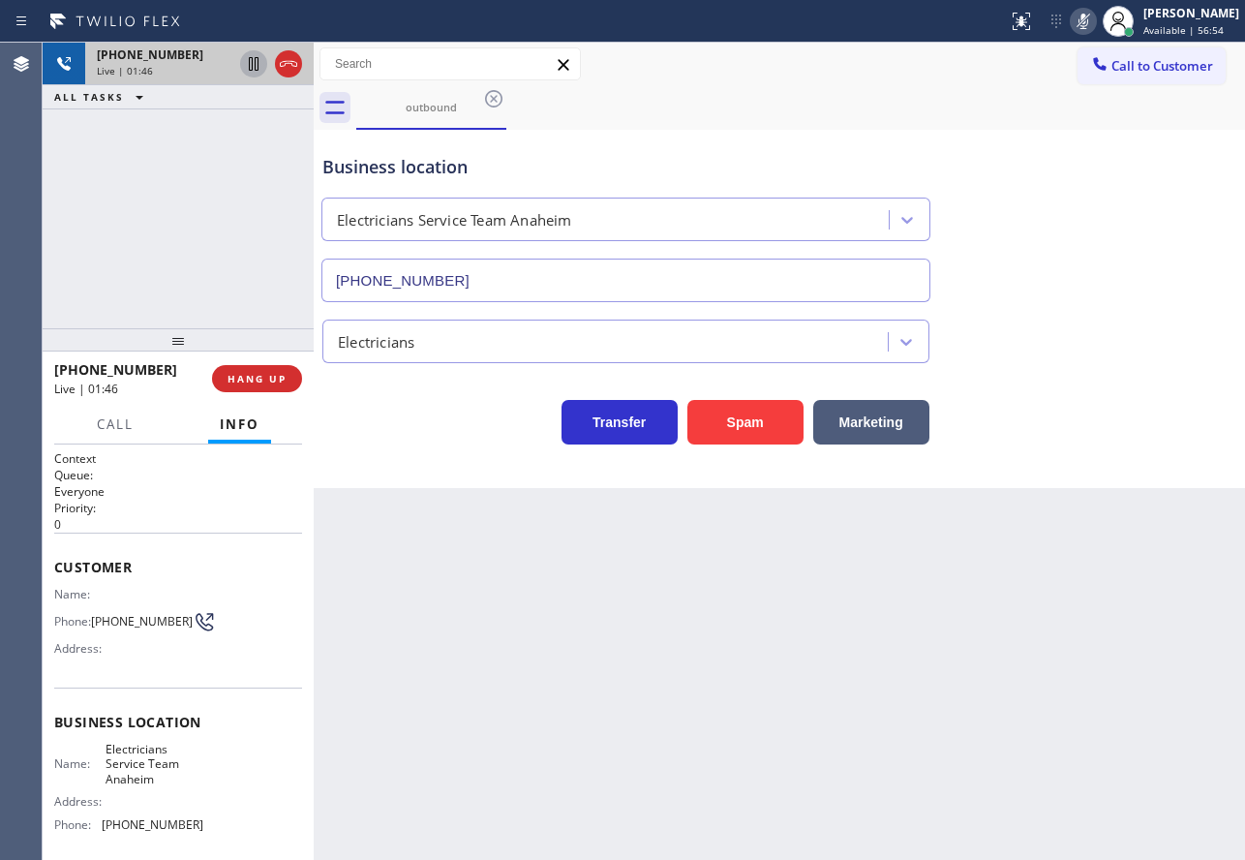
click at [250, 57] on icon at bounding box center [254, 64] width 10 height 14
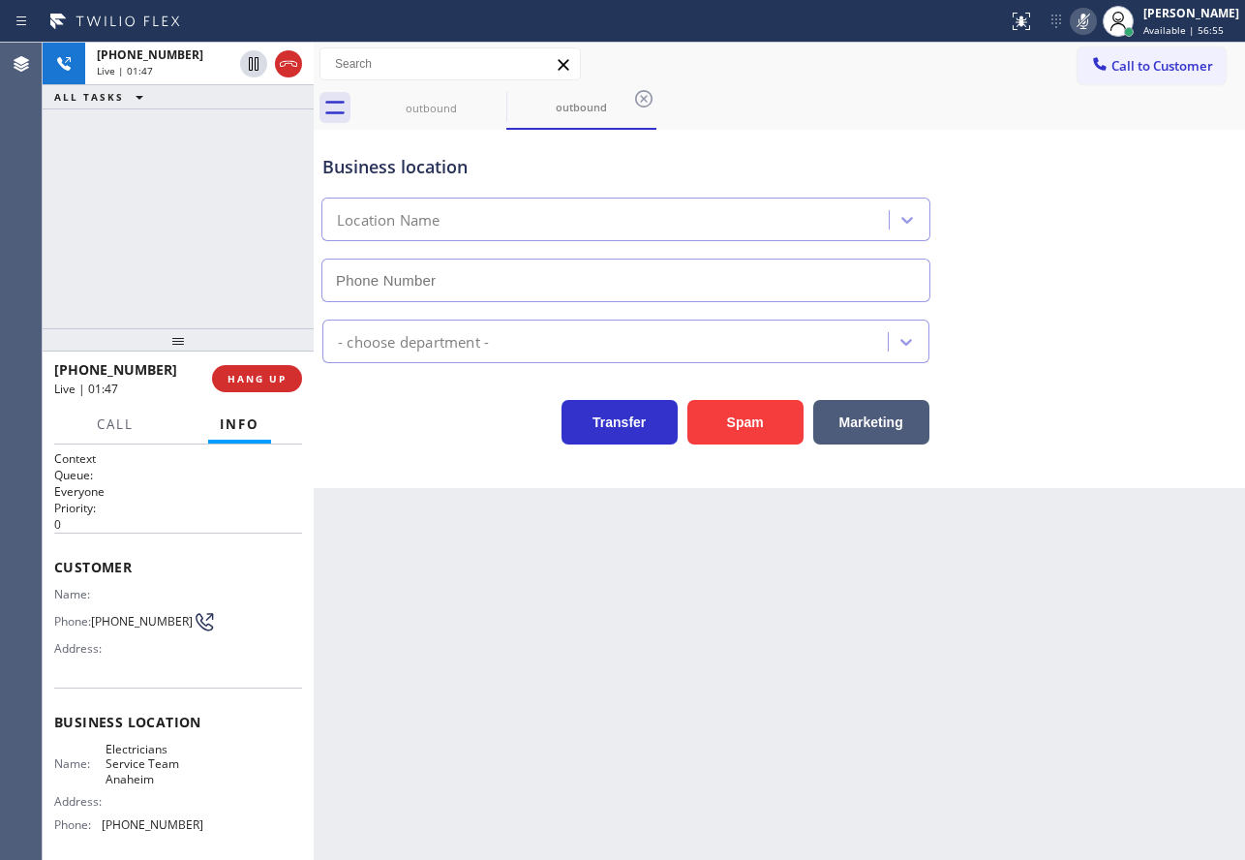
type input "(657) 315-6775"
click at [118, 616] on span "(510) 940-3188" at bounding box center [142, 621] width 102 height 15
copy div "(510) 940-3188"
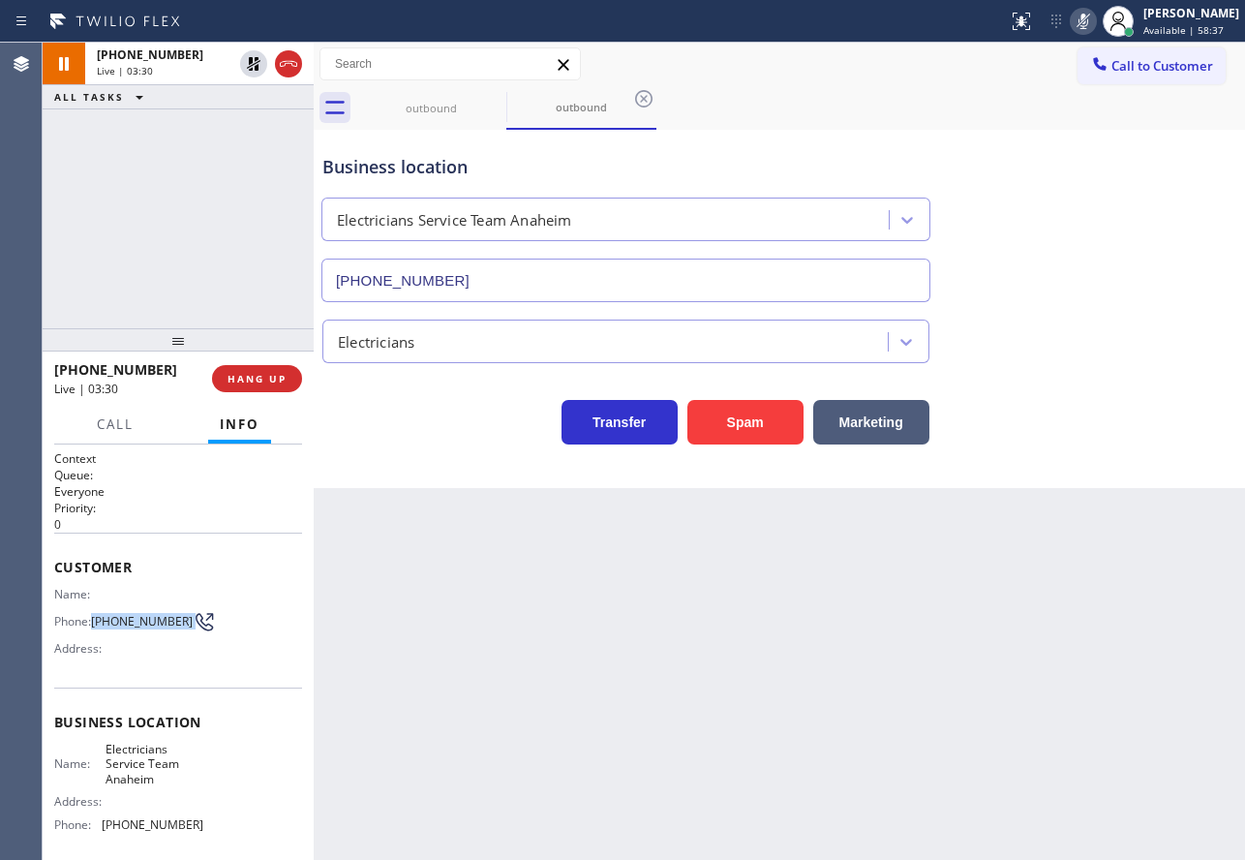
click at [1095, 23] on icon at bounding box center [1083, 21] width 23 height 23
click at [255, 64] on icon at bounding box center [254, 64] width 14 height 14
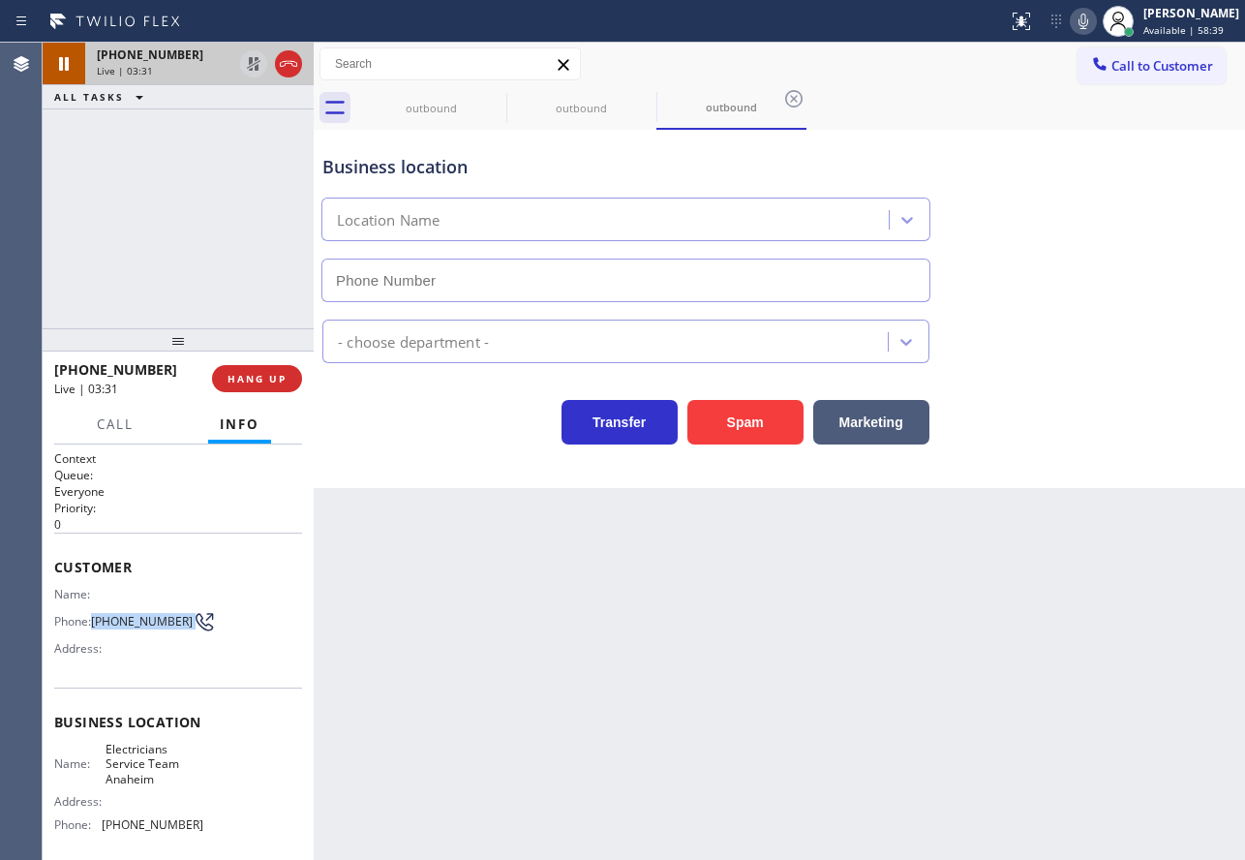
type input "(657) 315-6775"
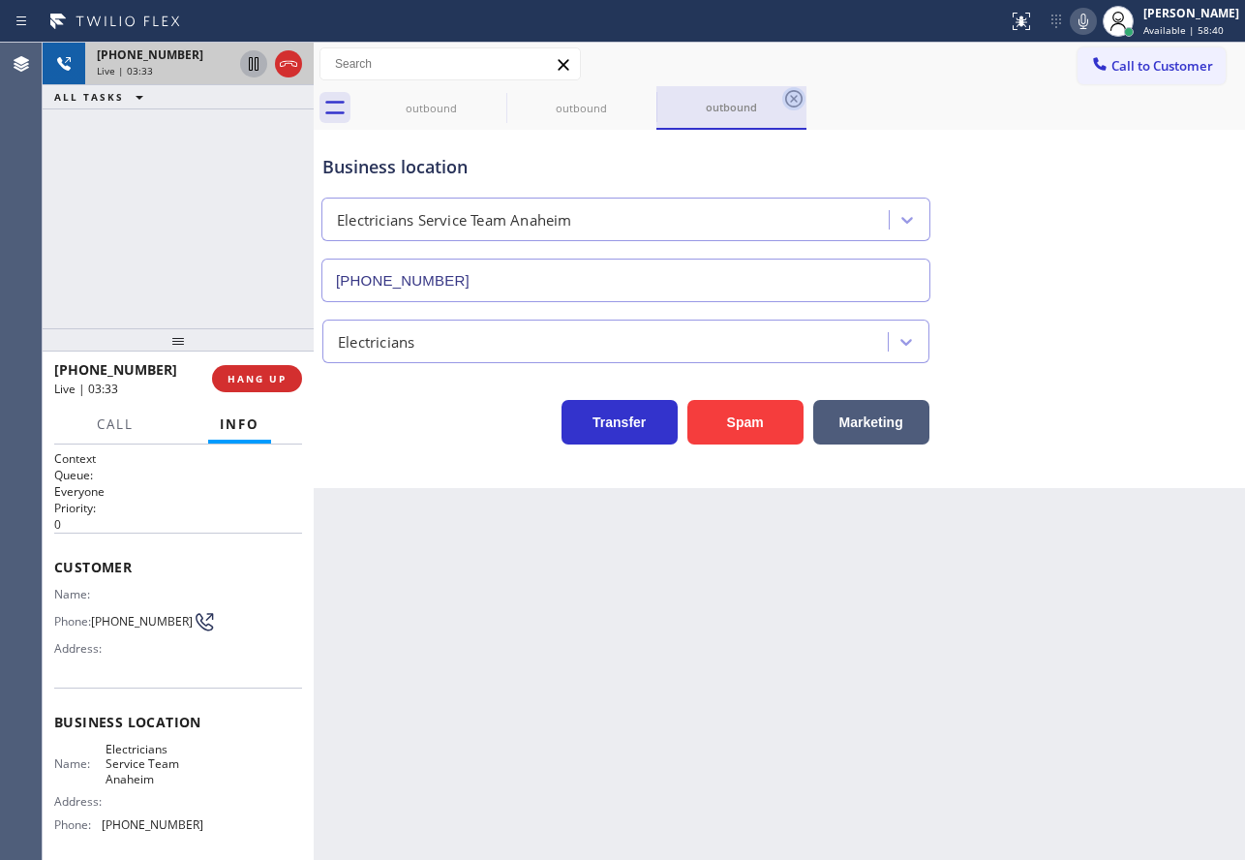
click at [798, 100] on icon at bounding box center [793, 98] width 23 height 23
click at [651, 98] on icon at bounding box center [643, 98] width 23 height 23
click at [153, 832] on span "(657) 315-6775" at bounding box center [153, 824] width 102 height 15
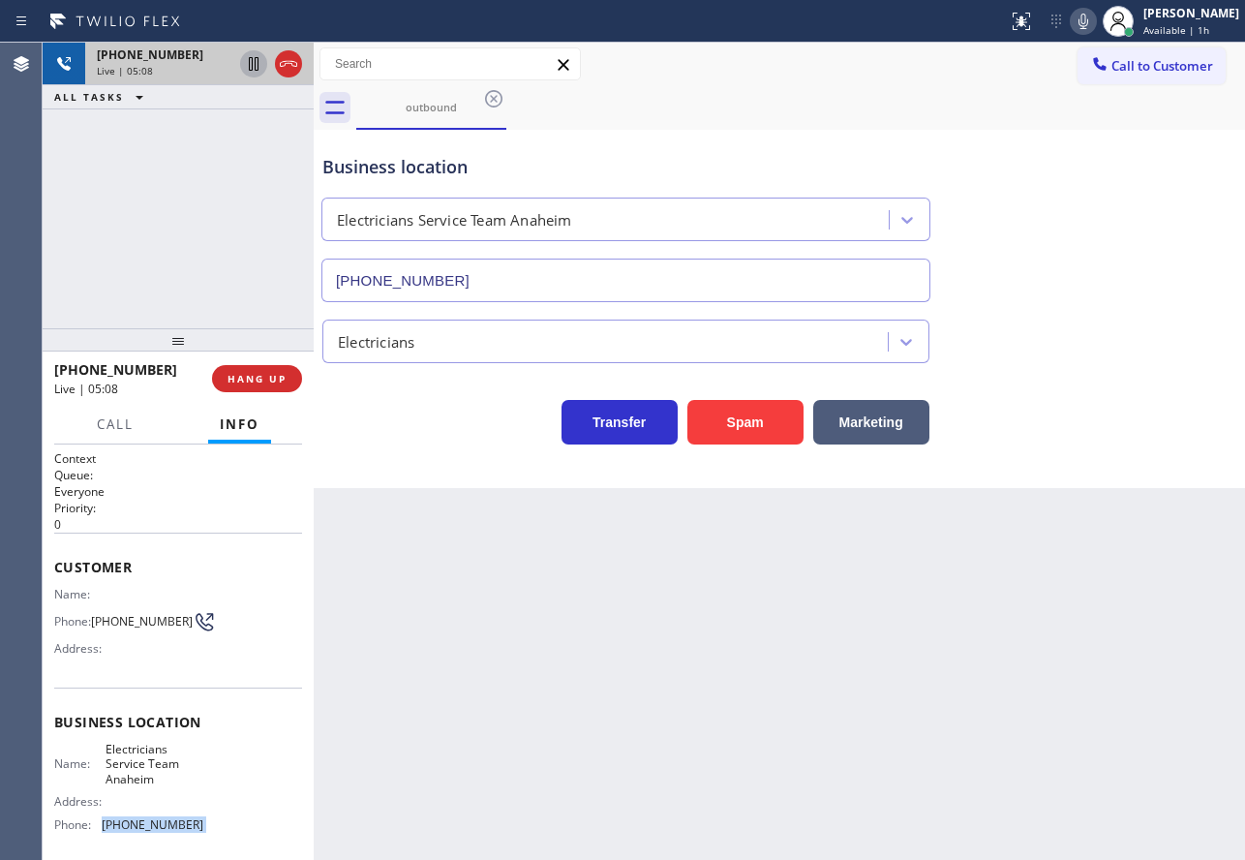
click at [154, 832] on span "(657) 315-6775" at bounding box center [153, 824] width 102 height 15
copy span "(657) 315-6775"
click at [138, 773] on span "Electricians Service Team Anaheim" at bounding box center [154, 764] width 97 height 45
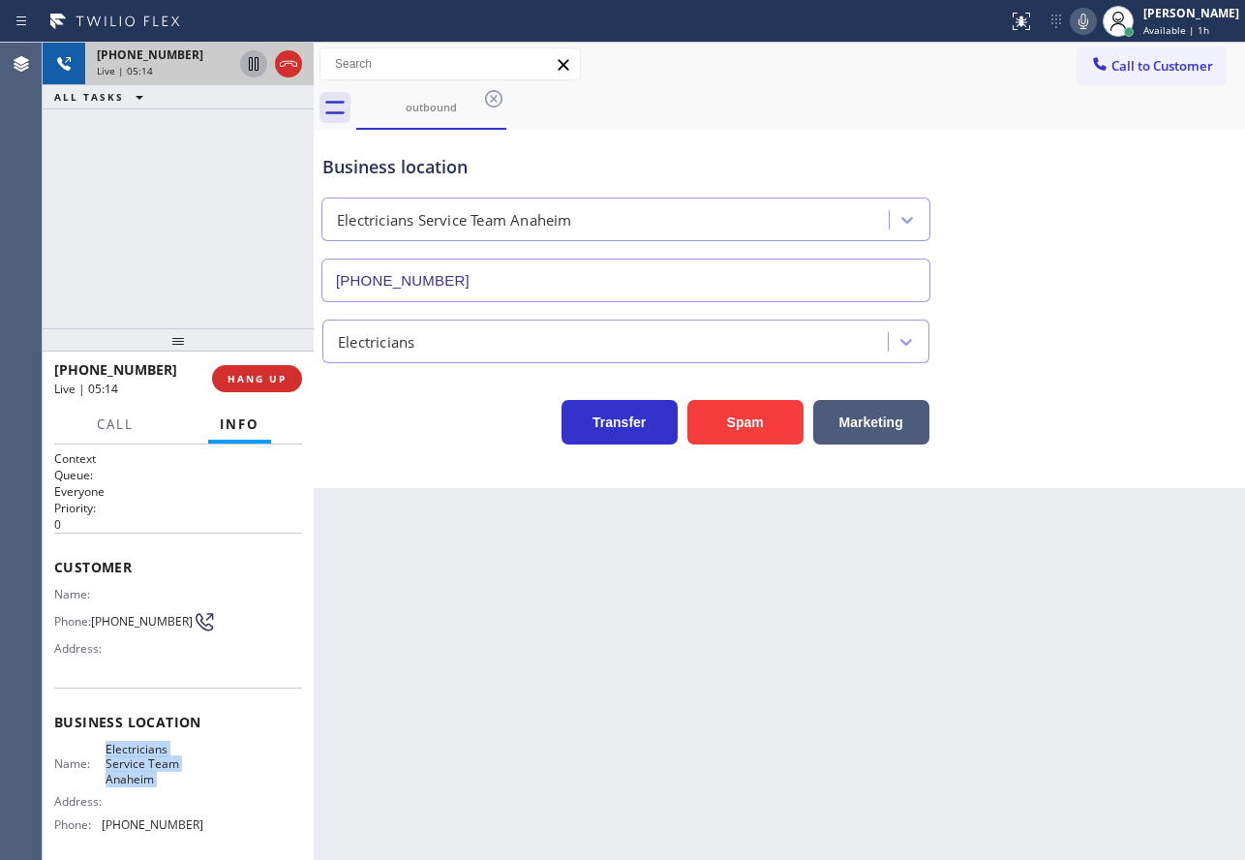
copy span "Electricians Service Team Anaheim"
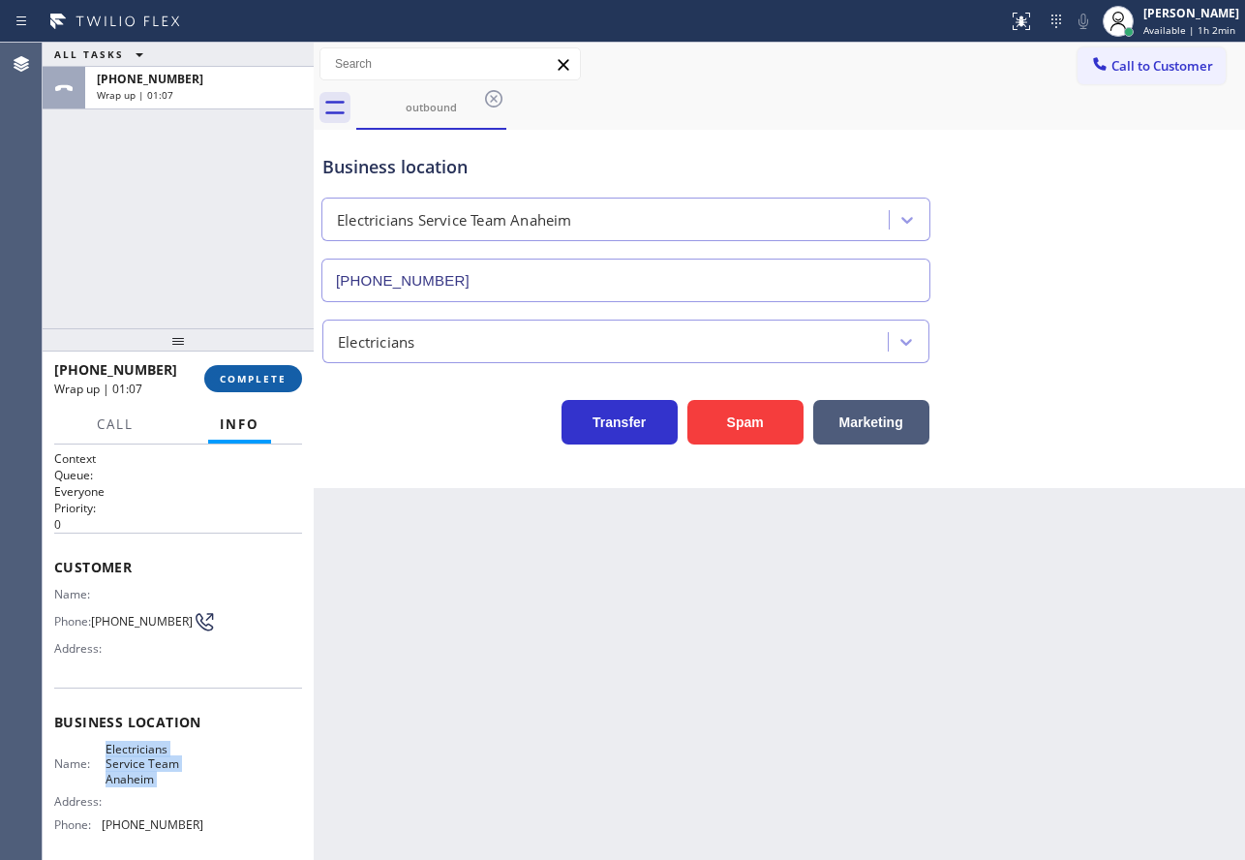
click at [275, 381] on span "COMPLETE" at bounding box center [253, 379] width 67 height 14
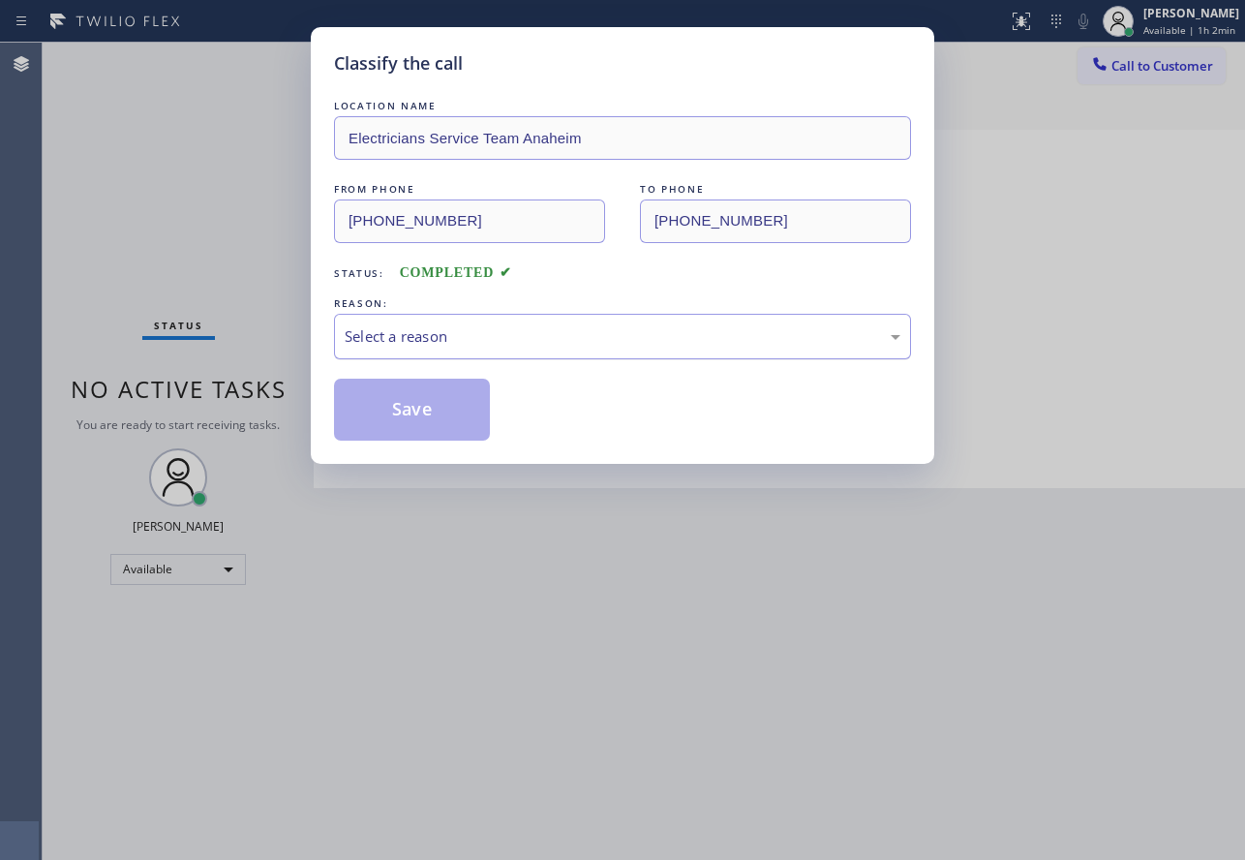
click at [390, 343] on div "Select a reason" at bounding box center [623, 336] width 556 height 22
click at [390, 421] on button "Save" at bounding box center [412, 410] width 156 height 62
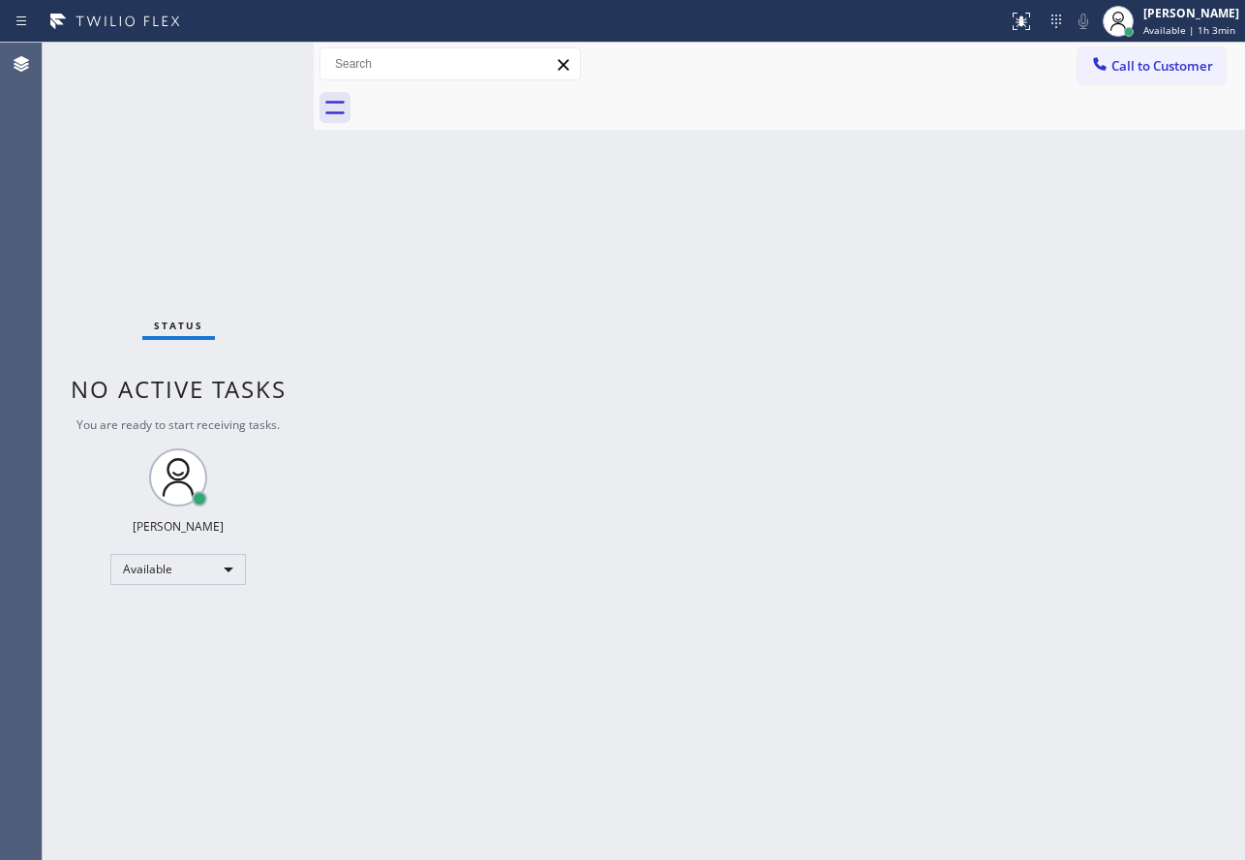
click at [624, 410] on div "Back to Dashboard Change Sender ID Customers Technicians Select a contact Outbo…" at bounding box center [779, 451] width 931 height 817
click at [248, 61] on div "Status No active tasks You are ready to start receiving tasks. John Tindoc Avai…" at bounding box center [178, 451] width 271 height 817
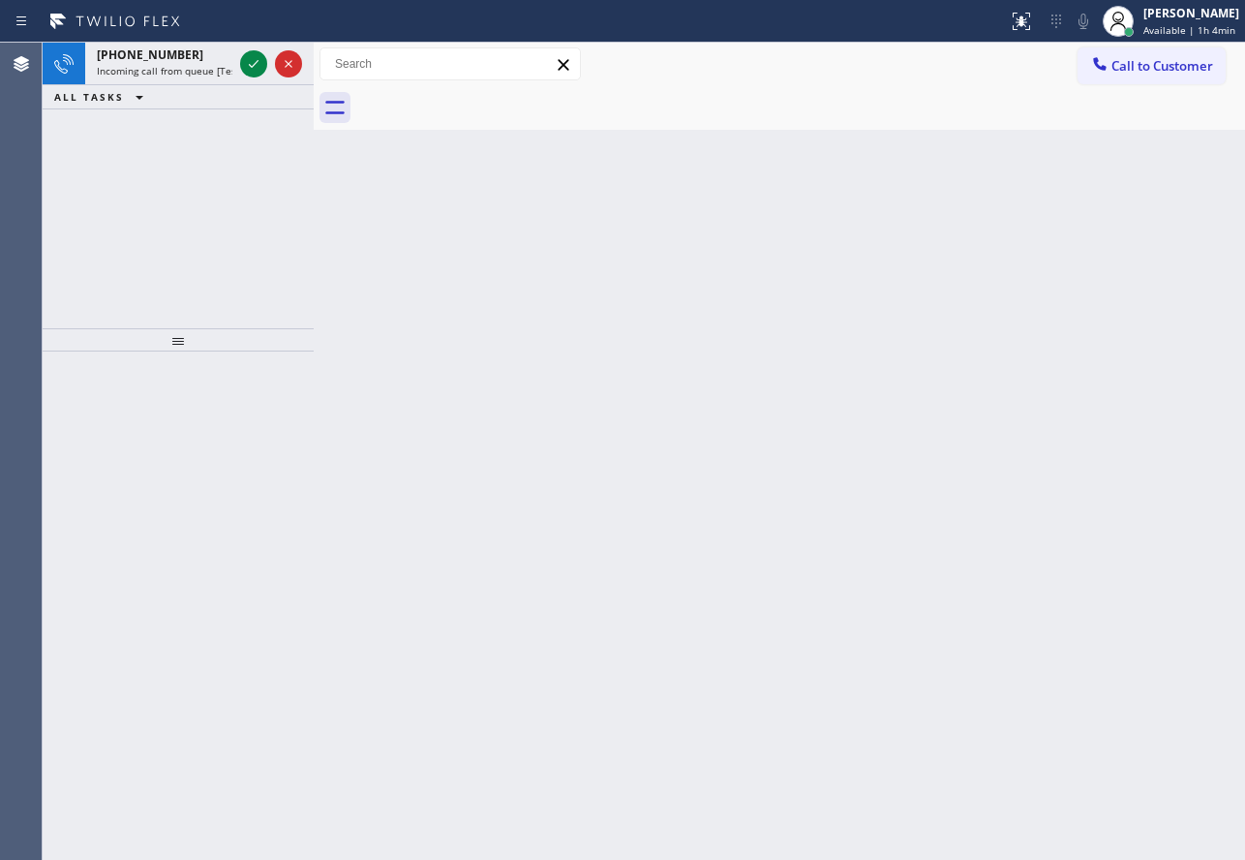
click at [248, 61] on icon at bounding box center [253, 63] width 23 height 23
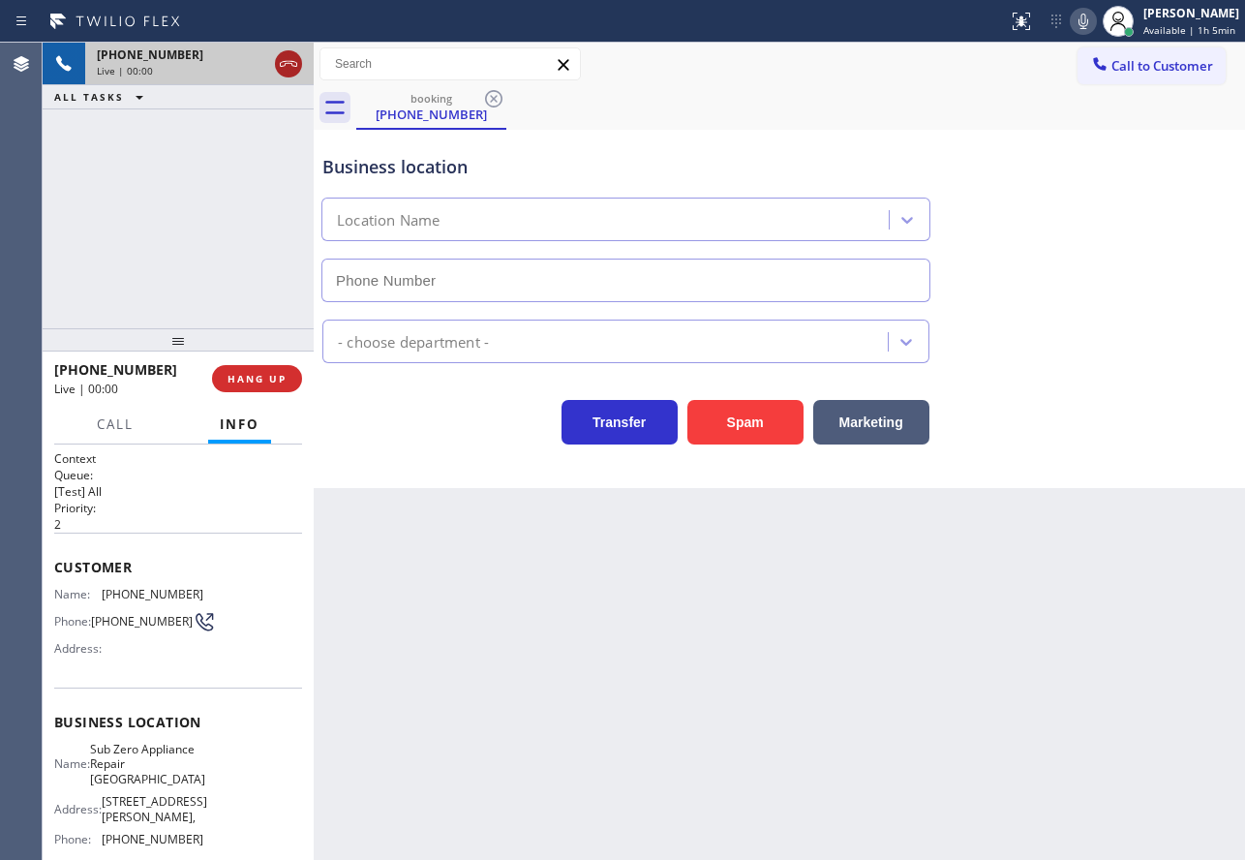
type input "(360) 205-1831"
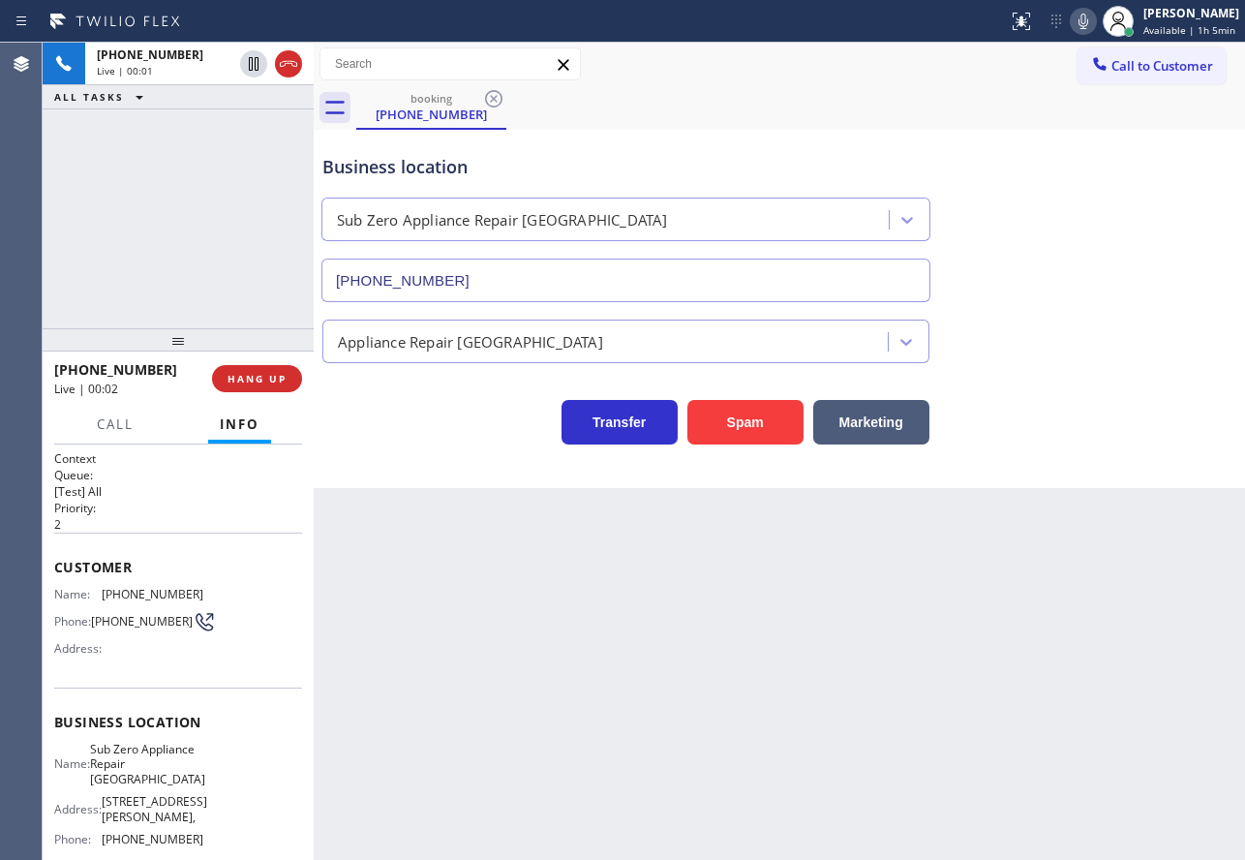
click at [721, 160] on div "Business location" at bounding box center [625, 167] width 607 height 26
click at [288, 380] on button "HANG UP" at bounding box center [257, 378] width 90 height 27
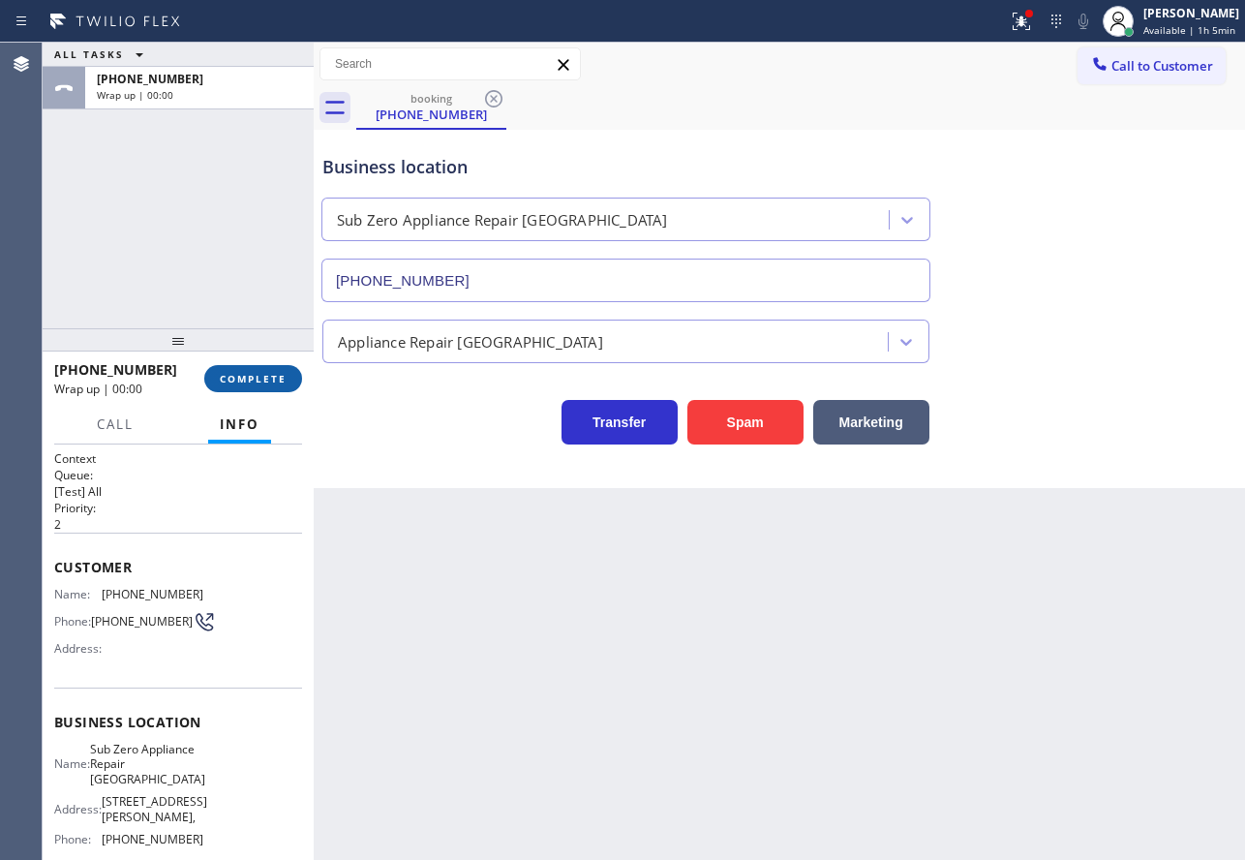
click at [288, 380] on button "COMPLETE" at bounding box center [253, 378] width 98 height 27
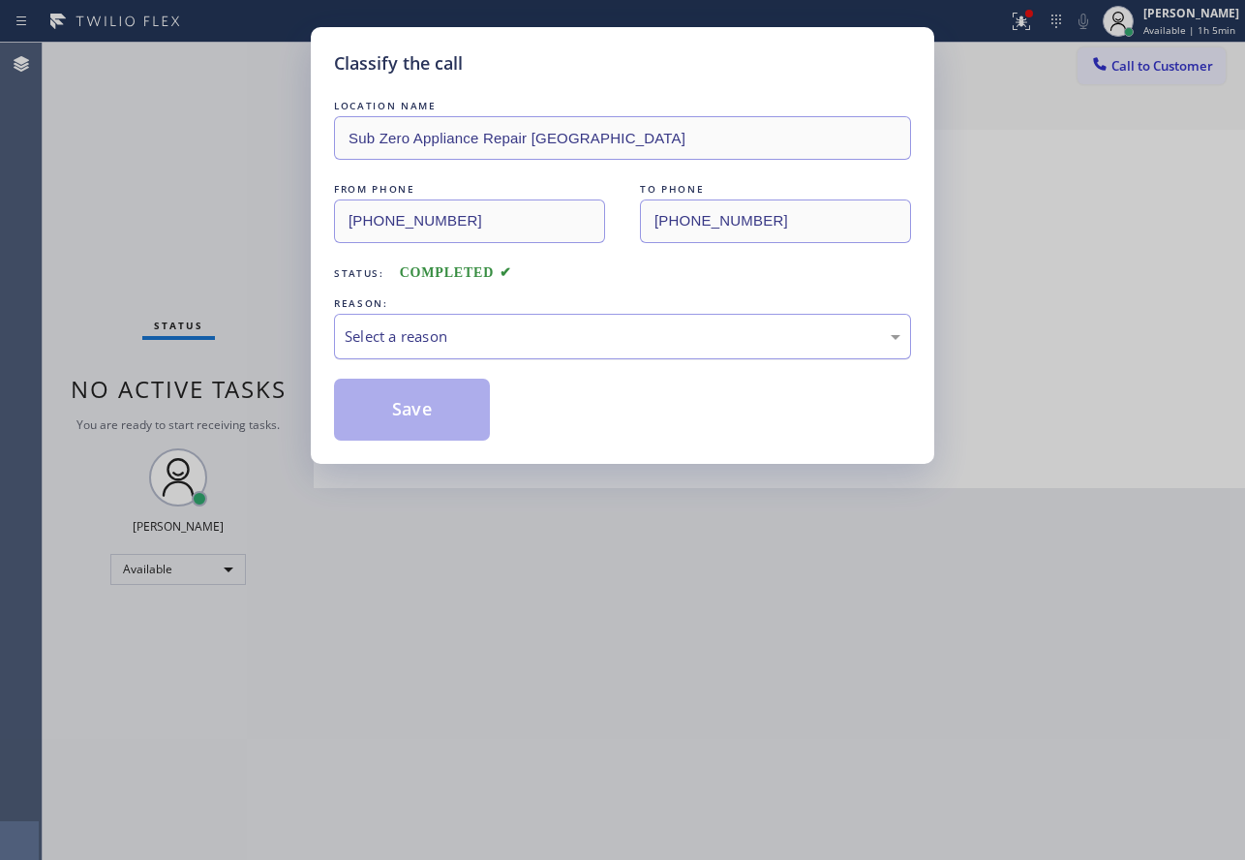
click at [432, 327] on div "Select a reason" at bounding box center [623, 336] width 556 height 22
click at [408, 424] on button "Save" at bounding box center [412, 410] width 156 height 62
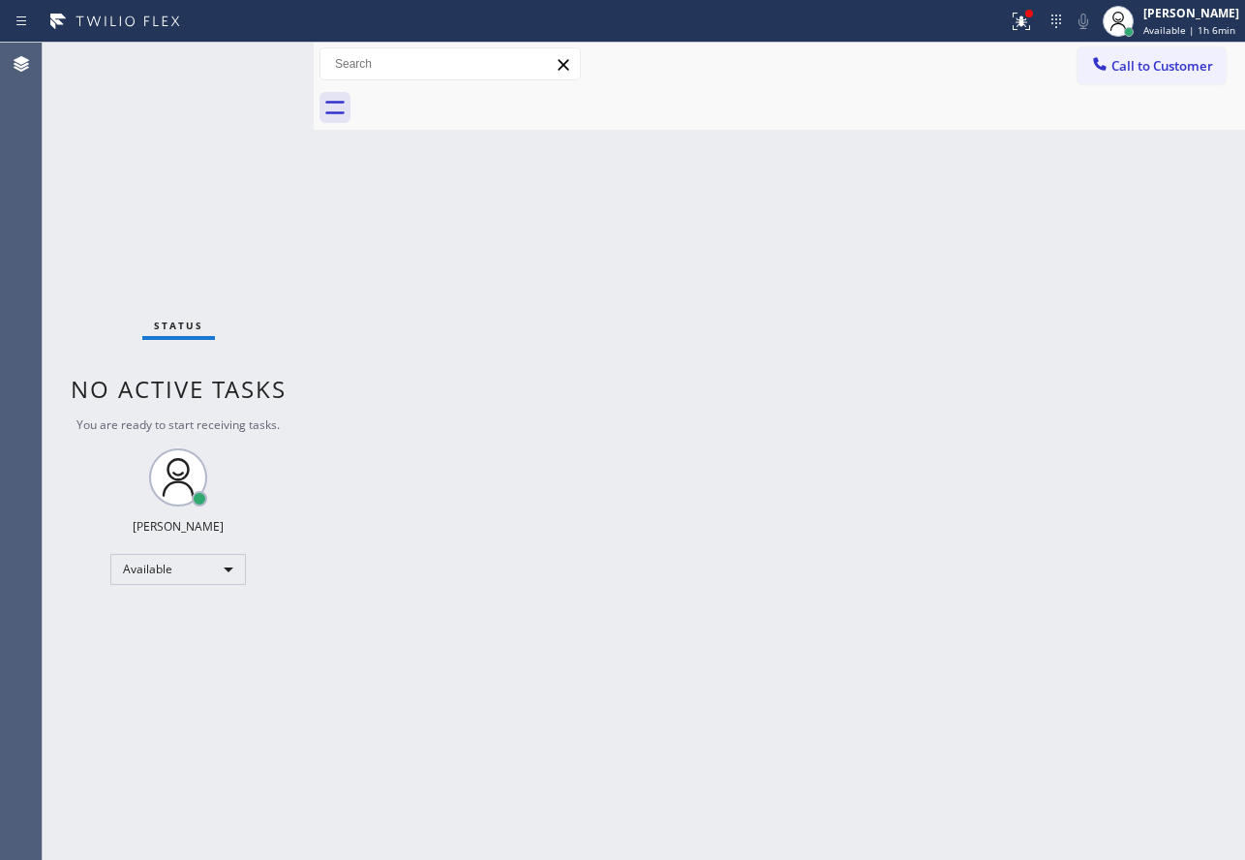
click at [573, 368] on div "Back to Dashboard Change Sender ID Customers Technicians Select a contact Outbo…" at bounding box center [779, 451] width 931 height 817
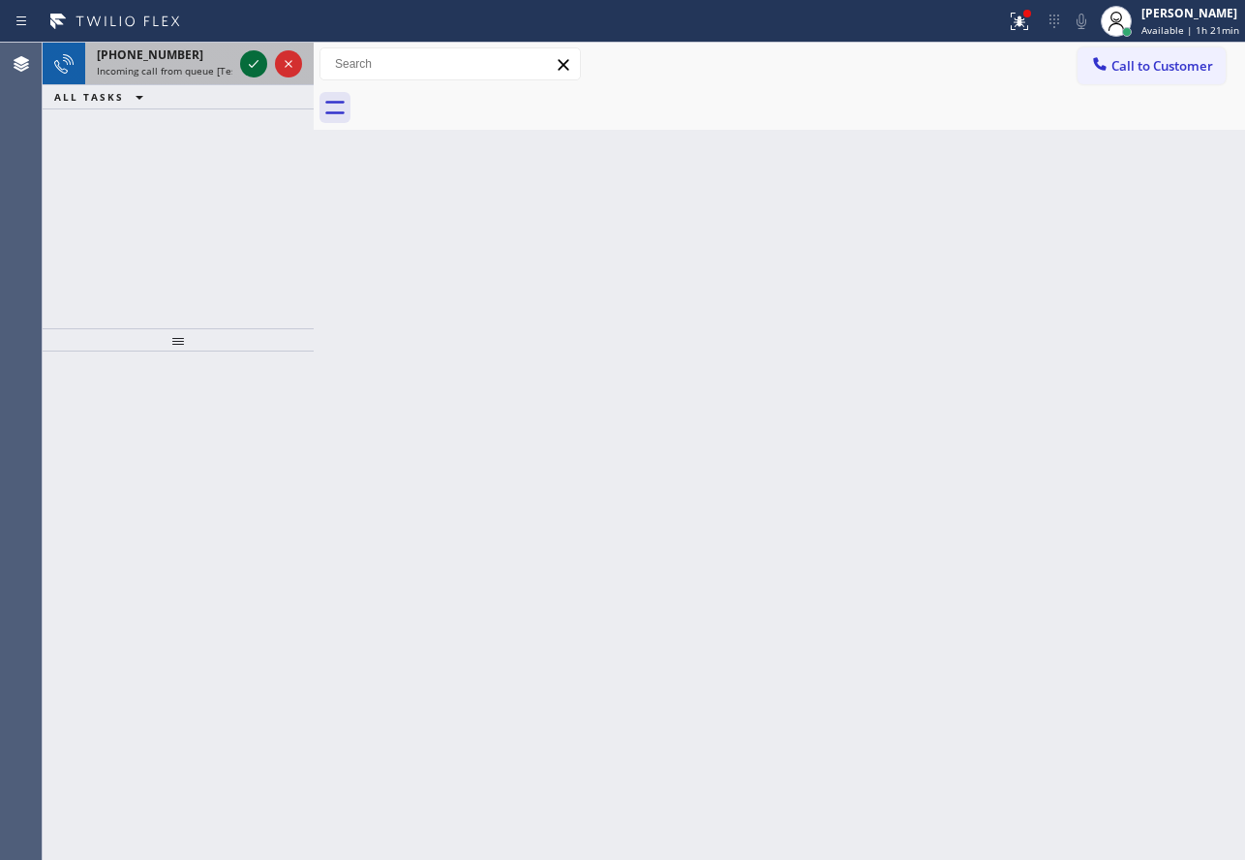
click at [255, 68] on icon at bounding box center [253, 63] width 23 height 23
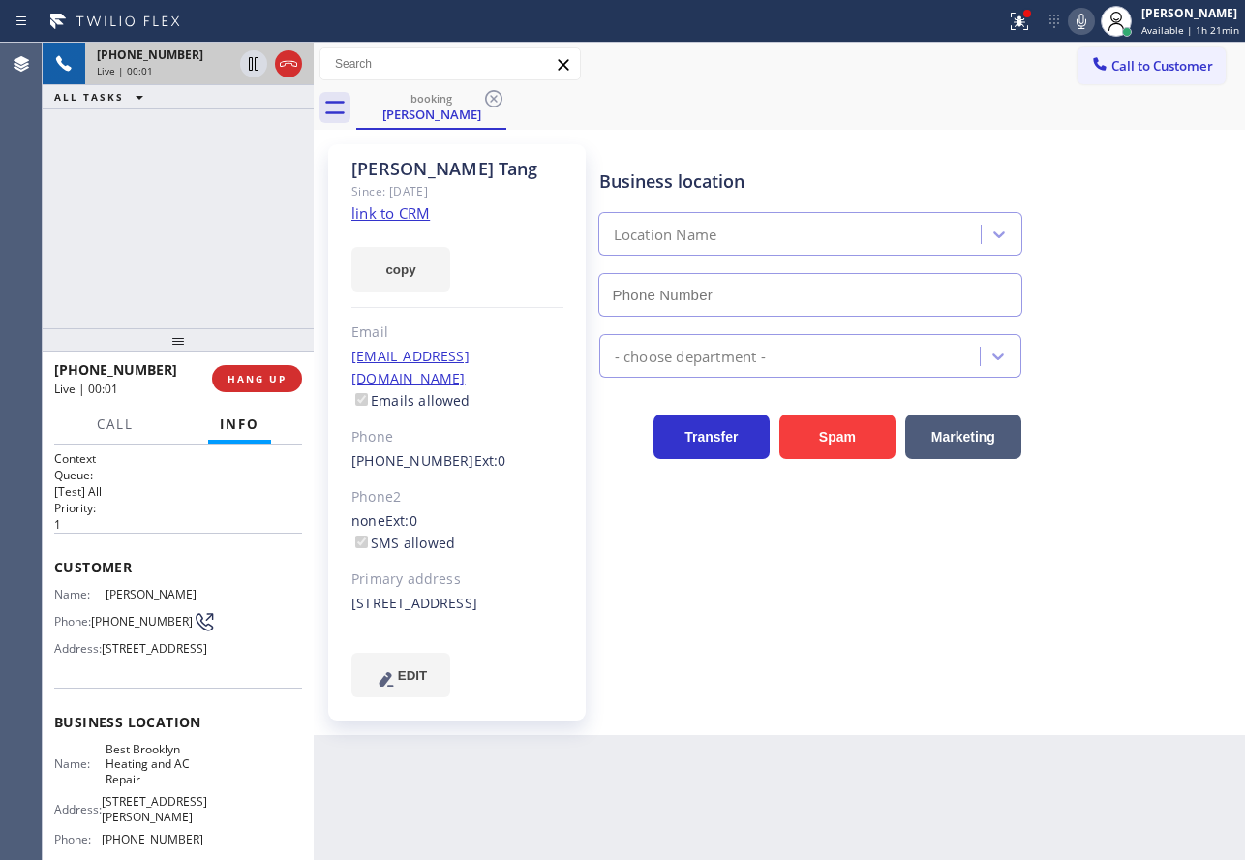
type input "(347) 407-9102"
click at [384, 219] on link "link to CRM" at bounding box center [390, 212] width 78 height 19
click at [1093, 30] on icon at bounding box center [1081, 21] width 23 height 23
click at [1086, 21] on icon at bounding box center [1081, 21] width 23 height 23
drag, startPoint x: 1086, startPoint y: 23, endPoint x: 1033, endPoint y: 43, distance: 56.7
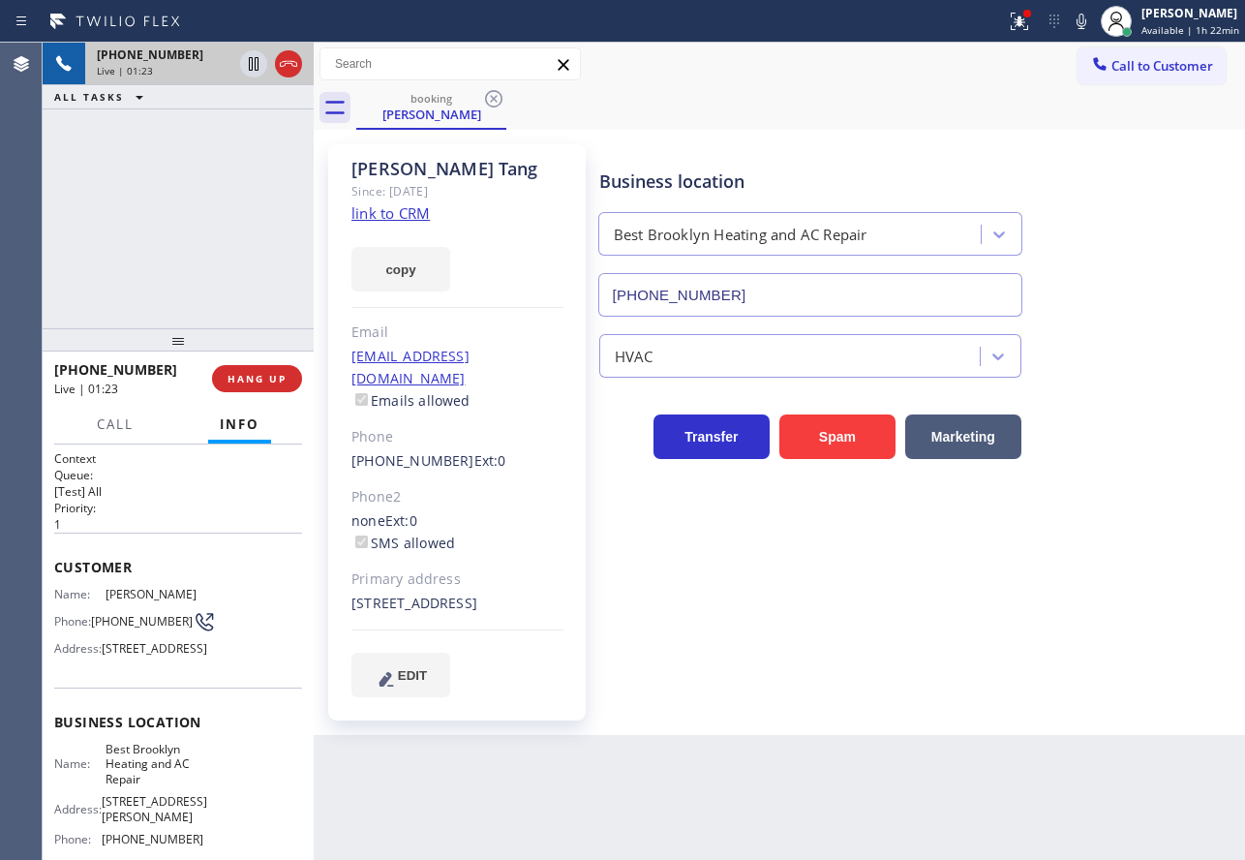
click at [1086, 23] on icon at bounding box center [1082, 21] width 10 height 15
click at [253, 69] on icon at bounding box center [254, 64] width 10 height 14
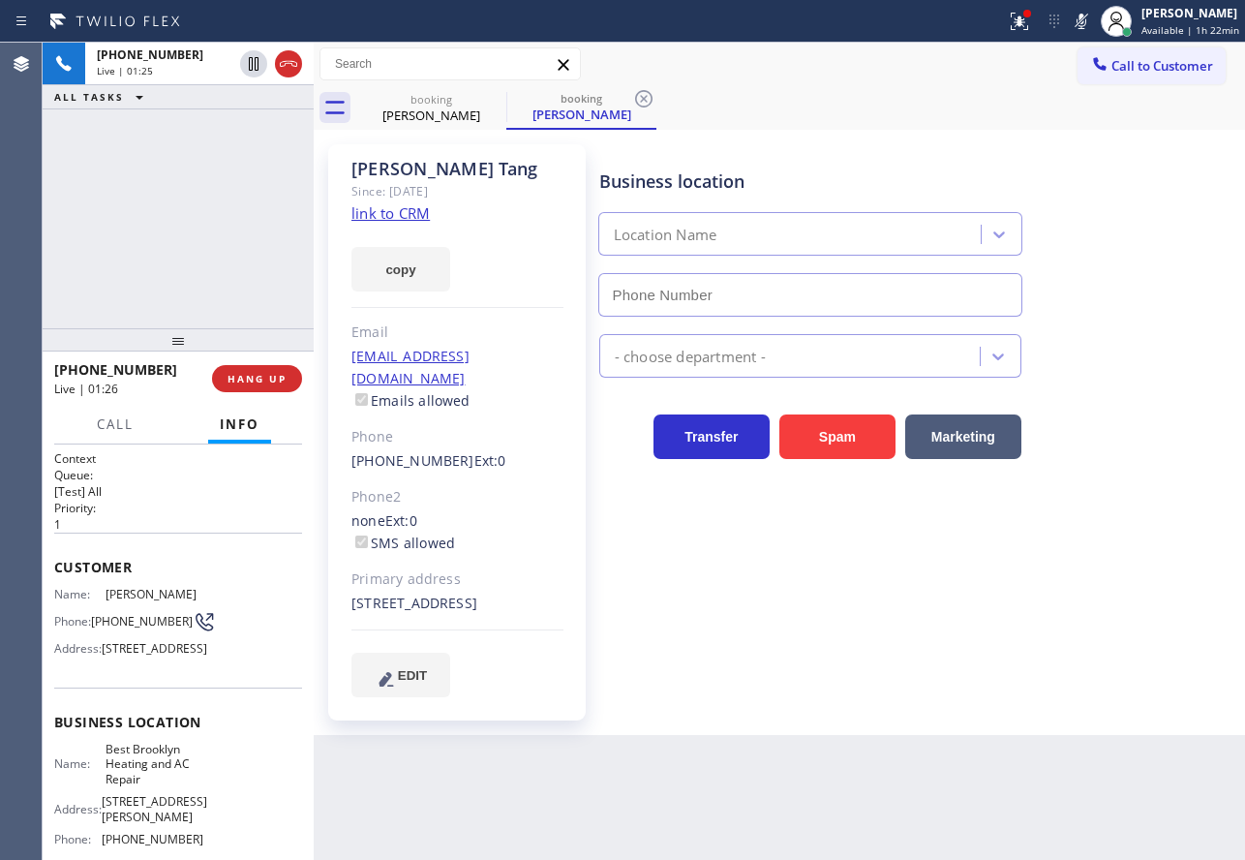
type input "(347) 407-9102"
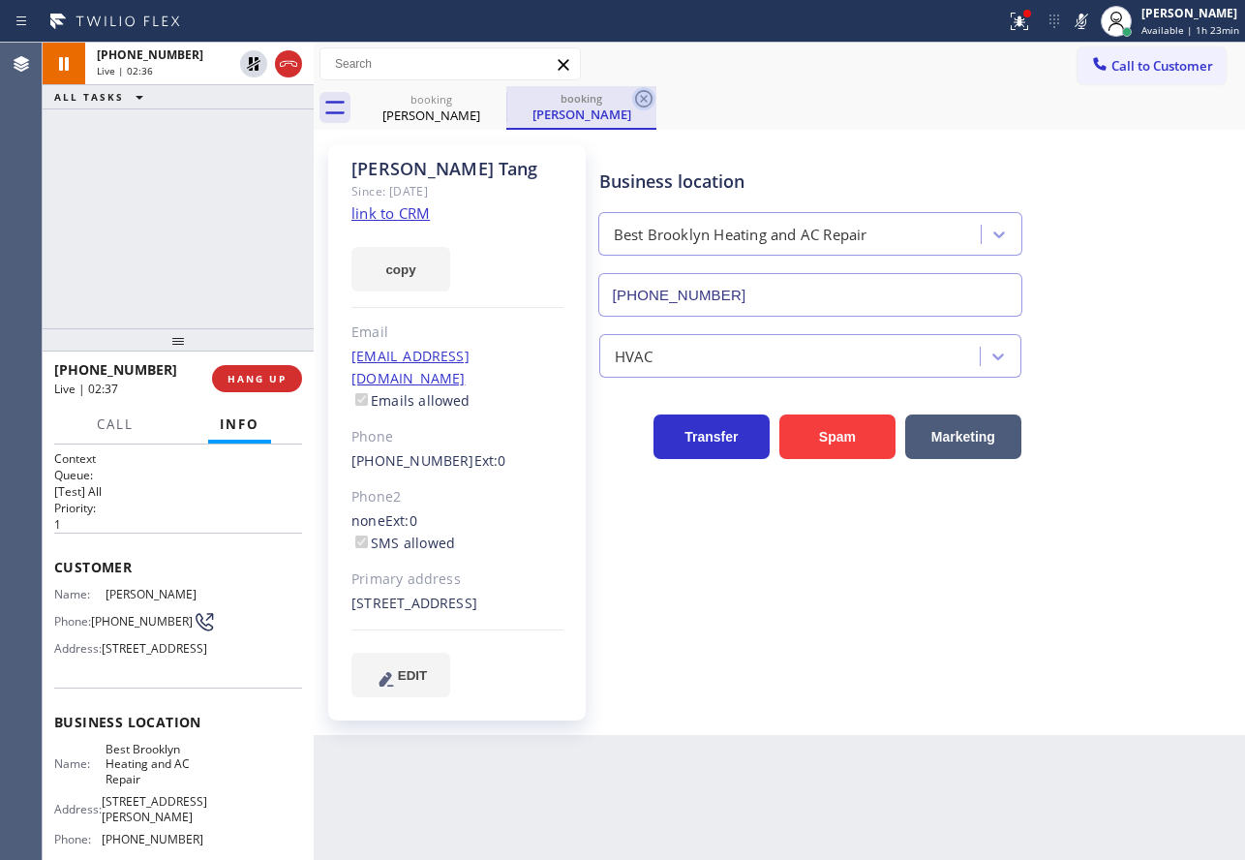
click at [645, 102] on icon at bounding box center [643, 98] width 23 height 23
drag, startPoint x: 1082, startPoint y: 20, endPoint x: 1021, endPoint y: 42, distance: 65.5
click at [1082, 20] on icon at bounding box center [1081, 21] width 23 height 23
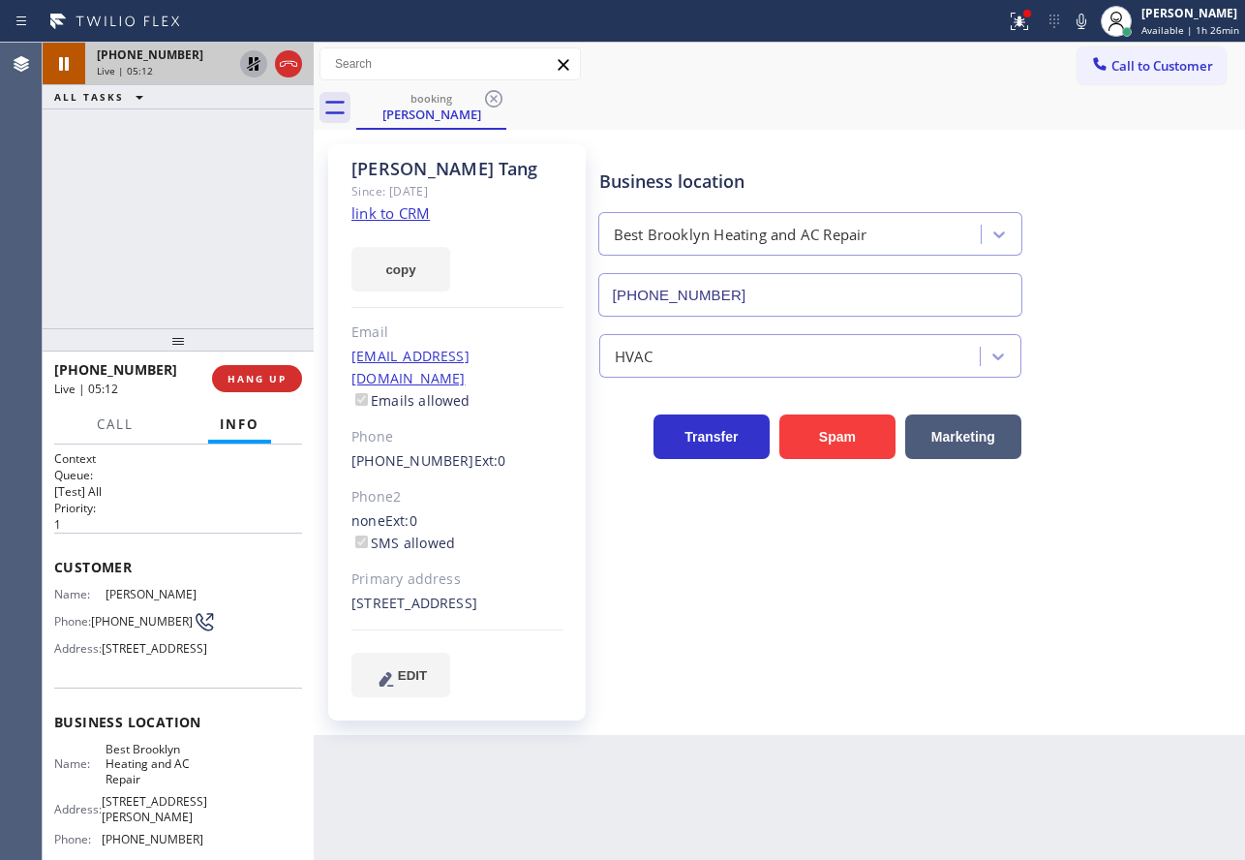
click at [250, 64] on icon at bounding box center [254, 64] width 14 height 14
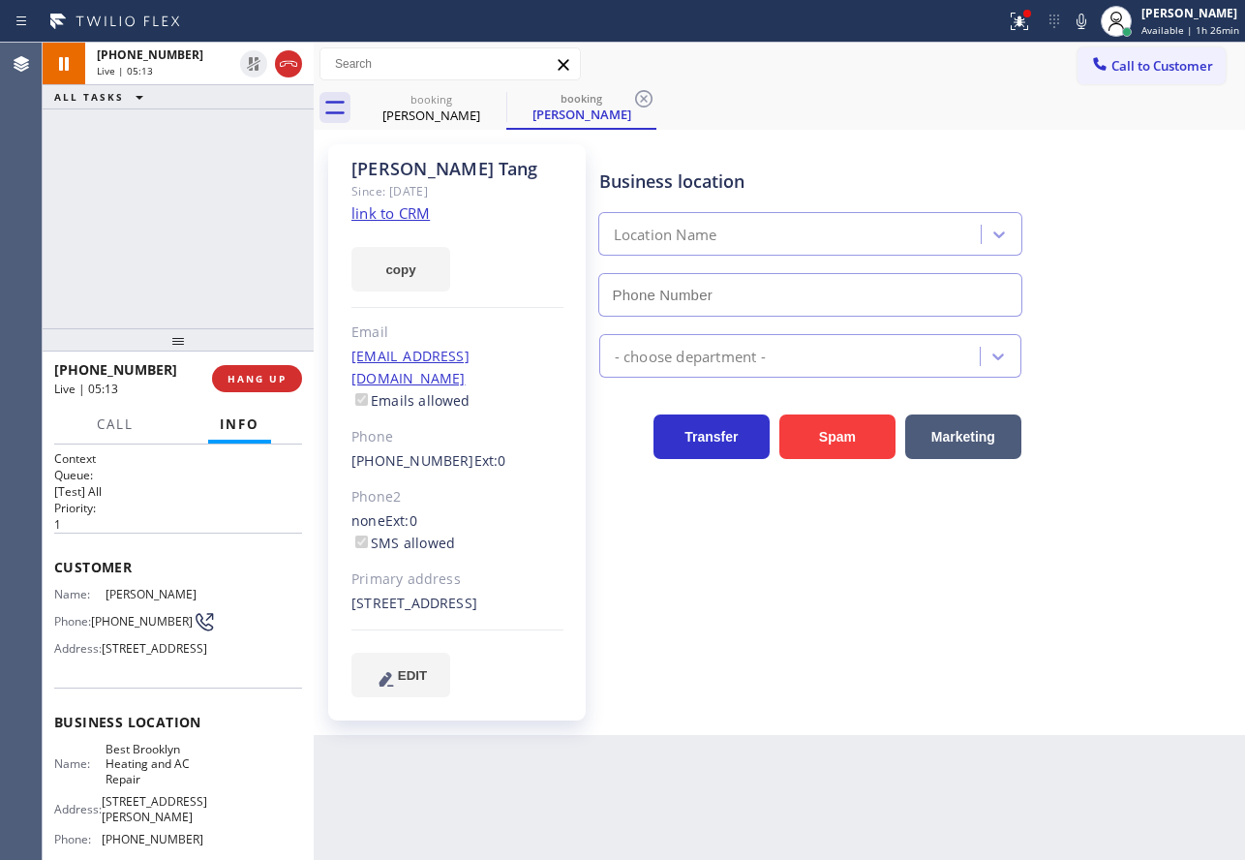
type input "(347) 407-9102"
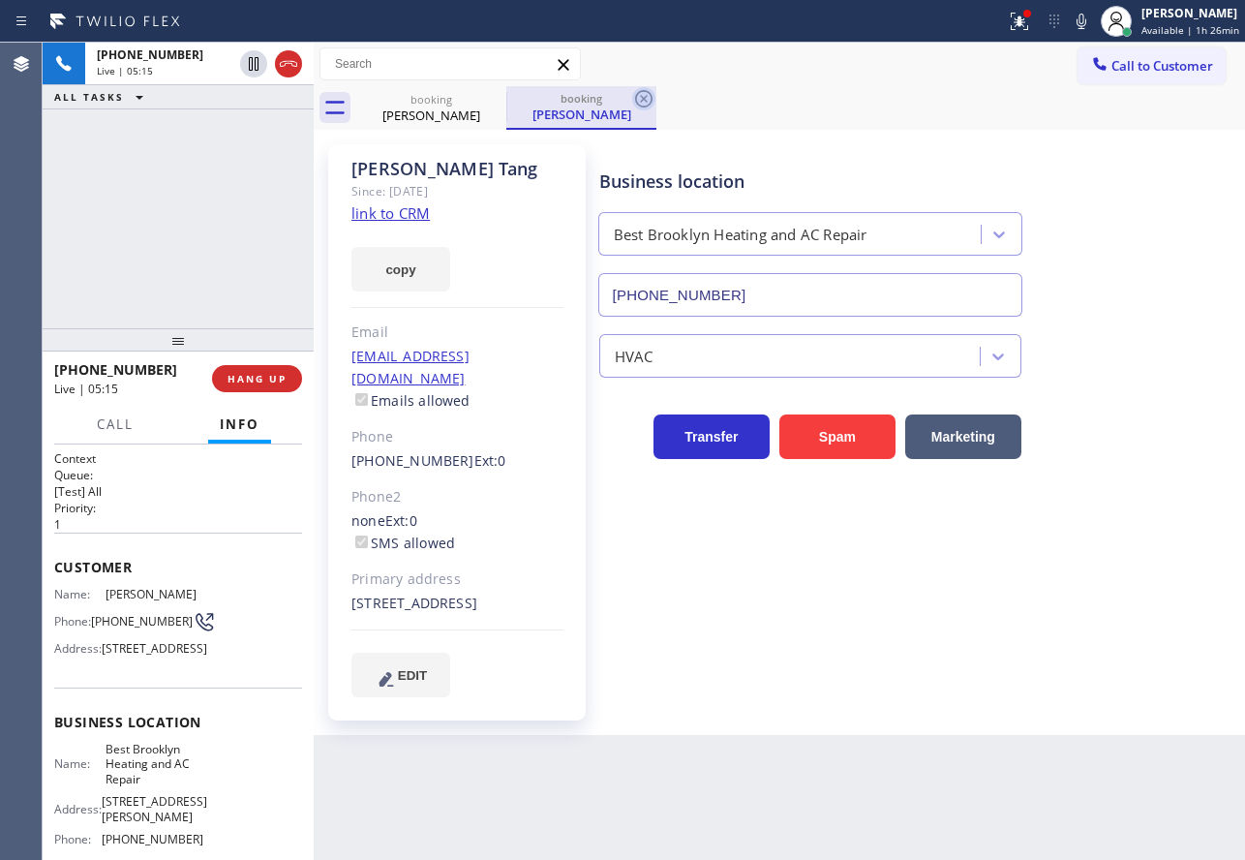
click at [640, 100] on icon at bounding box center [643, 98] width 23 height 23
click at [1085, 23] on icon at bounding box center [1082, 21] width 10 height 15
click at [1093, 16] on icon at bounding box center [1081, 21] width 23 height 23
click at [1083, 21] on icon at bounding box center [1081, 21] width 23 height 23
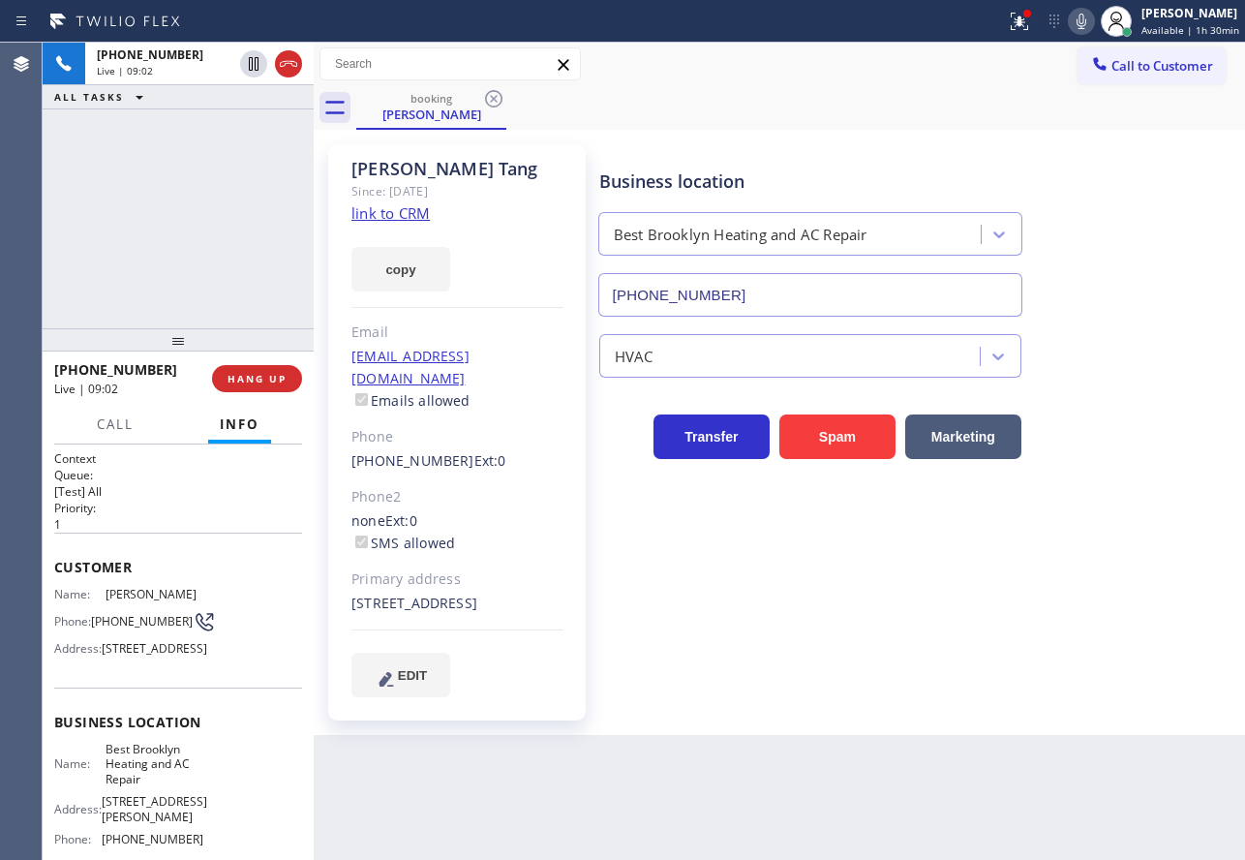
click at [971, 178] on div "Business location" at bounding box center [810, 181] width 422 height 26
click at [570, 533] on div "Angela Tang Since: 20 may 2020 link to CRM copy Email junkforme830@gmail.com Em…" at bounding box center [457, 432] width 258 height 576
click at [270, 381] on span "HANG UP" at bounding box center [257, 379] width 59 height 14
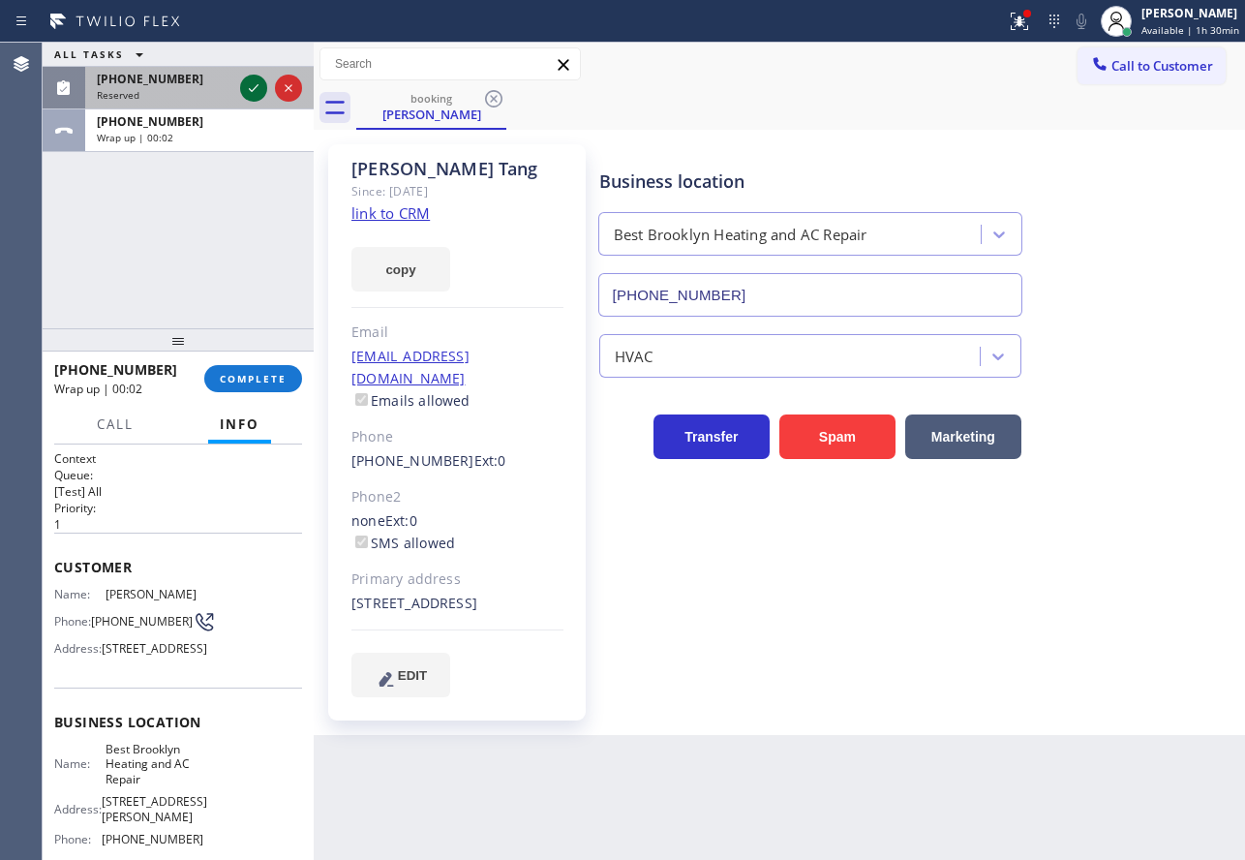
click at [246, 82] on icon at bounding box center [253, 87] width 23 height 23
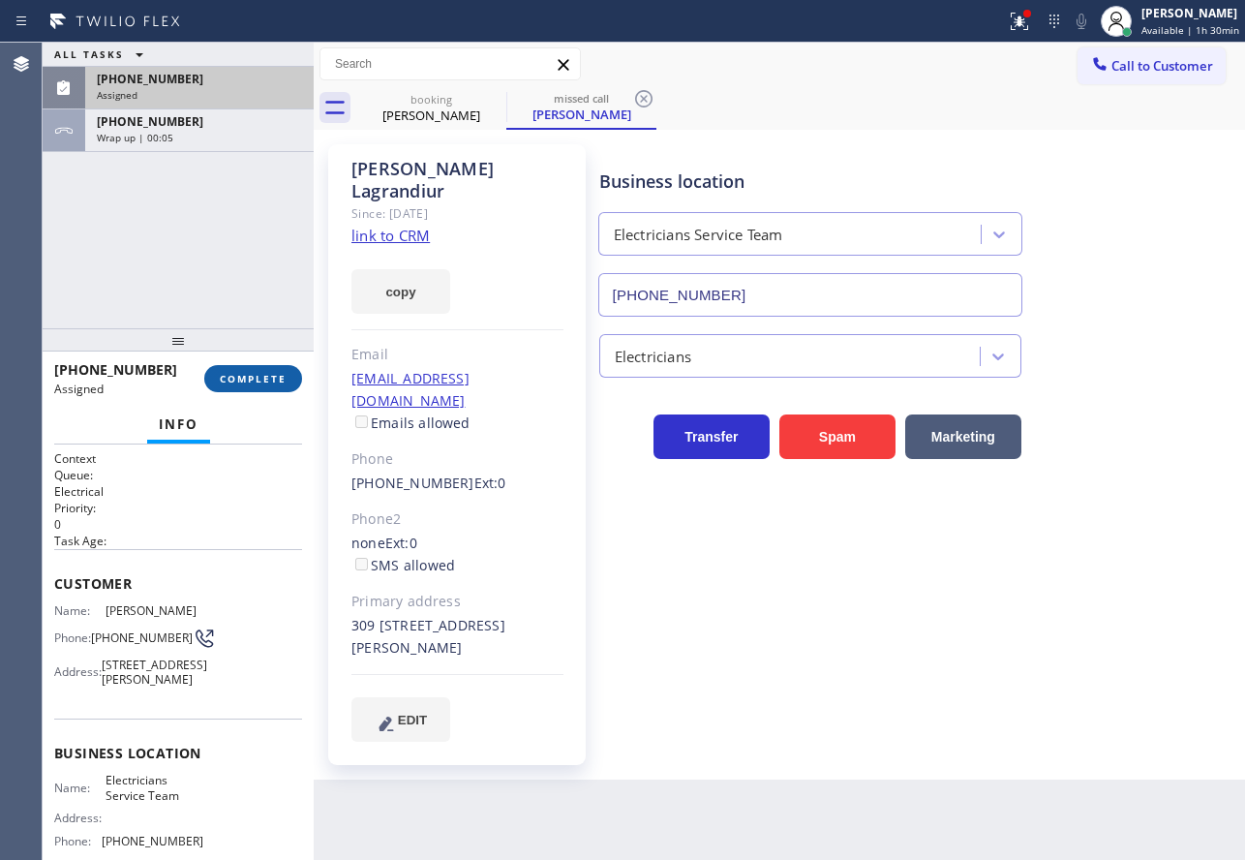
type input "(888) 553-8605"
click at [246, 377] on span "COMPLETE" at bounding box center [253, 379] width 67 height 14
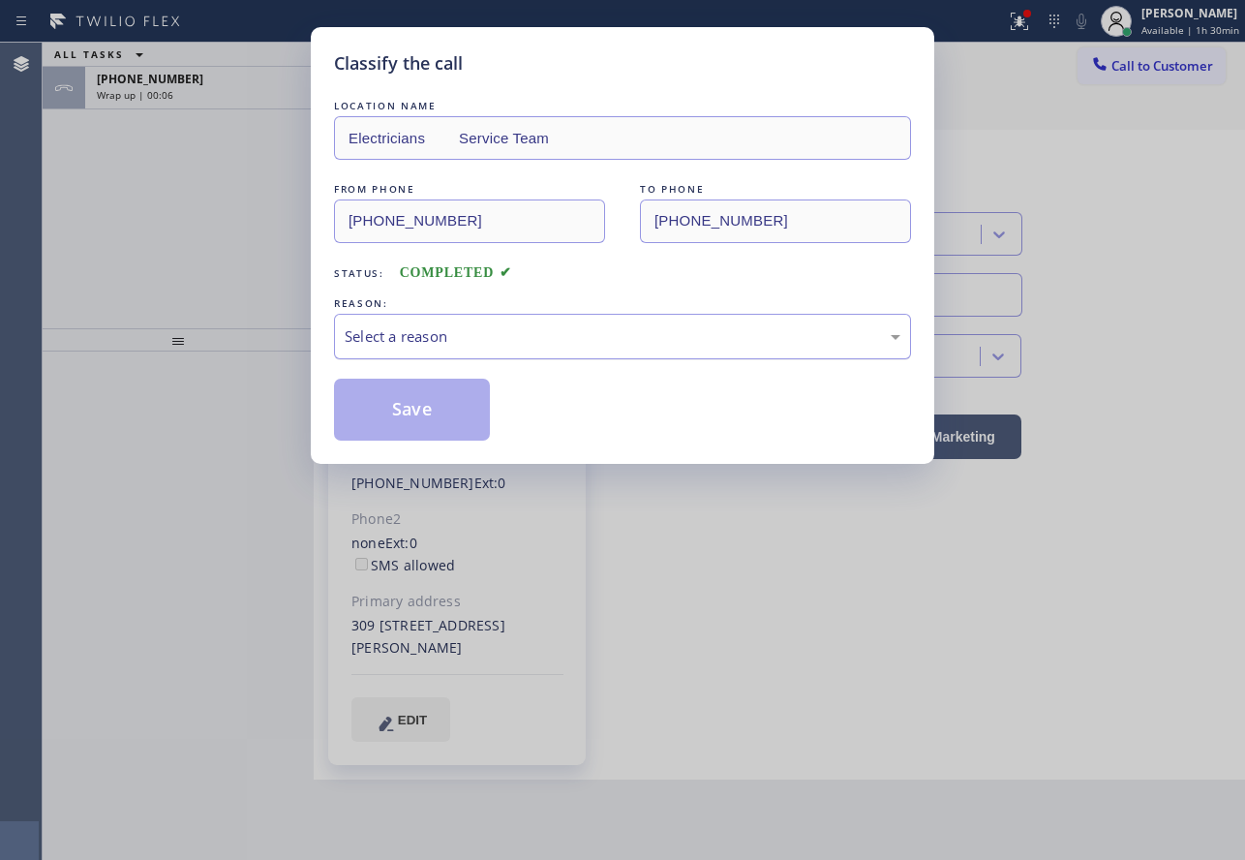
click at [440, 325] on div "Select a reason" at bounding box center [623, 336] width 556 height 22
click at [413, 422] on button "Save" at bounding box center [412, 410] width 156 height 62
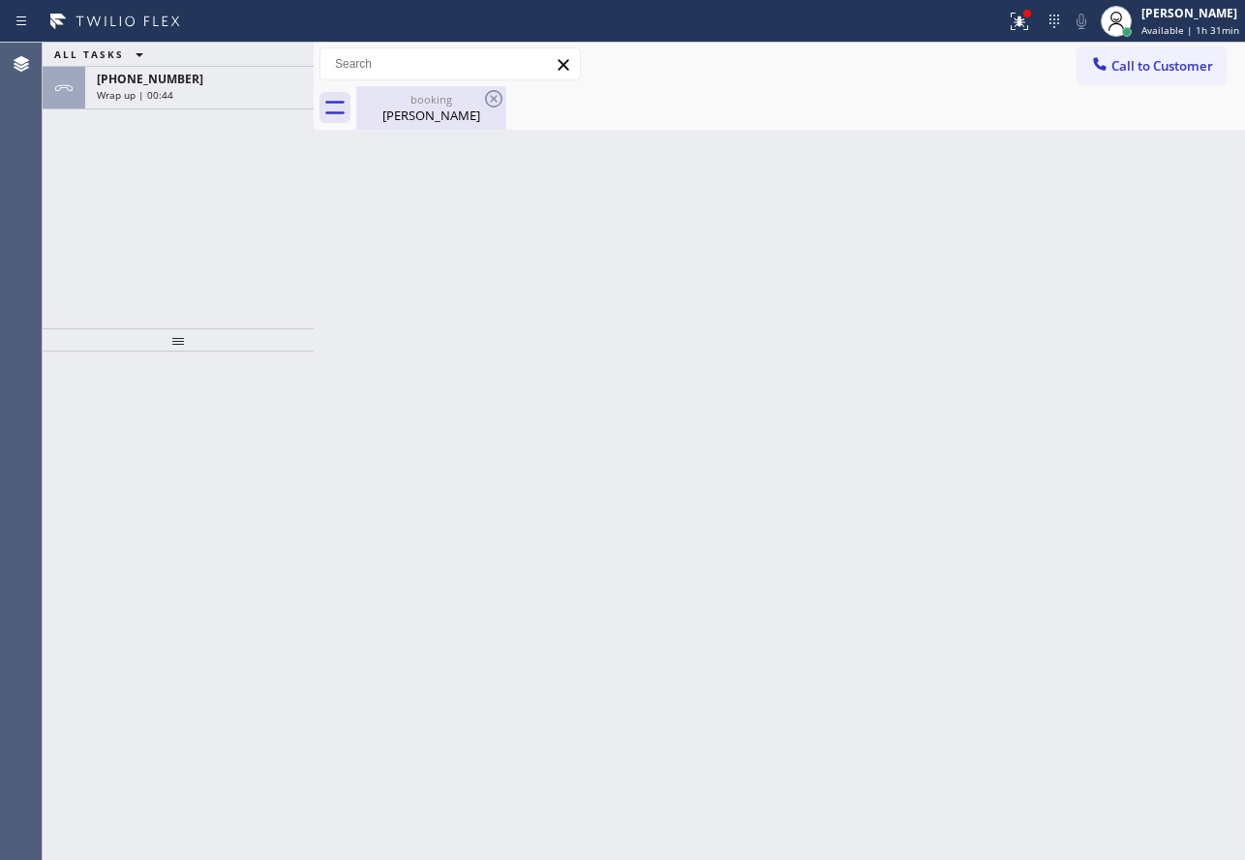
click at [409, 115] on div "Angela Tang" at bounding box center [431, 115] width 146 height 17
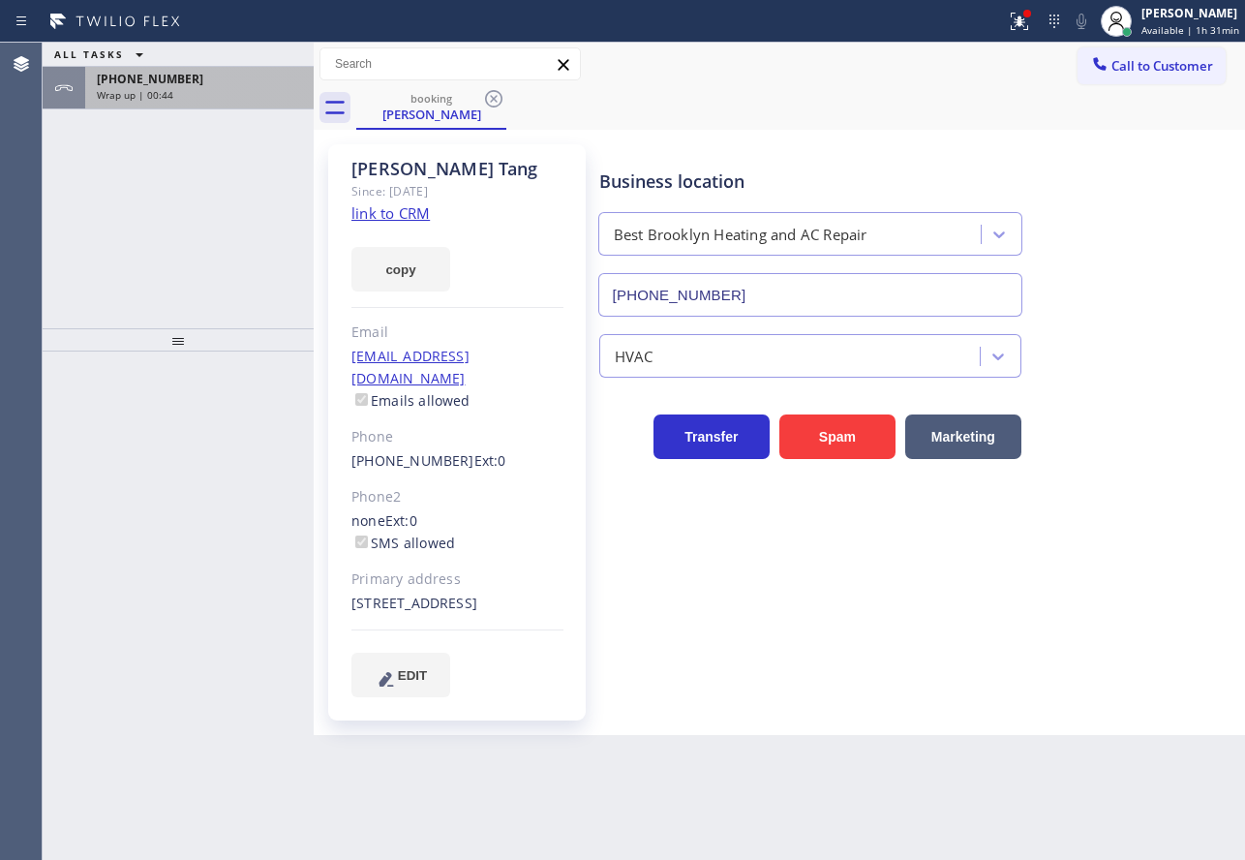
click at [194, 100] on div "Wrap up | 00:44" at bounding box center [199, 95] width 205 height 14
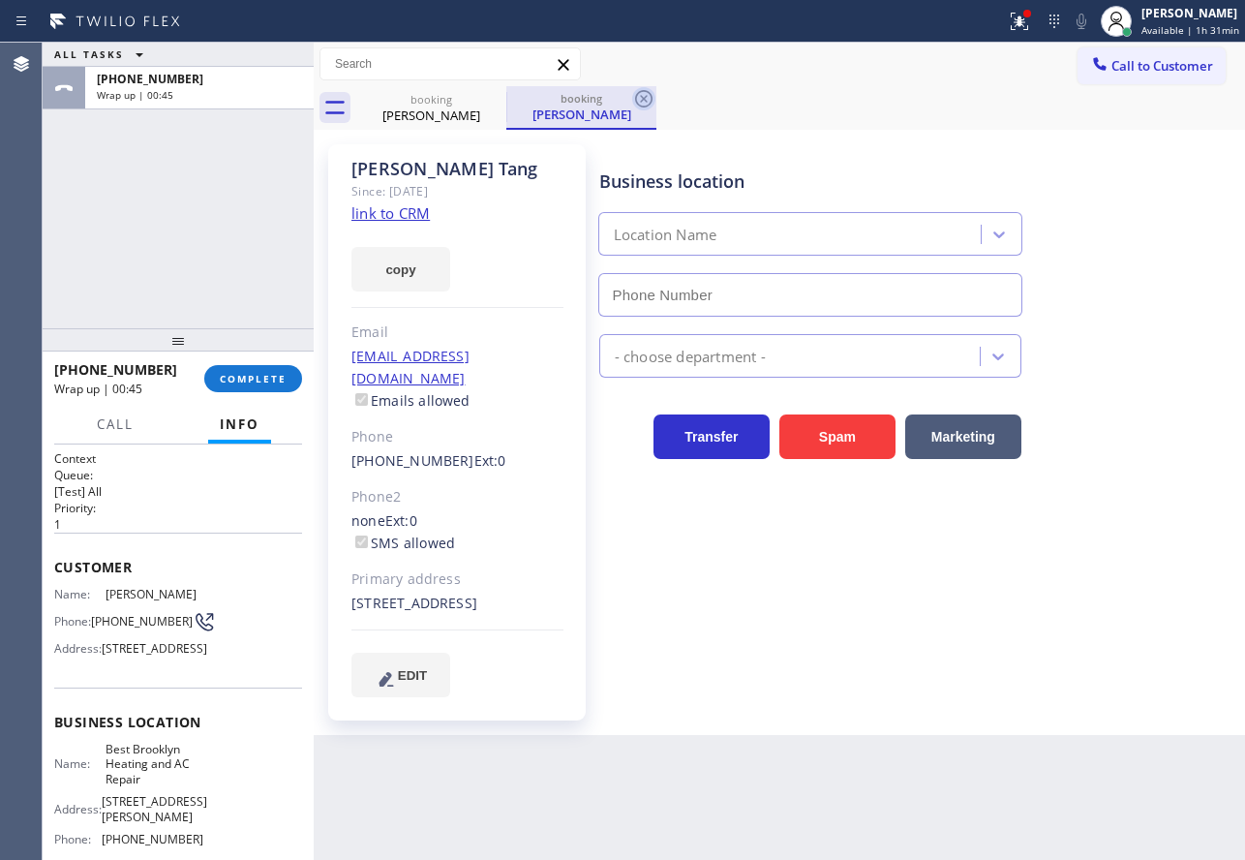
type input "(347) 407-9102"
click at [647, 102] on icon at bounding box center [643, 98] width 17 height 17
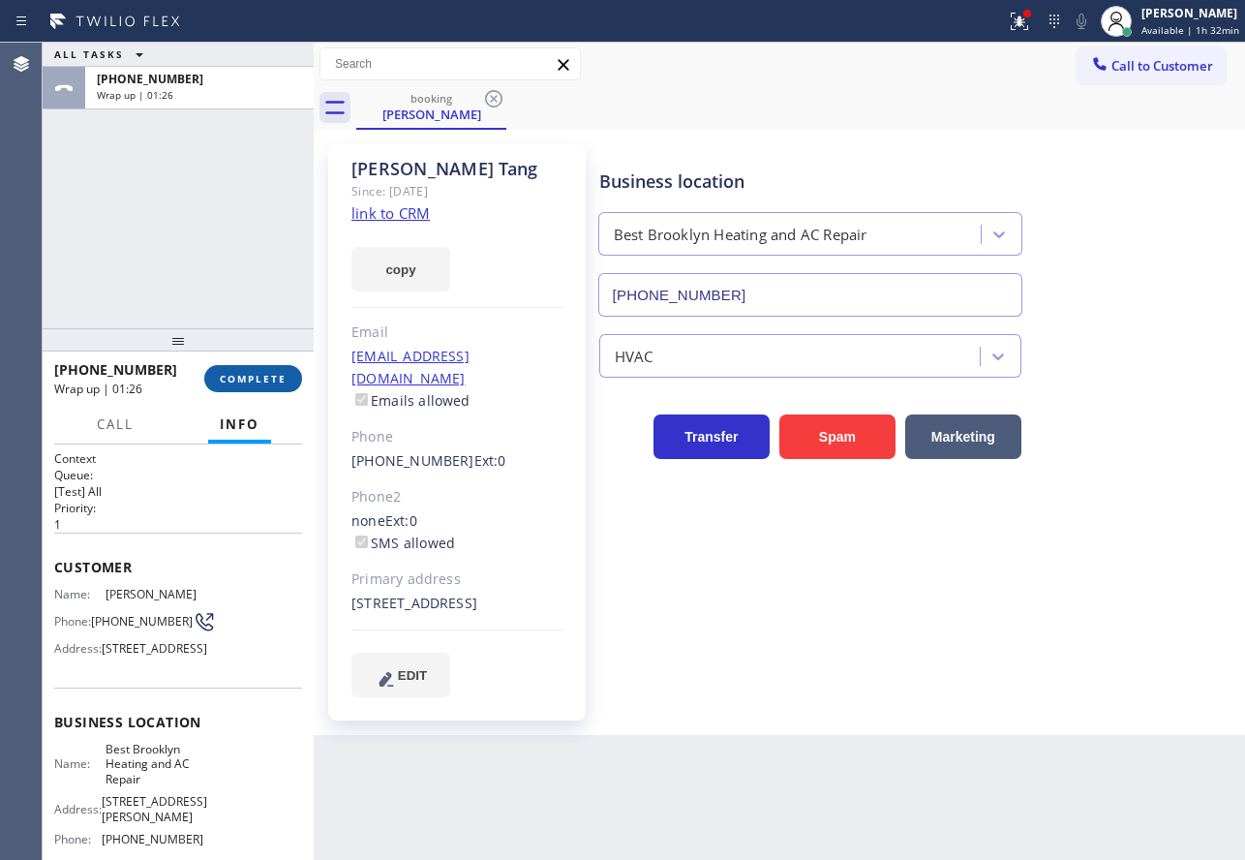
click at [223, 376] on span "COMPLETE" at bounding box center [253, 379] width 67 height 14
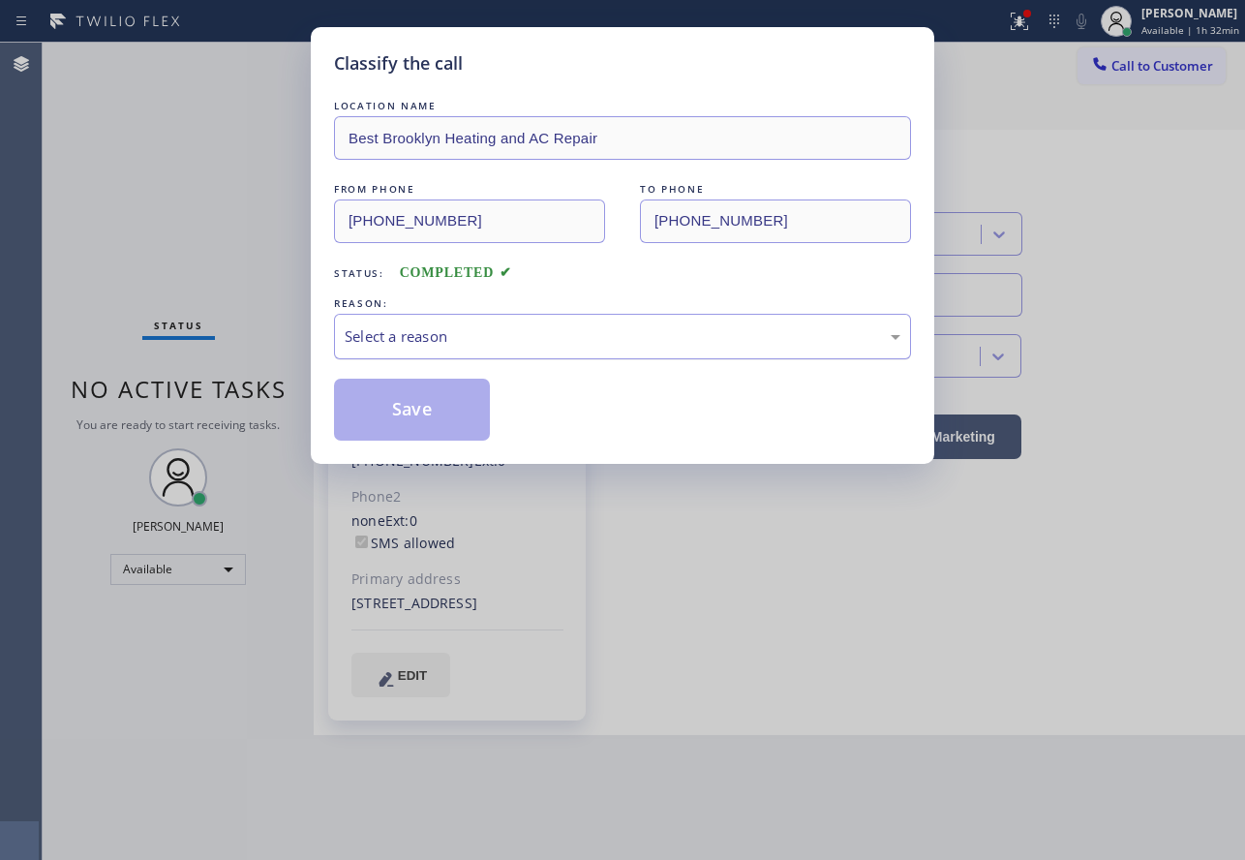
click at [467, 336] on div "Select a reason" at bounding box center [623, 336] width 556 height 22
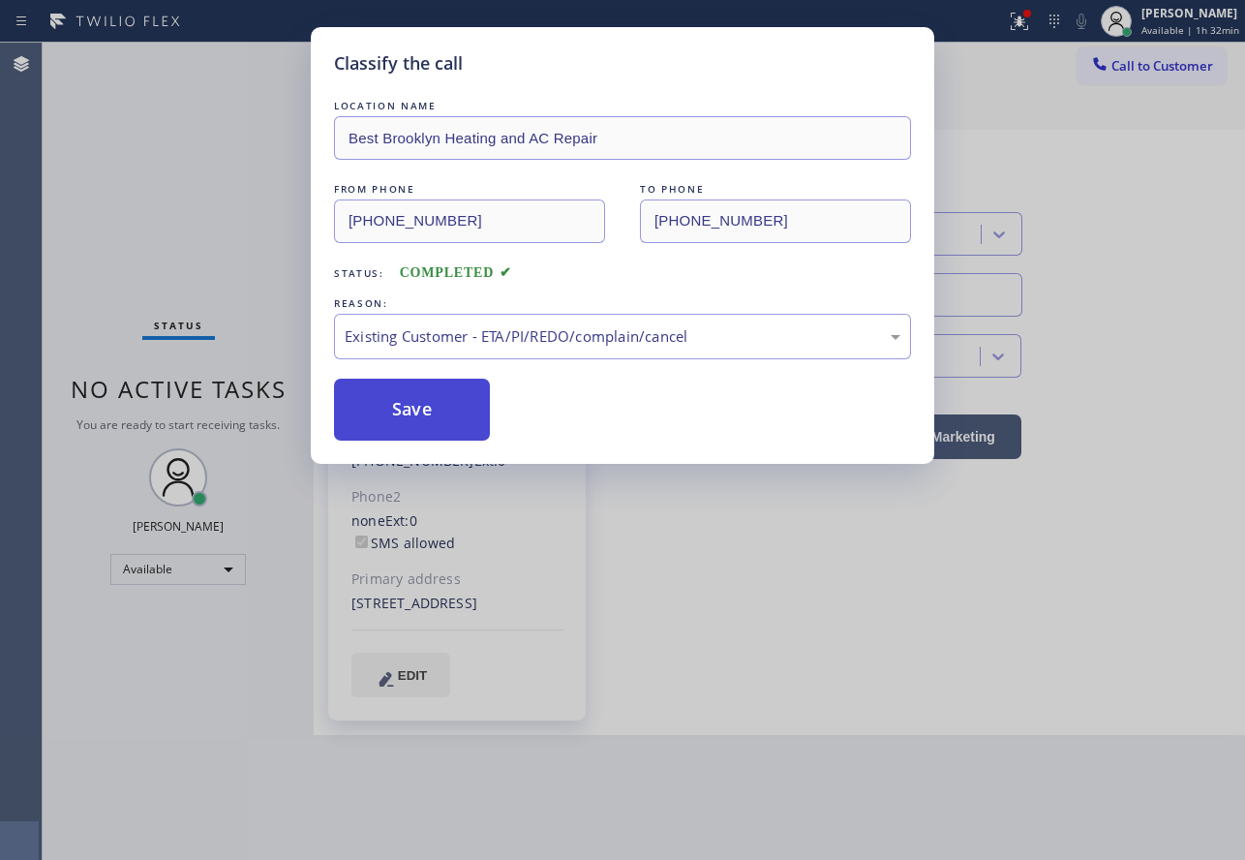
click at [412, 425] on button "Save" at bounding box center [412, 410] width 156 height 62
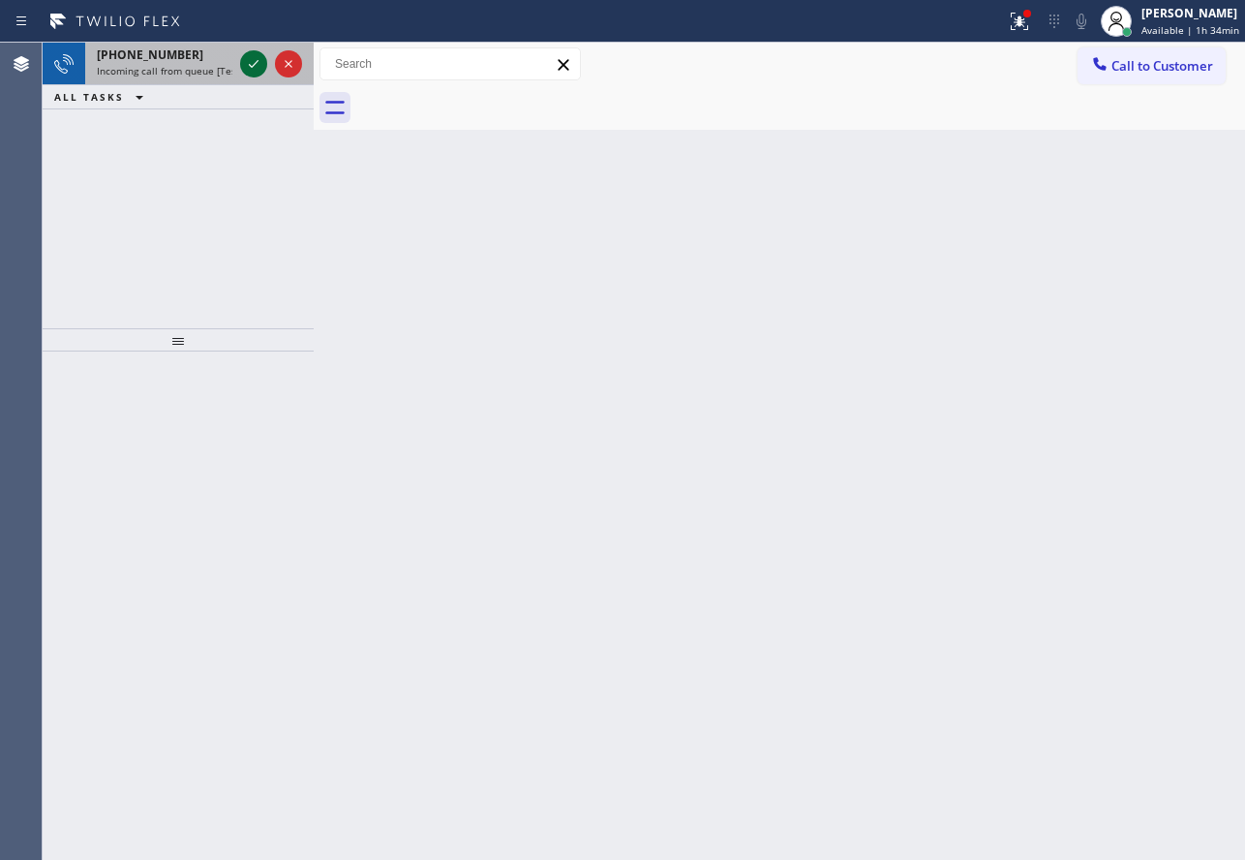
click at [254, 69] on icon at bounding box center [253, 63] width 23 height 23
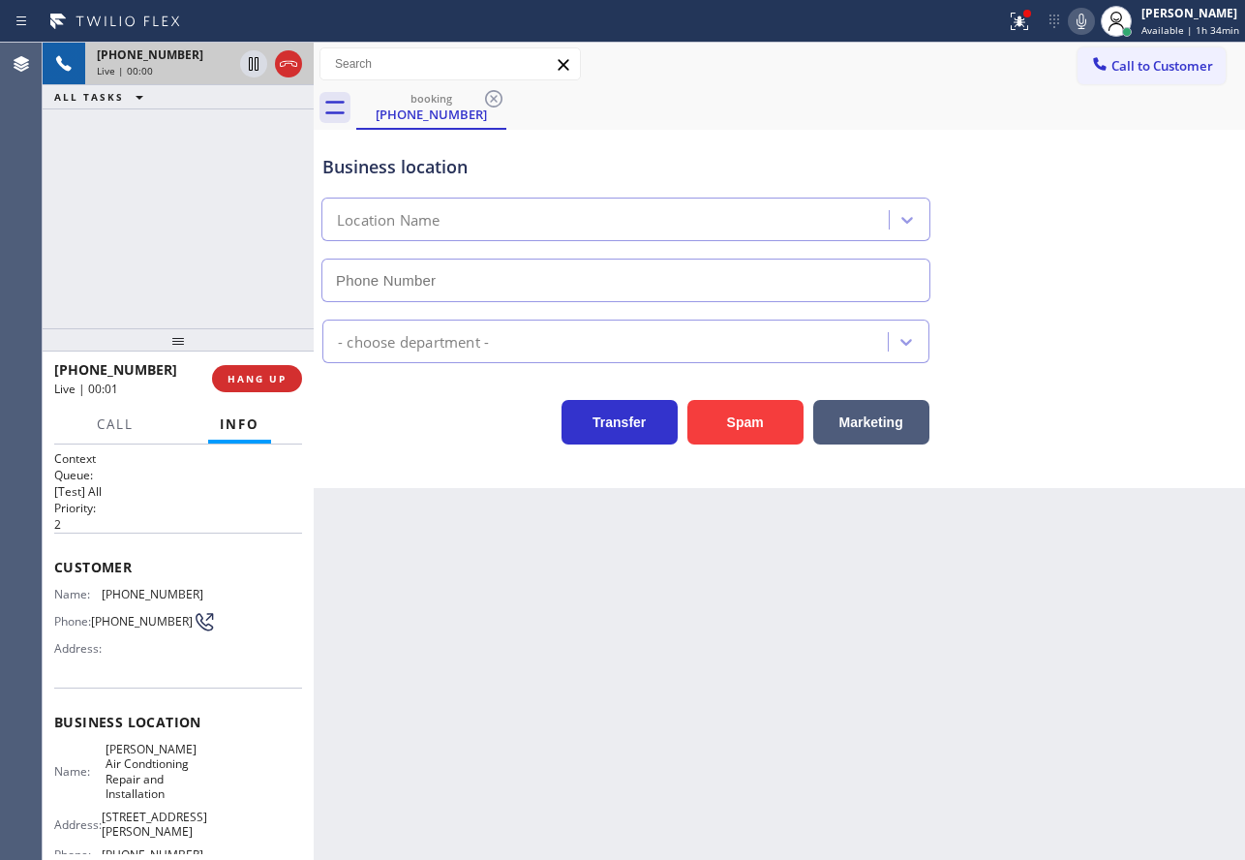
type input "(602) 529-3794"
click at [523, 486] on div "Business location Rodrick Air Condtioning Repair & Installation (602) 529-3794 …" at bounding box center [779, 309] width 931 height 358
click at [281, 381] on span "HANG UP" at bounding box center [257, 379] width 59 height 14
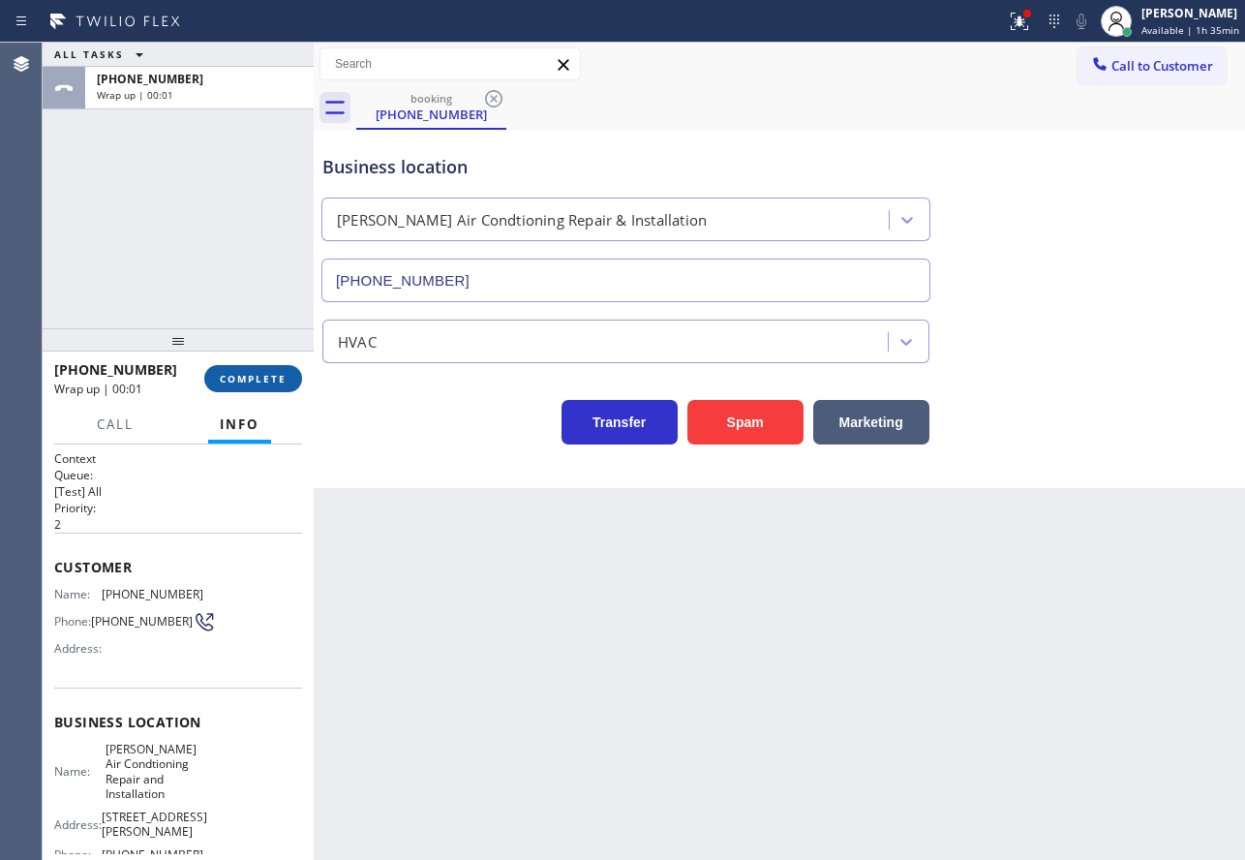
click at [267, 371] on button "COMPLETE" at bounding box center [253, 378] width 98 height 27
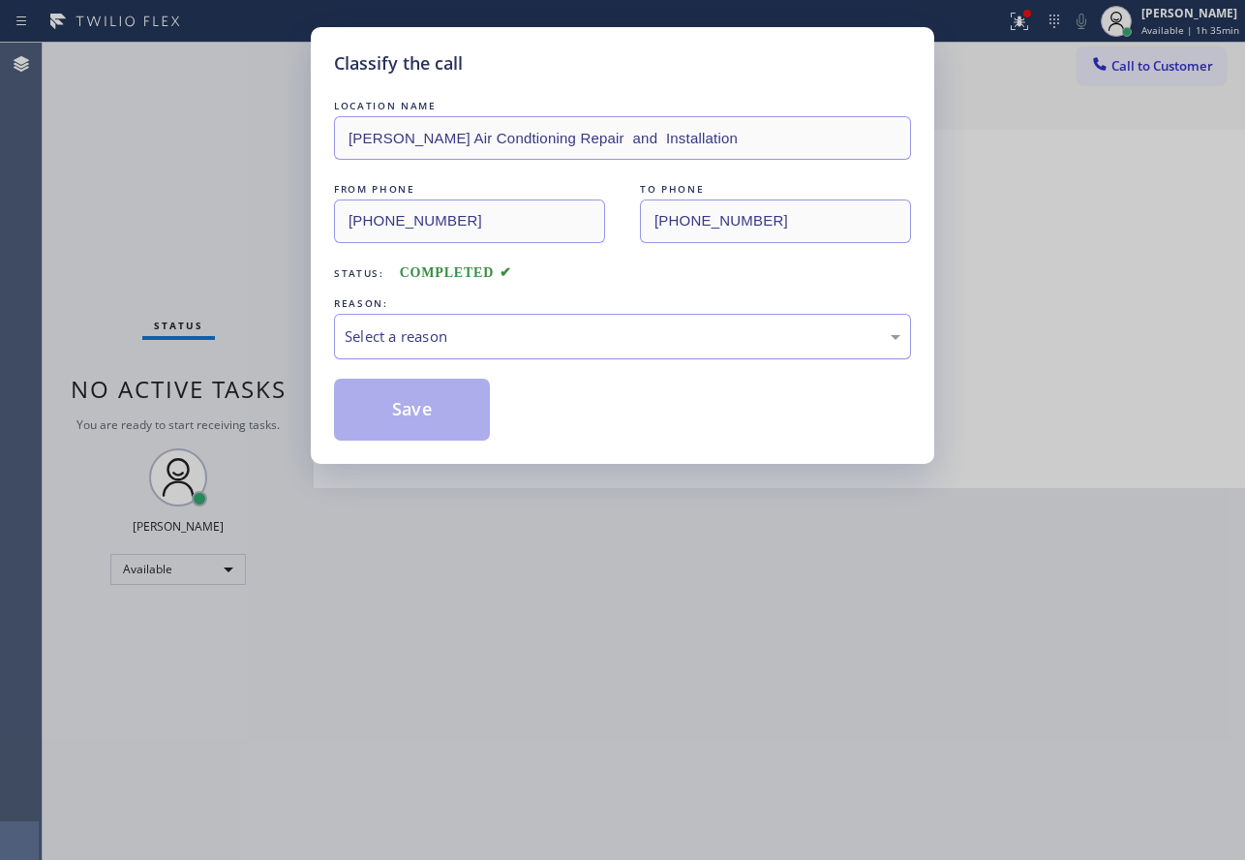
click at [590, 335] on div "Select a reason" at bounding box center [623, 336] width 556 height 22
click at [411, 411] on button "Save" at bounding box center [412, 410] width 156 height 62
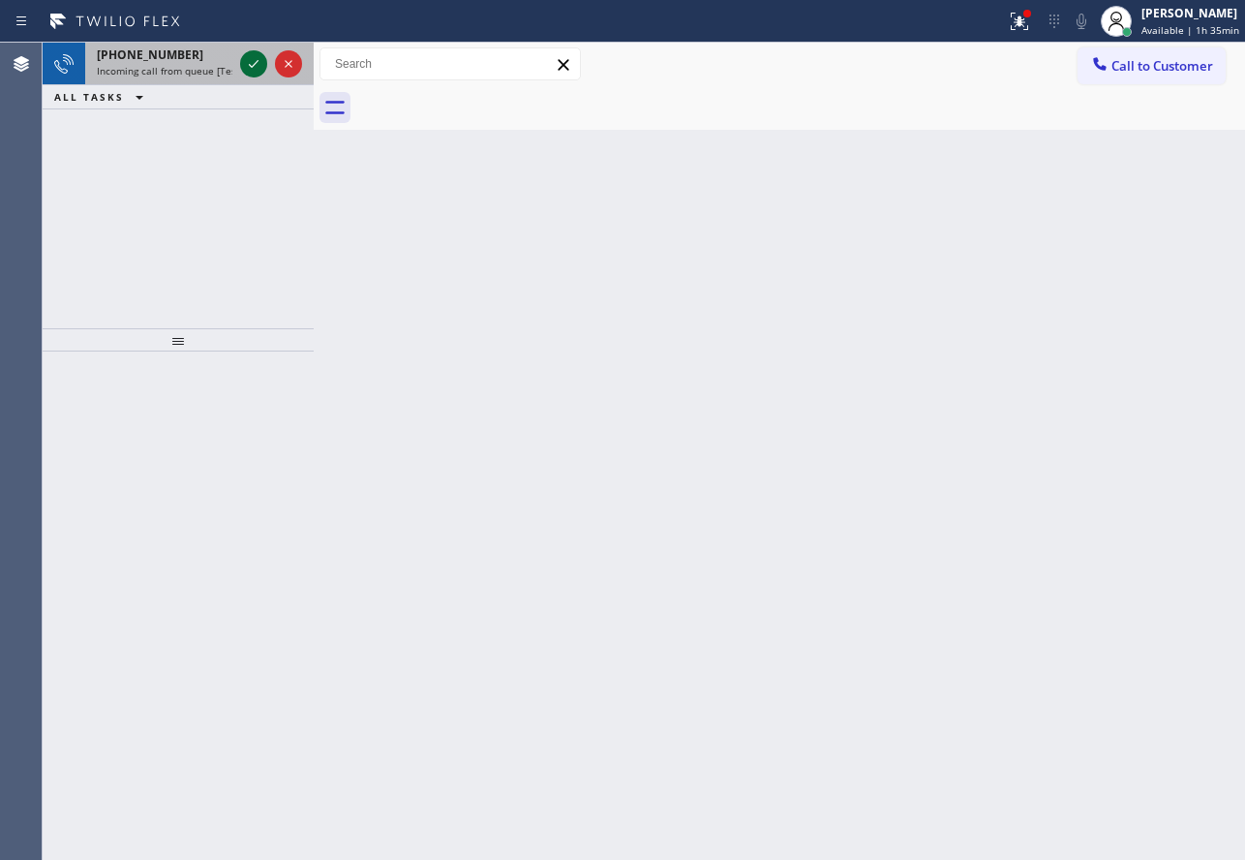
click at [249, 68] on icon at bounding box center [253, 63] width 23 height 23
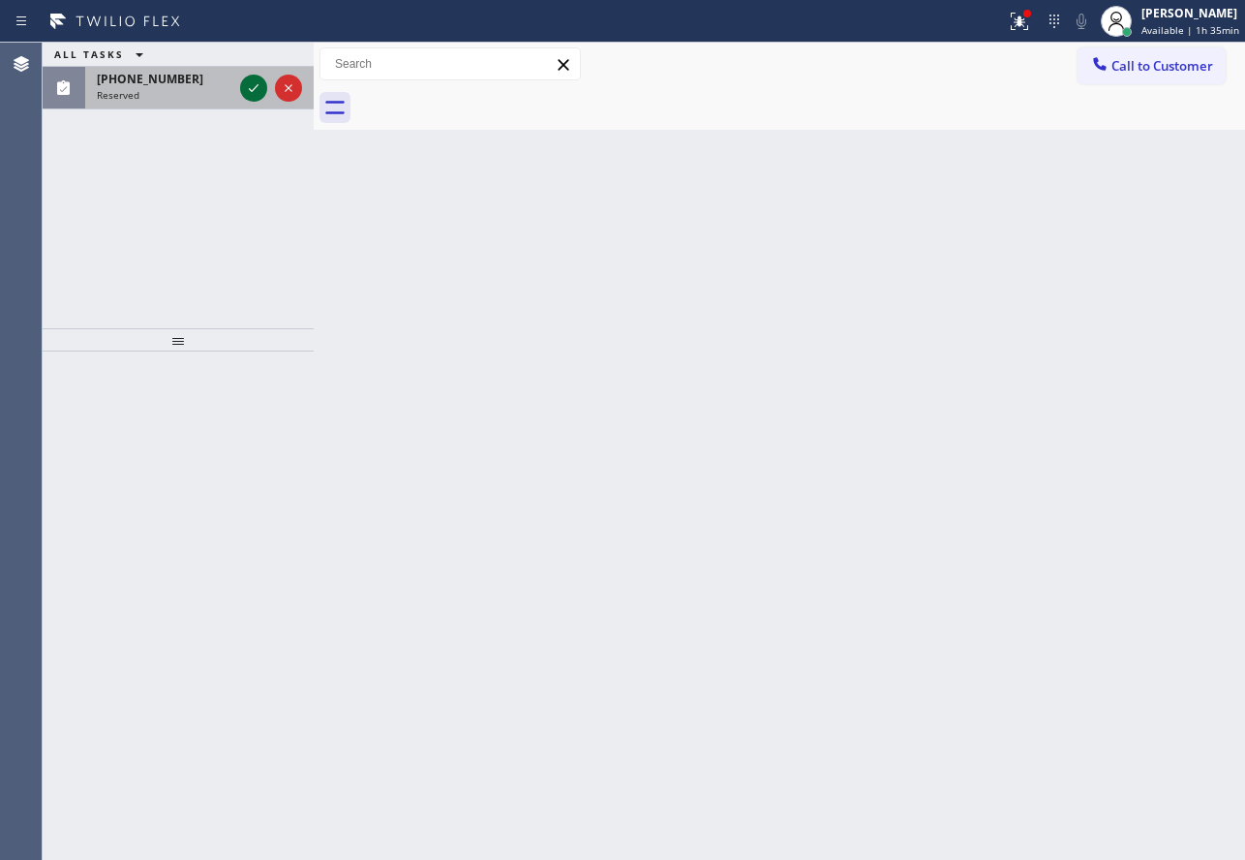
click at [247, 77] on icon at bounding box center [253, 87] width 23 height 23
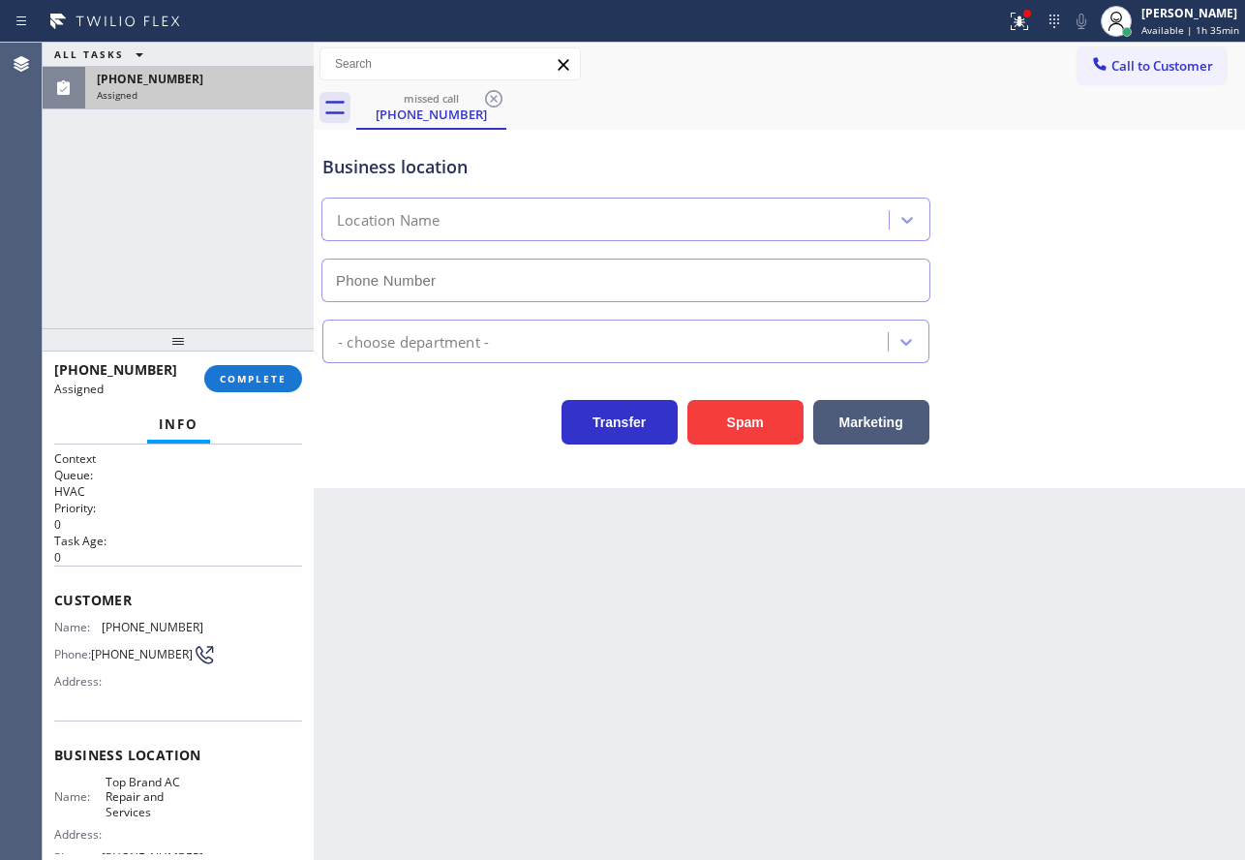
type input "(626) 921-5772"
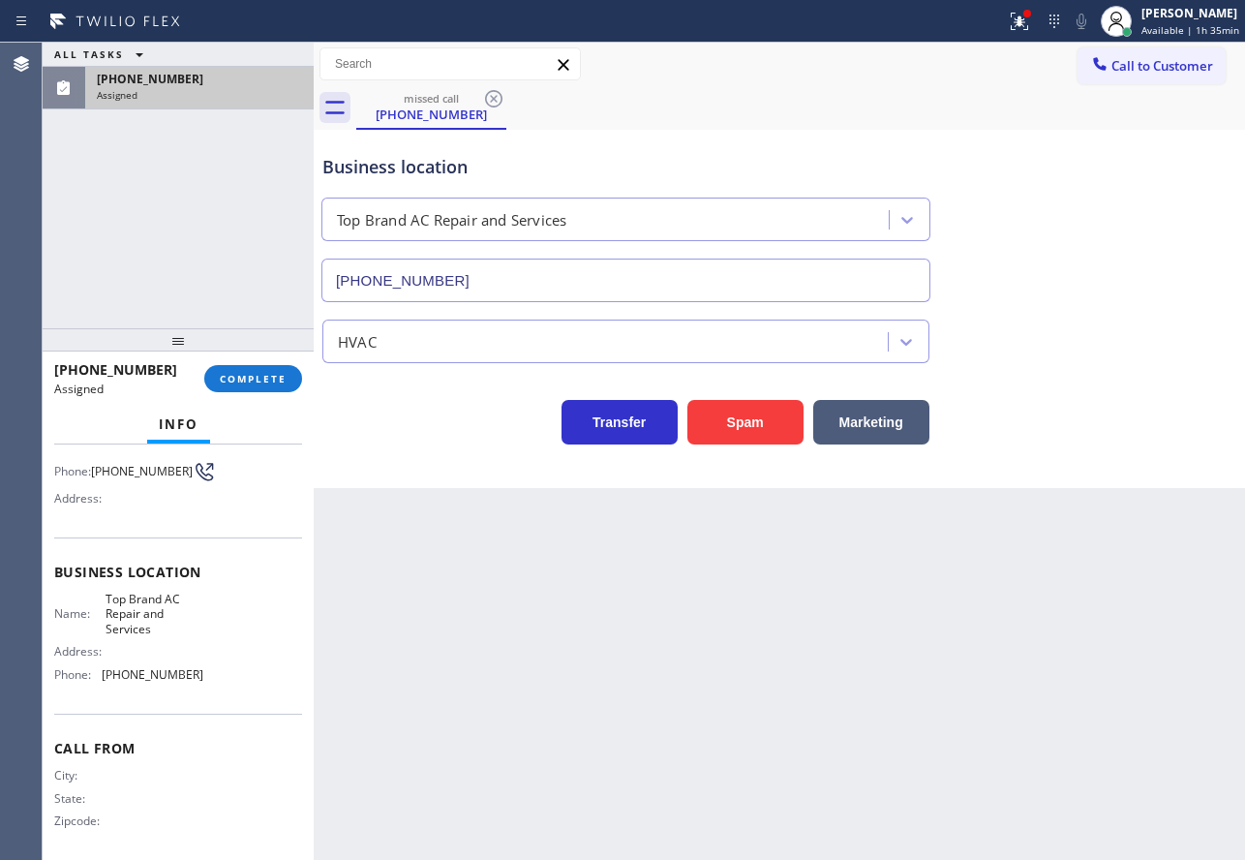
scroll to position [180, 0]
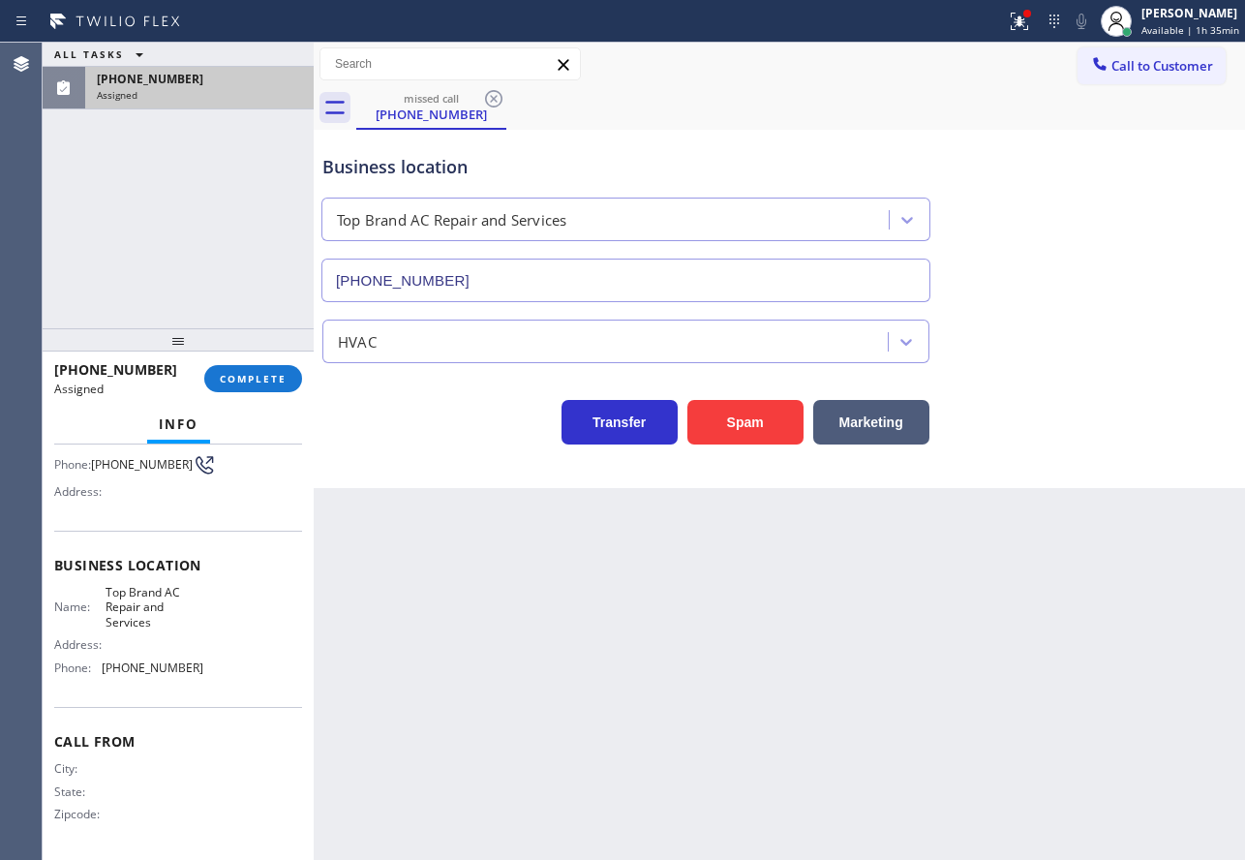
click at [259, 361] on div "(760) 979-5573 Assigned COMPLETE" at bounding box center [178, 378] width 248 height 50
click at [261, 387] on button "COMPLETE" at bounding box center [253, 378] width 98 height 27
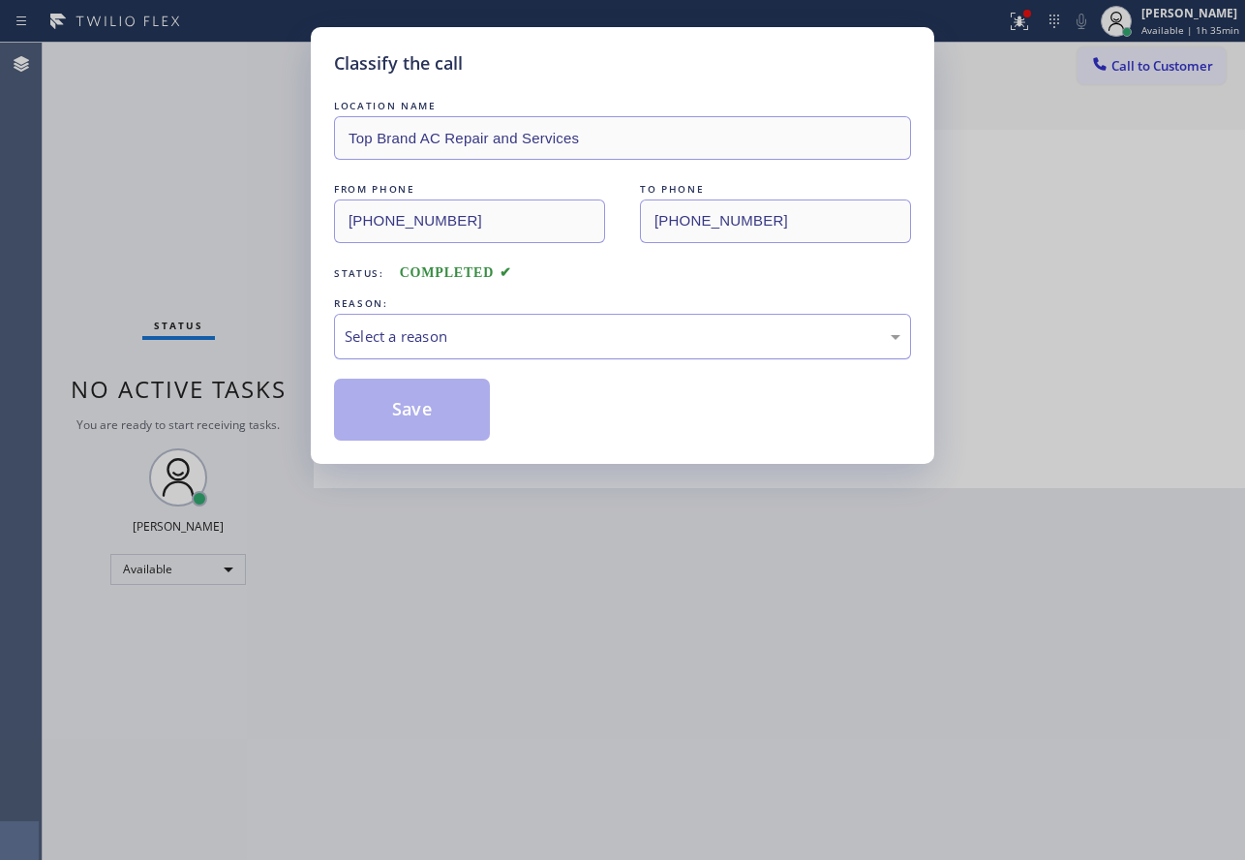
click at [522, 325] on div "Select a reason" at bounding box center [623, 336] width 556 height 22
click at [428, 420] on button "Save" at bounding box center [412, 410] width 156 height 62
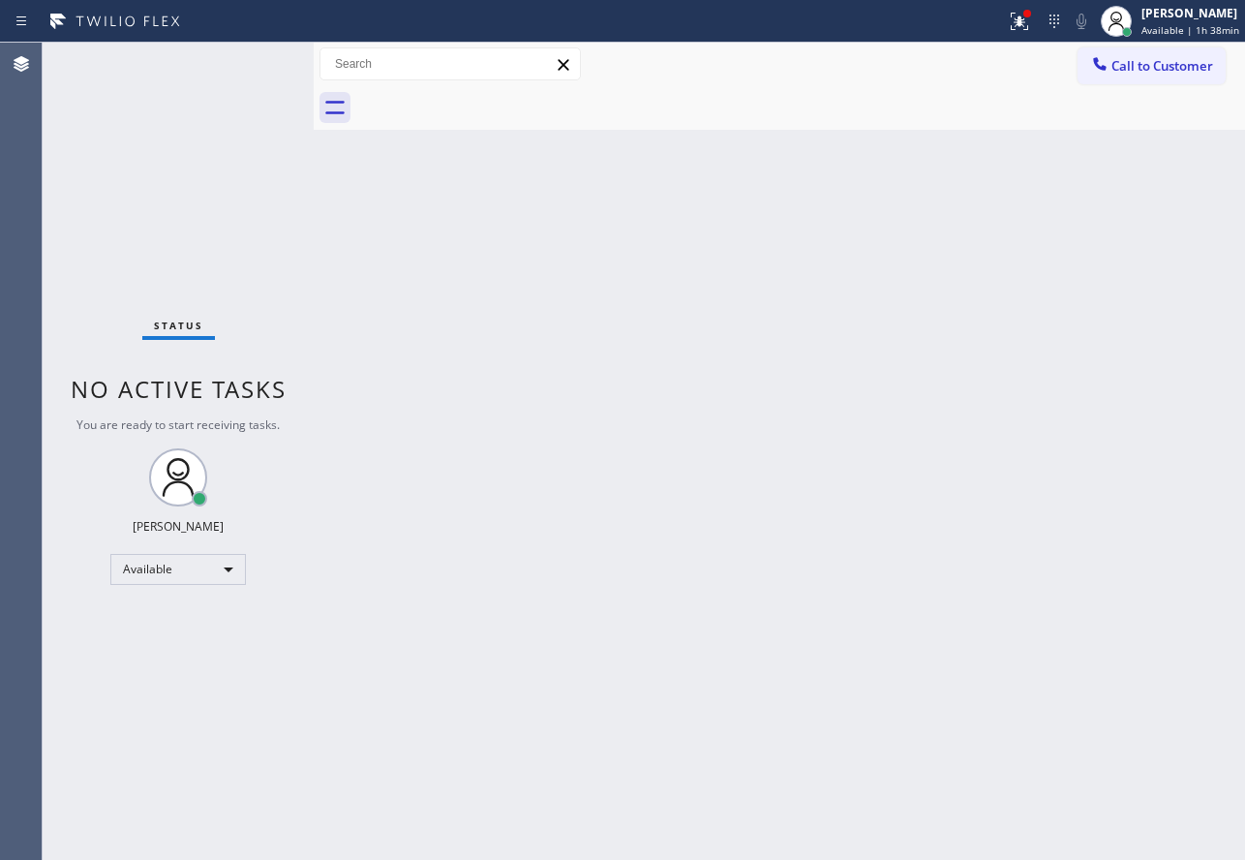
click at [616, 365] on div "Back to Dashboard Change Sender ID Customers Technicians Select a contact Outbo…" at bounding box center [779, 451] width 931 height 817
click at [705, 519] on div "Back to Dashboard Change Sender ID Customers Technicians Select a contact Outbo…" at bounding box center [779, 451] width 931 height 817
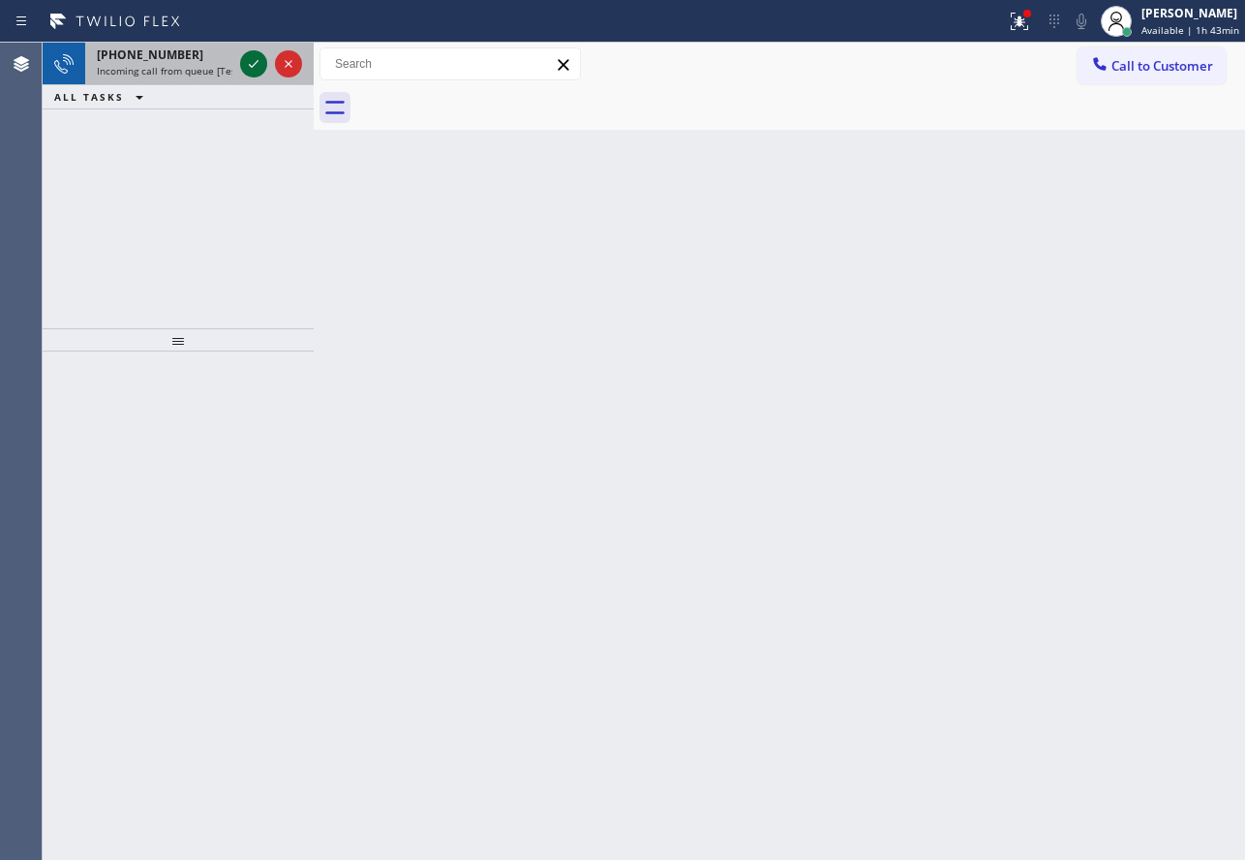
click at [256, 53] on icon at bounding box center [253, 63] width 23 height 23
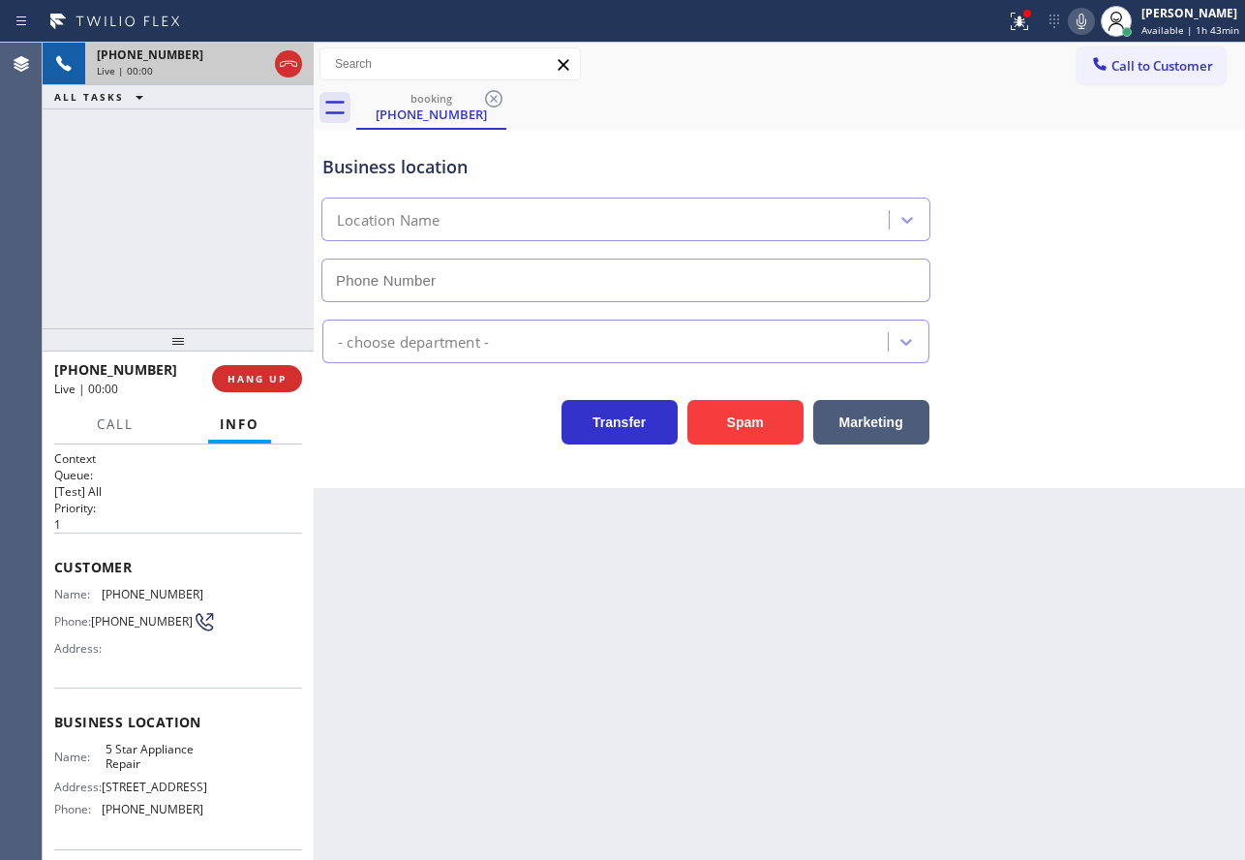
type input "(855) 731-4952"
click at [798, 149] on div "Business location 5 Star Appliance Repair (855) 731-4952" at bounding box center [626, 219] width 615 height 168
click at [240, 380] on span "HANG UP" at bounding box center [257, 379] width 59 height 14
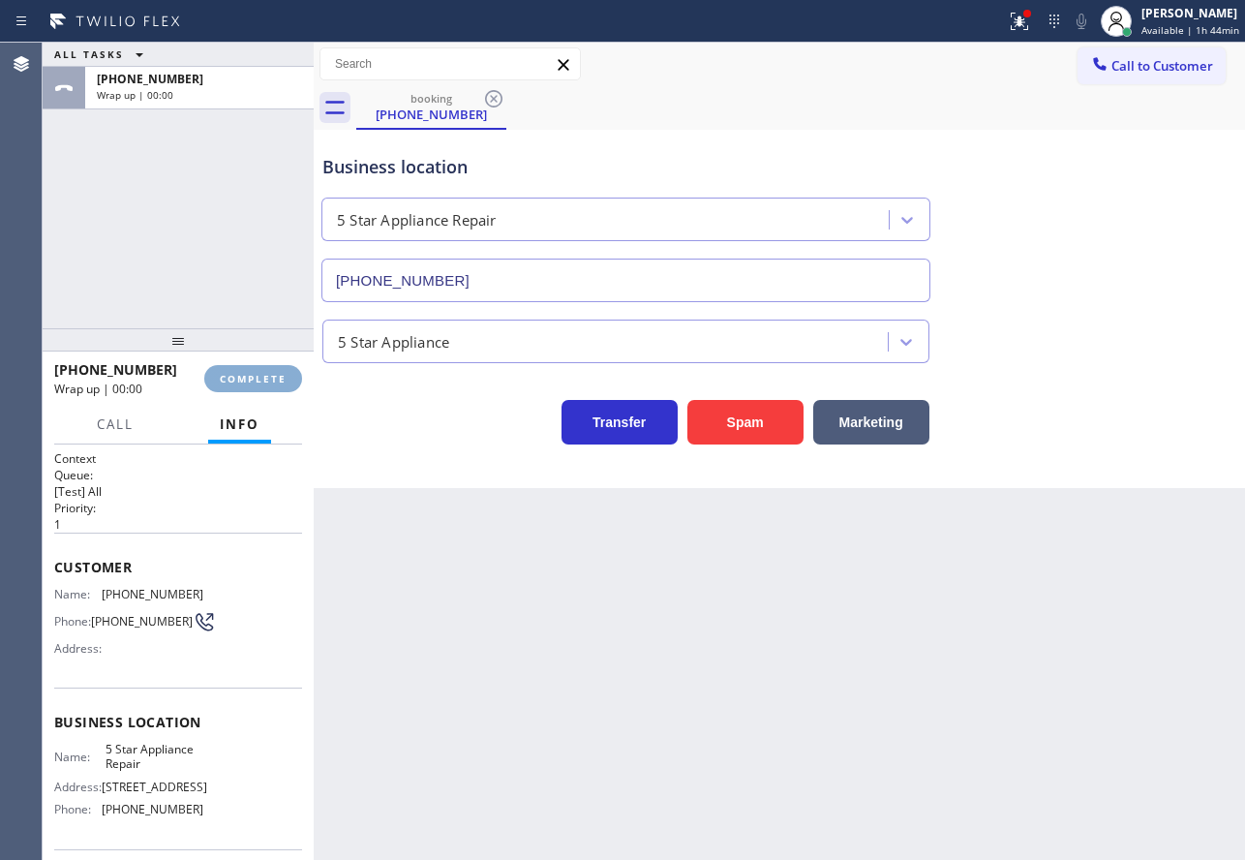
click at [240, 380] on span "COMPLETE" at bounding box center [253, 379] width 67 height 14
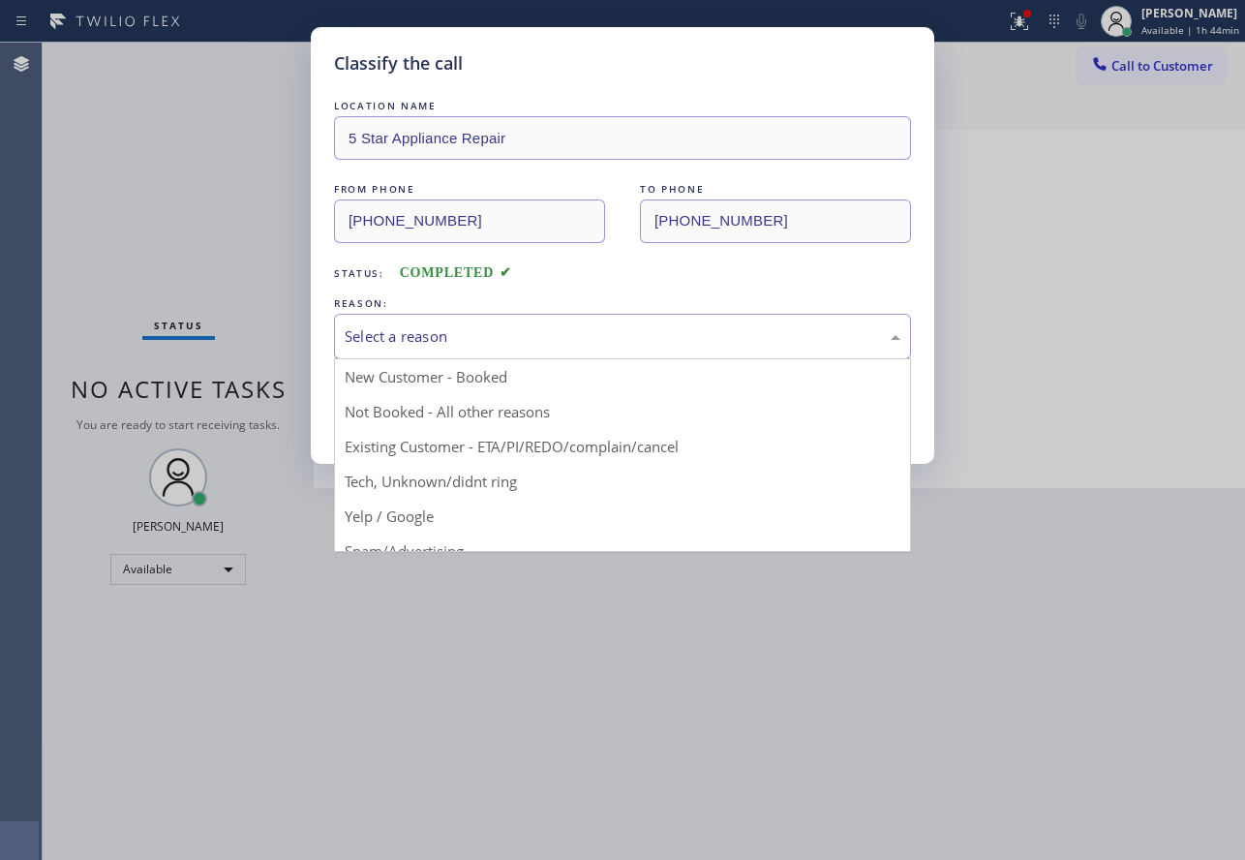
click at [649, 318] on div "Select a reason" at bounding box center [622, 337] width 577 height 46
drag, startPoint x: 387, startPoint y: 479, endPoint x: 391, endPoint y: 418, distance: 61.1
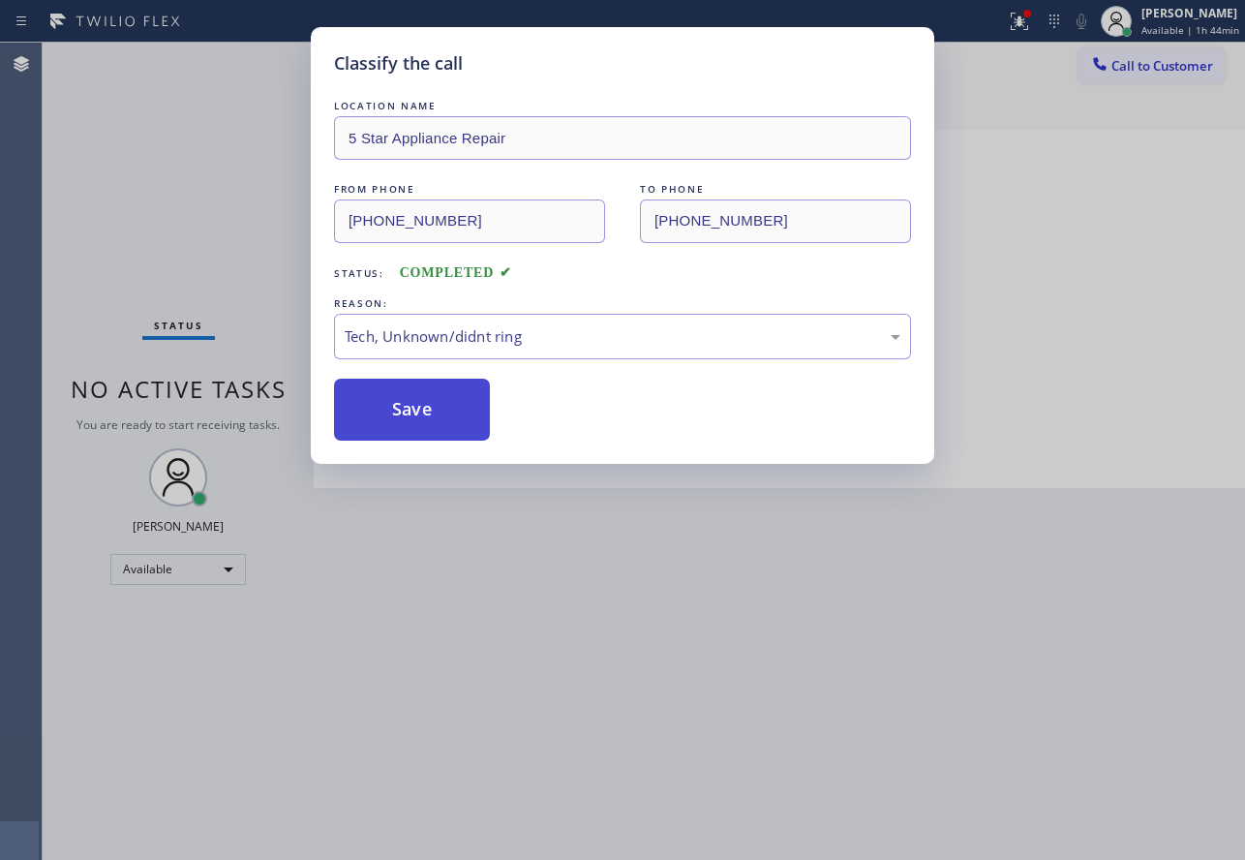
click at [391, 418] on button "Save" at bounding box center [412, 410] width 156 height 62
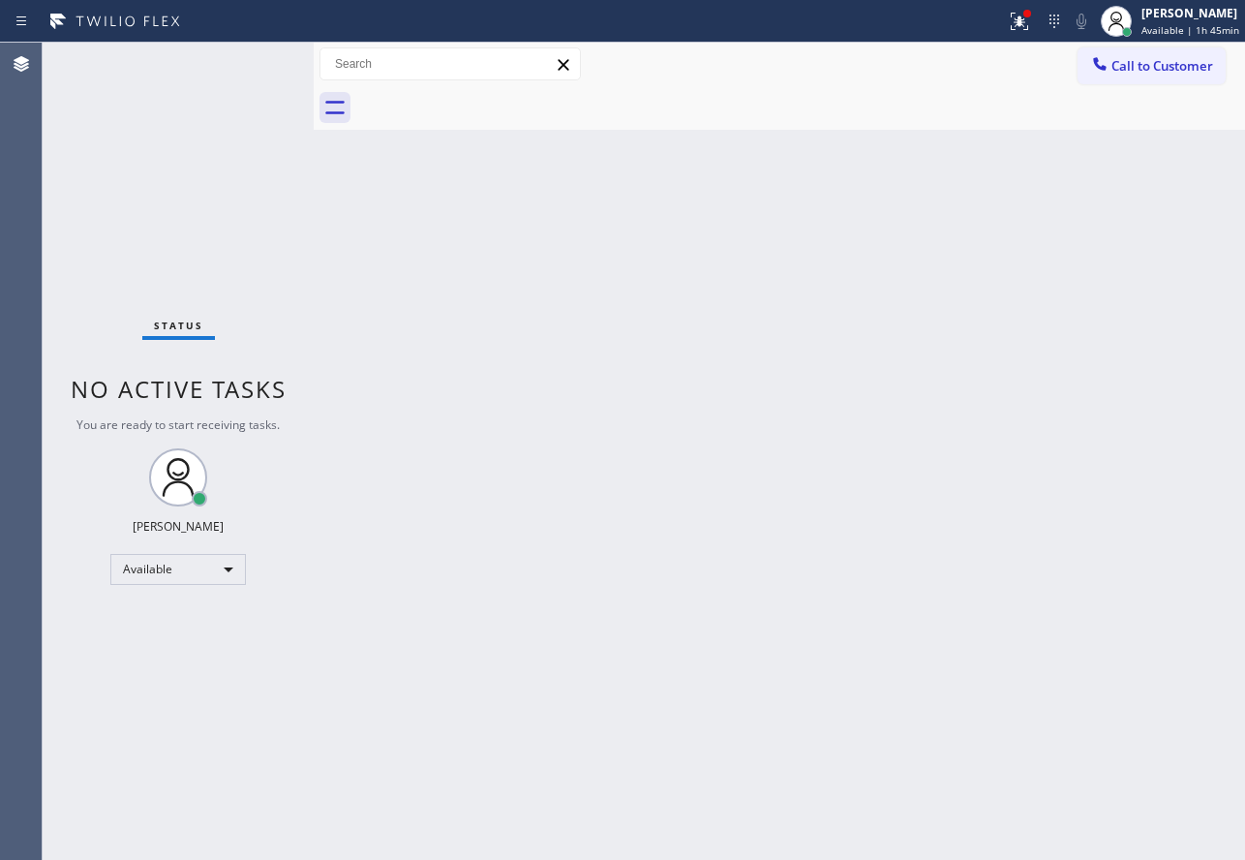
click at [927, 423] on div "Back to Dashboard Change Sender ID Customers Technicians Select a contact Outbo…" at bounding box center [779, 451] width 931 height 817
click at [830, 551] on div "Back to Dashboard Change Sender ID Customers Technicians Select a contact Outbo…" at bounding box center [779, 451] width 931 height 817
click at [811, 594] on div "Back to Dashboard Change Sender ID Customers Technicians Select a contact Outbo…" at bounding box center [779, 451] width 931 height 817
click at [827, 527] on div "Back to Dashboard Change Sender ID Customers Technicians Select a contact Outbo…" at bounding box center [779, 451] width 931 height 817
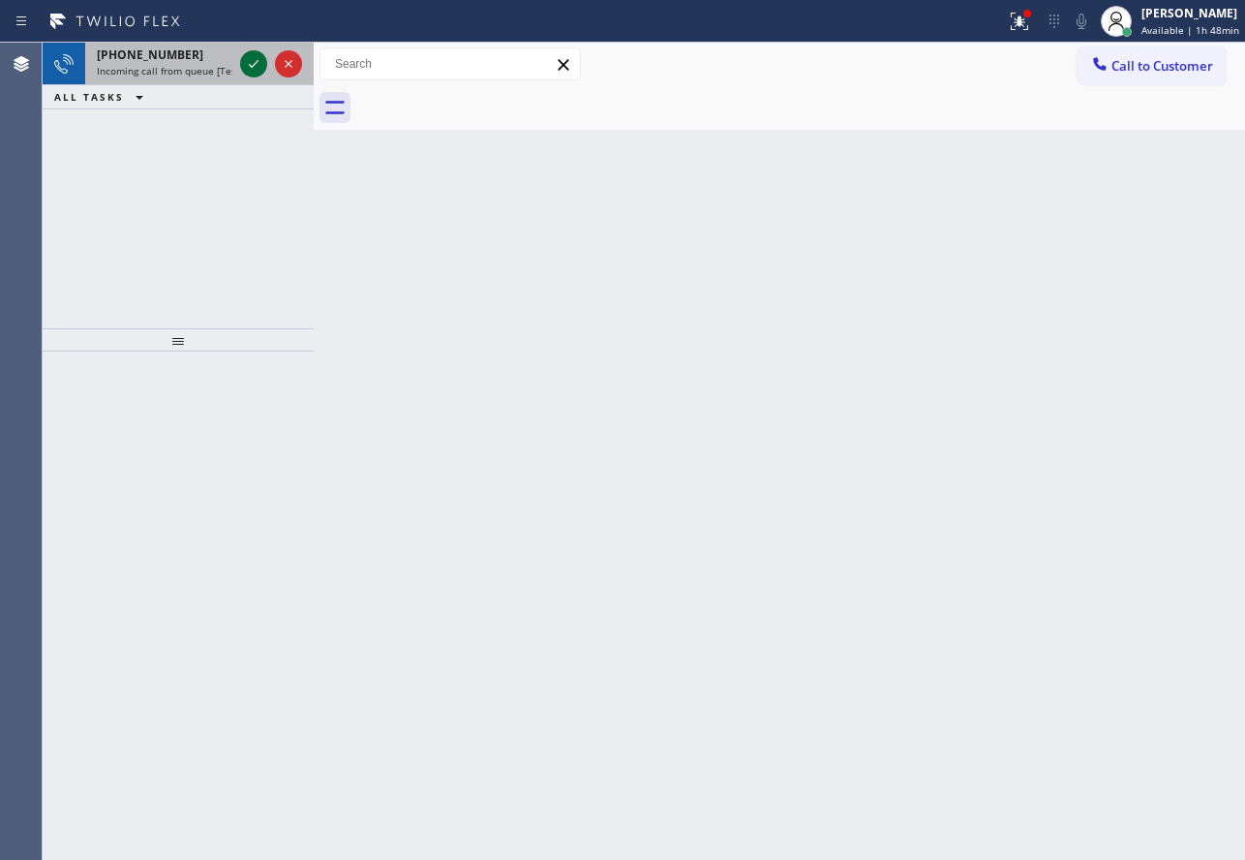
click at [253, 57] on icon at bounding box center [253, 63] width 23 height 23
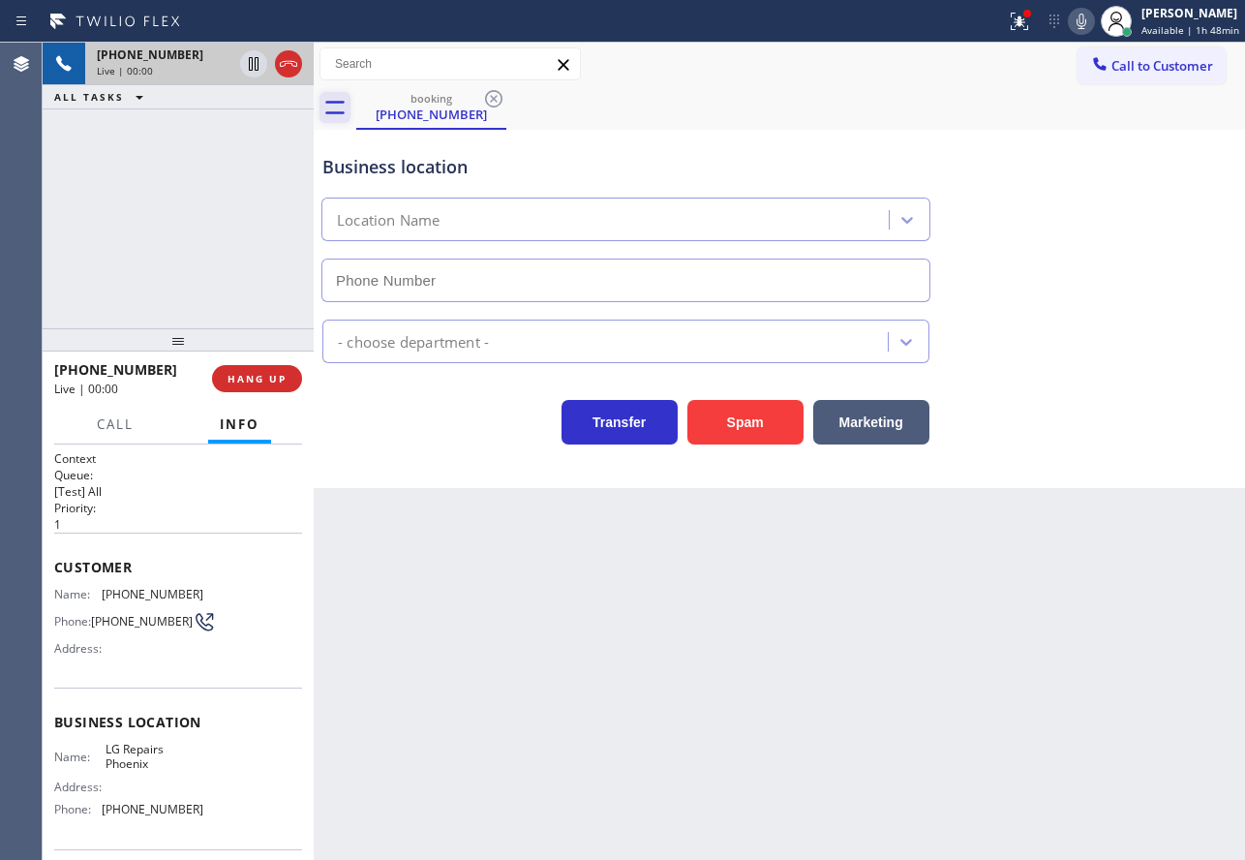
type input "(602) 755-6017"
click at [314, 381] on div at bounding box center [314, 451] width 0 height 817
click at [247, 381] on span "HANG UP" at bounding box center [257, 379] width 59 height 14
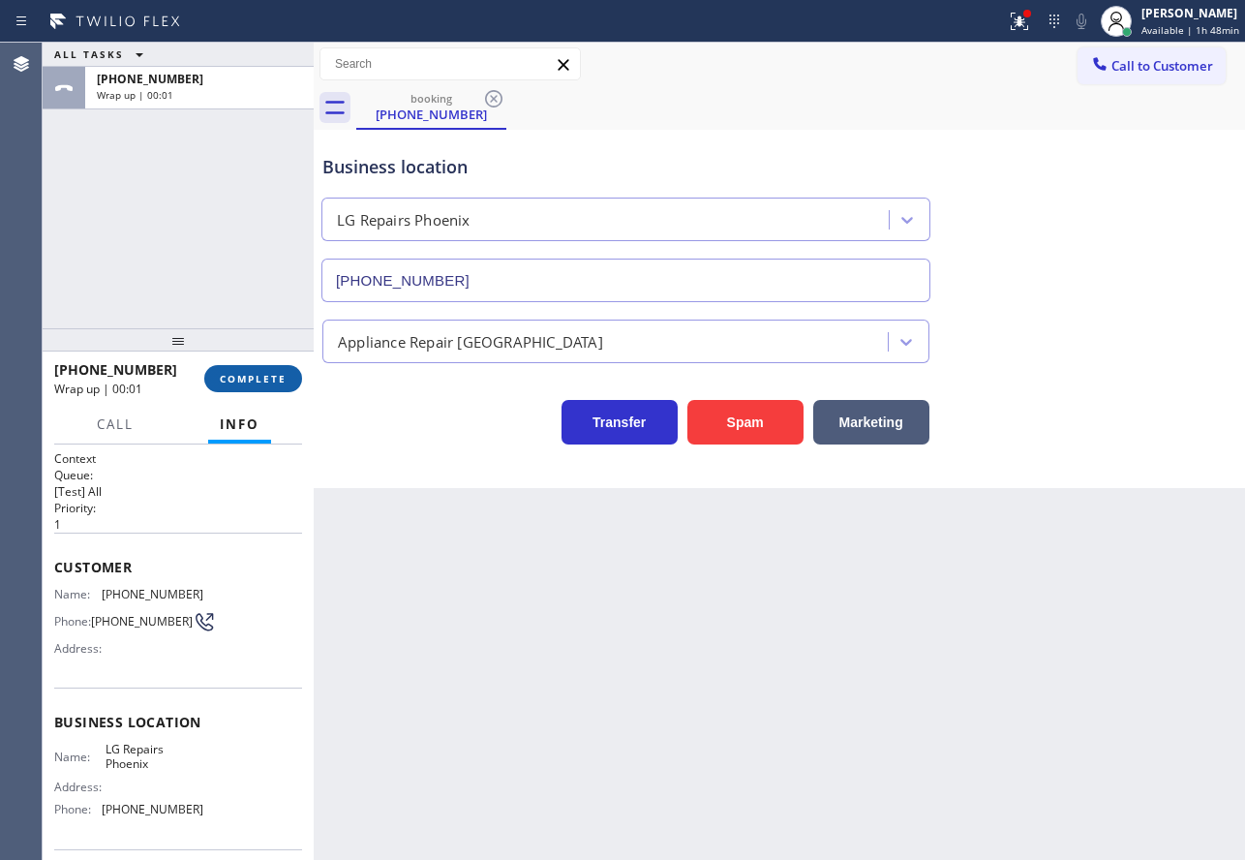
click at [247, 381] on span "COMPLETE" at bounding box center [253, 379] width 67 height 14
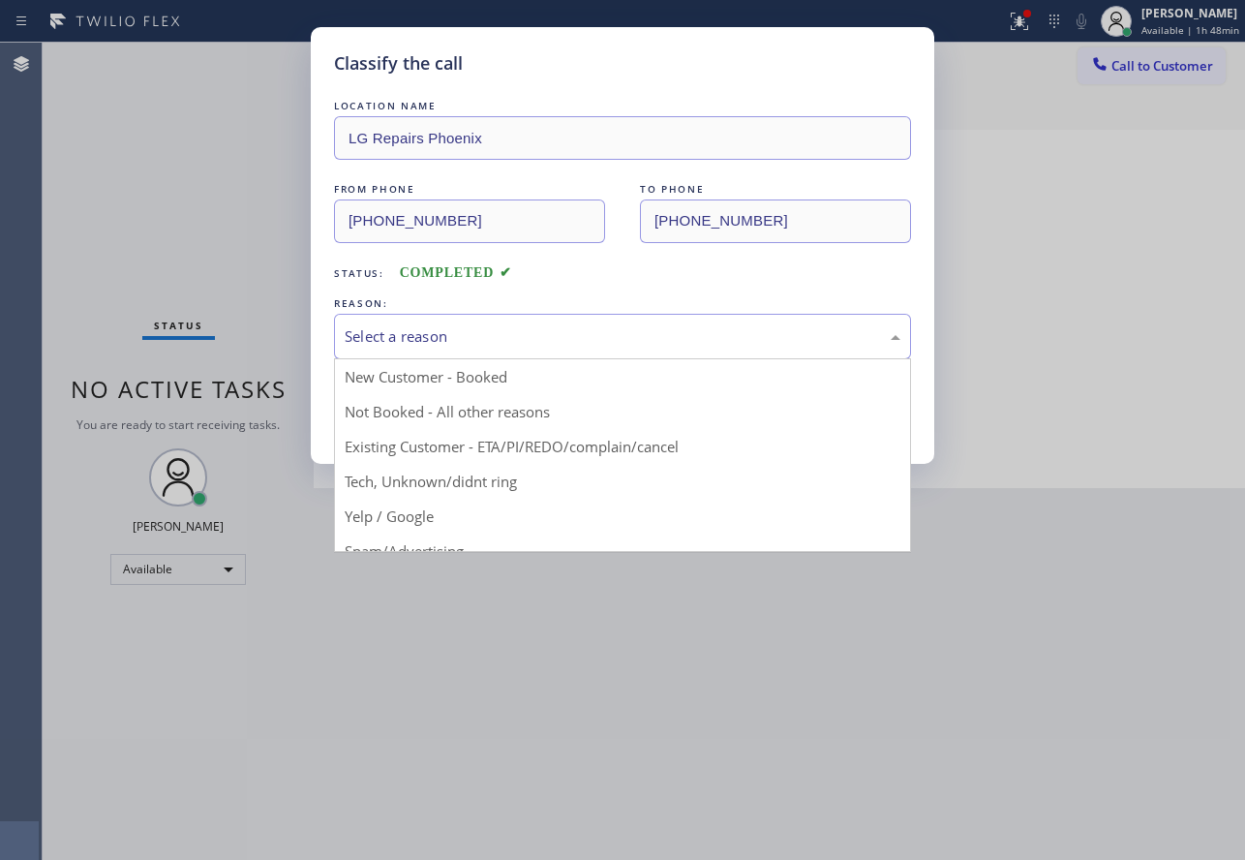
click at [533, 347] on div "Select a reason" at bounding box center [623, 336] width 556 height 22
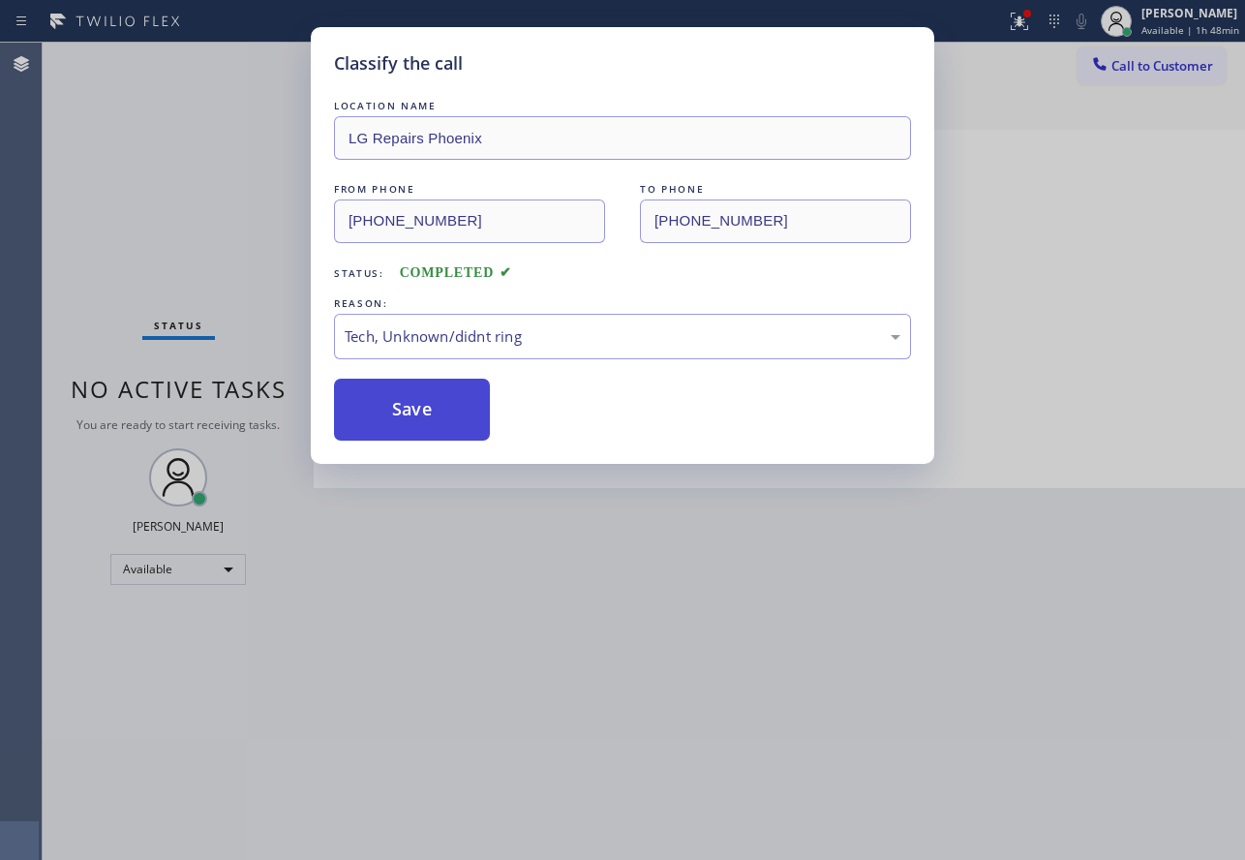
click at [431, 432] on button "Save" at bounding box center [412, 410] width 156 height 62
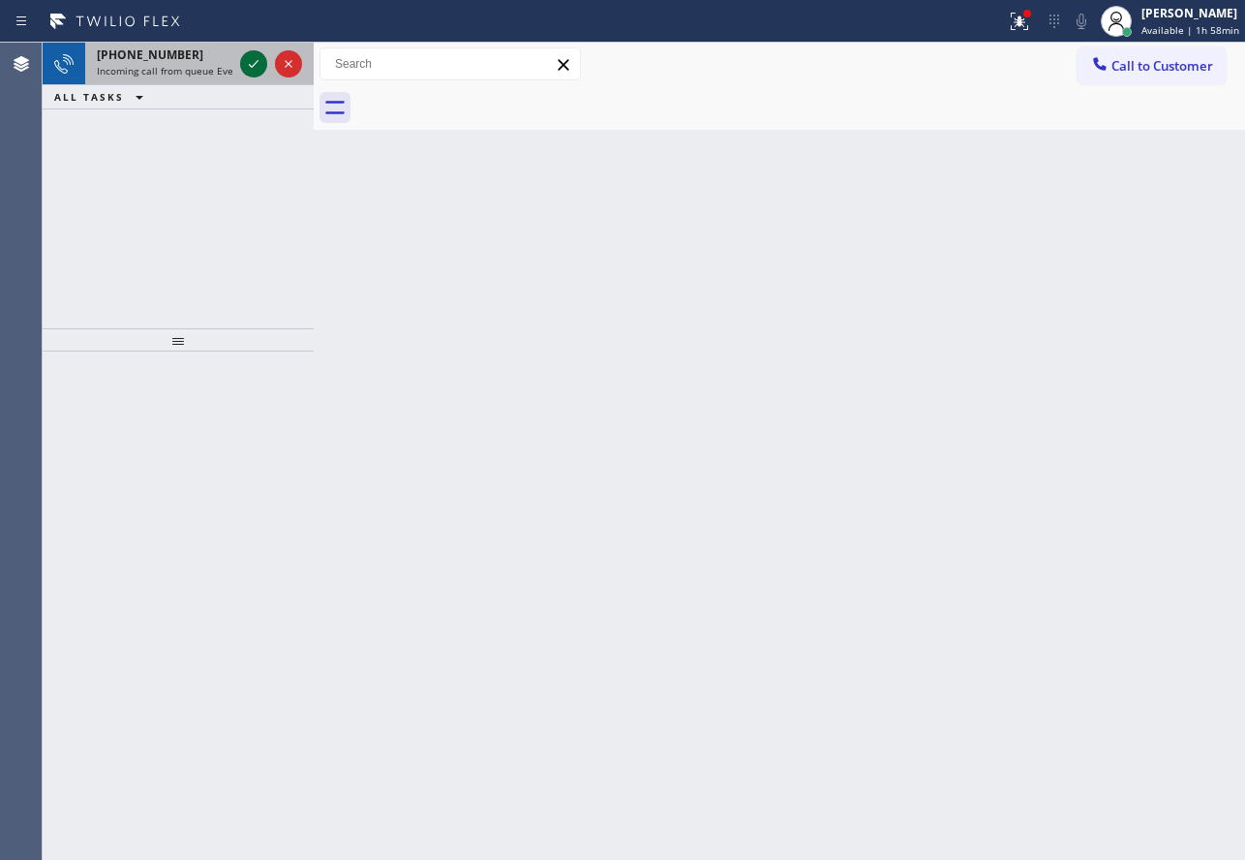
click at [248, 69] on icon at bounding box center [253, 63] width 23 height 23
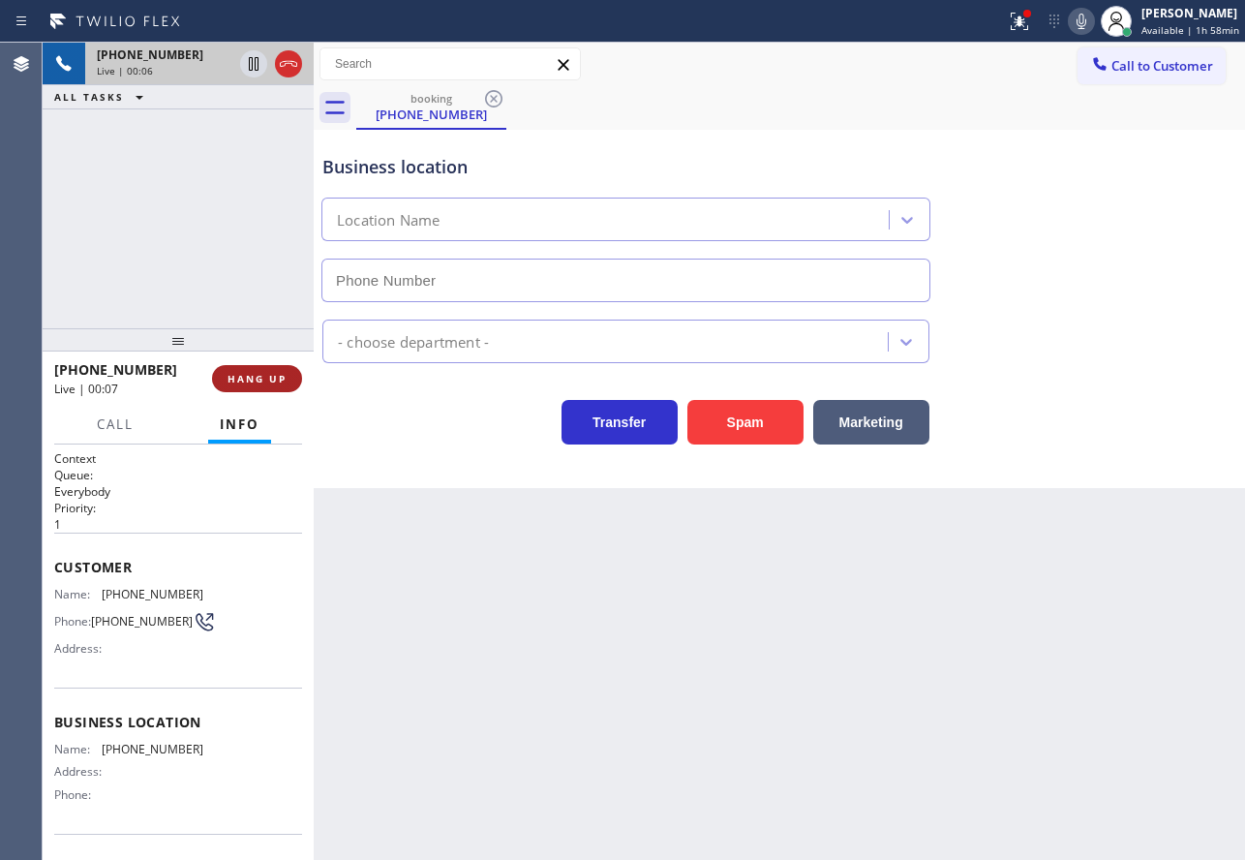
click at [267, 380] on span "HANG UP" at bounding box center [257, 379] width 59 height 14
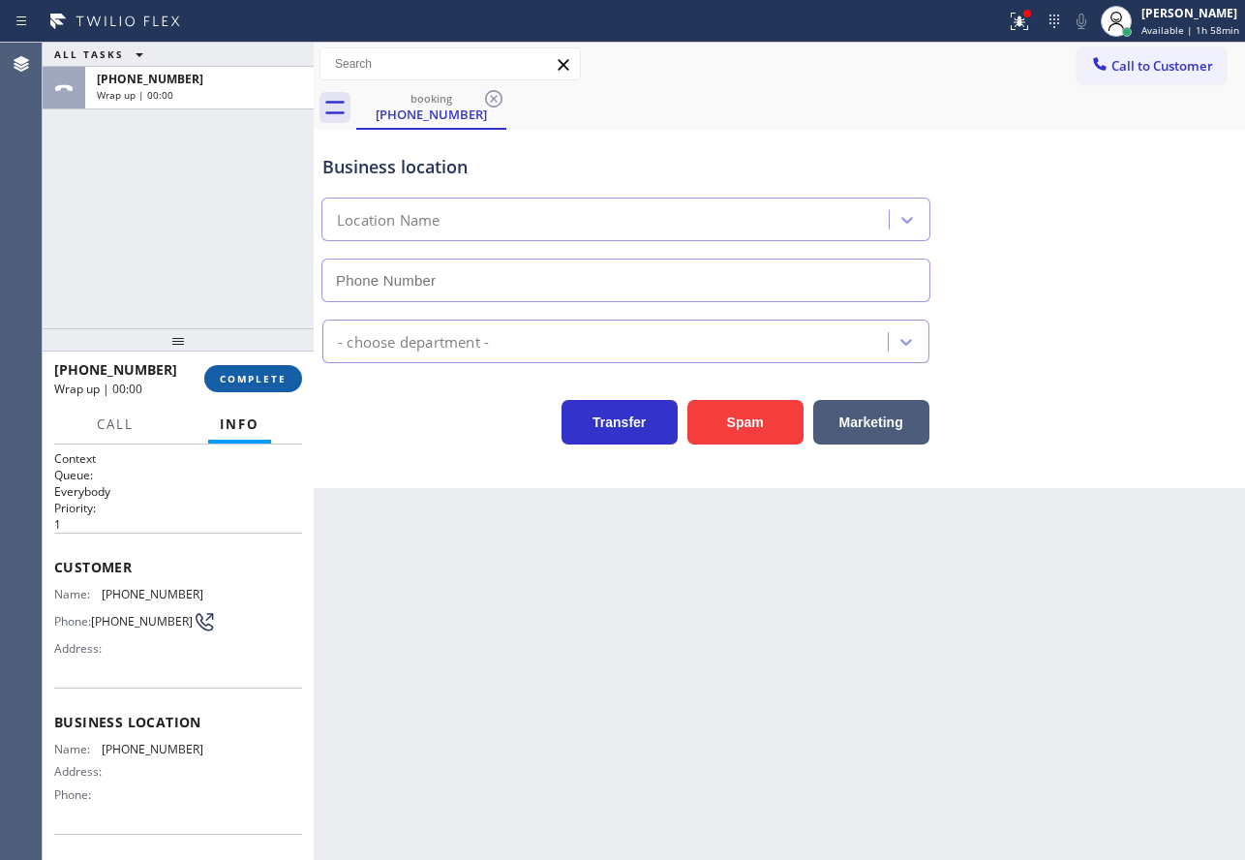
click at [267, 372] on span "COMPLETE" at bounding box center [253, 379] width 67 height 14
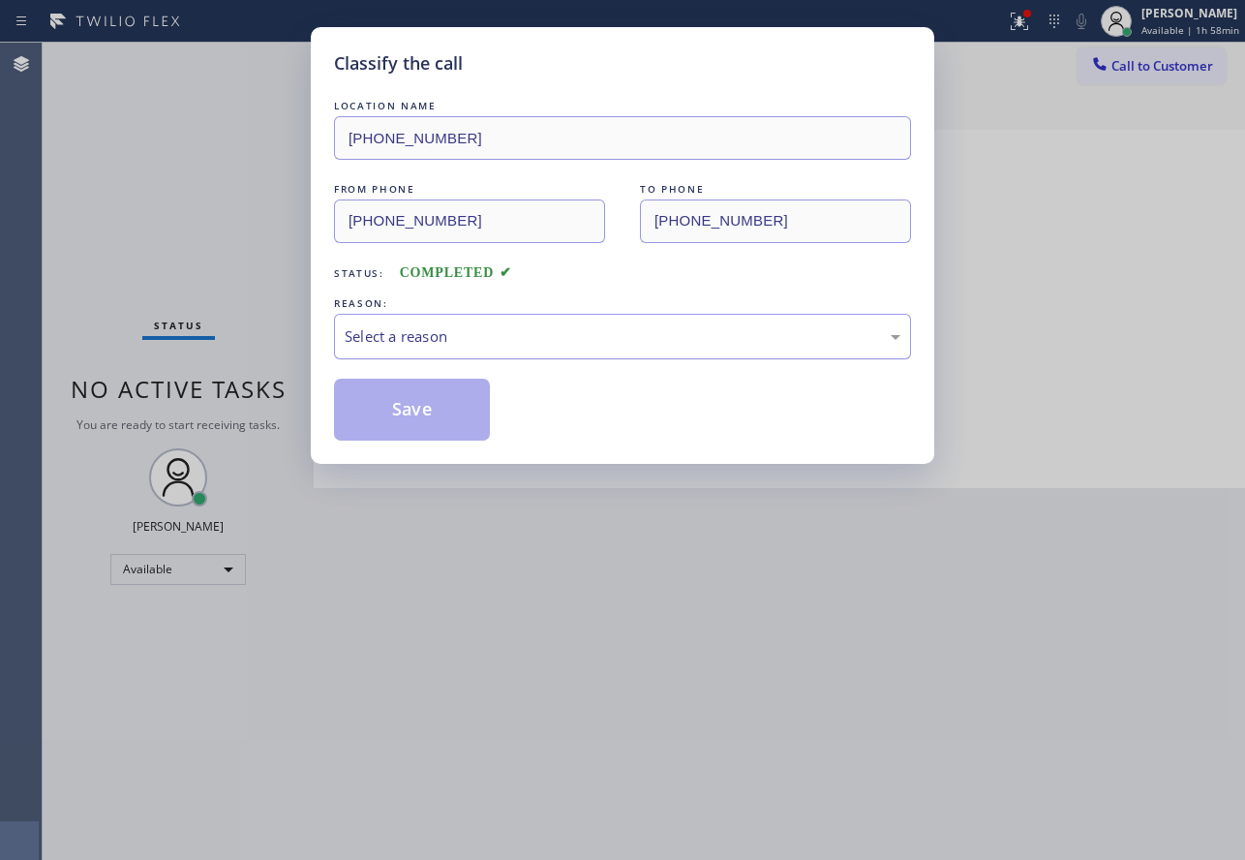
click at [531, 325] on div "Select a reason" at bounding box center [623, 336] width 556 height 22
drag, startPoint x: 480, startPoint y: 487, endPoint x: 442, endPoint y: 414, distance: 82.3
click at [424, 385] on button "Save" at bounding box center [412, 410] width 156 height 62
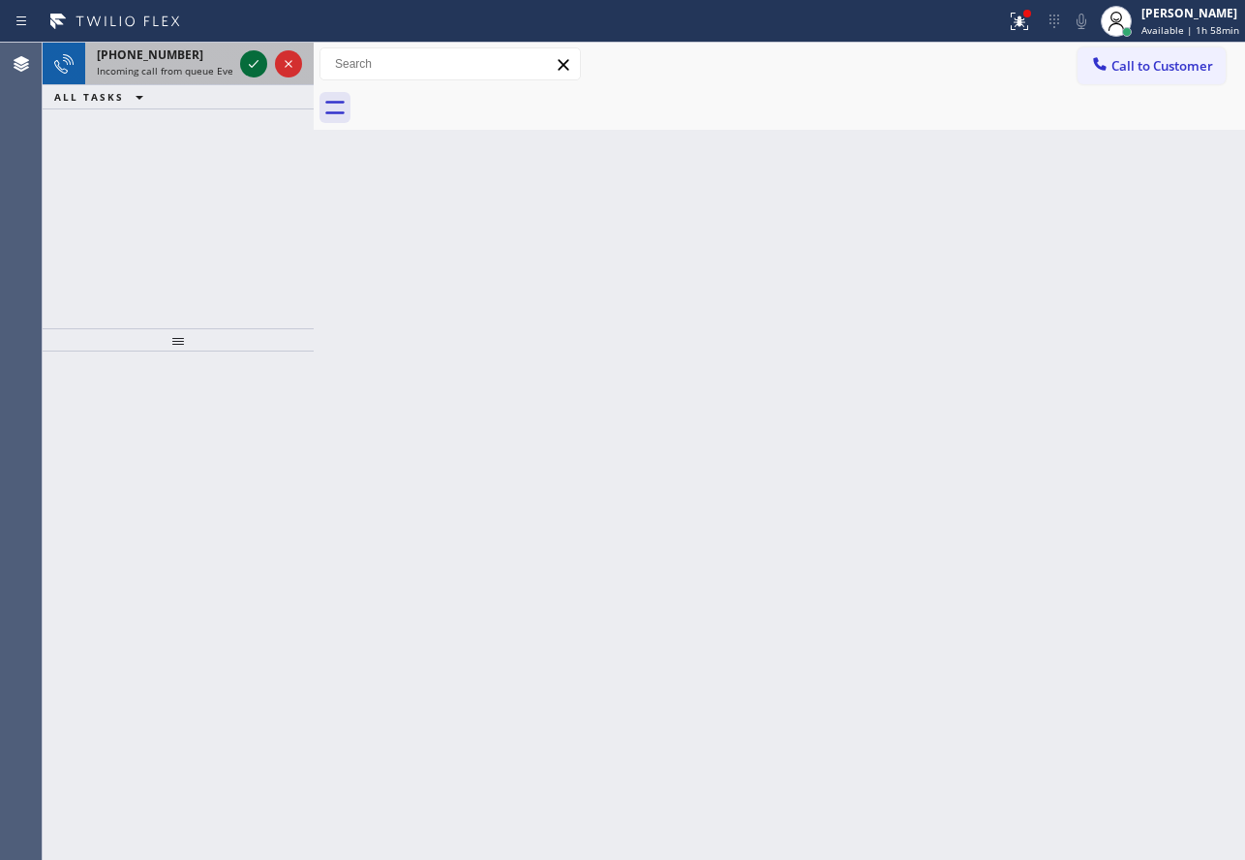
click at [255, 58] on icon at bounding box center [253, 63] width 23 height 23
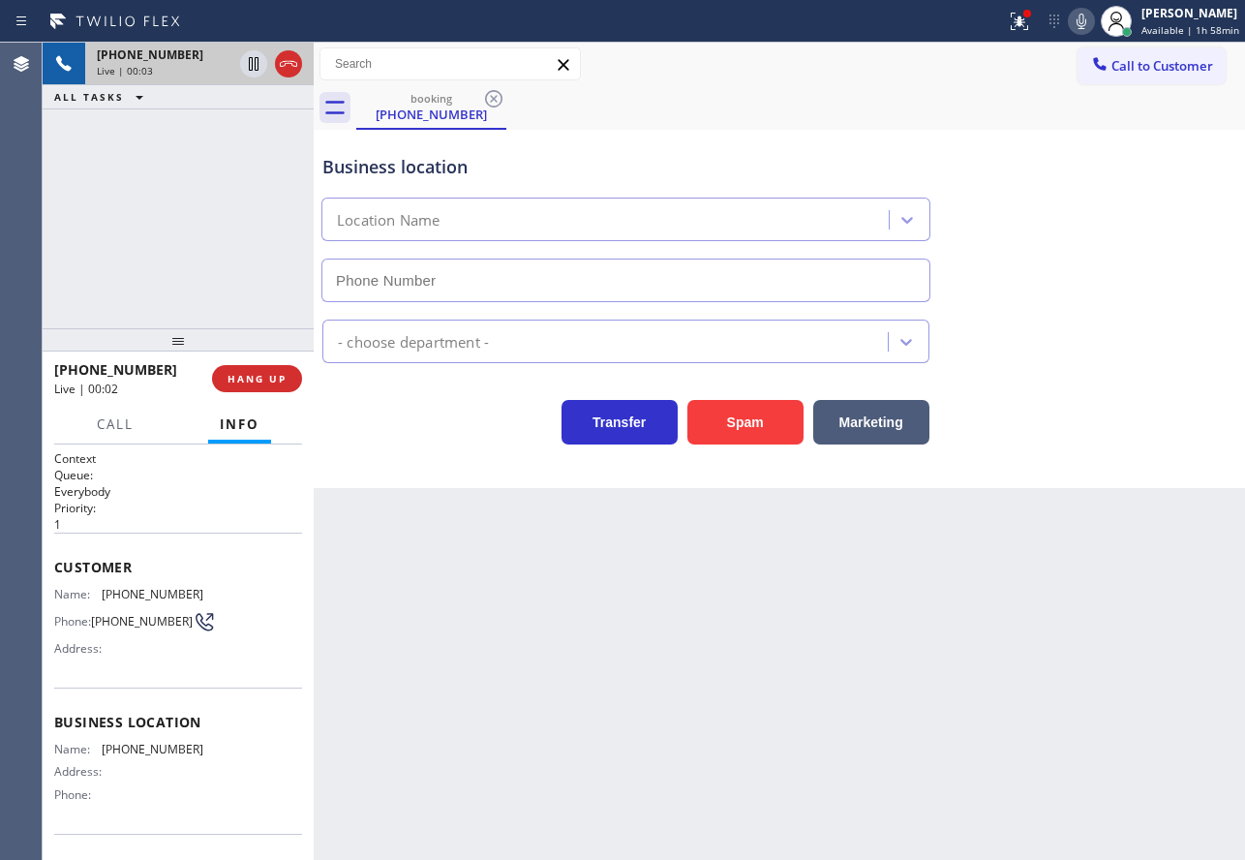
click at [1081, 21] on icon at bounding box center [1081, 21] width 23 height 23
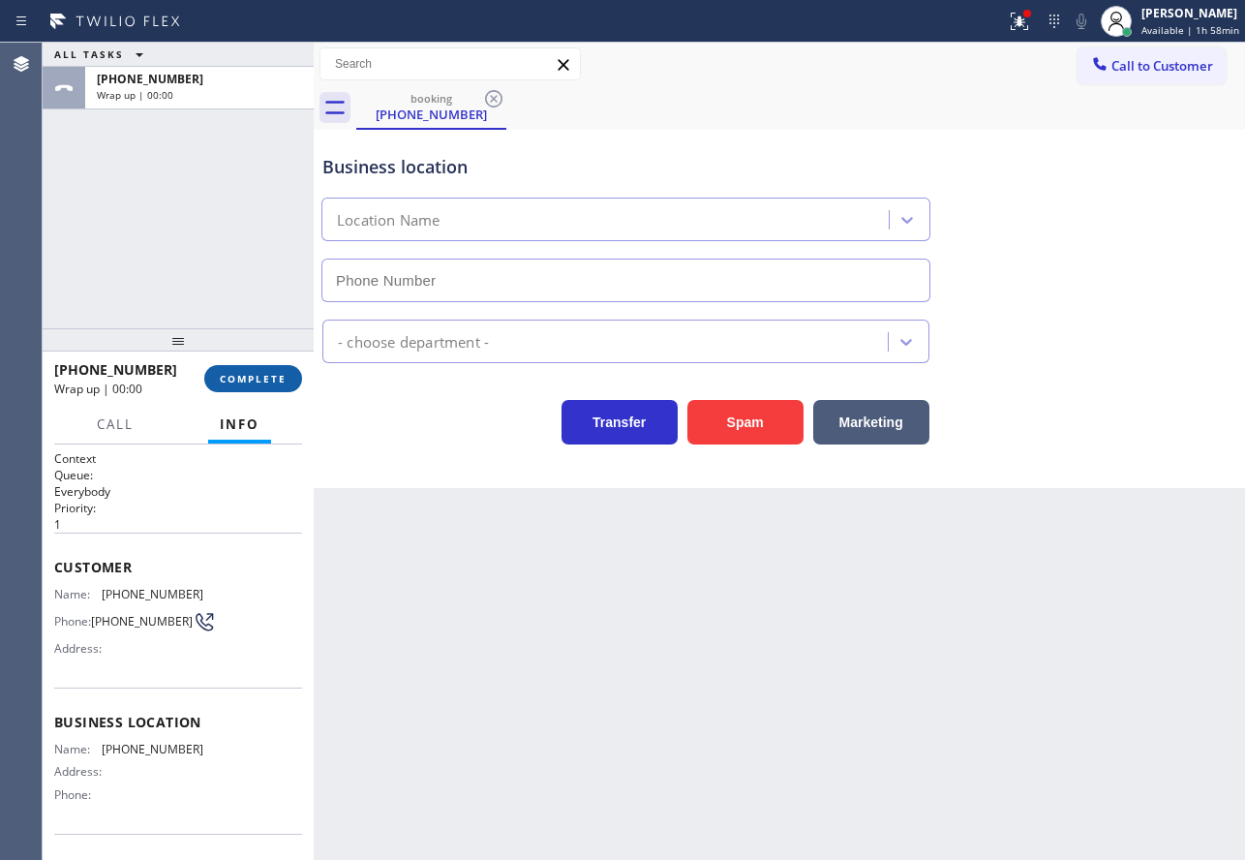
click at [259, 383] on span "COMPLETE" at bounding box center [253, 379] width 67 height 14
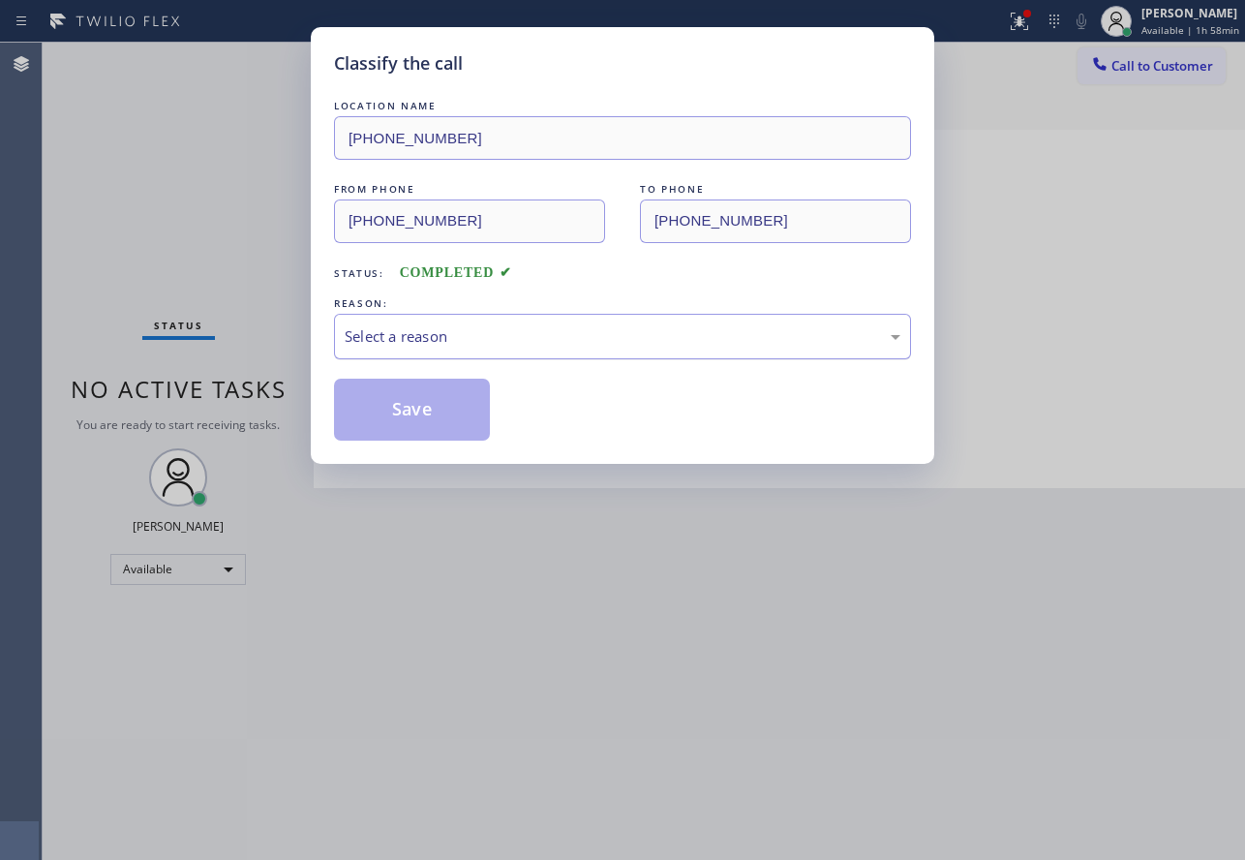
click at [457, 331] on div "Select a reason" at bounding box center [623, 336] width 556 height 22
click at [399, 411] on button "Save" at bounding box center [412, 410] width 156 height 62
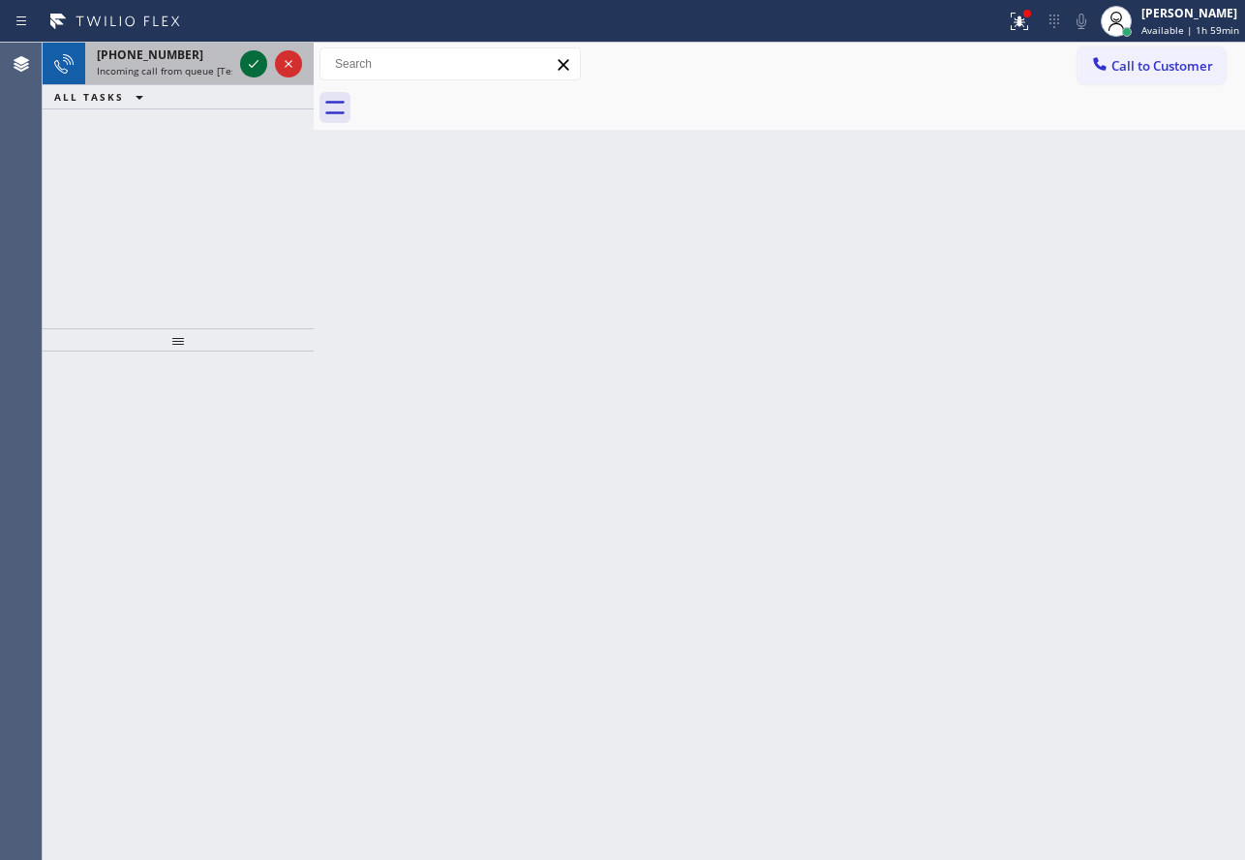
click at [244, 68] on icon at bounding box center [253, 63] width 23 height 23
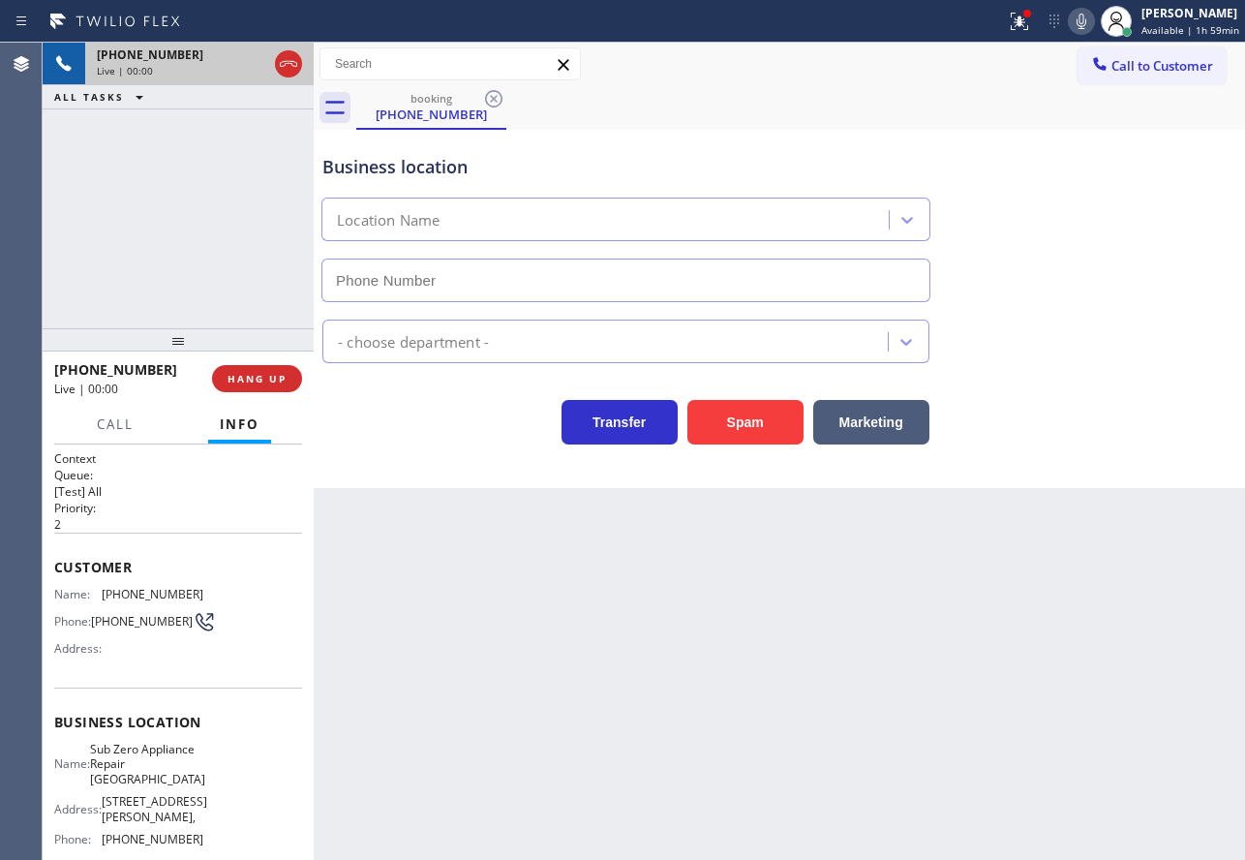
type input "(360) 205-1831"
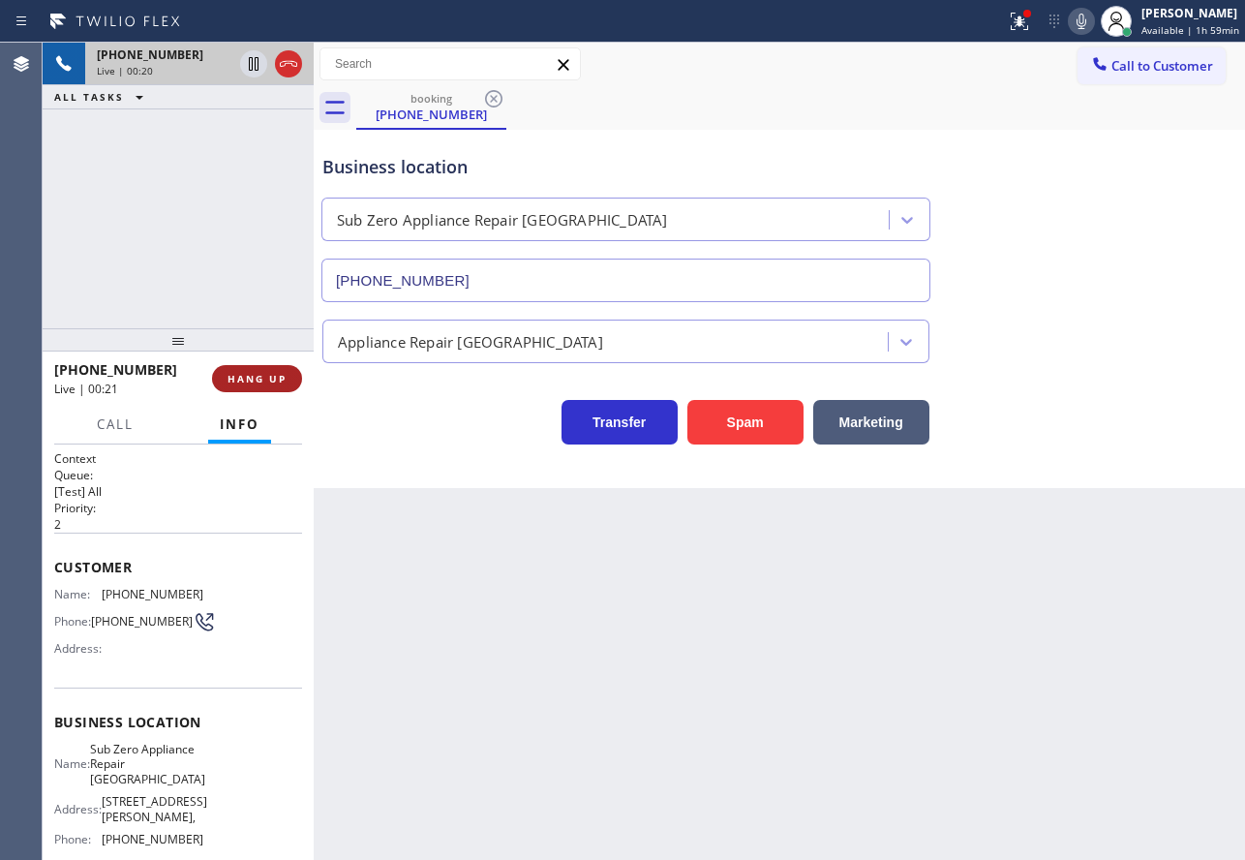
click at [284, 374] on span "HANG UP" at bounding box center [257, 379] width 59 height 14
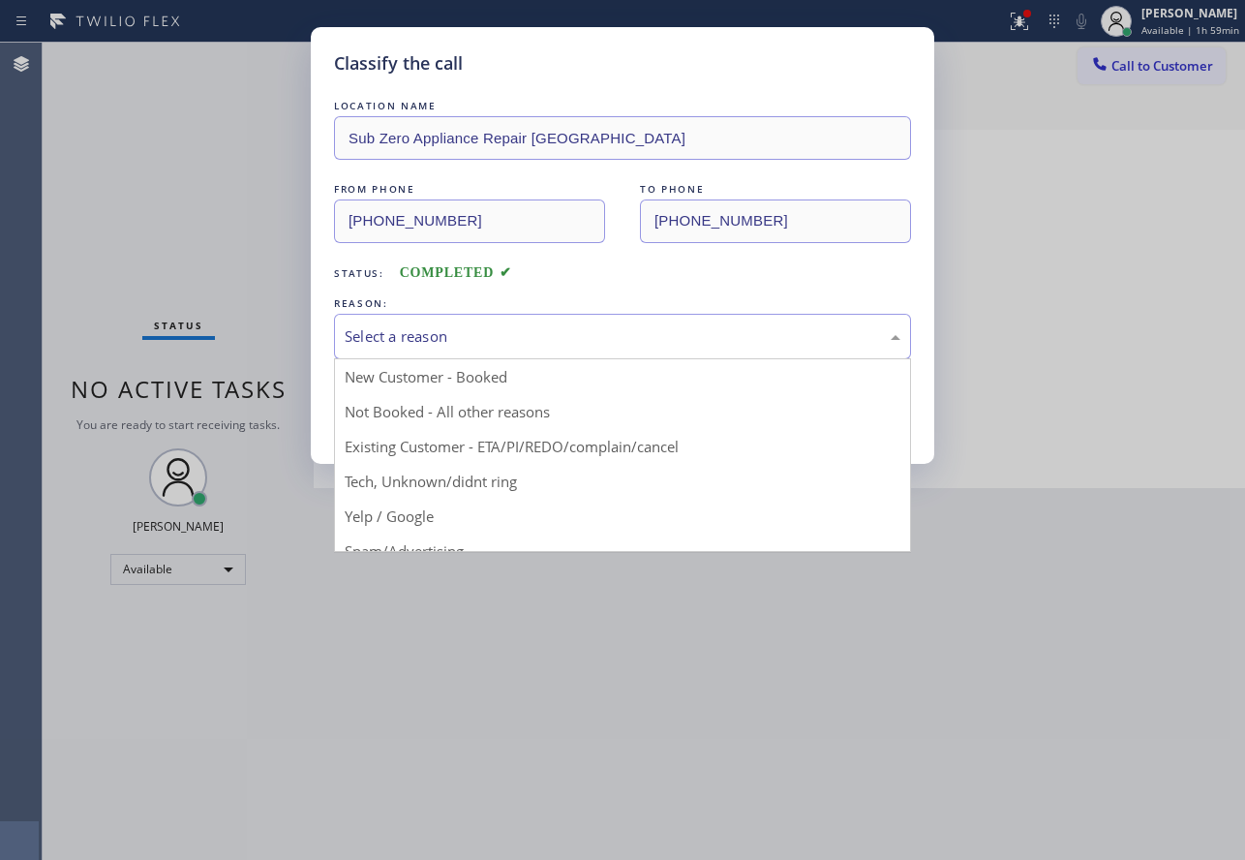
click at [412, 341] on div "Select a reason" at bounding box center [623, 336] width 556 height 22
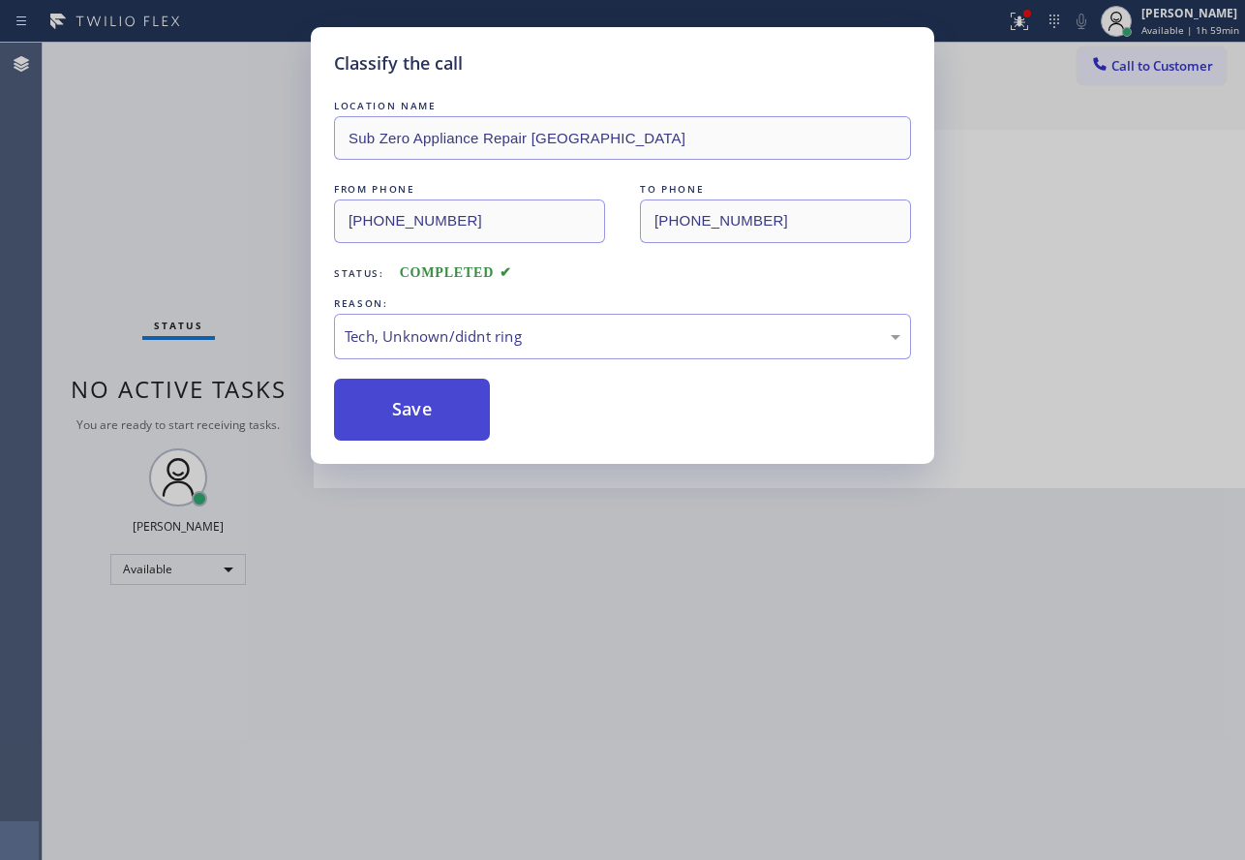
click at [415, 414] on button "Save" at bounding box center [412, 410] width 156 height 62
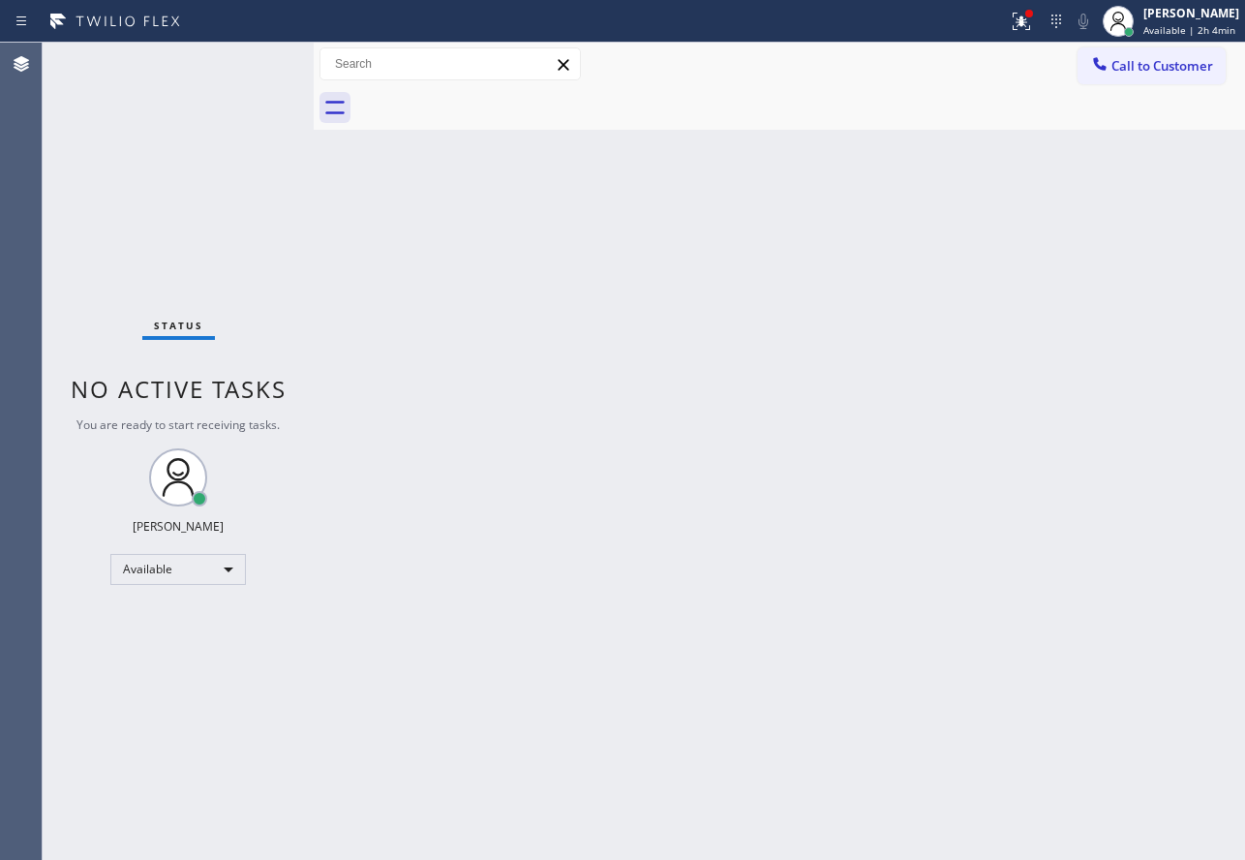
click at [934, 244] on div "Back to Dashboard Change Sender ID Customers Technicians Select a contact Outbo…" at bounding box center [779, 451] width 931 height 817
click at [845, 527] on div "Back to Dashboard Change Sender ID Customers Technicians Select a contact Outbo…" at bounding box center [779, 451] width 931 height 817
click at [757, 455] on div "Back to Dashboard Change Sender ID Customers Technicians Select a contact Outbo…" at bounding box center [779, 451] width 931 height 817
drag, startPoint x: 1194, startPoint y: 30, endPoint x: 1149, endPoint y: 61, distance: 54.3
click at [1193, 30] on span "Available | 2h 18min" at bounding box center [1191, 30] width 98 height 14
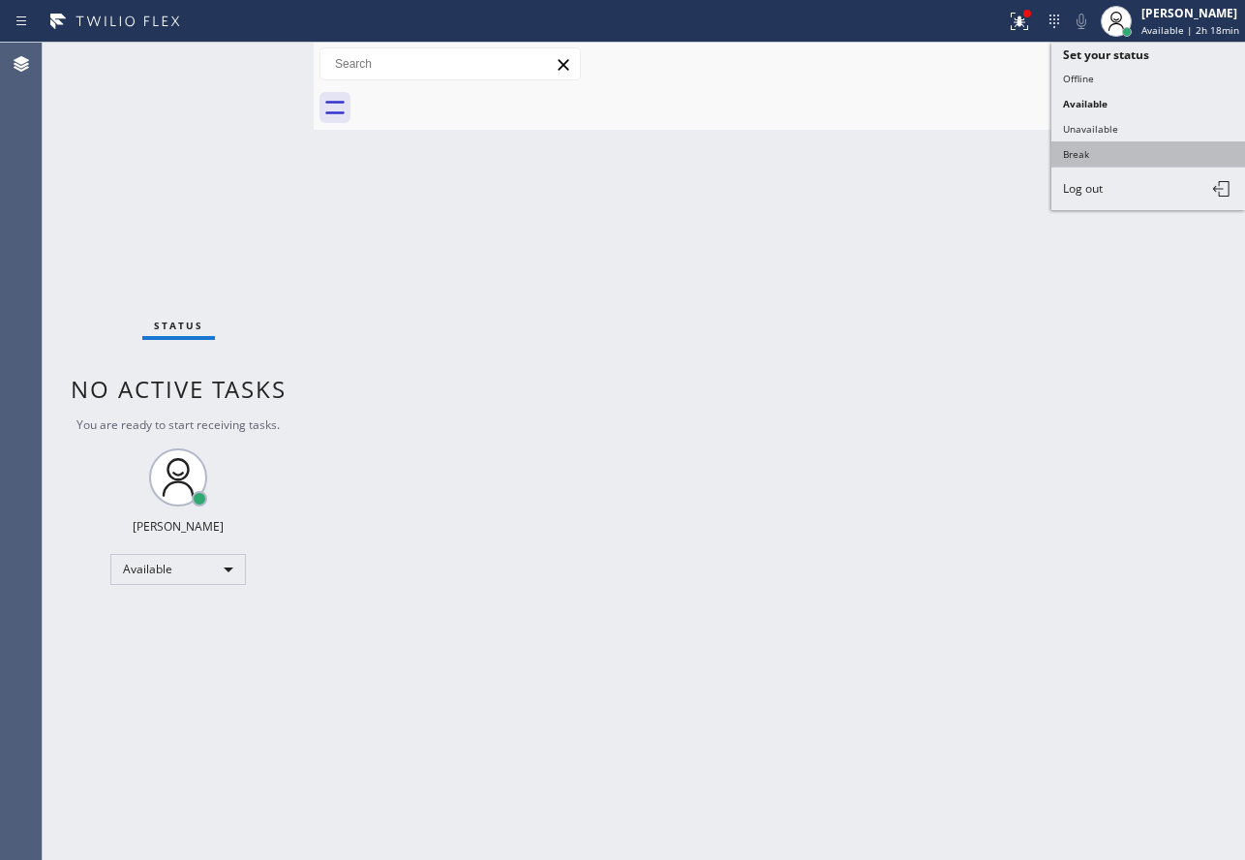
click at [1082, 144] on button "Break" at bounding box center [1148, 153] width 194 height 25
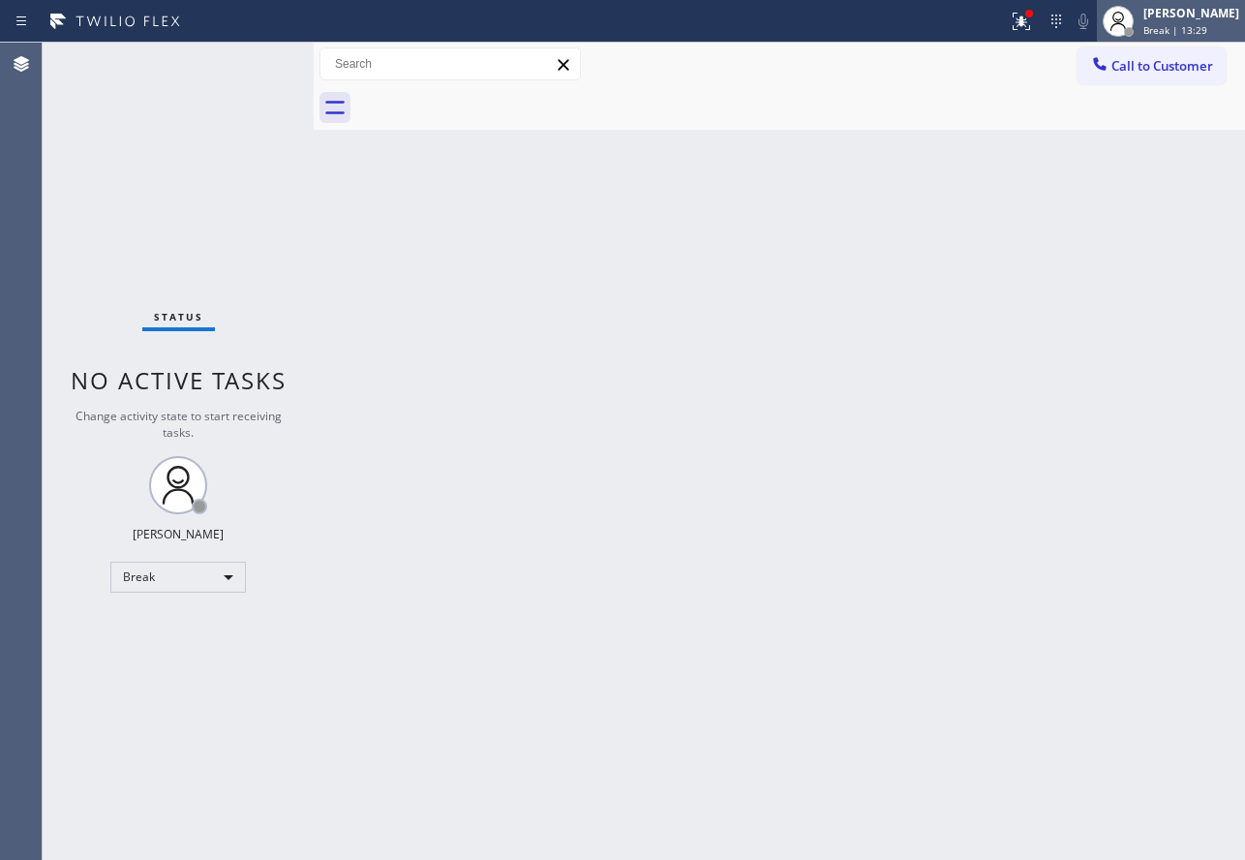
click at [1204, 12] on div "John Tindoc" at bounding box center [1191, 13] width 96 height 16
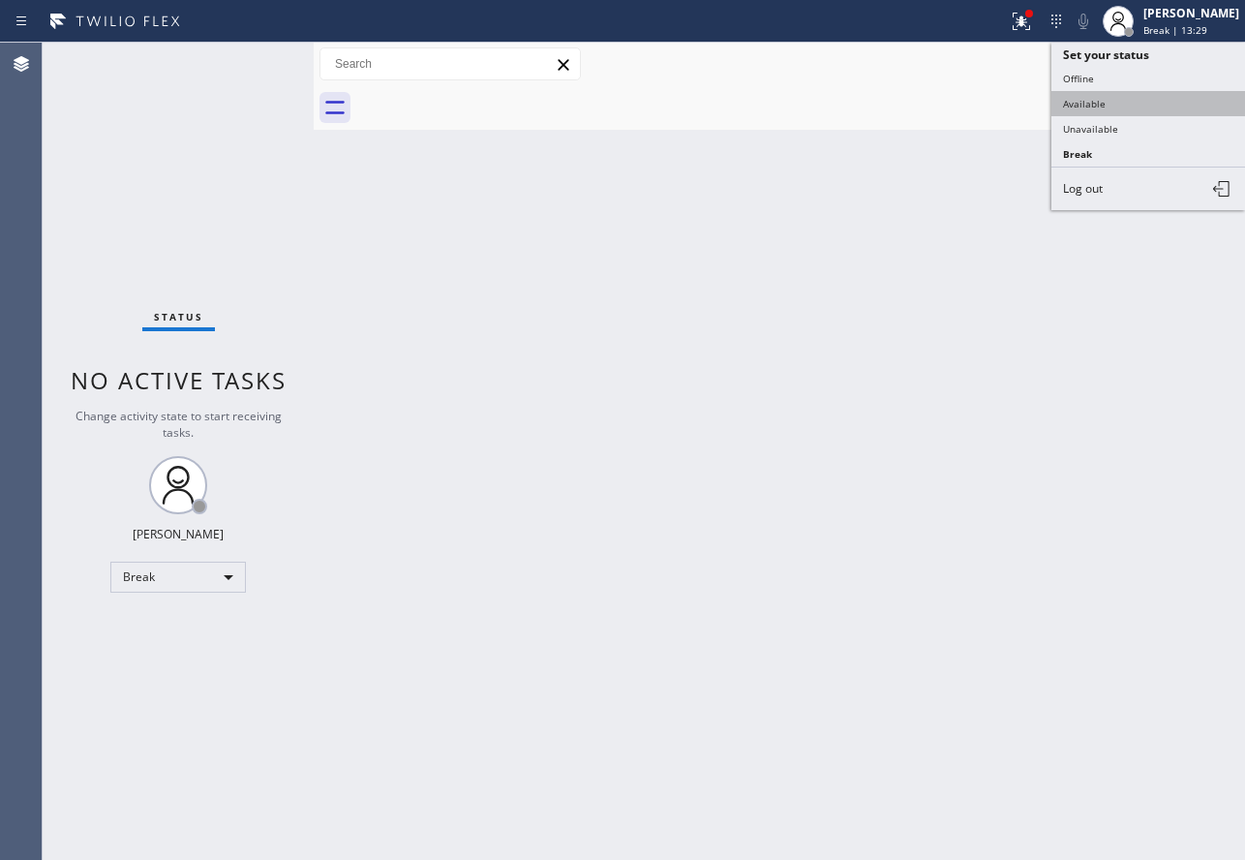
click at [1122, 91] on button "Available" at bounding box center [1148, 103] width 194 height 25
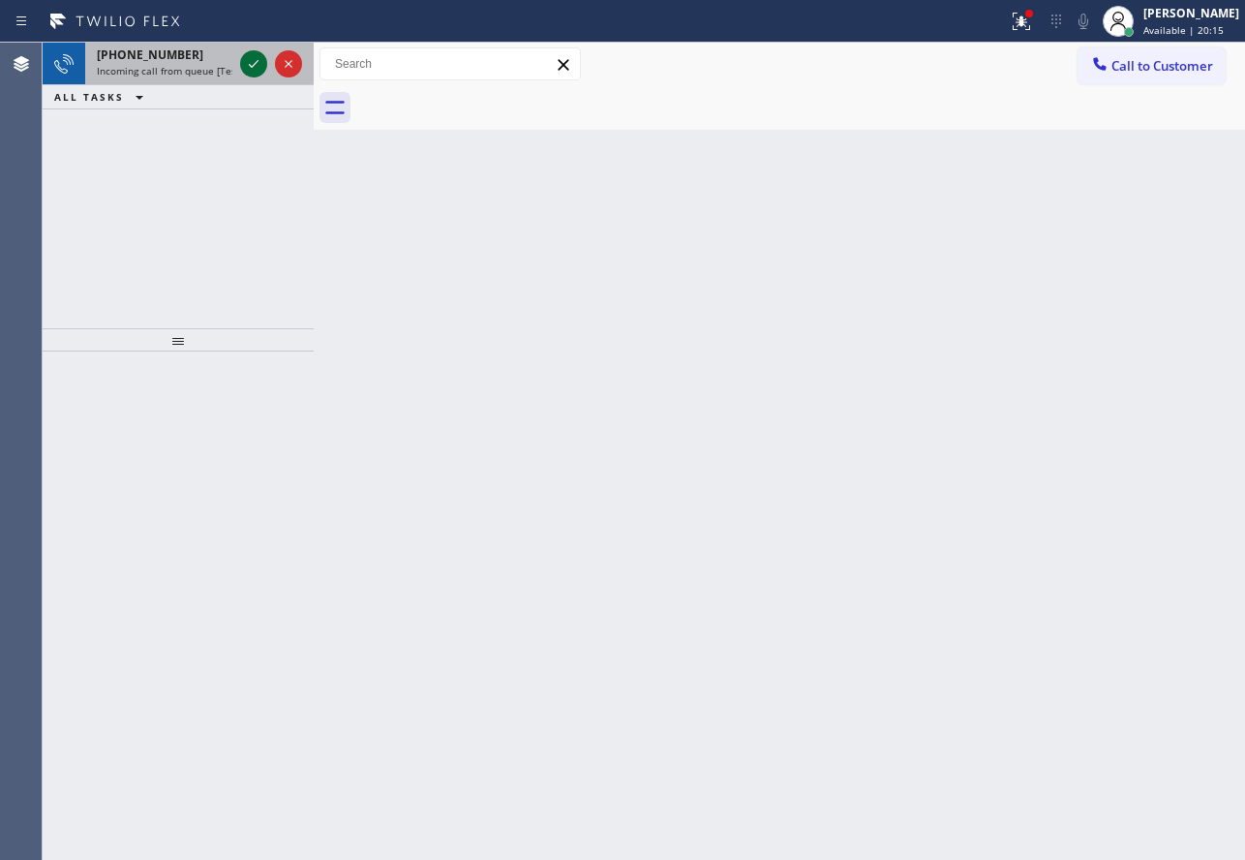
click at [259, 59] on icon at bounding box center [253, 63] width 23 height 23
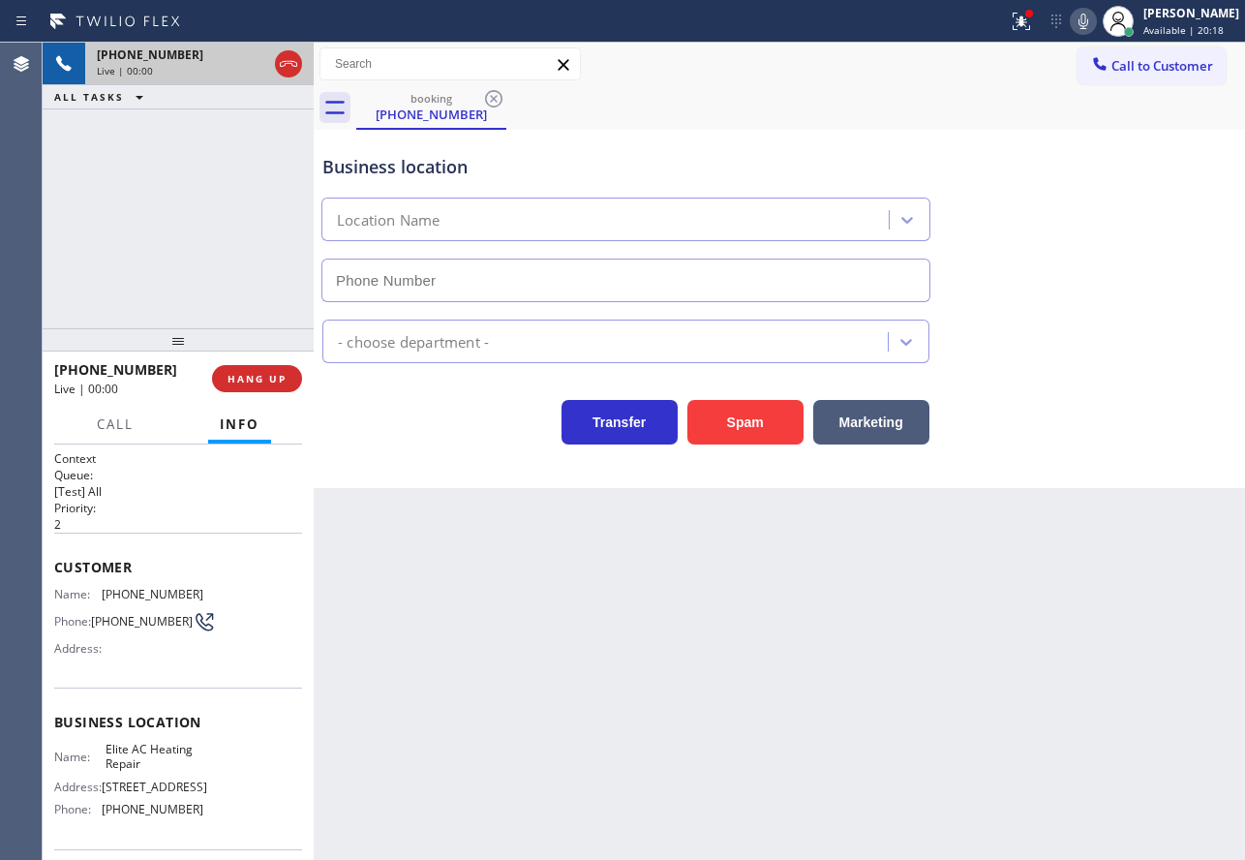
type input "(305) 239-8487"
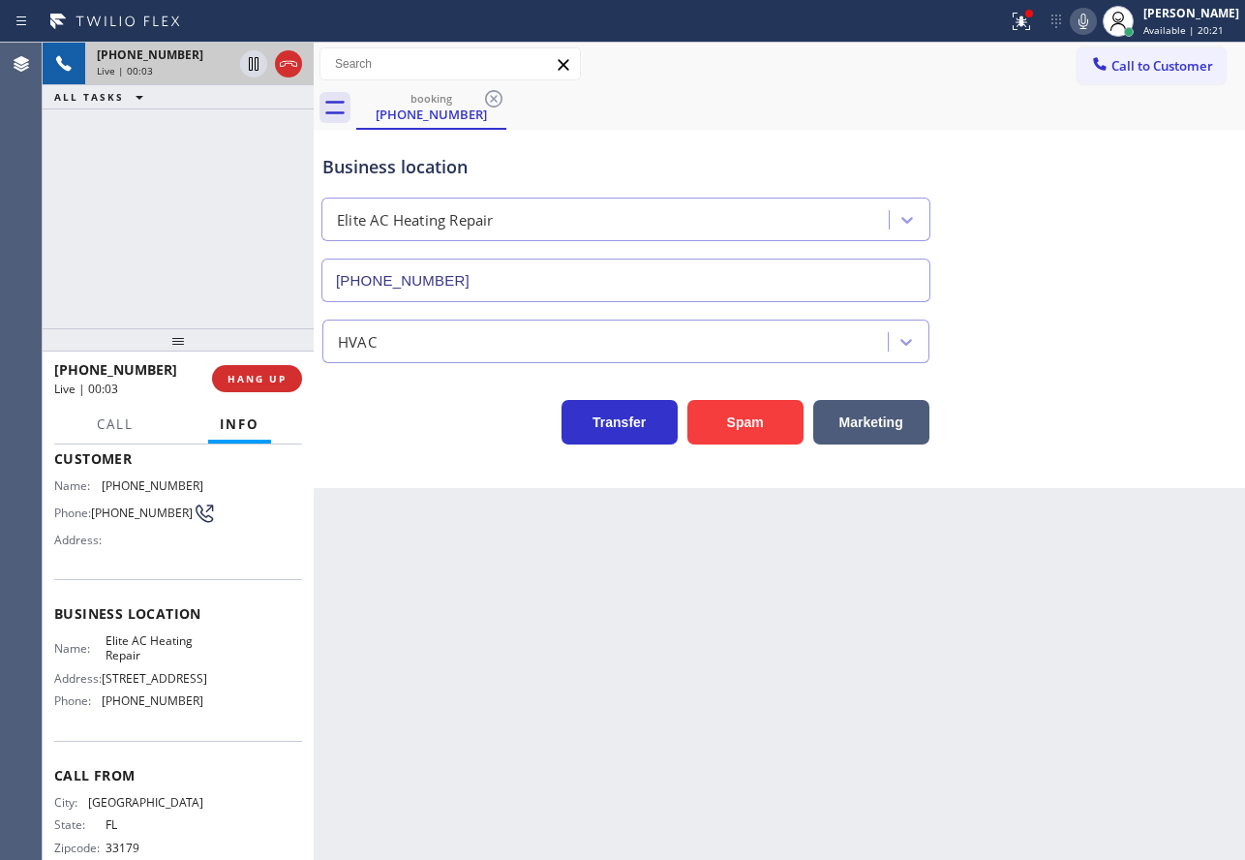
scroll to position [148, 0]
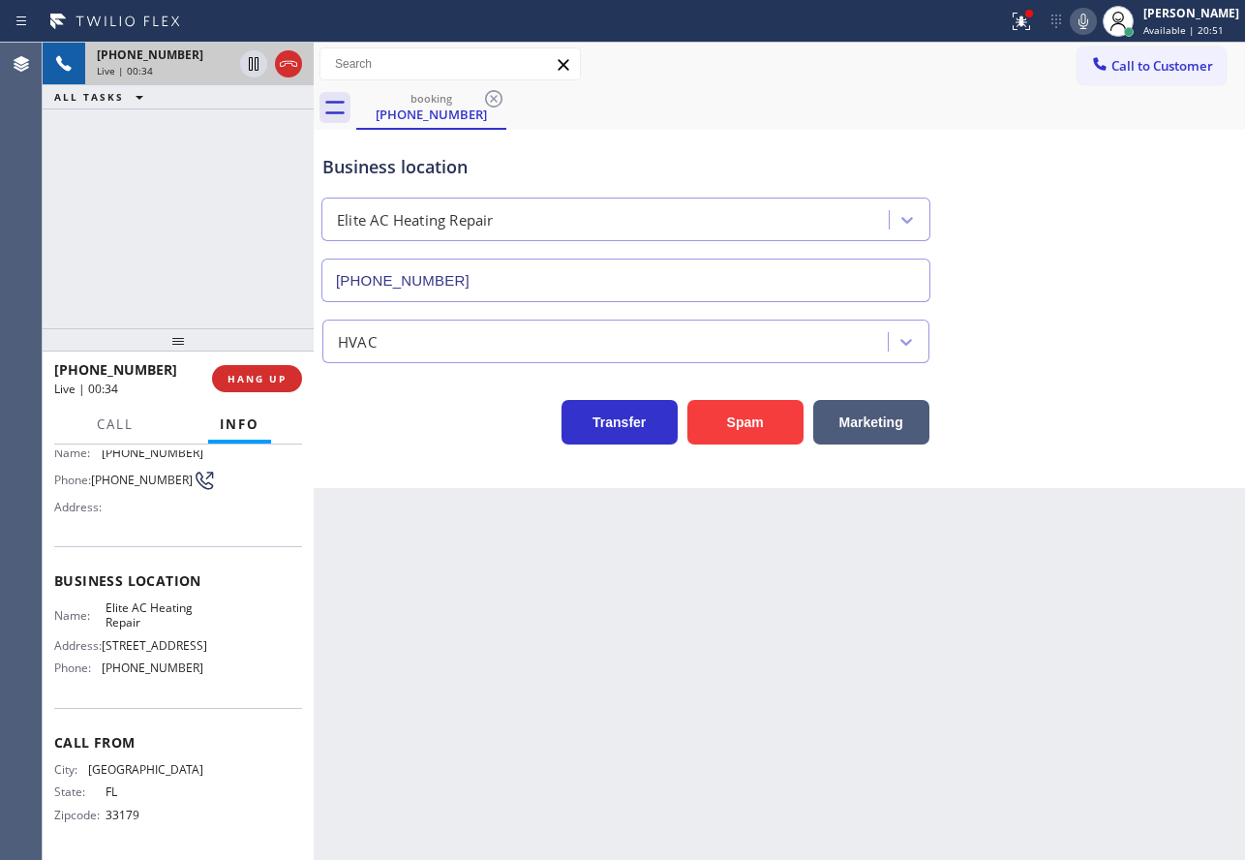
click at [604, 126] on div "booking (786) 367-6044" at bounding box center [800, 108] width 889 height 44
click at [280, 376] on span "HANG UP" at bounding box center [257, 379] width 59 height 14
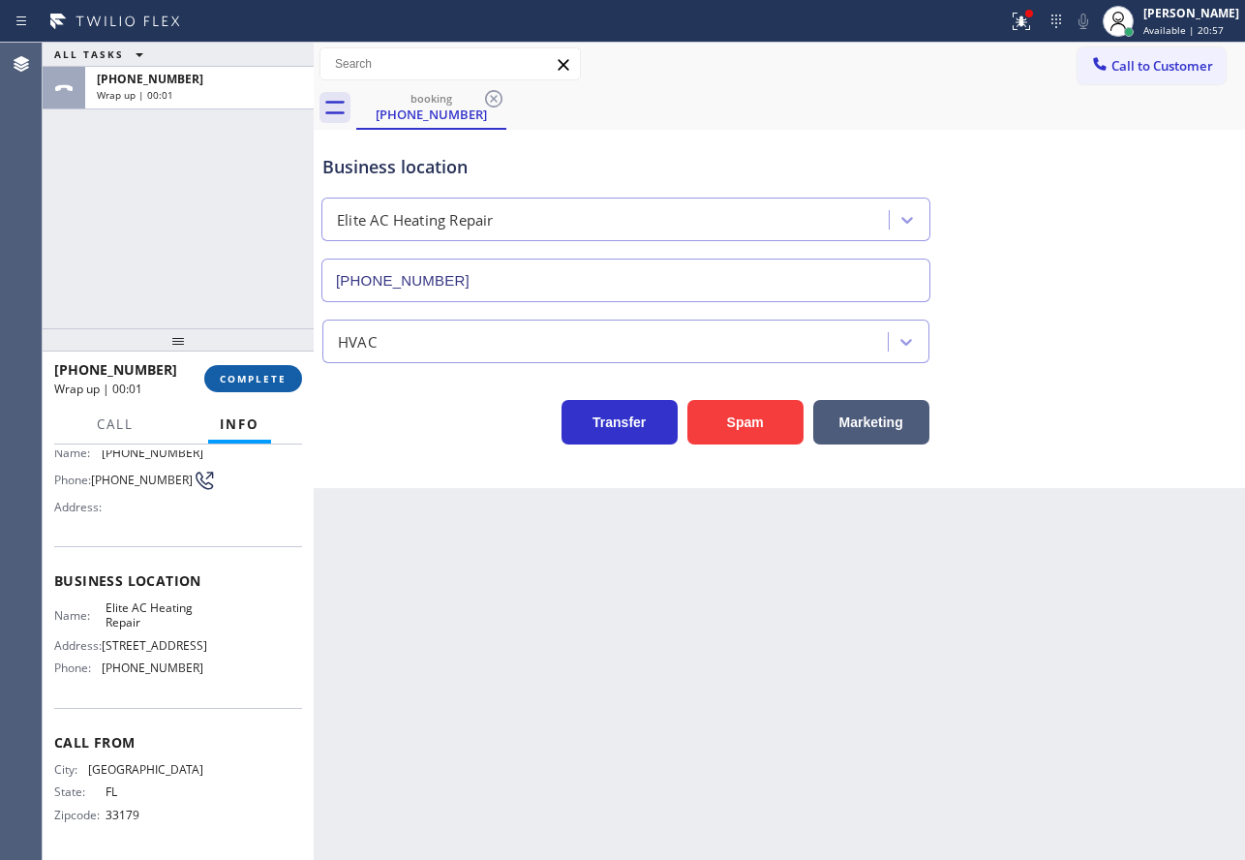
click at [280, 376] on span "COMPLETE" at bounding box center [253, 379] width 67 height 14
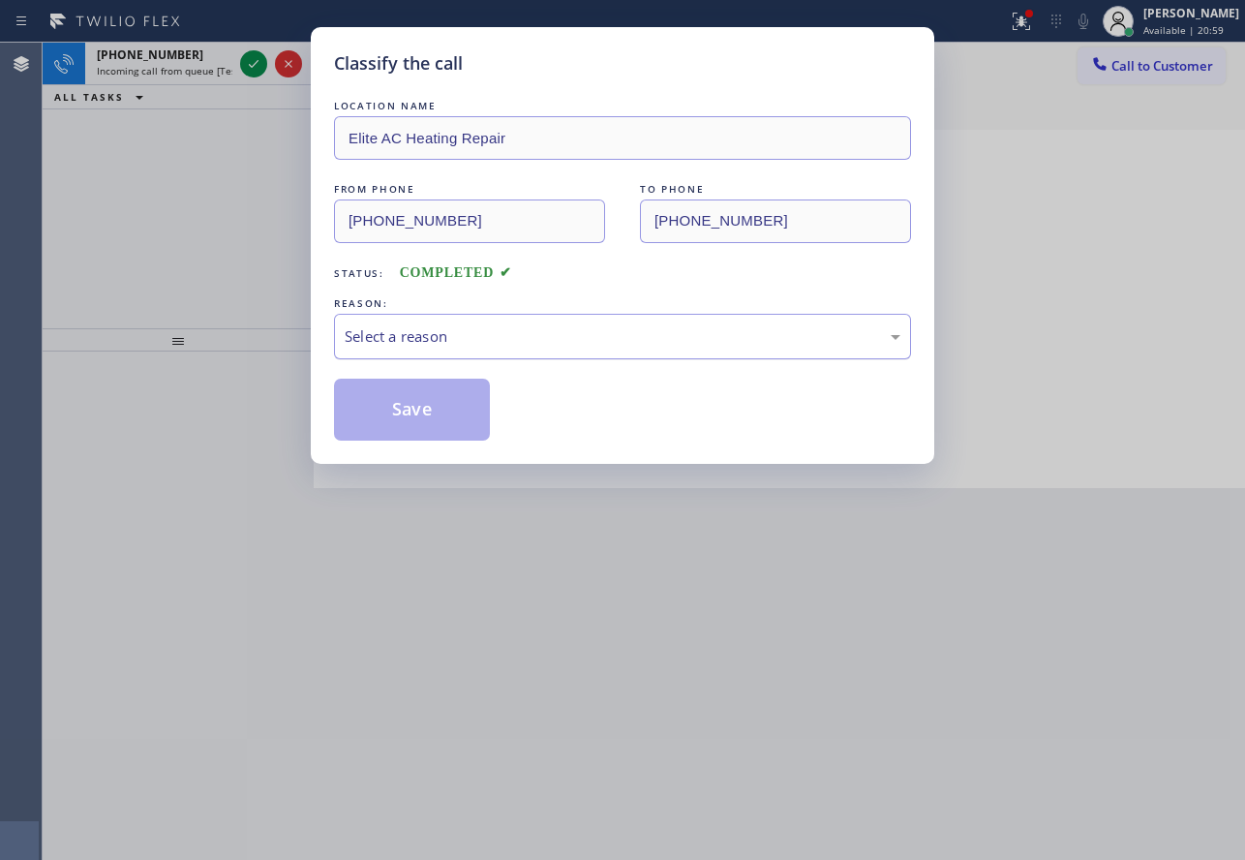
click at [462, 343] on div "Select a reason" at bounding box center [623, 336] width 556 height 22
click at [401, 416] on button "Save" at bounding box center [412, 410] width 156 height 62
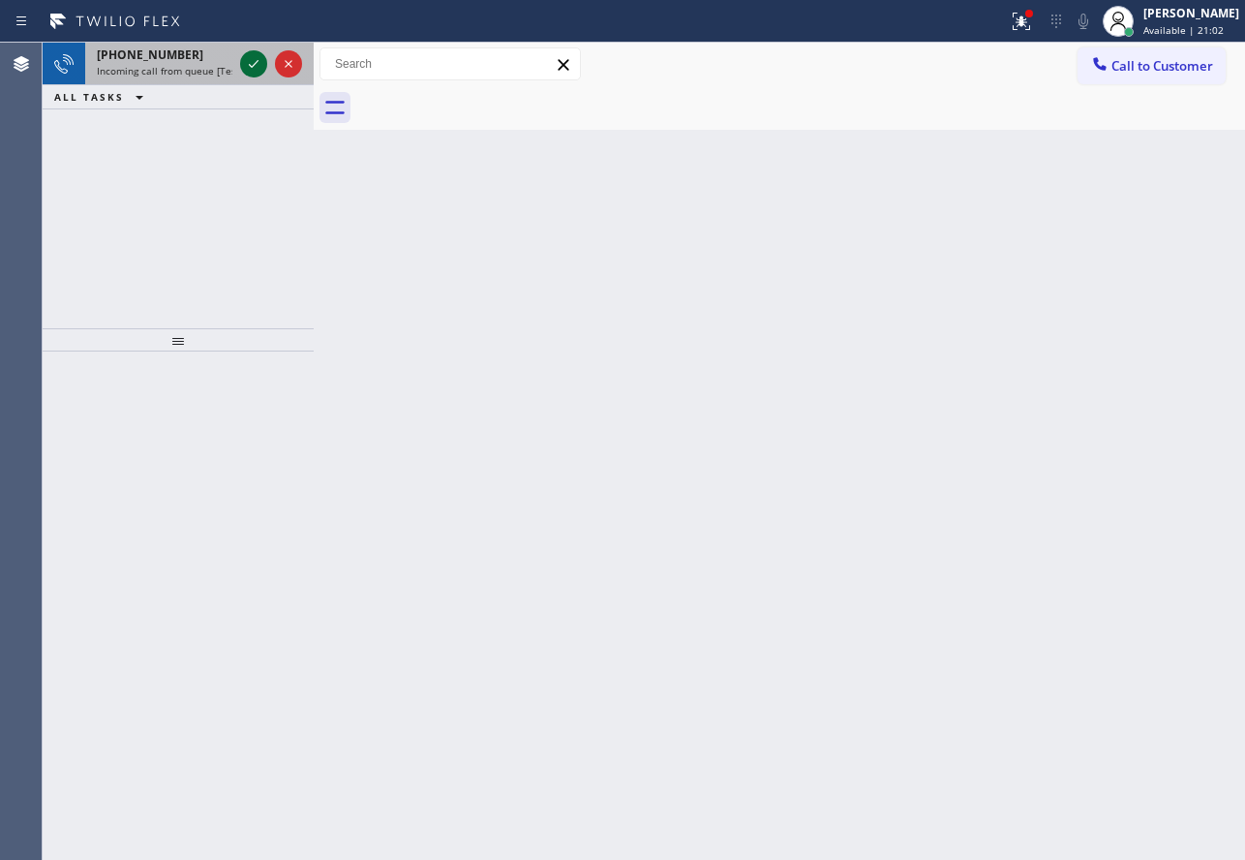
click at [251, 62] on icon at bounding box center [253, 63] width 23 height 23
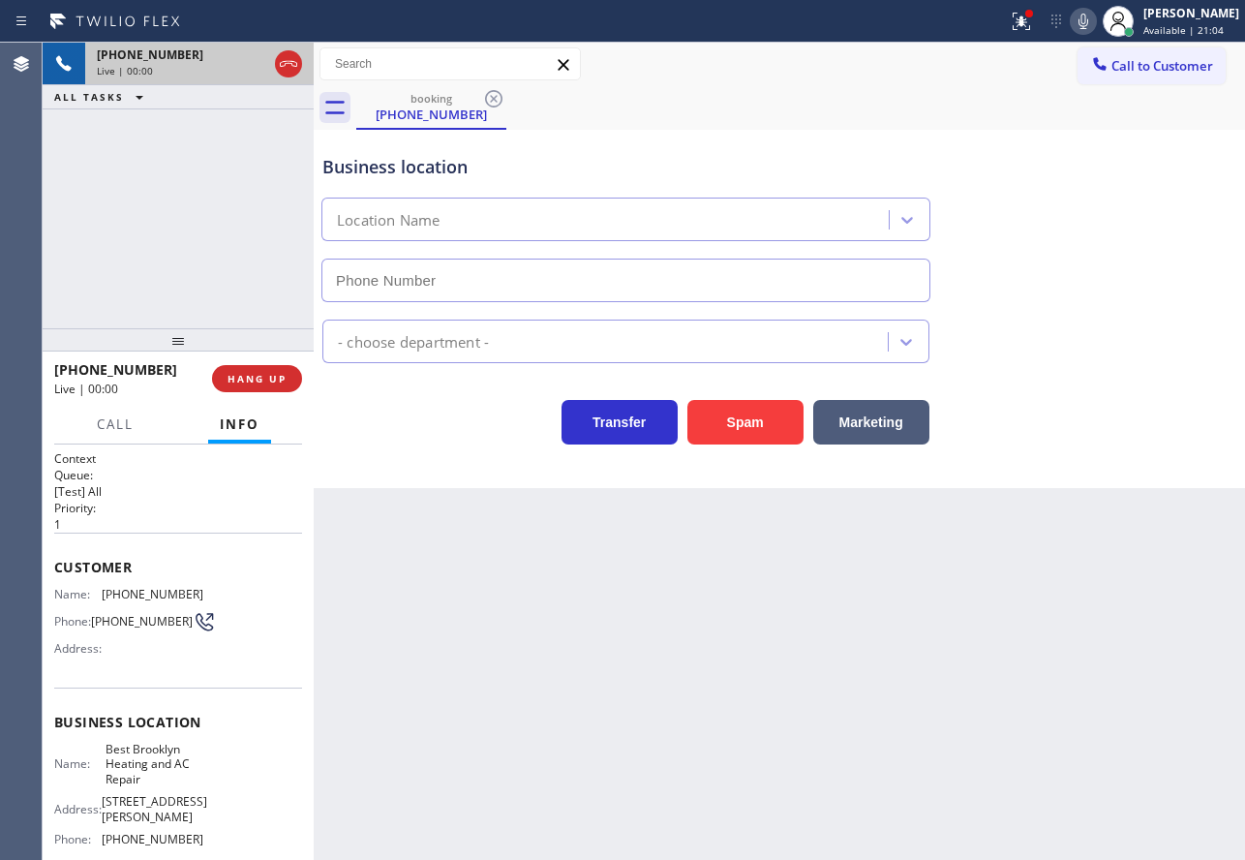
type input "(347) 407-9102"
click at [689, 147] on div "Business location Best Brooklyn Heating and AC Repair (347) 407-9102" at bounding box center [626, 219] width 615 height 168
click at [643, 160] on div "Business location" at bounding box center [625, 167] width 607 height 26
click at [660, 145] on div "Business location Best Brooklyn Heating and AC Repair (347) 407-9102" at bounding box center [626, 219] width 615 height 168
click at [278, 380] on span "HANG UP" at bounding box center [257, 379] width 59 height 14
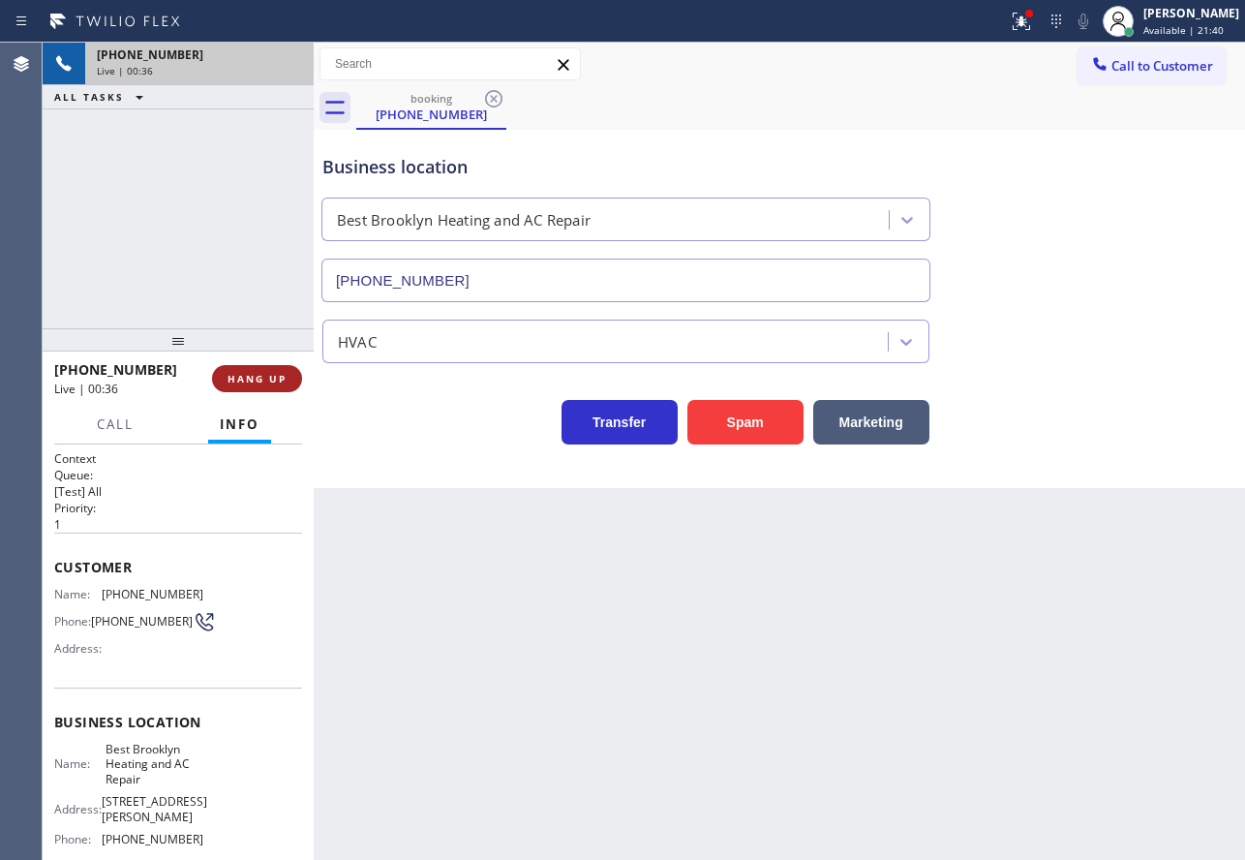
click at [278, 380] on span "HANG UP" at bounding box center [257, 379] width 59 height 14
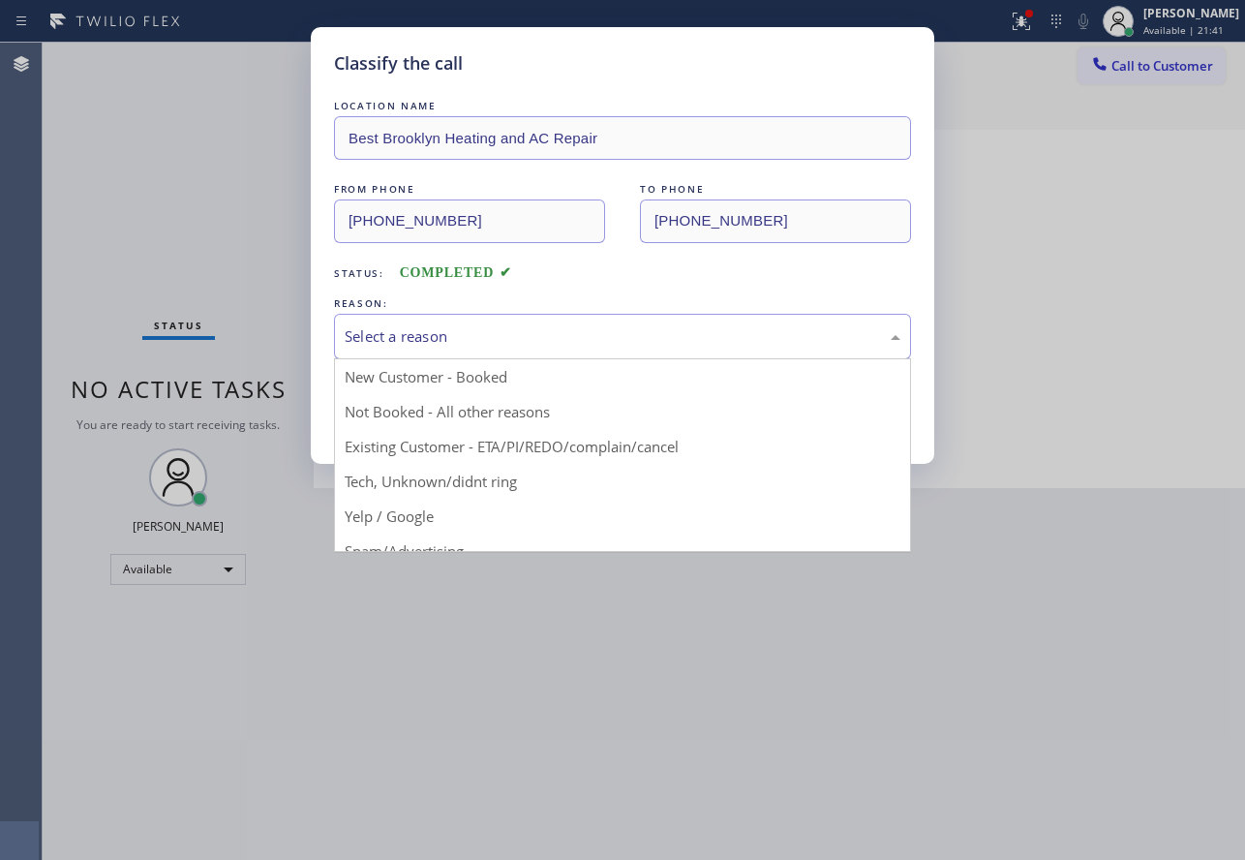
click at [398, 337] on div "Select a reason" at bounding box center [623, 336] width 556 height 22
drag, startPoint x: 434, startPoint y: 481, endPoint x: 434, endPoint y: 467, distance: 14.5
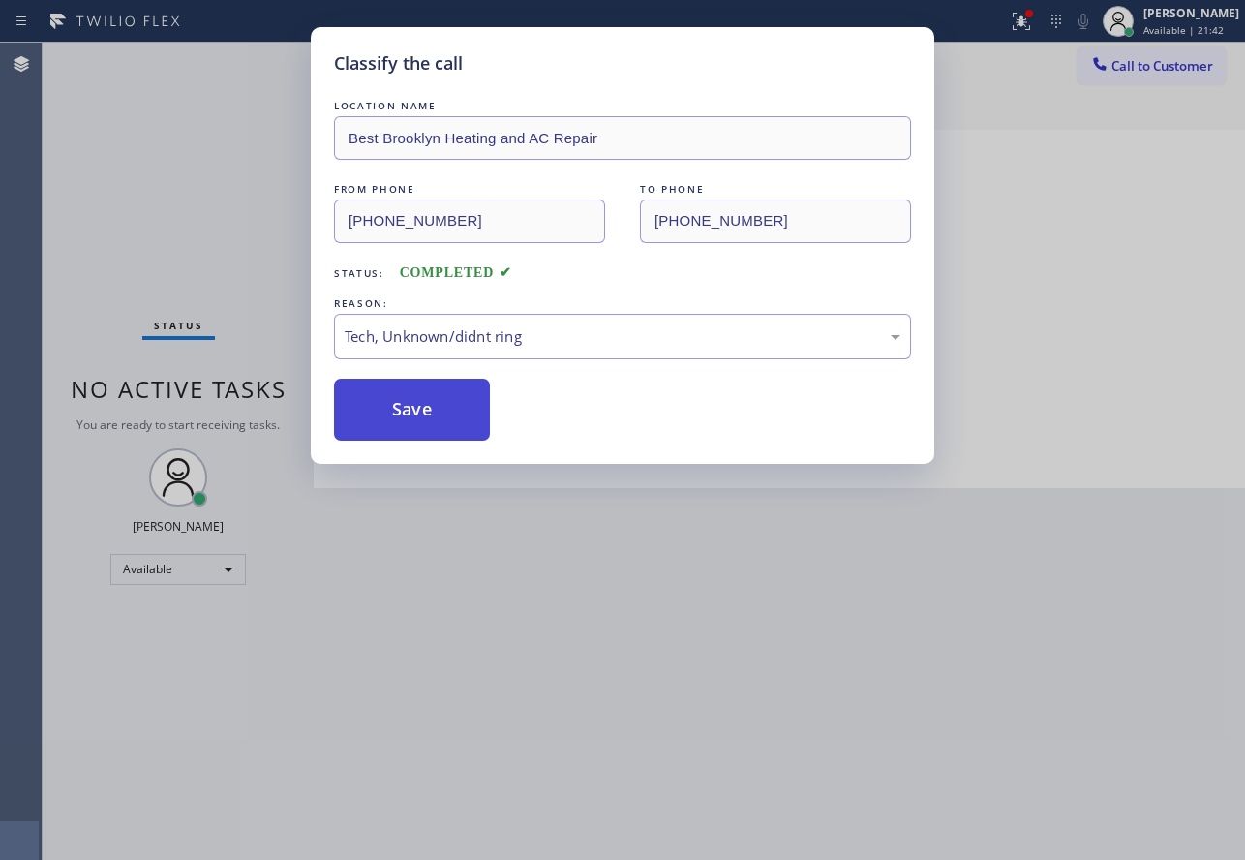
click at [419, 405] on button "Save" at bounding box center [412, 410] width 156 height 62
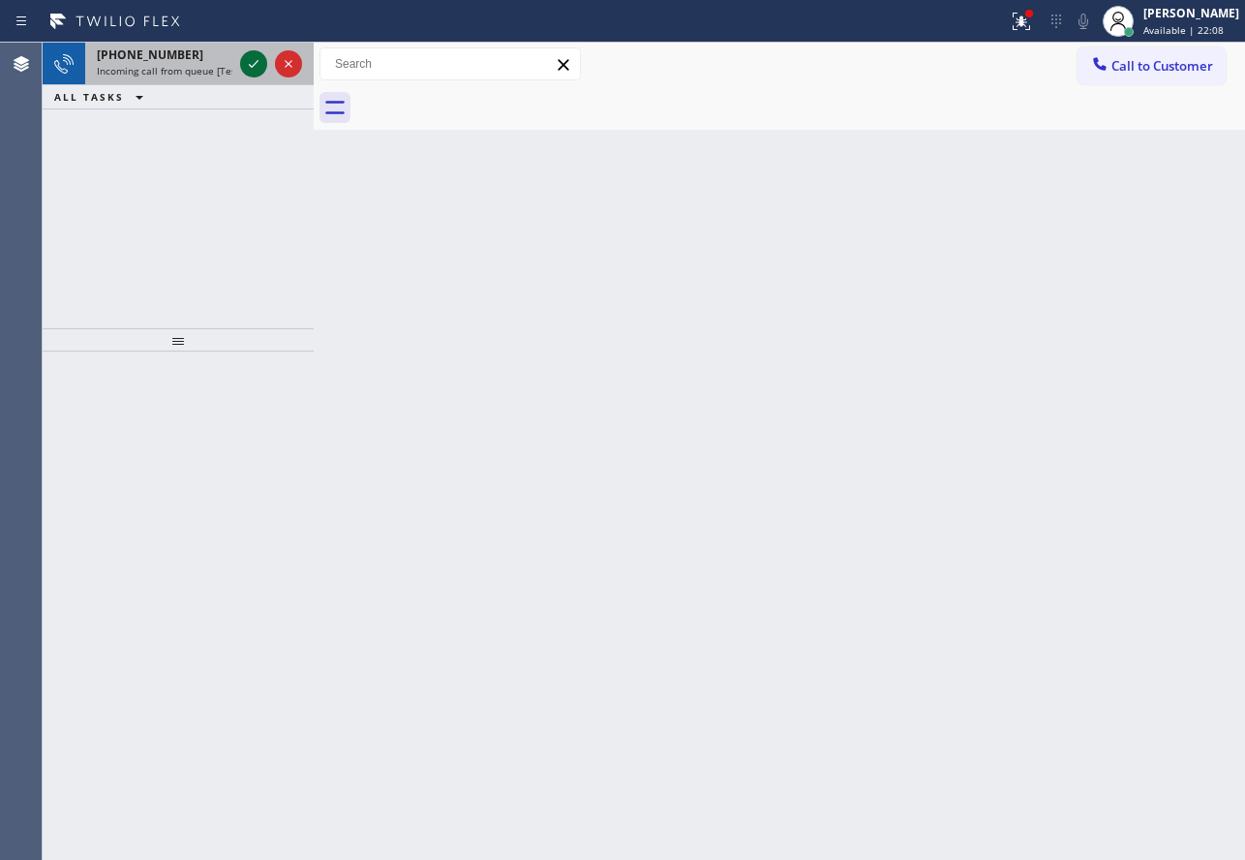
click at [257, 64] on icon at bounding box center [253, 63] width 23 height 23
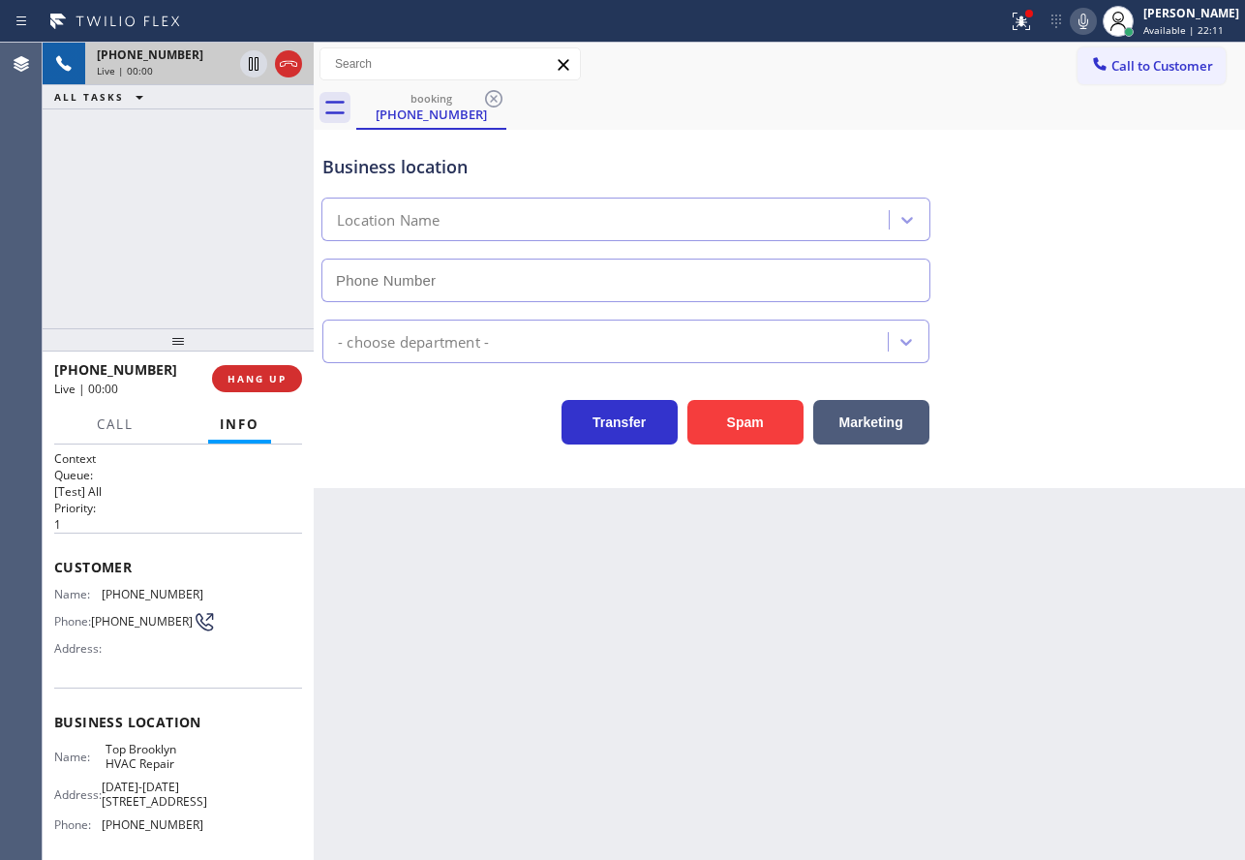
type input "(347) 236-3991"
click at [296, 60] on icon at bounding box center [288, 63] width 23 height 23
type input "(347) 236-3991"
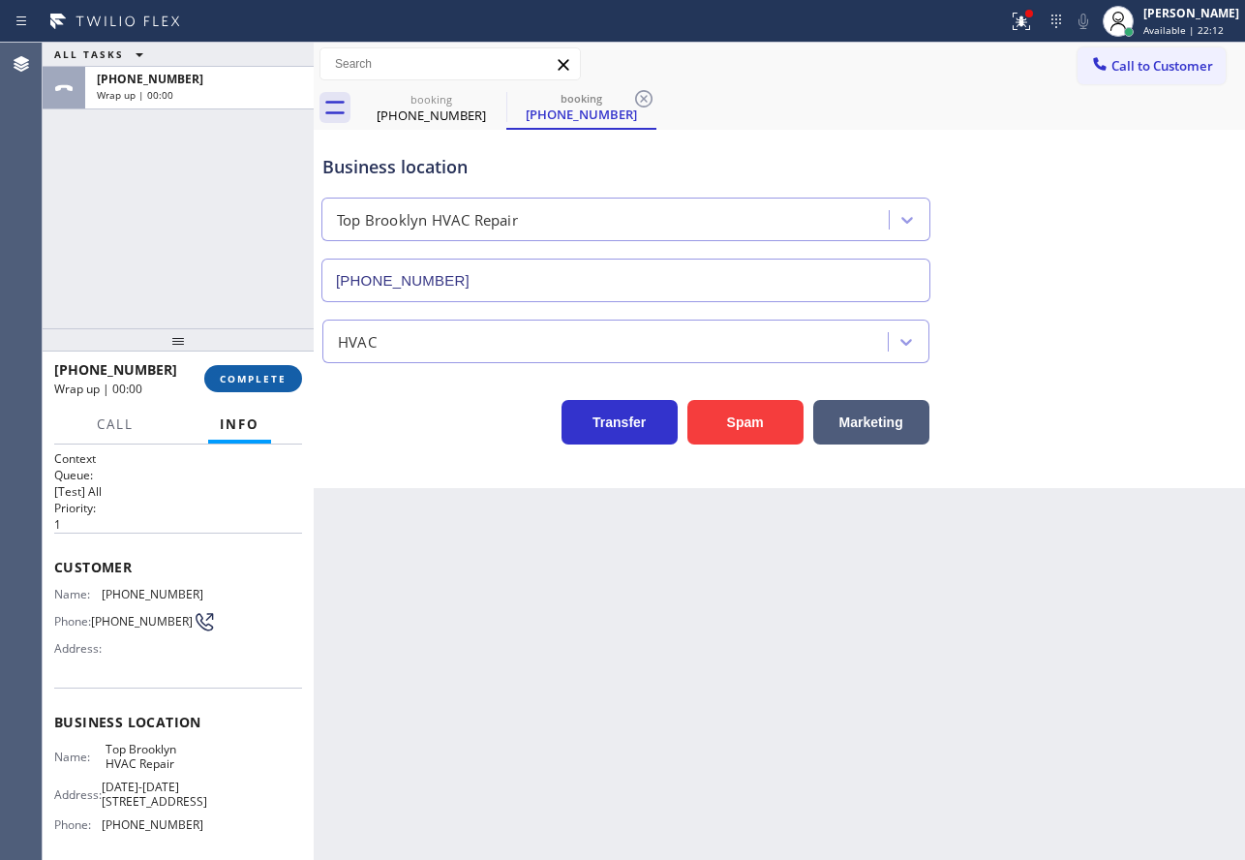
click at [260, 387] on button "COMPLETE" at bounding box center [253, 378] width 98 height 27
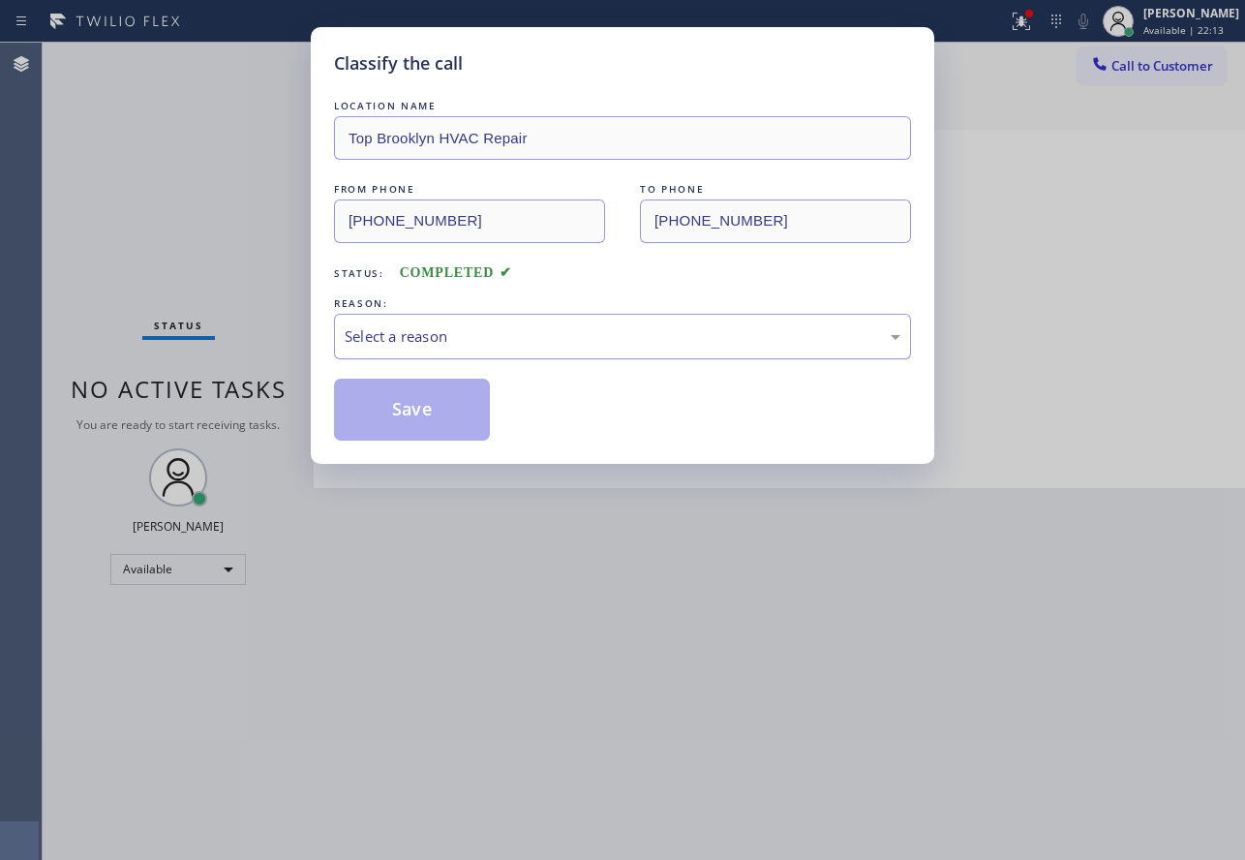
click at [472, 348] on div "Select a reason" at bounding box center [622, 337] width 577 height 46
click at [458, 436] on button "Save" at bounding box center [412, 410] width 156 height 62
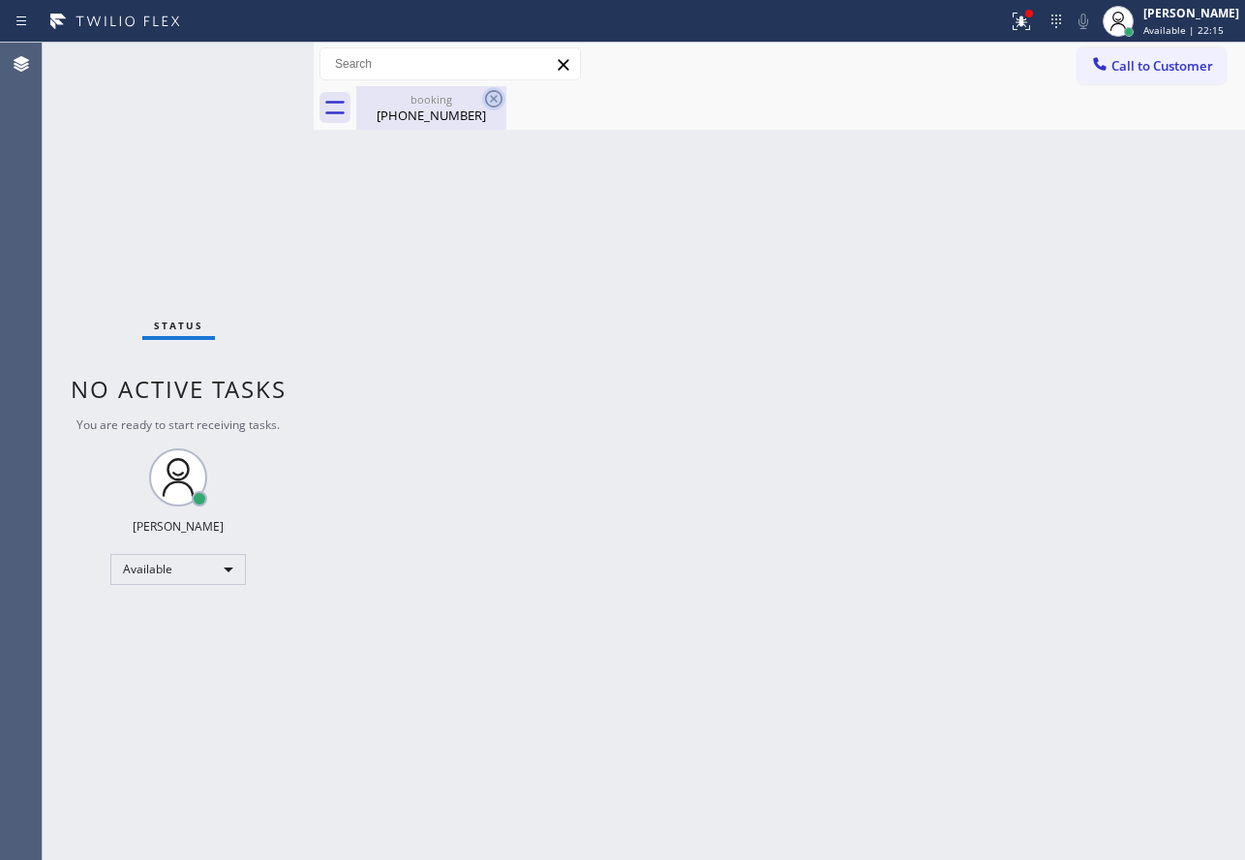
drag, startPoint x: 482, startPoint y: 108, endPoint x: 496, endPoint y: 101, distance: 15.6
click at [482, 107] on icon at bounding box center [493, 98] width 23 height 23
click at [492, 93] on icon at bounding box center [493, 98] width 23 height 23
click at [446, 94] on div "booking" at bounding box center [431, 99] width 146 height 15
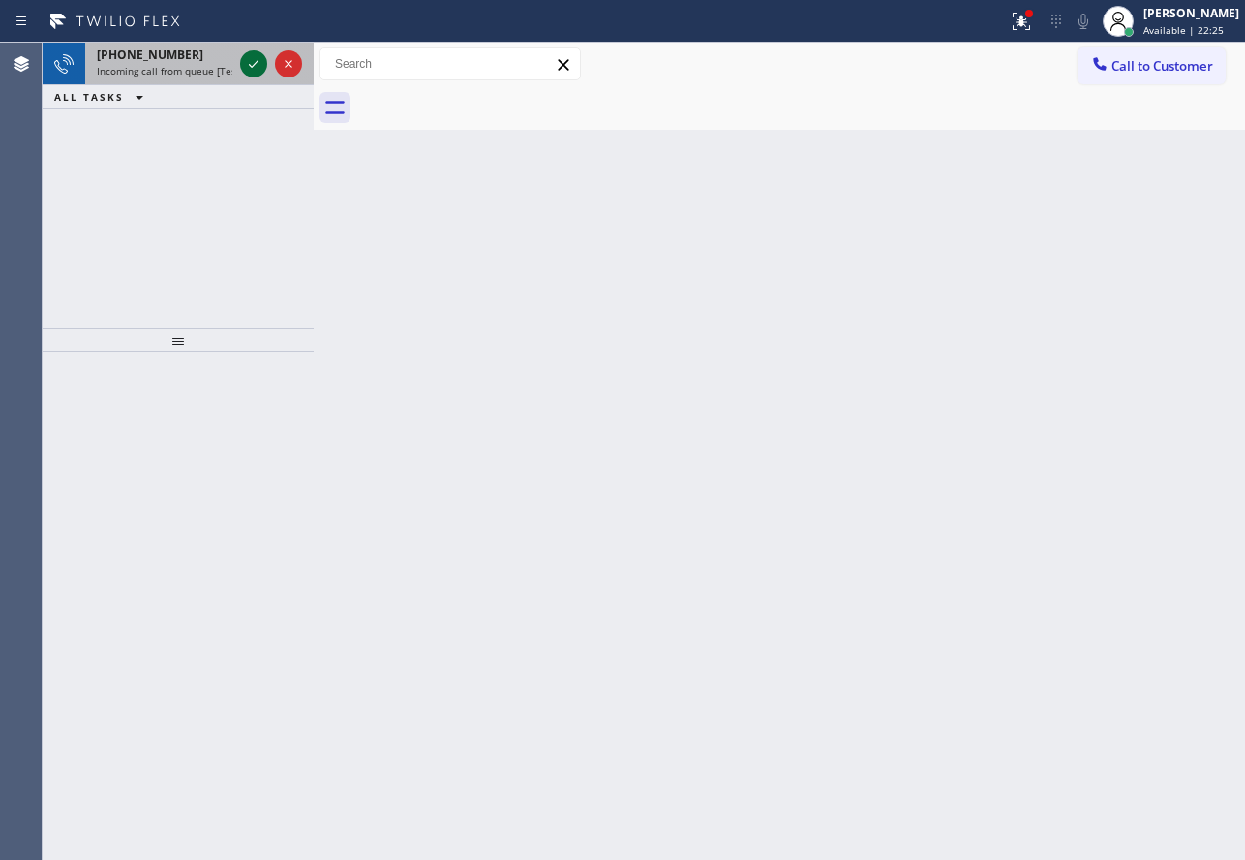
click at [252, 63] on icon at bounding box center [253, 63] width 23 height 23
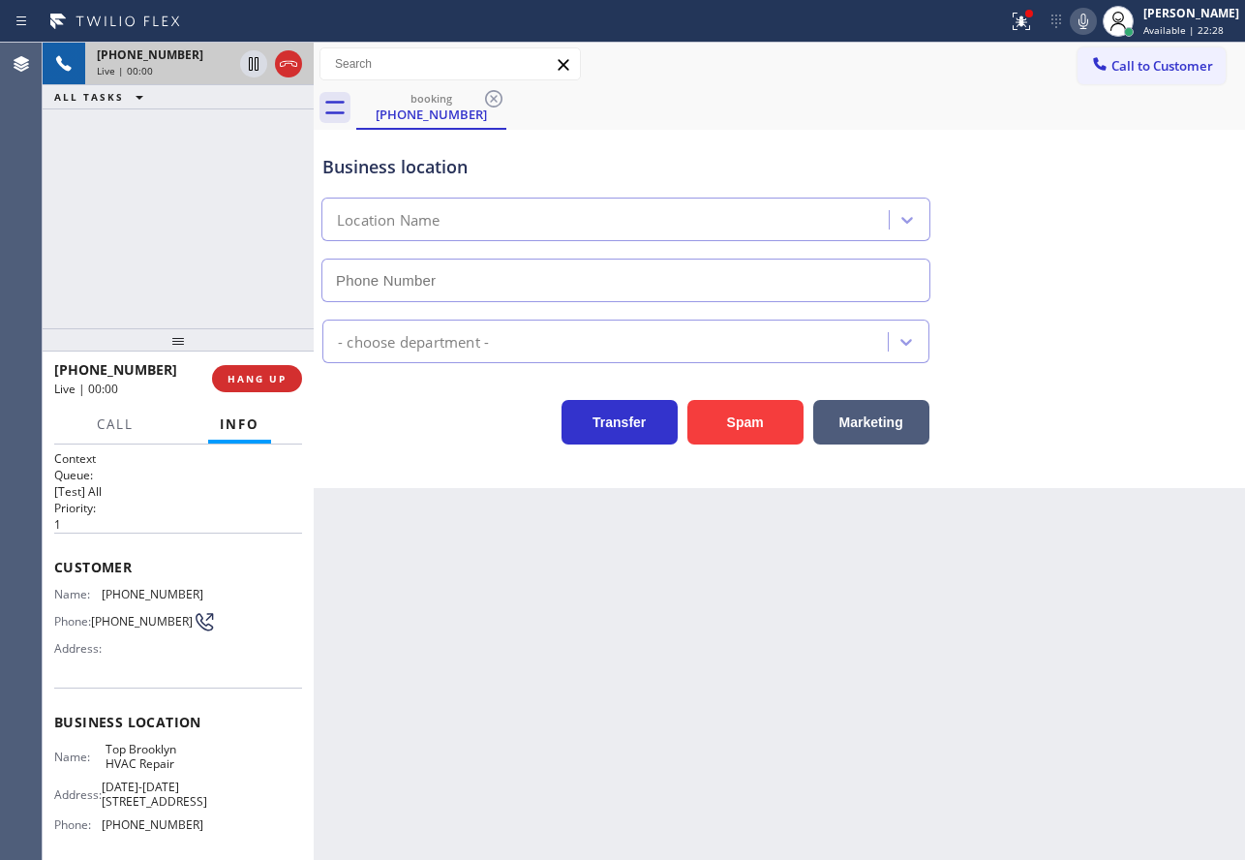
type input "(347) 236-3991"
click at [298, 66] on icon at bounding box center [288, 63] width 23 height 23
type input "(347) 236-3991"
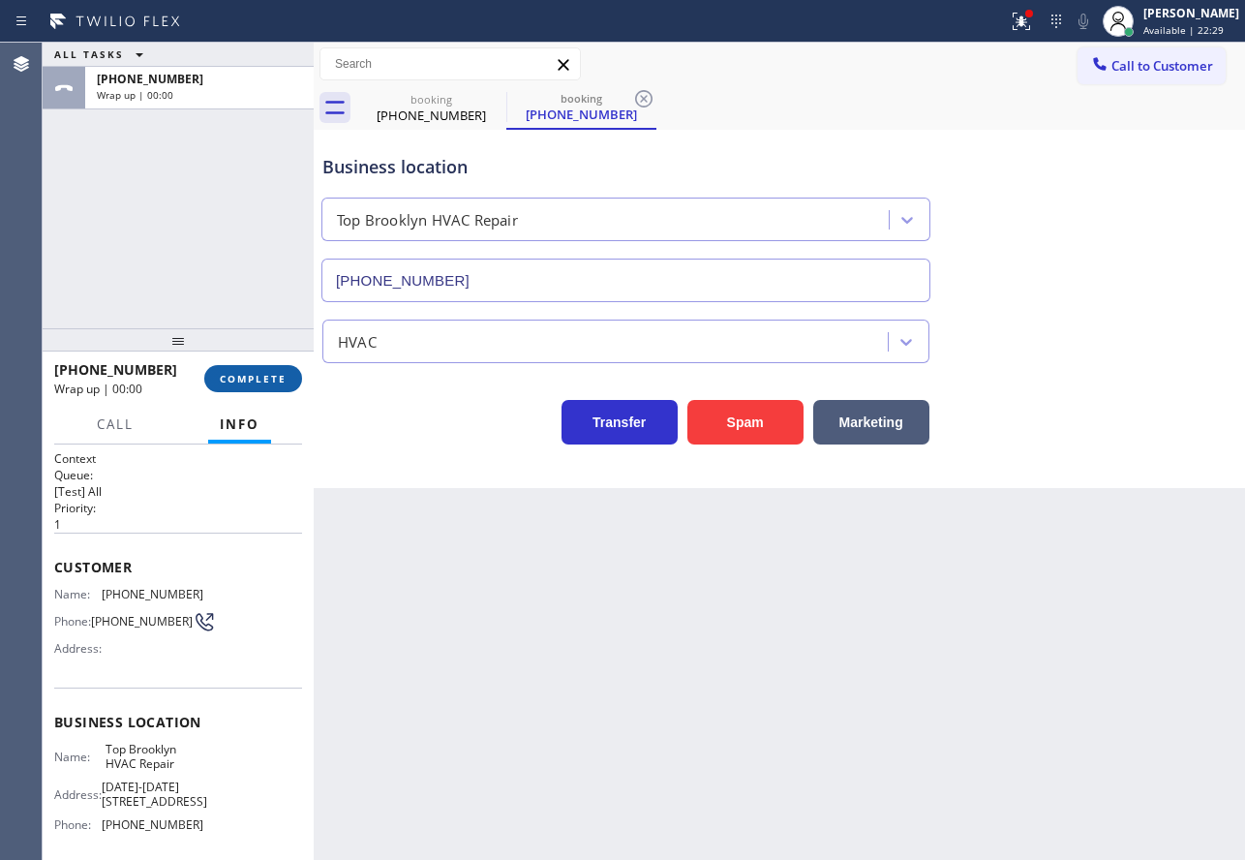
click at [270, 388] on button "COMPLETE" at bounding box center [253, 378] width 98 height 27
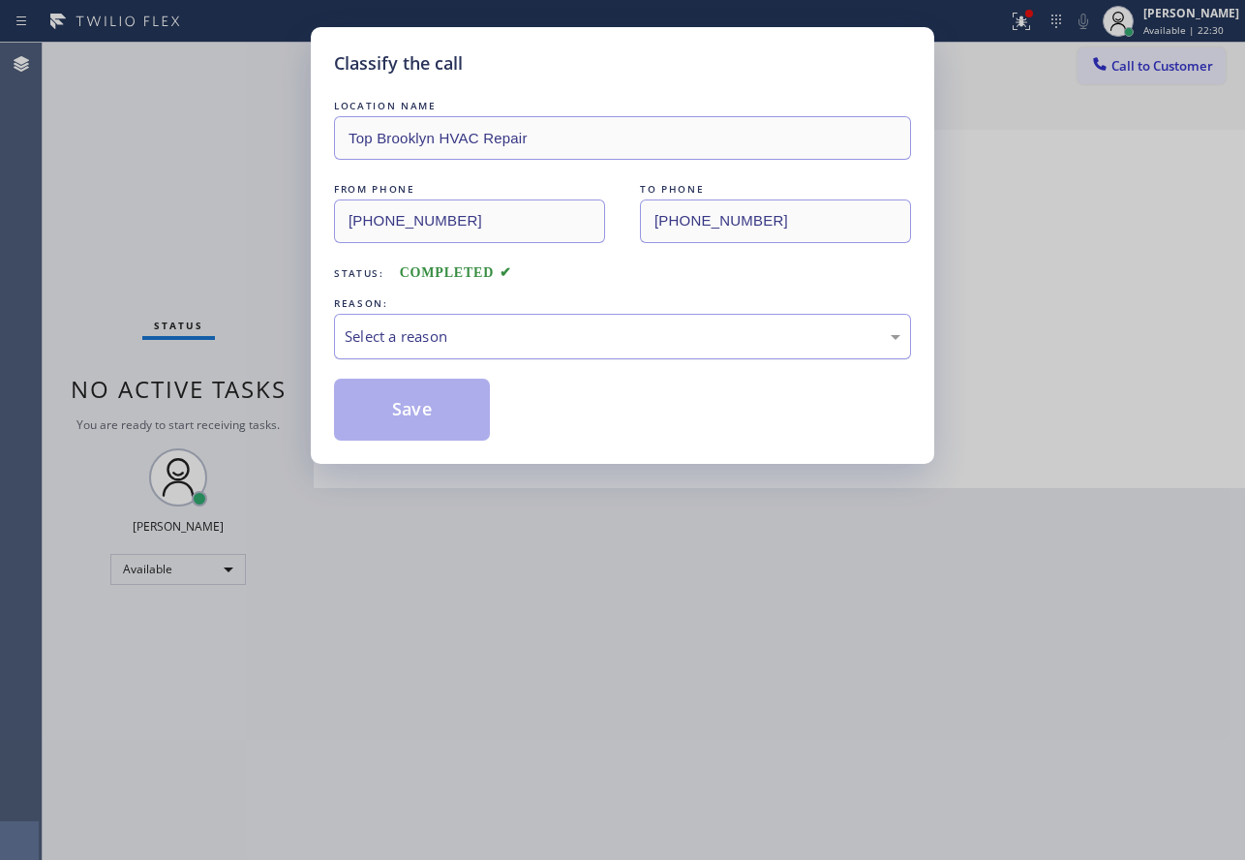
click at [423, 328] on div "Select a reason" at bounding box center [623, 336] width 556 height 22
click at [467, 343] on div "Tech, Unknown/didnt ring" at bounding box center [623, 336] width 556 height 22
click at [419, 432] on button "Save" at bounding box center [412, 410] width 156 height 62
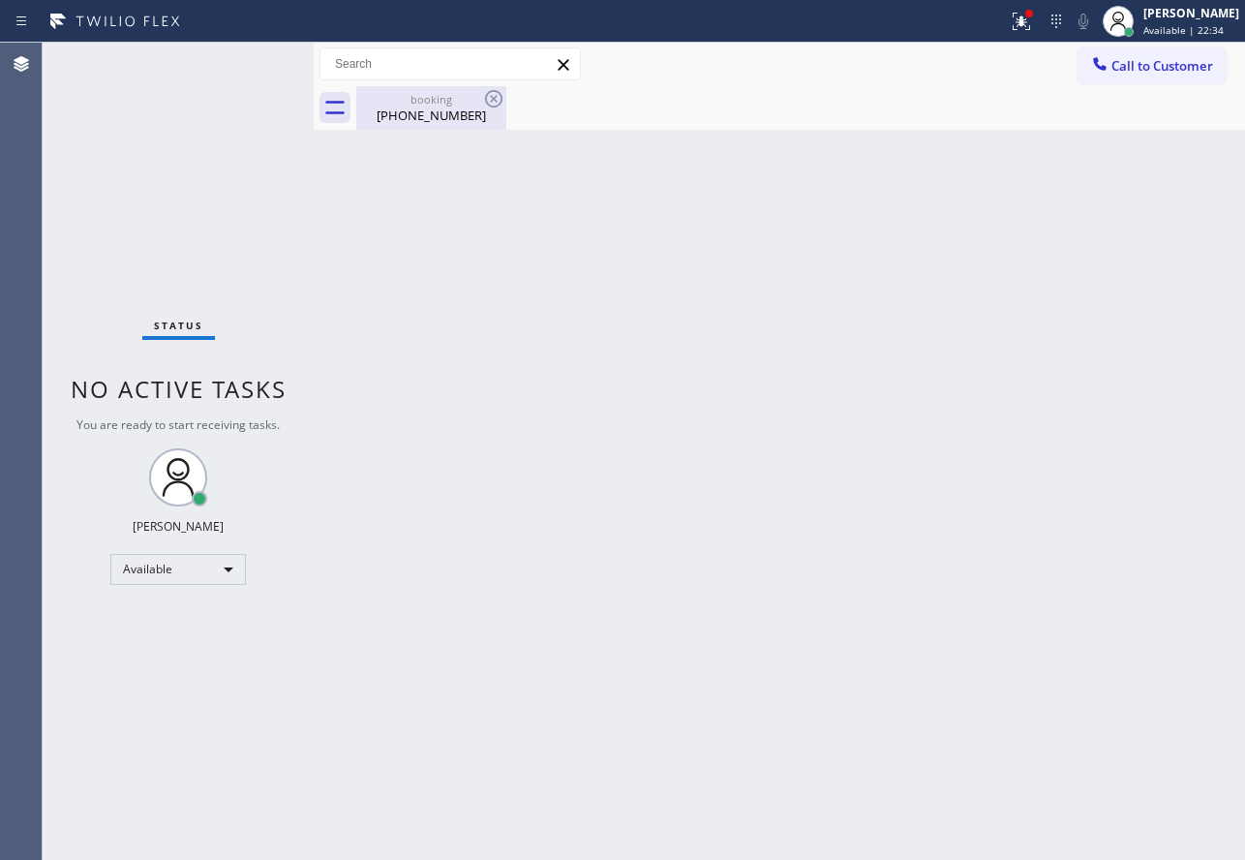
click at [458, 128] on div "booking (929) 685-2972" at bounding box center [431, 108] width 146 height 44
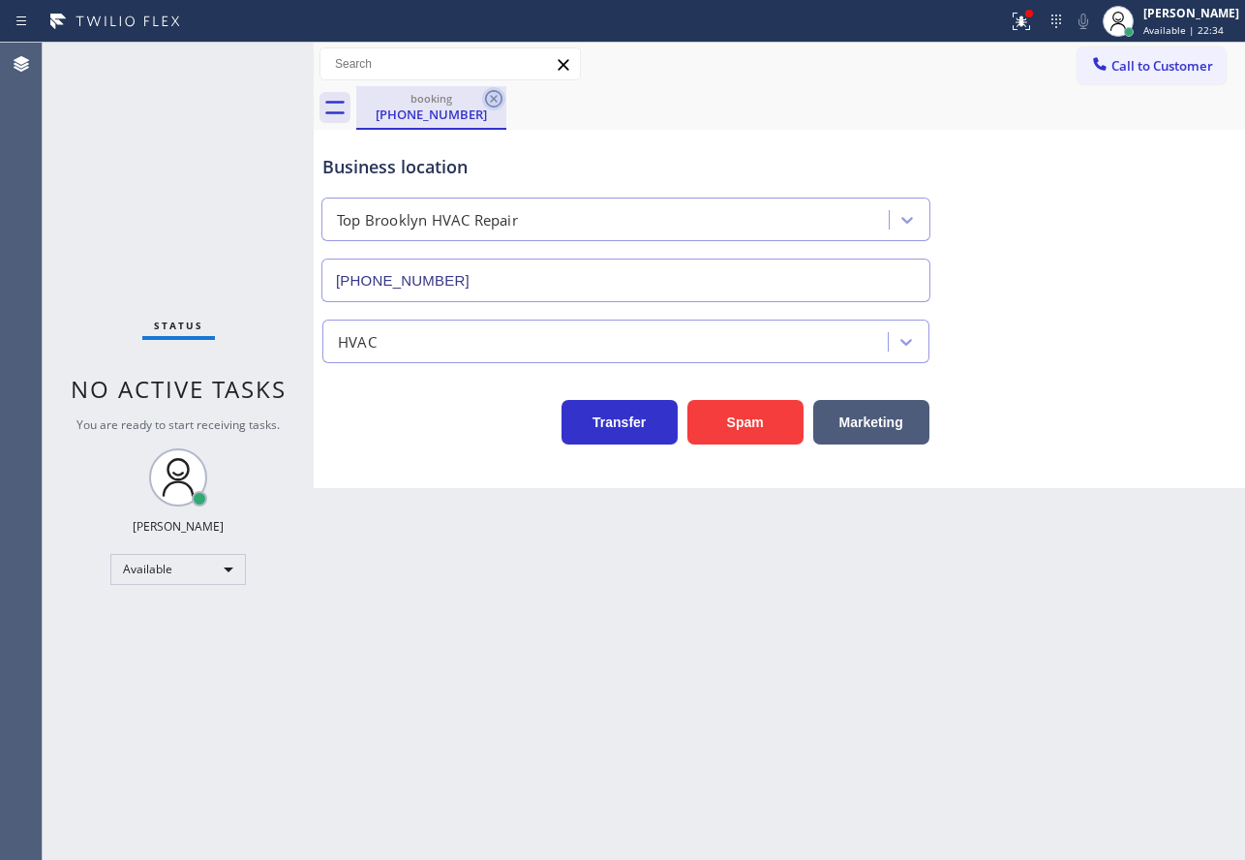
click at [490, 93] on icon at bounding box center [493, 98] width 23 height 23
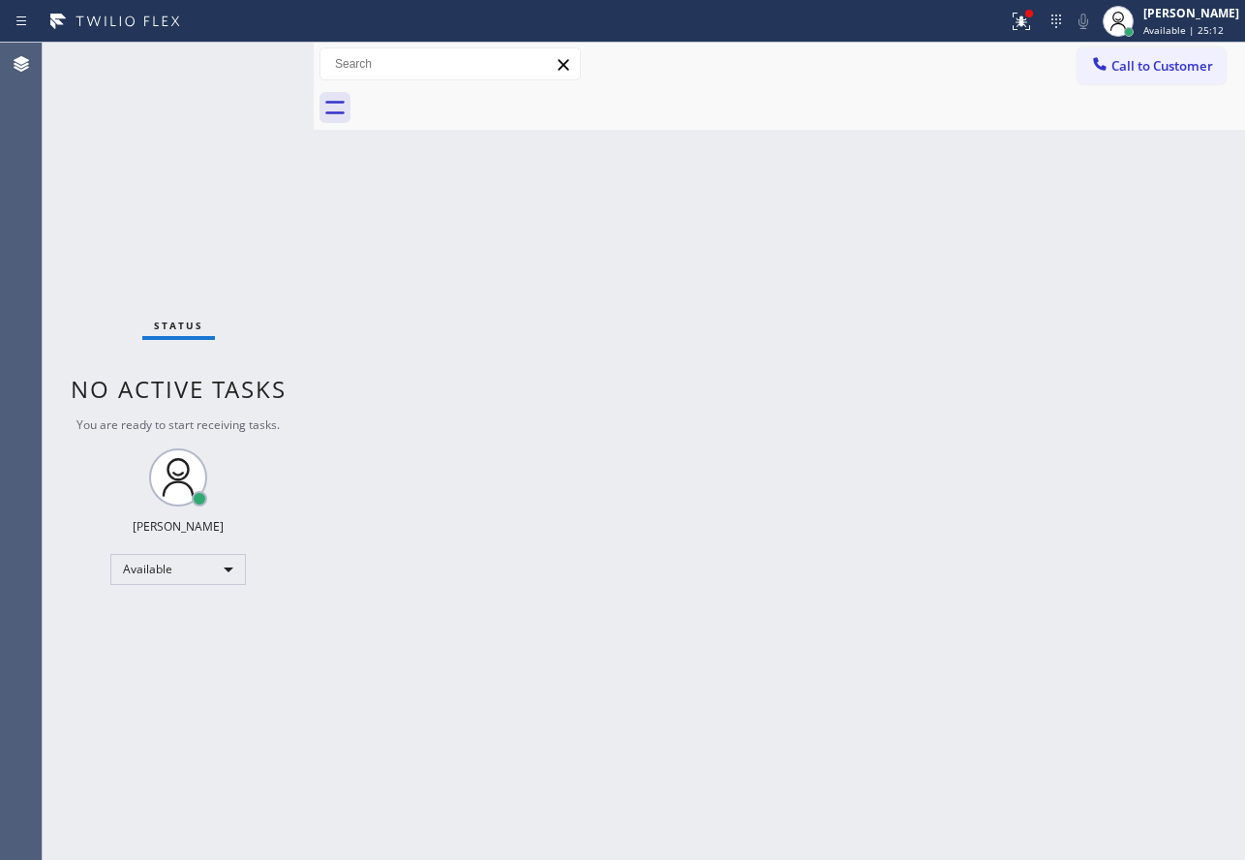
click at [601, 399] on div "Back to Dashboard Change Sender ID Customers Technicians Select a contact Outbo…" at bounding box center [779, 451] width 931 height 817
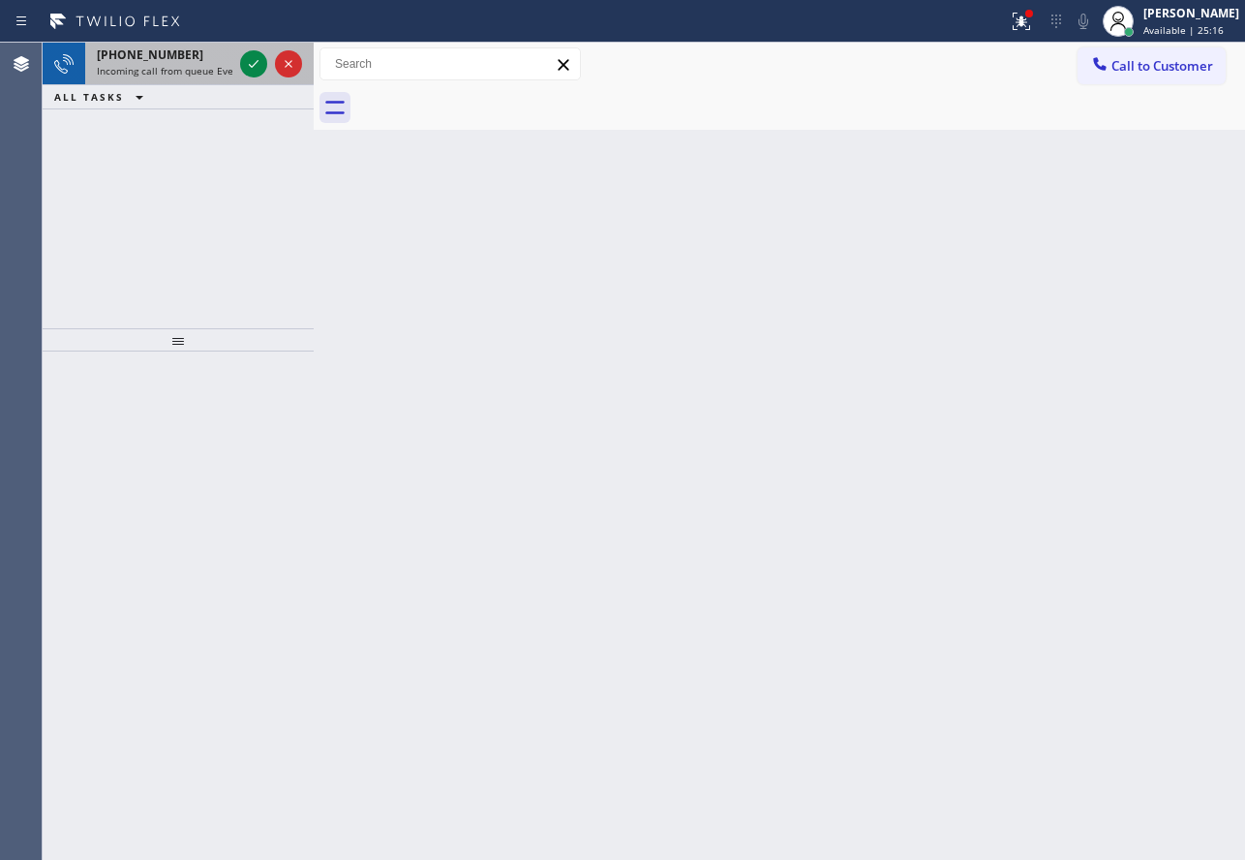
click at [201, 63] on div "+16186929496 Incoming call from queue Everybody" at bounding box center [160, 64] width 151 height 43
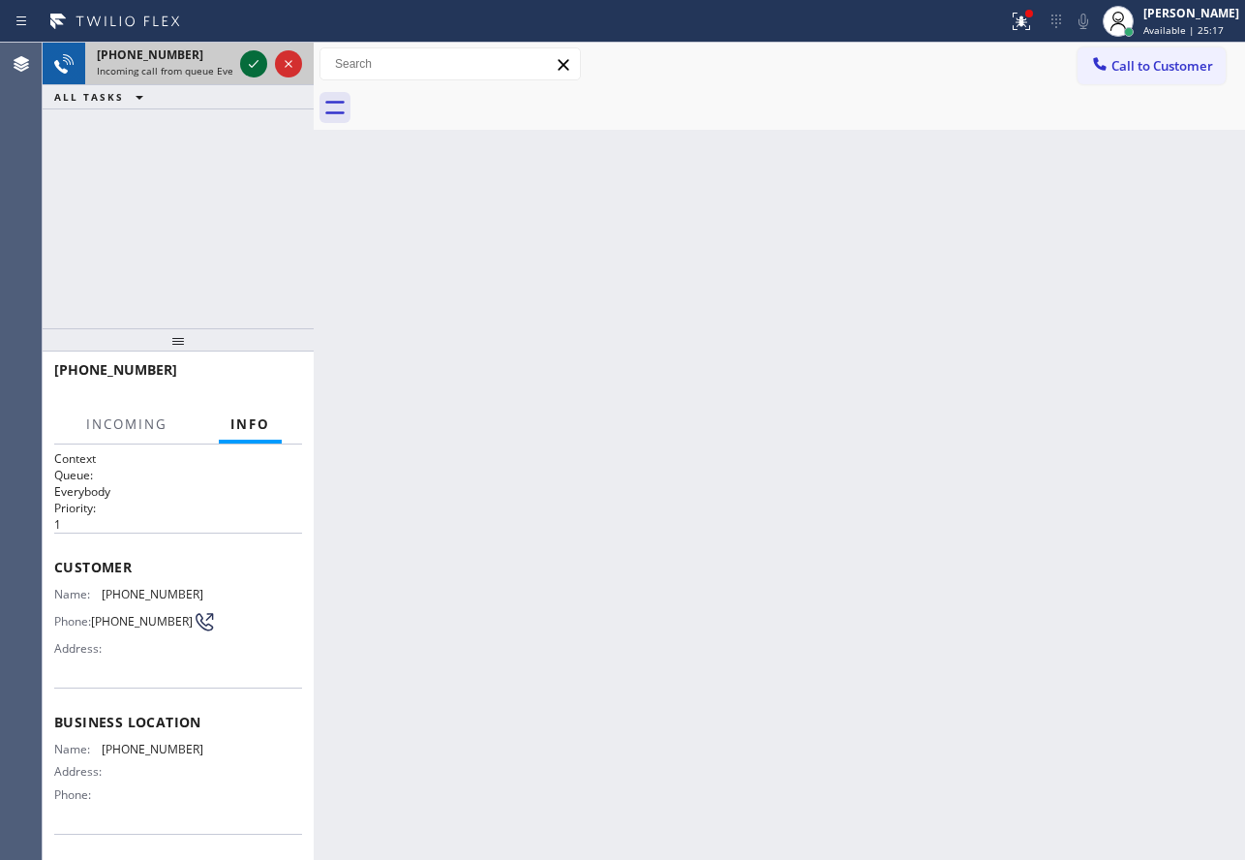
click at [255, 61] on icon at bounding box center [253, 63] width 23 height 23
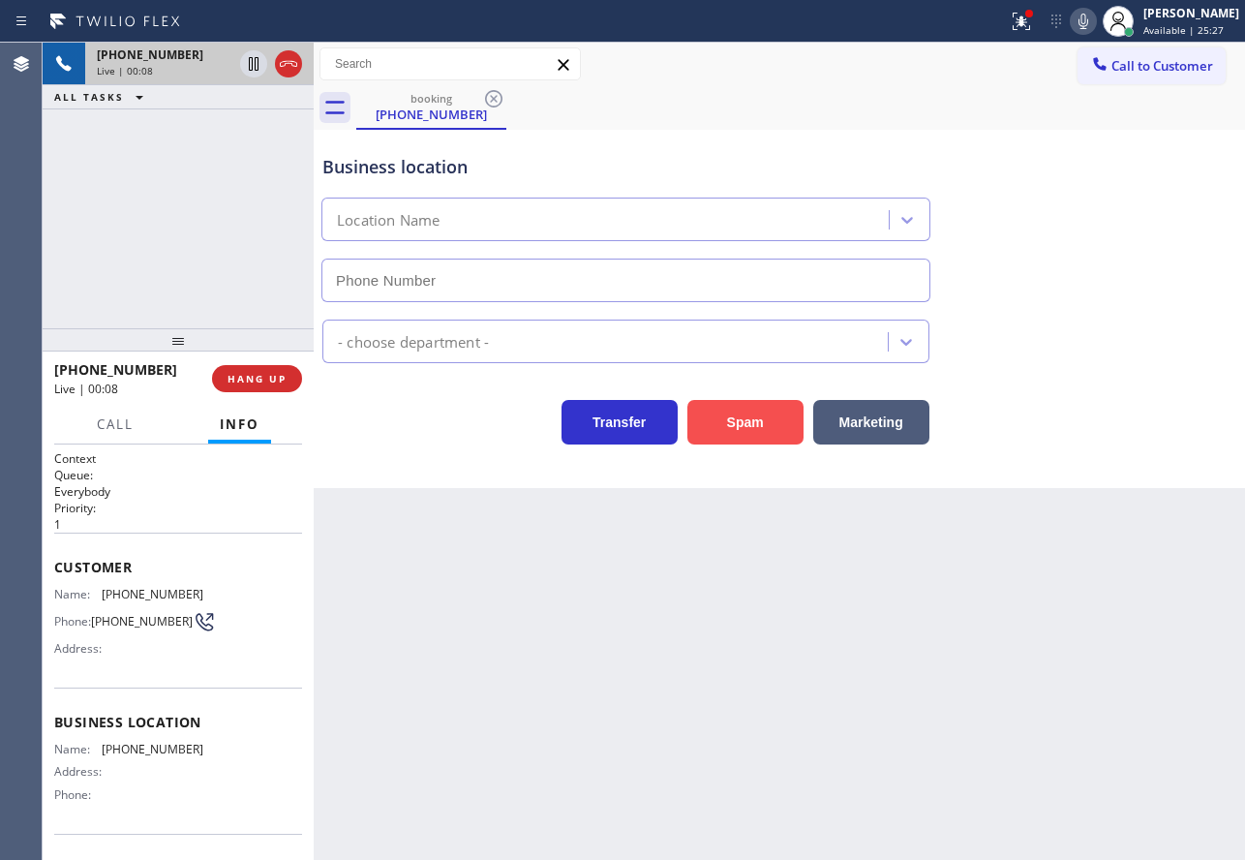
click at [722, 423] on button "Spam" at bounding box center [745, 422] width 116 height 45
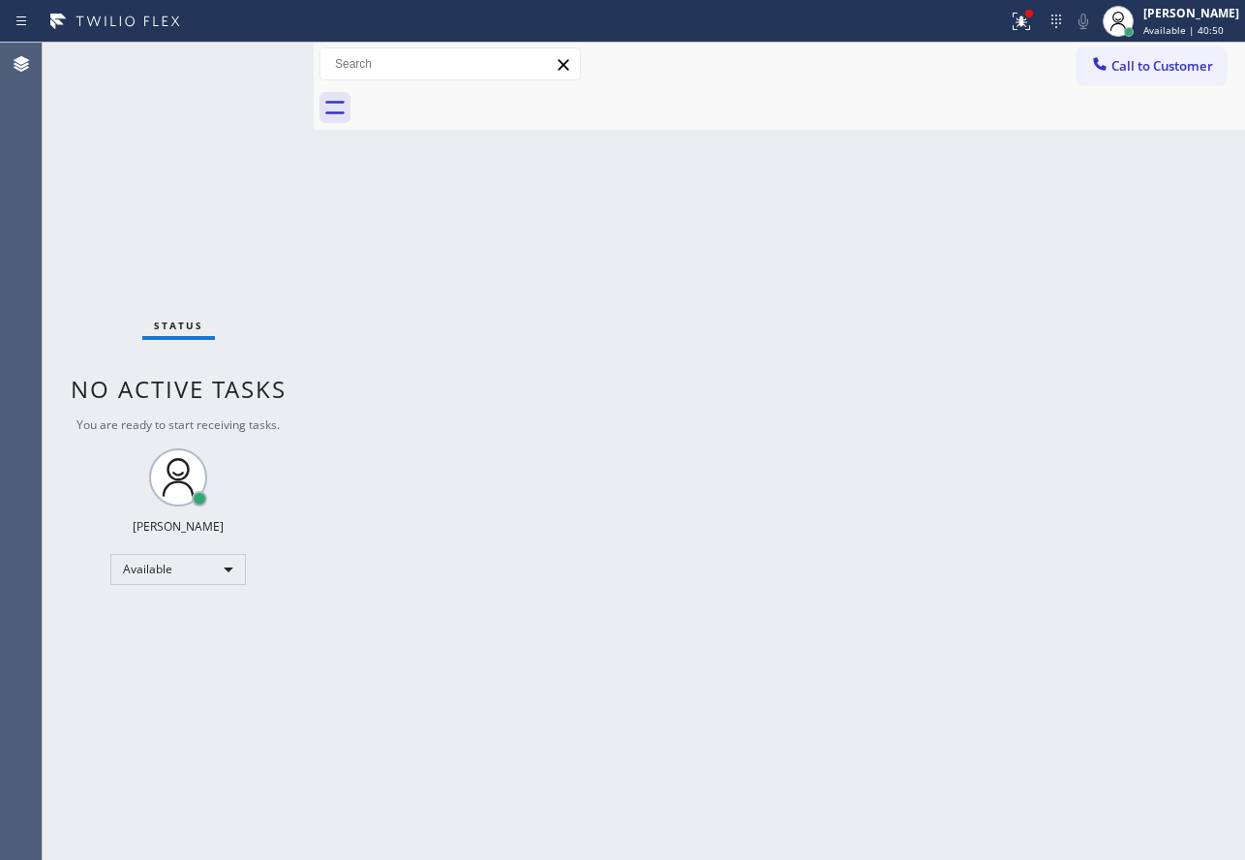
click at [821, 500] on div "Back to Dashboard Change Sender ID Customers Technicians Select a contact Outbo…" at bounding box center [779, 451] width 931 height 817
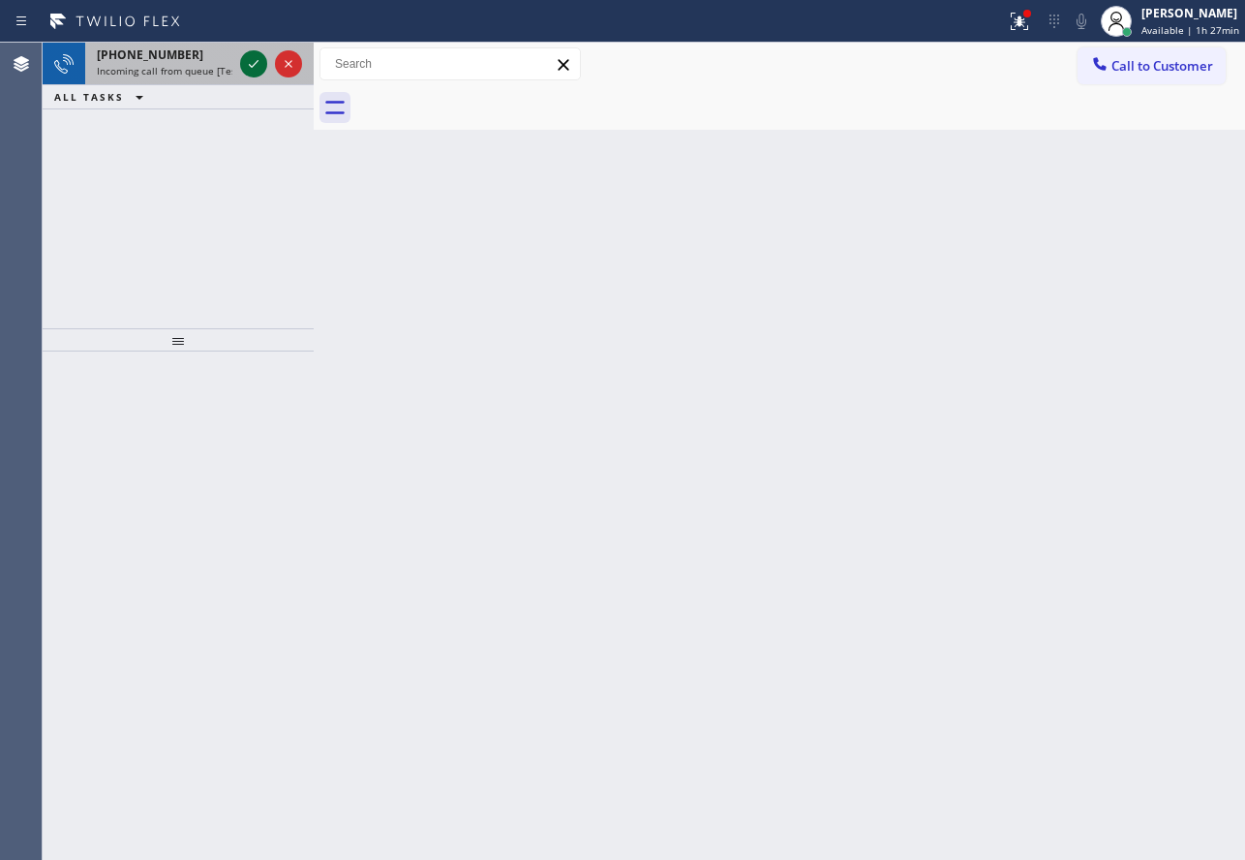
click at [259, 72] on icon at bounding box center [253, 63] width 23 height 23
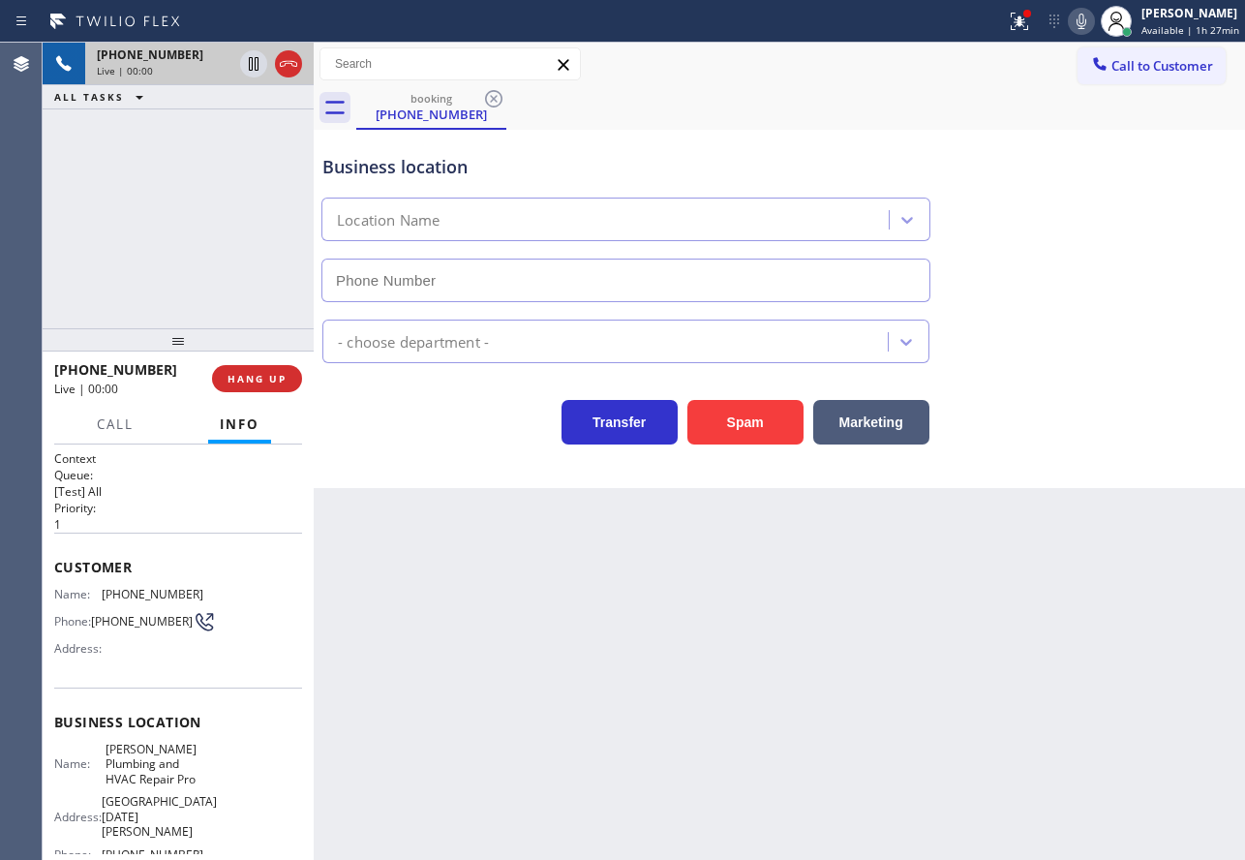
type input "(760) 790-4694"
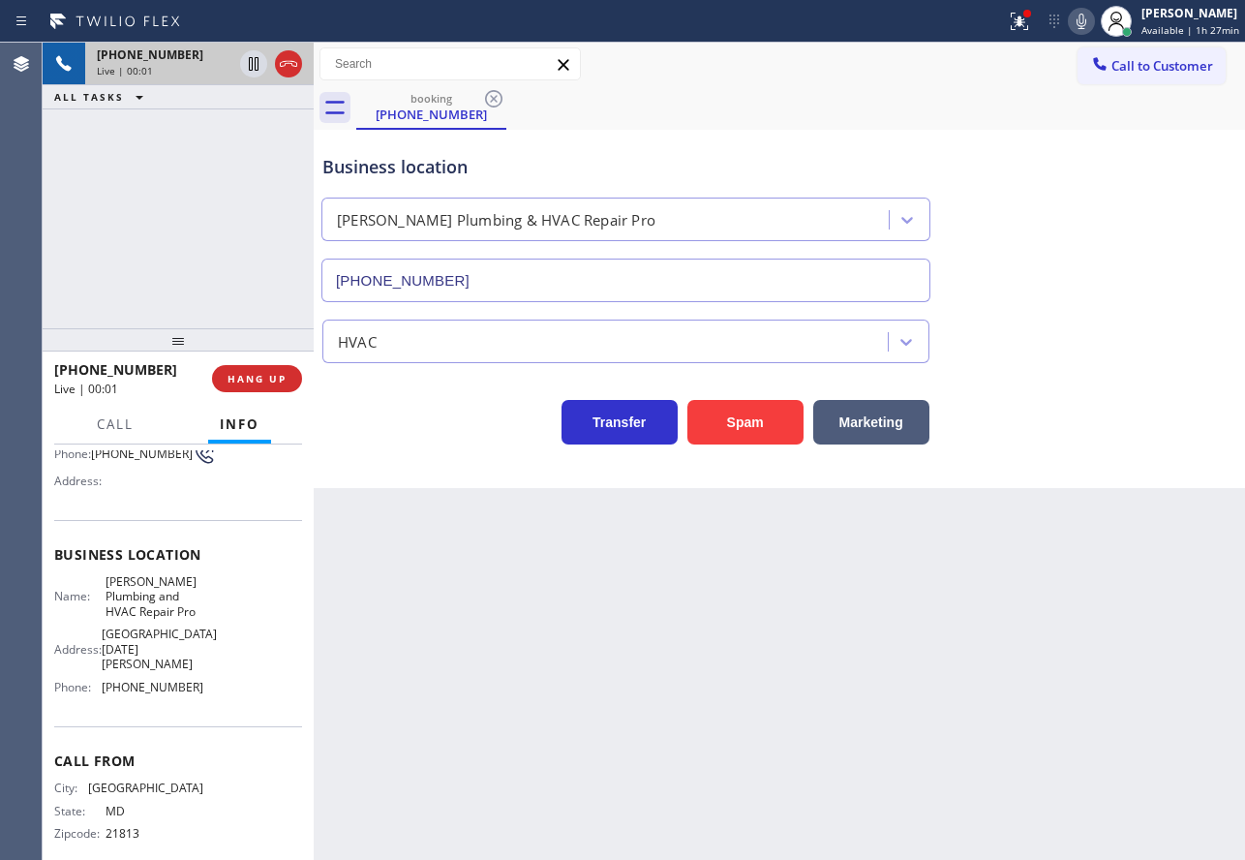
scroll to position [194, 0]
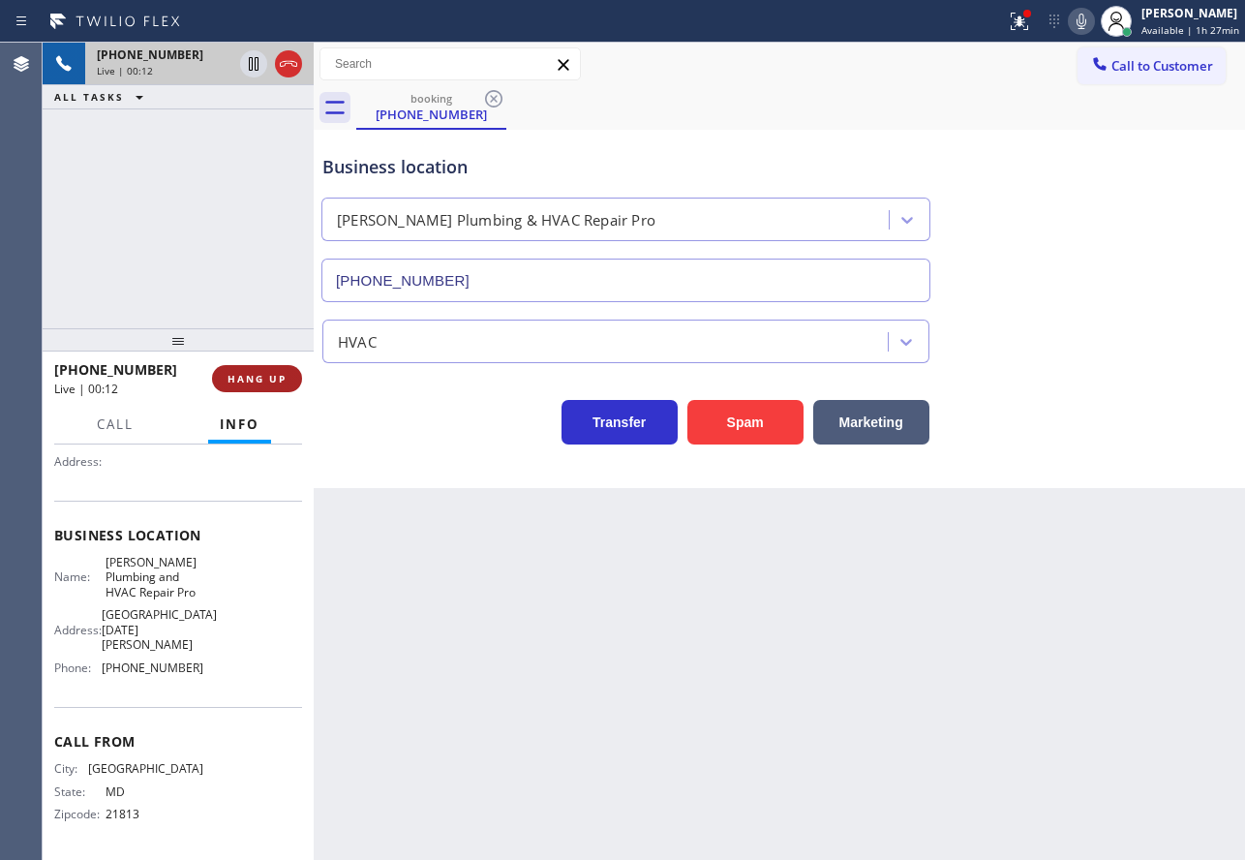
click at [283, 382] on span "HANG UP" at bounding box center [257, 379] width 59 height 14
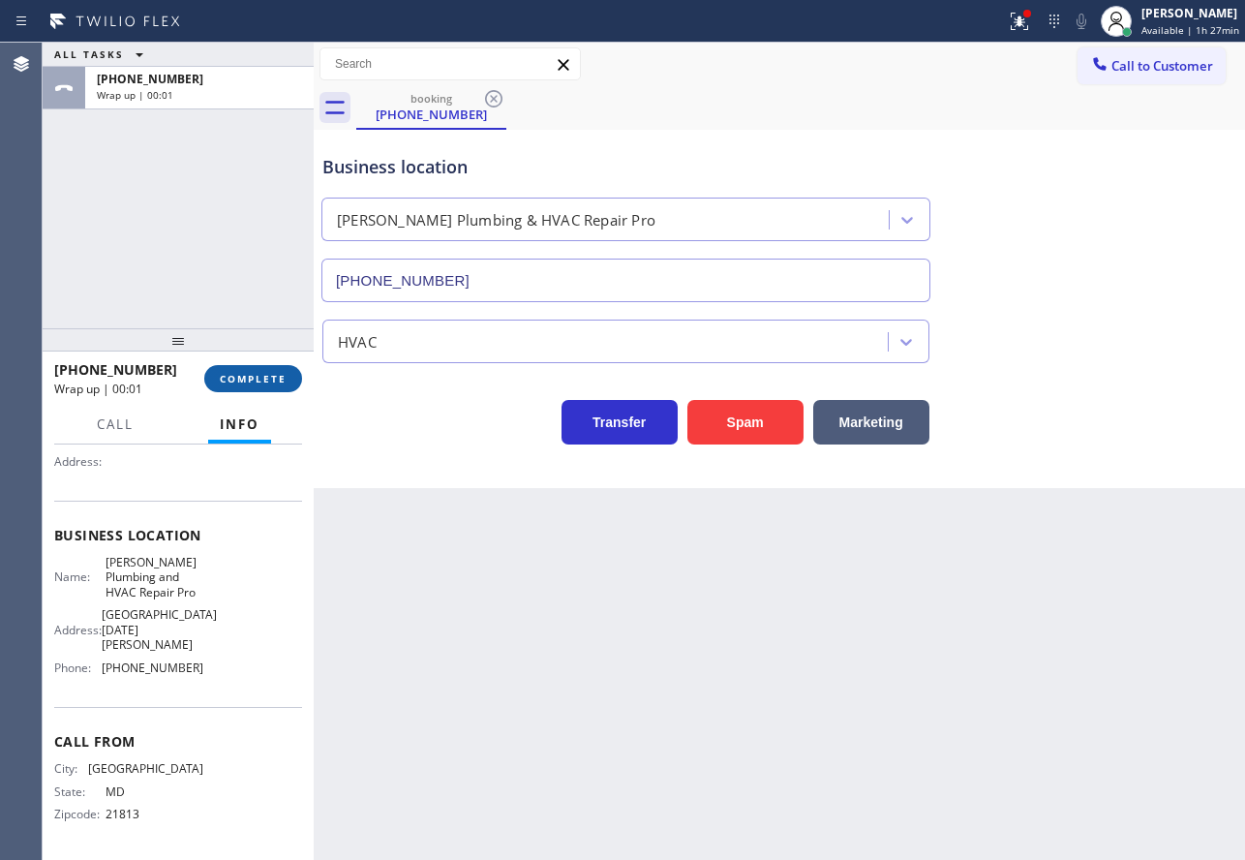
click at [283, 382] on span "COMPLETE" at bounding box center [253, 379] width 67 height 14
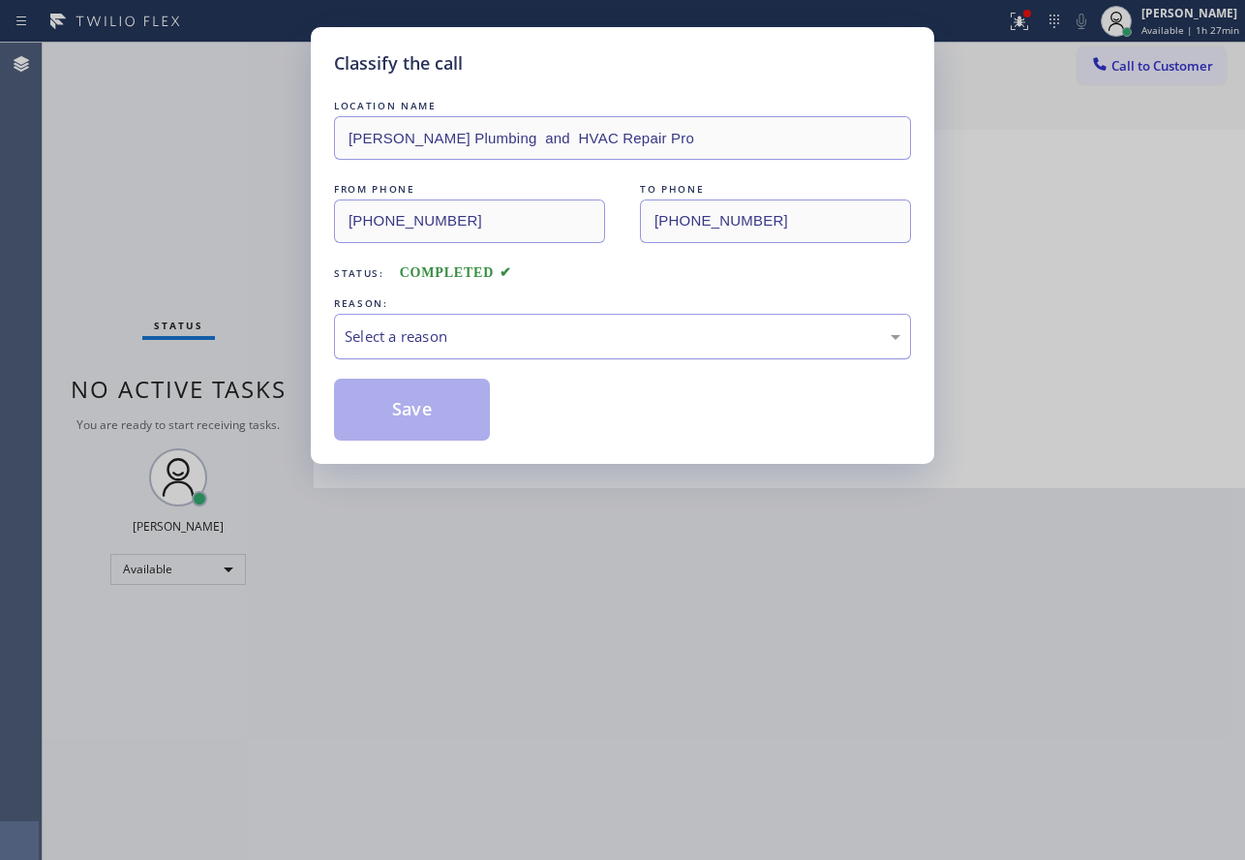
click at [596, 325] on div "Select a reason" at bounding box center [623, 336] width 556 height 22
click at [429, 416] on button "Save" at bounding box center [412, 410] width 156 height 62
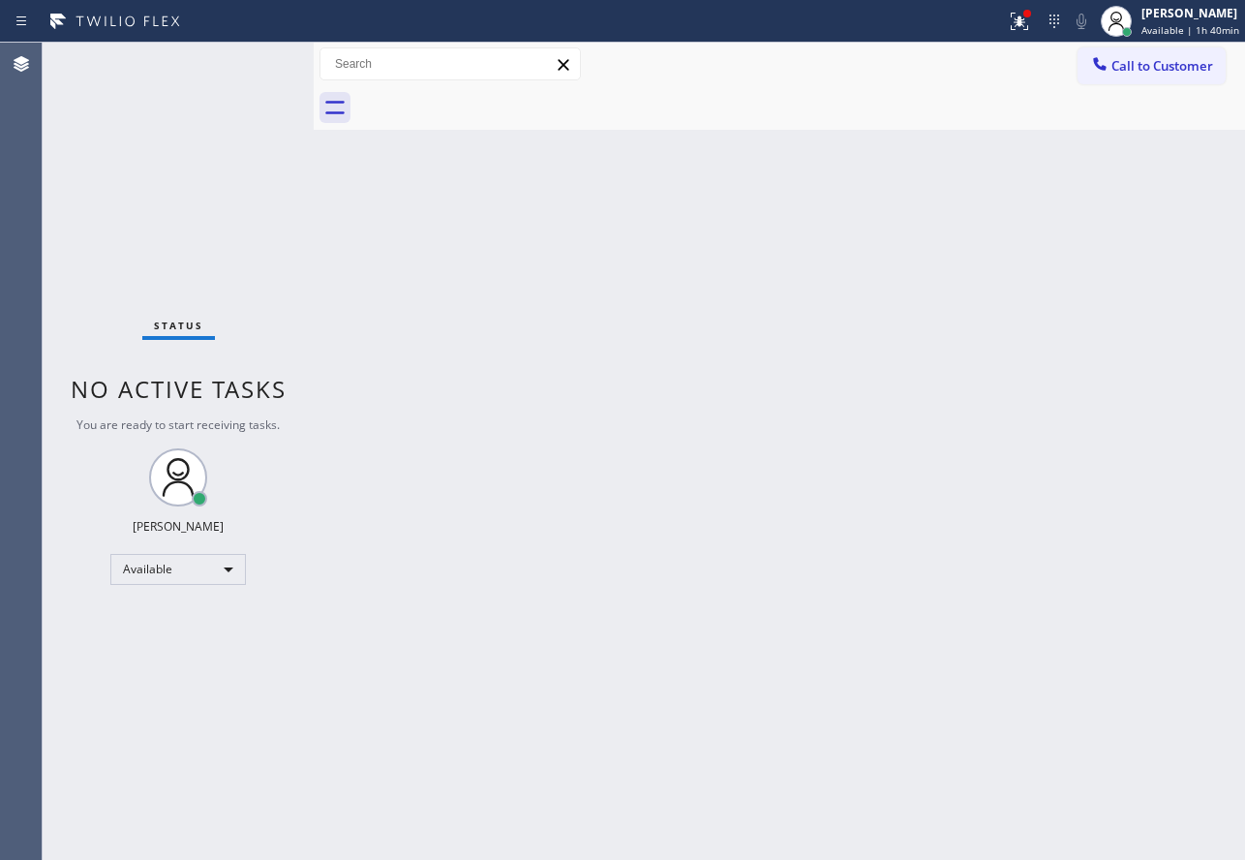
click at [765, 288] on div "Back to Dashboard Change Sender ID Customers Technicians Select a contact Outbo…" at bounding box center [779, 451] width 931 height 817
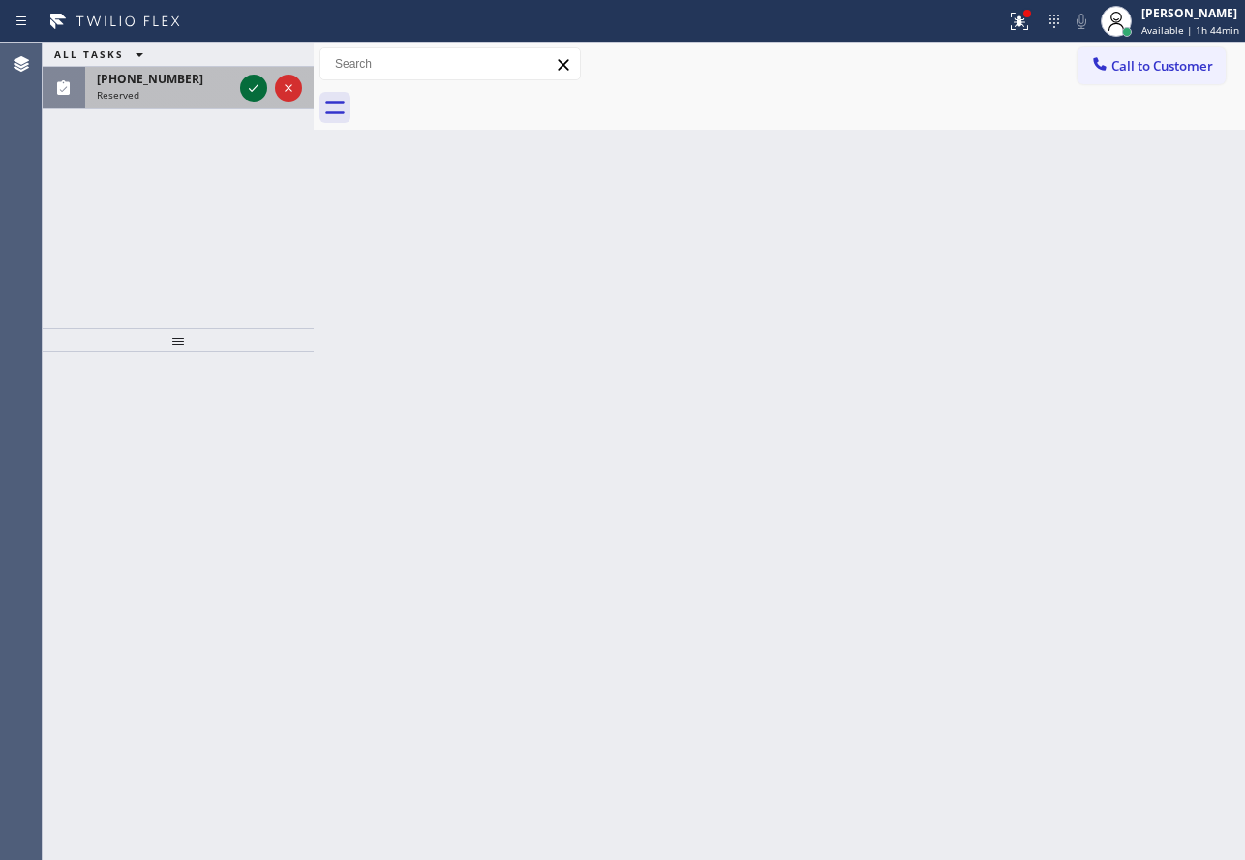
click at [253, 98] on icon at bounding box center [253, 87] width 23 height 23
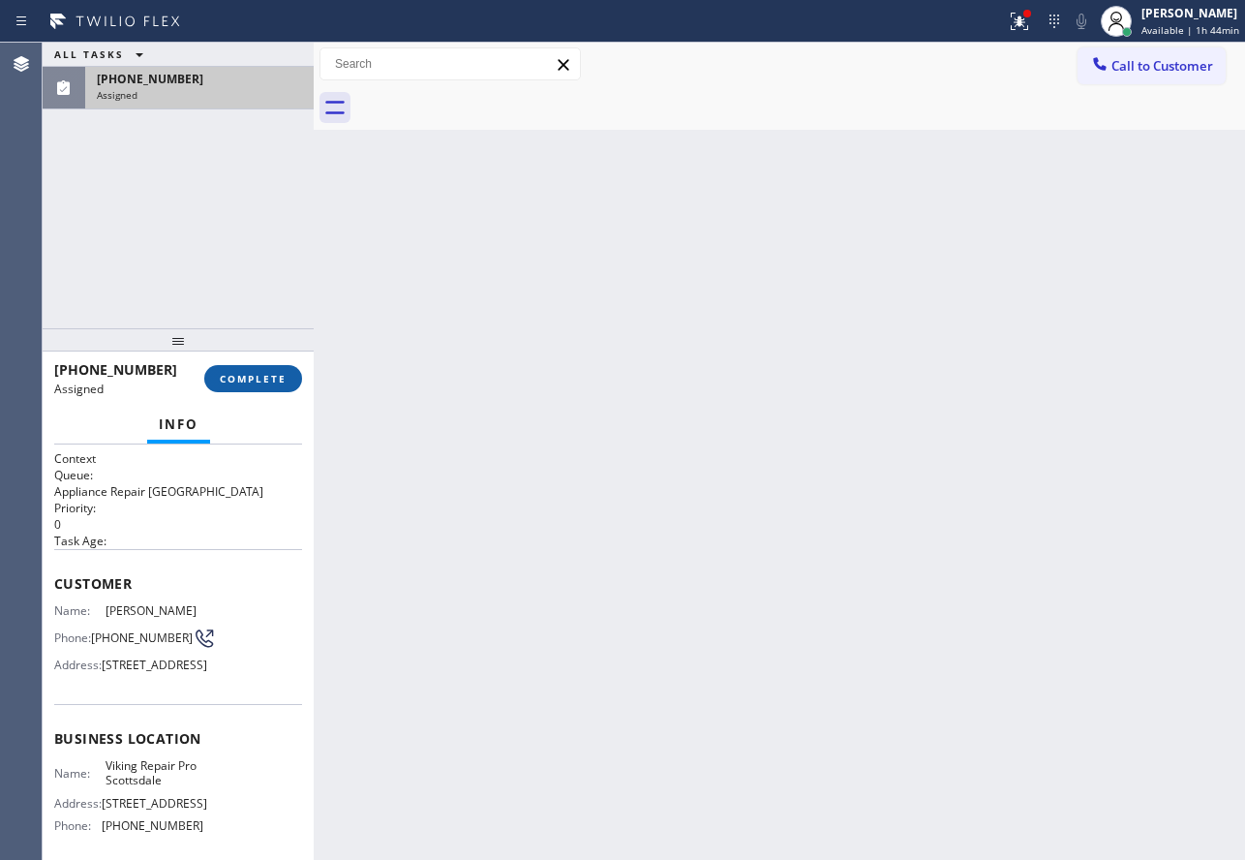
click at [274, 374] on span "COMPLETE" at bounding box center [253, 379] width 67 height 14
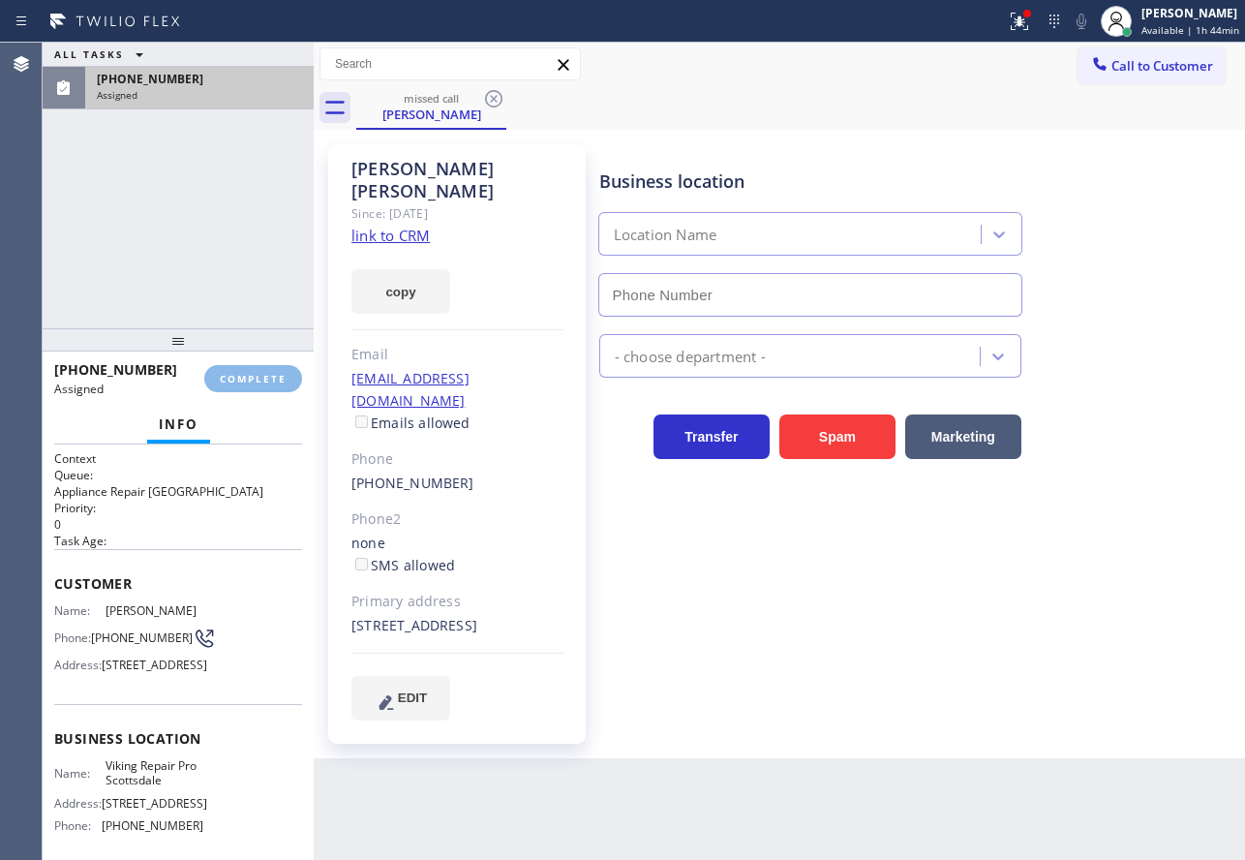
type input "(602) 932-0876"
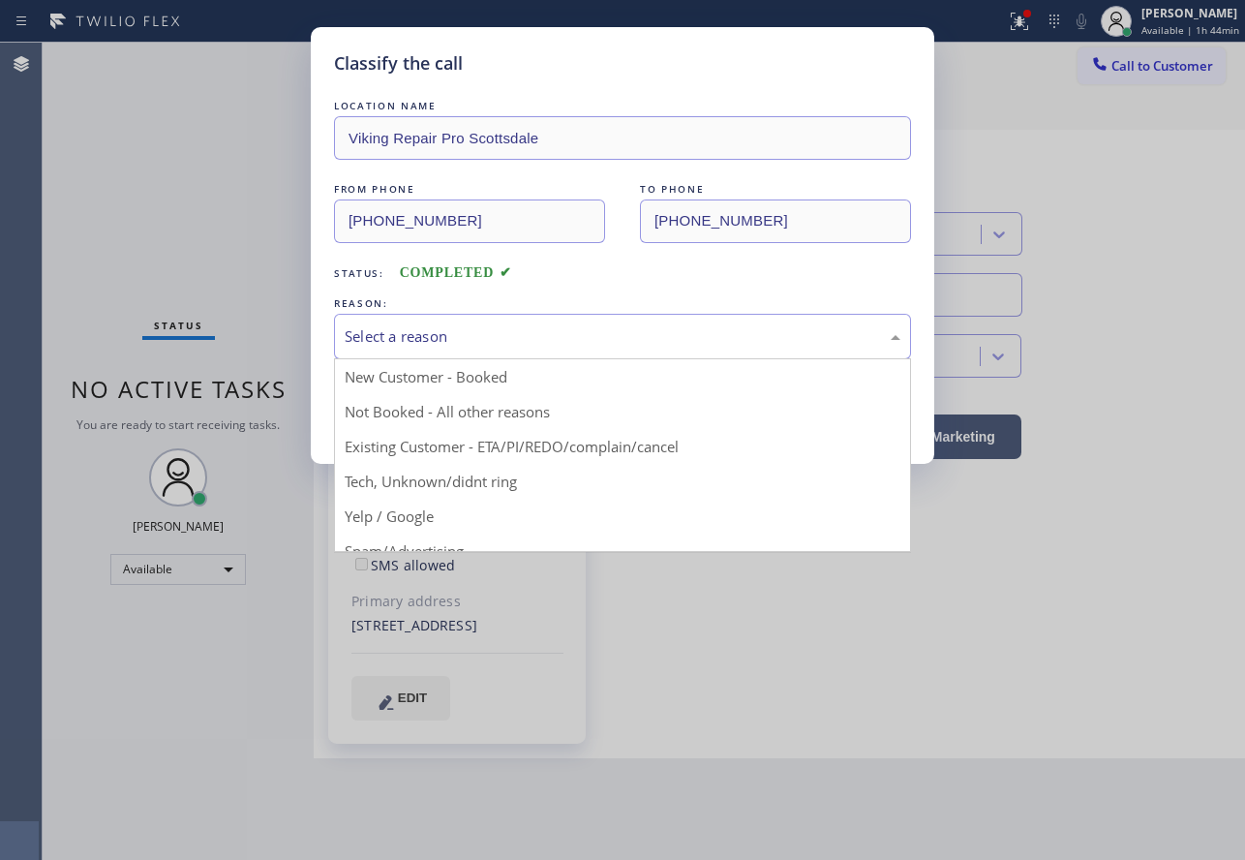
click at [401, 343] on div "Select a reason" at bounding box center [623, 336] width 556 height 22
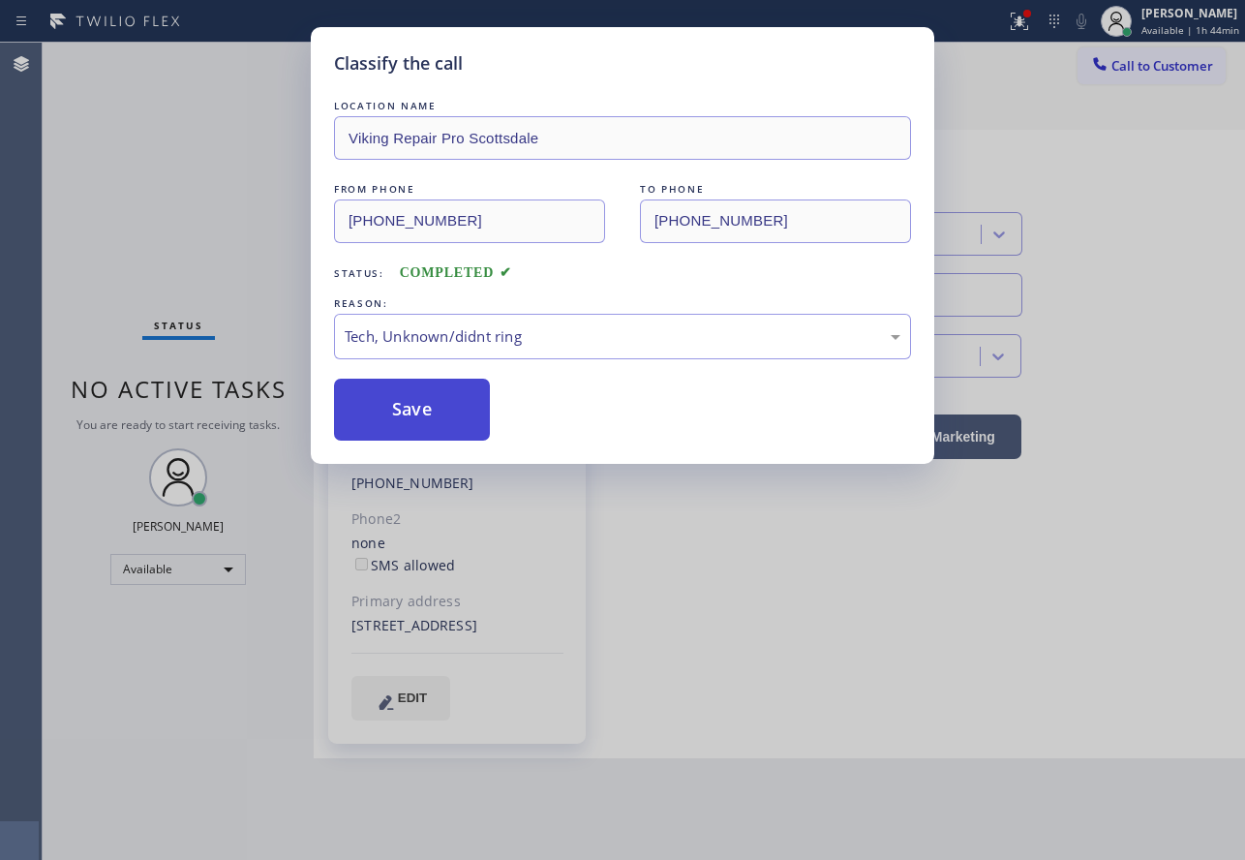
click at [428, 415] on button "Save" at bounding box center [412, 410] width 156 height 62
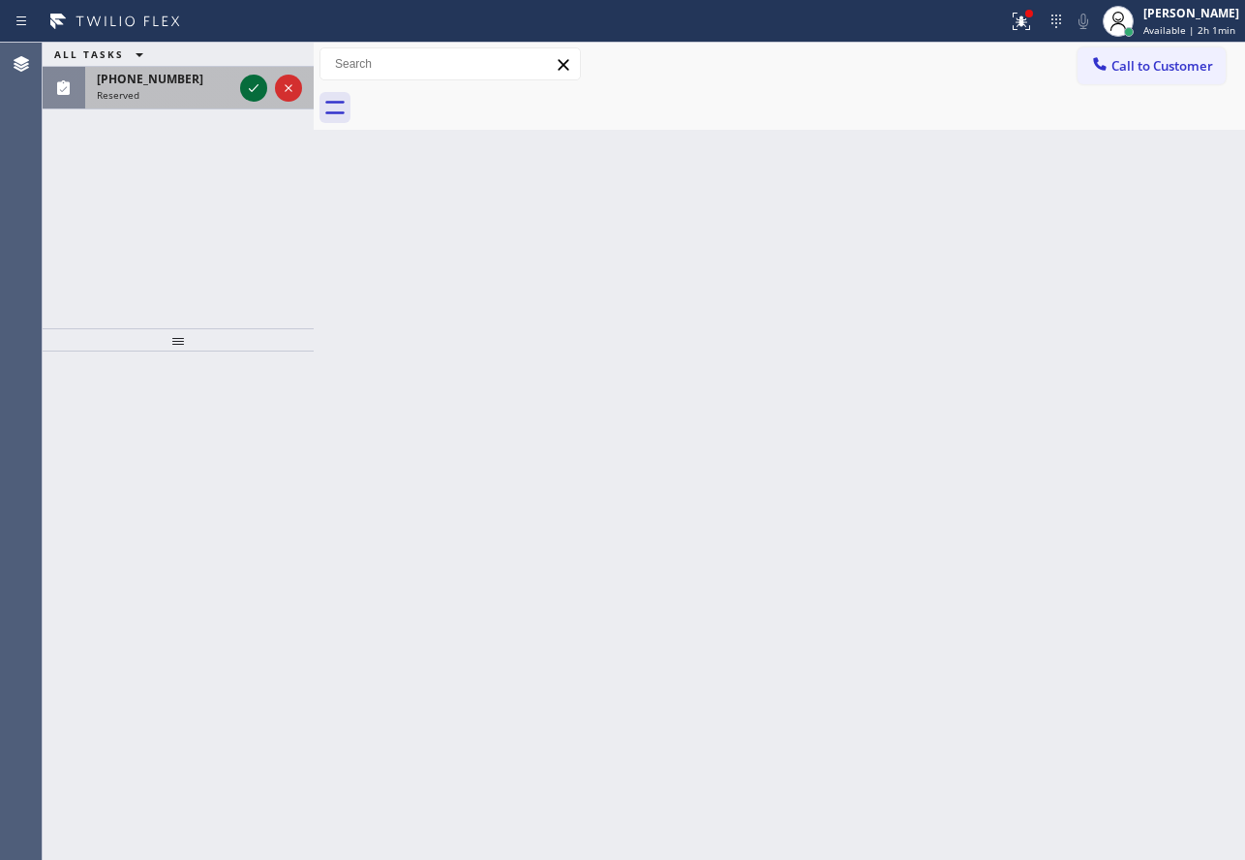
click at [249, 92] on icon at bounding box center [253, 87] width 23 height 23
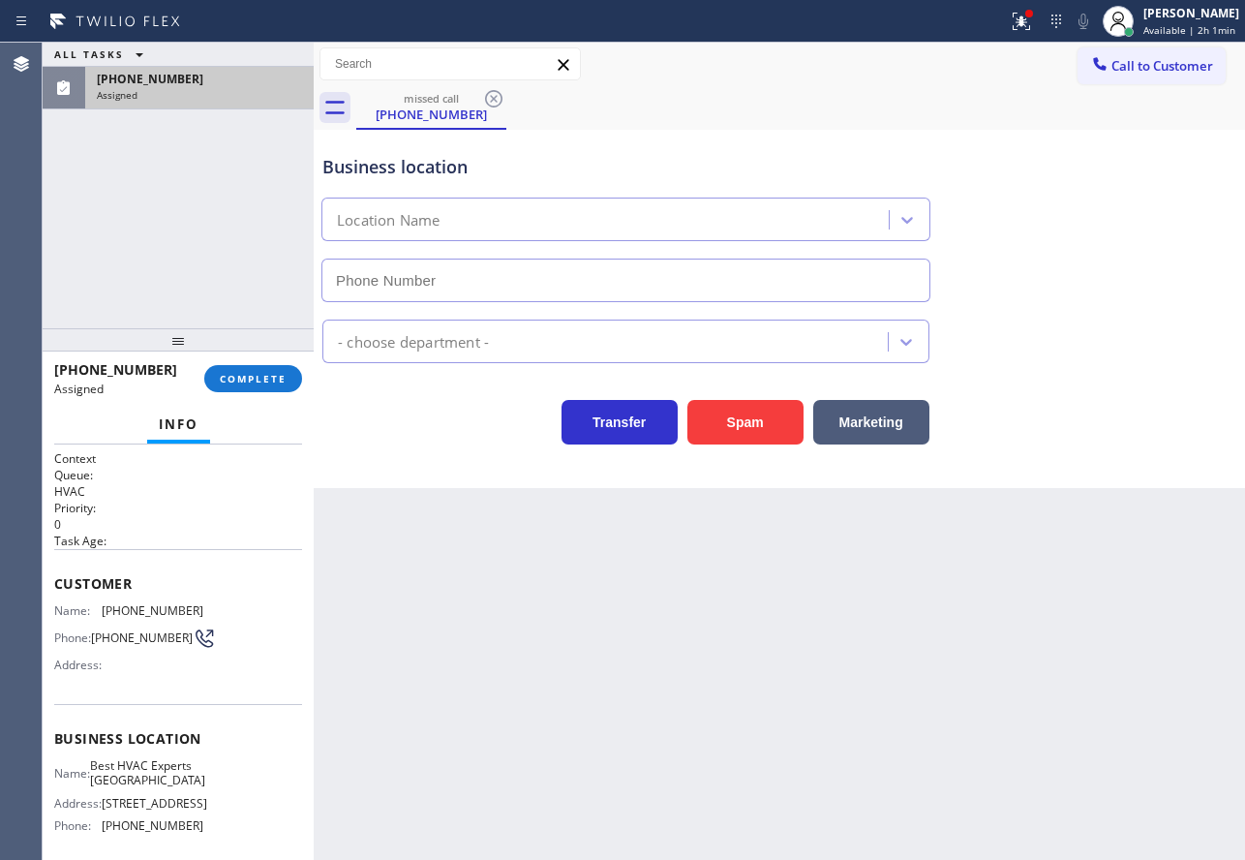
type input "(661) 490-9704"
click at [256, 369] on button "COMPLETE" at bounding box center [253, 378] width 98 height 27
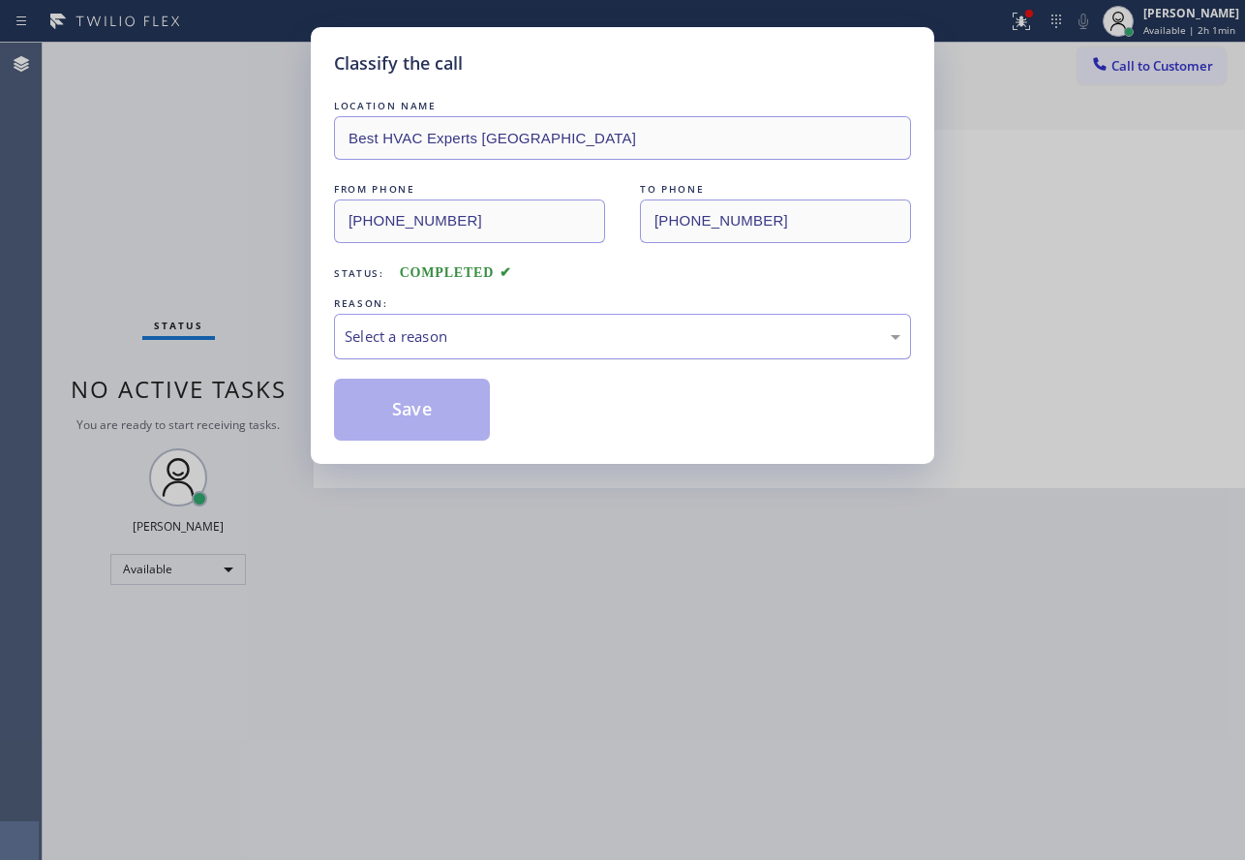
click at [425, 341] on div "Select a reason" at bounding box center [623, 336] width 556 height 22
click at [413, 423] on button "Save" at bounding box center [412, 410] width 156 height 62
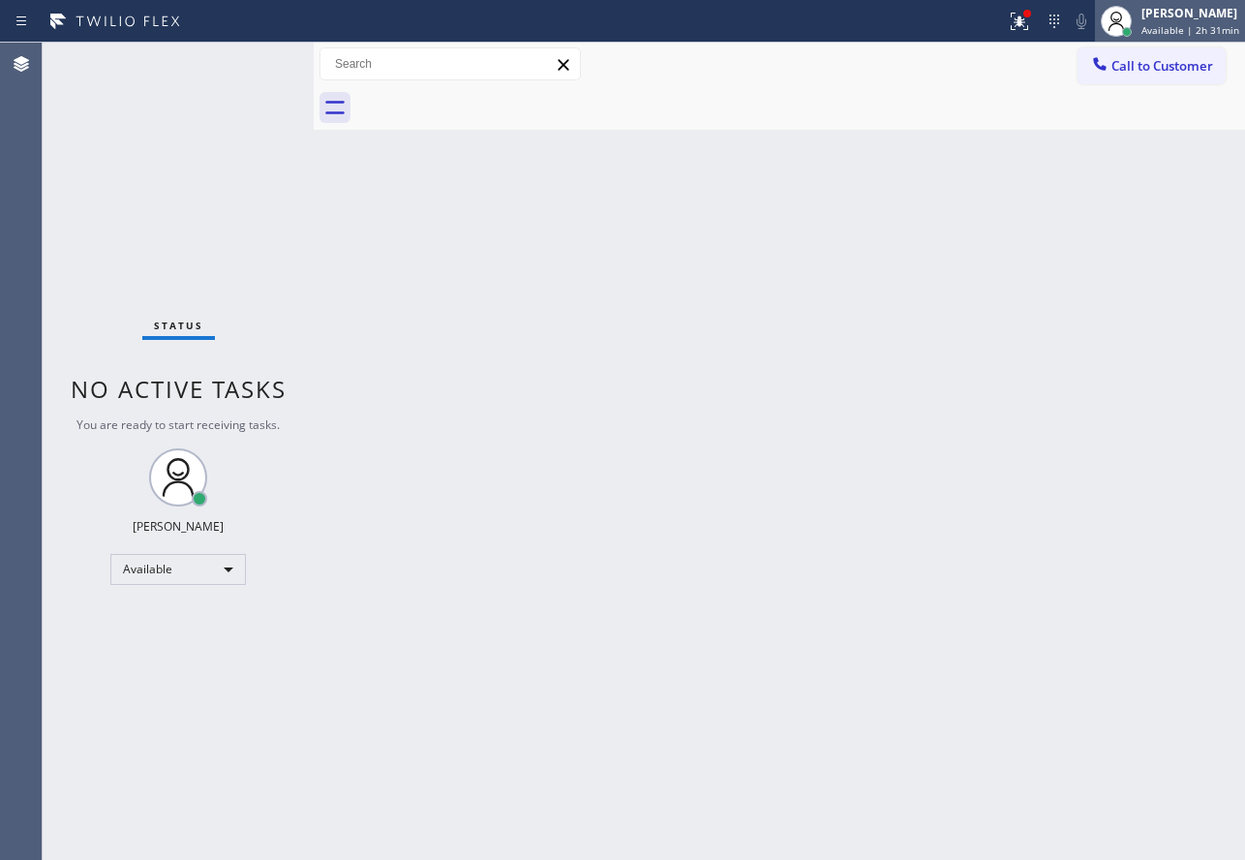
click at [1184, 16] on div "John Tindoc" at bounding box center [1191, 13] width 98 height 16
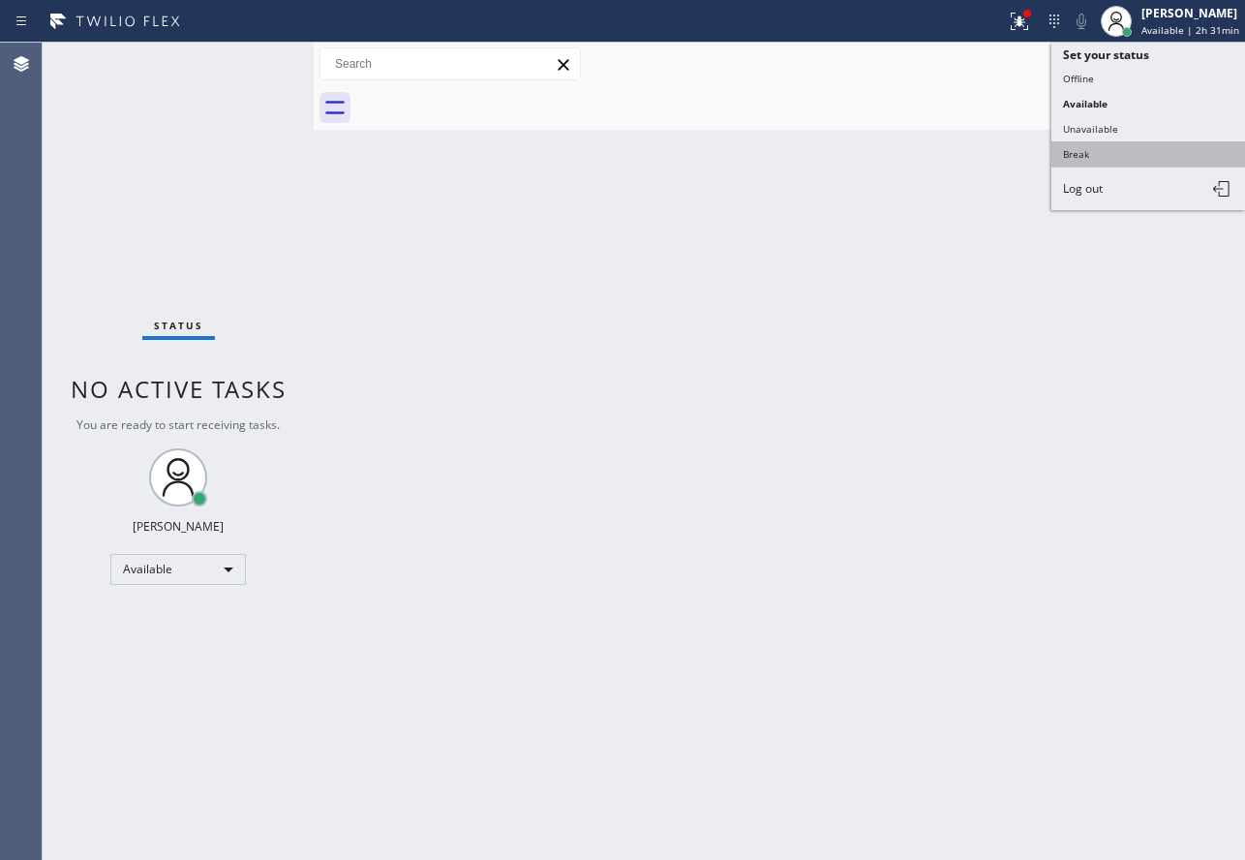
click at [1119, 144] on button "Break" at bounding box center [1148, 153] width 194 height 25
